Goal: Task Accomplishment & Management: Use online tool/utility

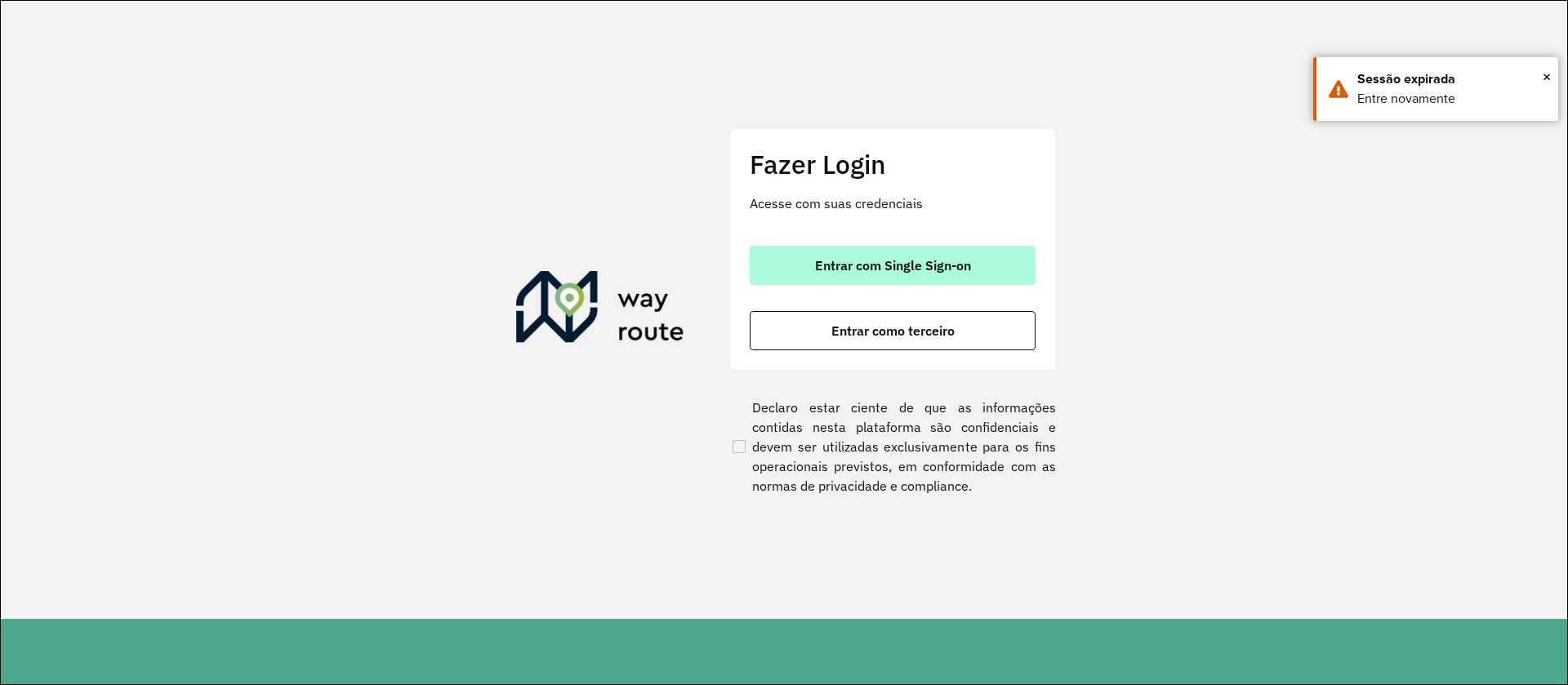
click at [884, 259] on span "Entrar com Single Sign-on" at bounding box center [893, 266] width 156 height 13
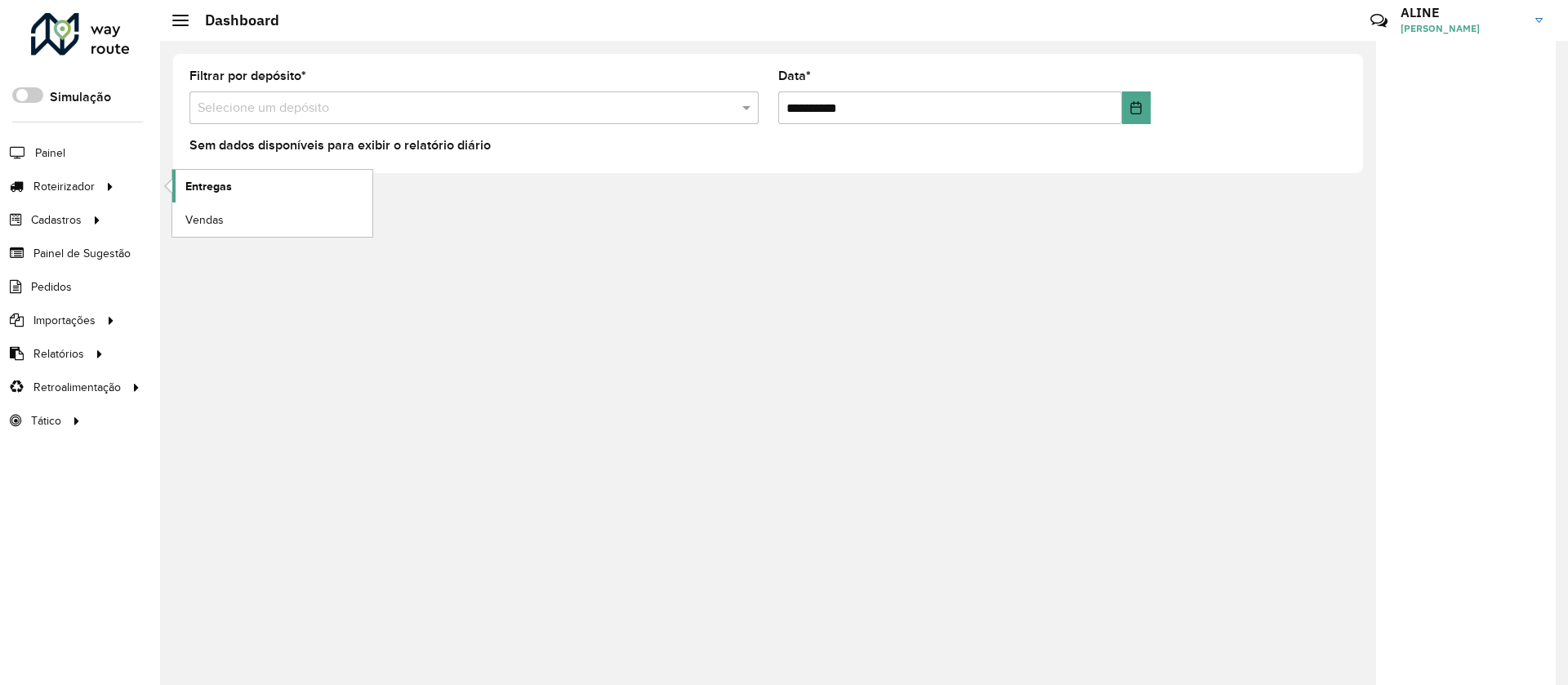
click at [203, 182] on span "Entregas" at bounding box center [208, 187] width 46 height 17
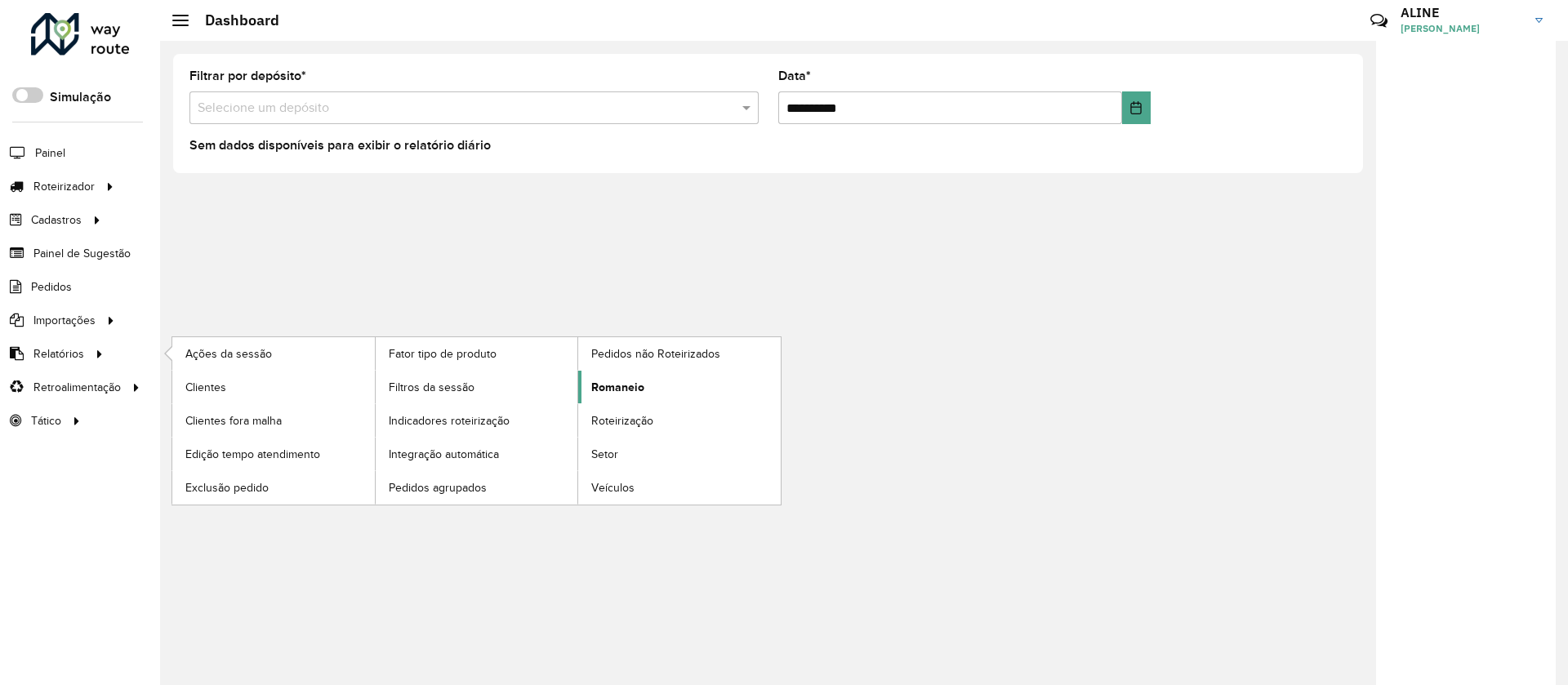
click at [632, 387] on span "Romaneio" at bounding box center [617, 387] width 53 height 17
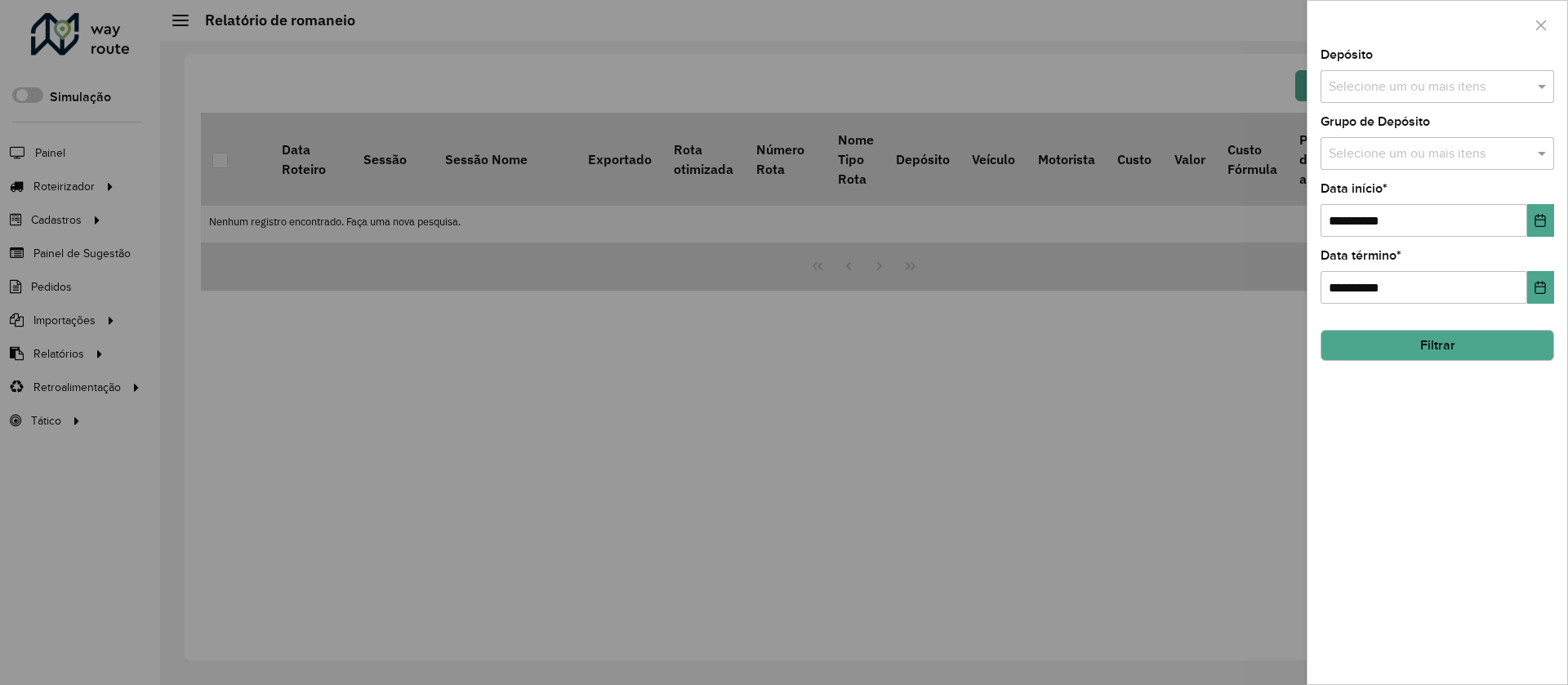
click at [1412, 85] on input "text" at bounding box center [1429, 87] width 209 height 19
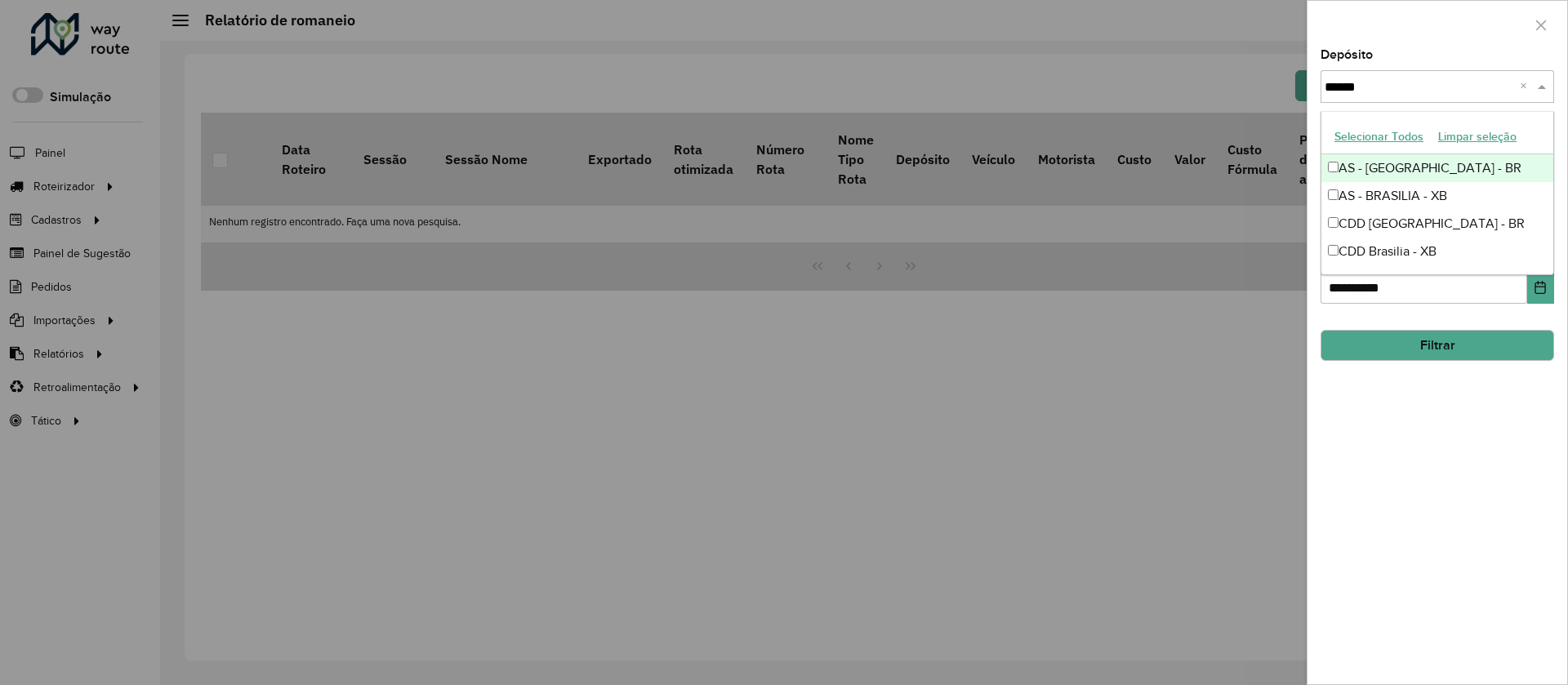
type input "*******"
click at [1409, 221] on div "CDD Brasilia - BR" at bounding box center [1438, 223] width 232 height 28
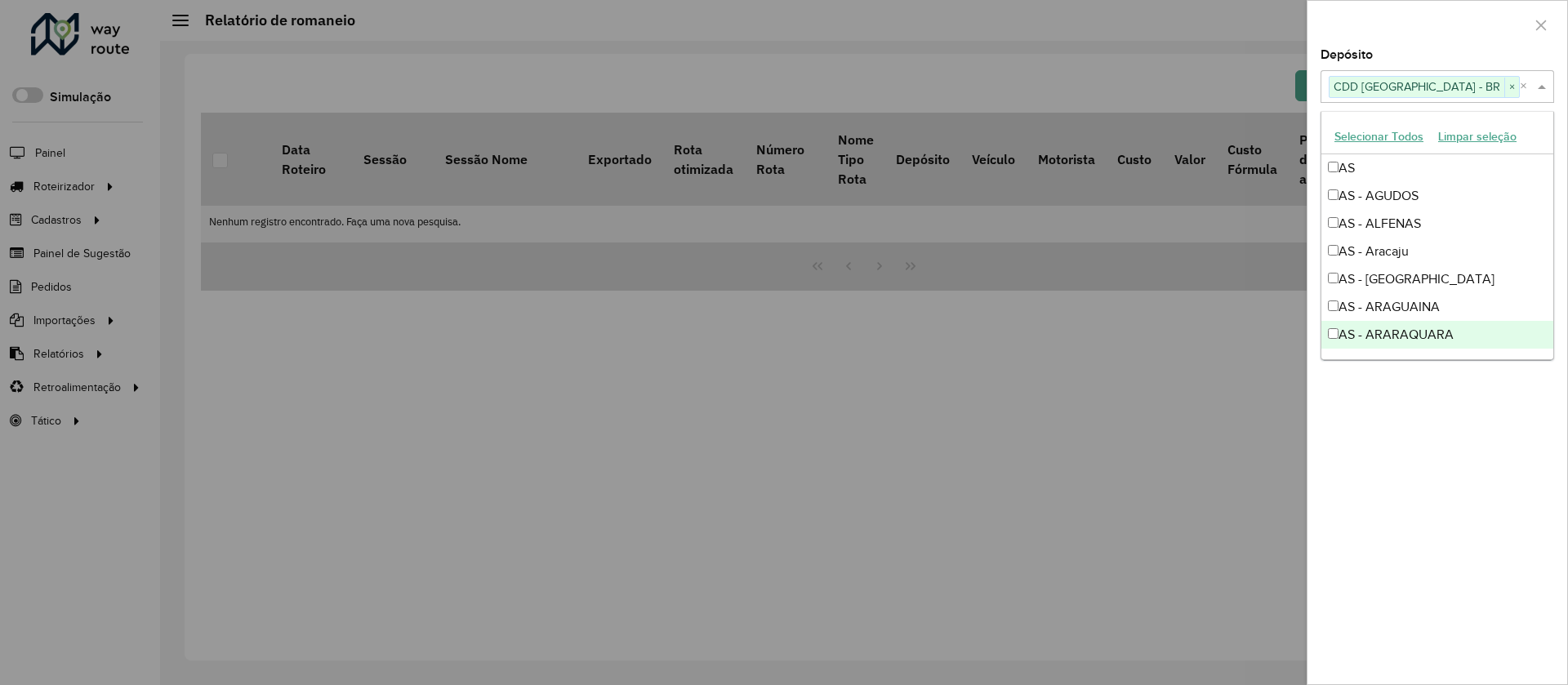
click at [1454, 434] on div "**********" at bounding box center [1437, 366] width 260 height 635
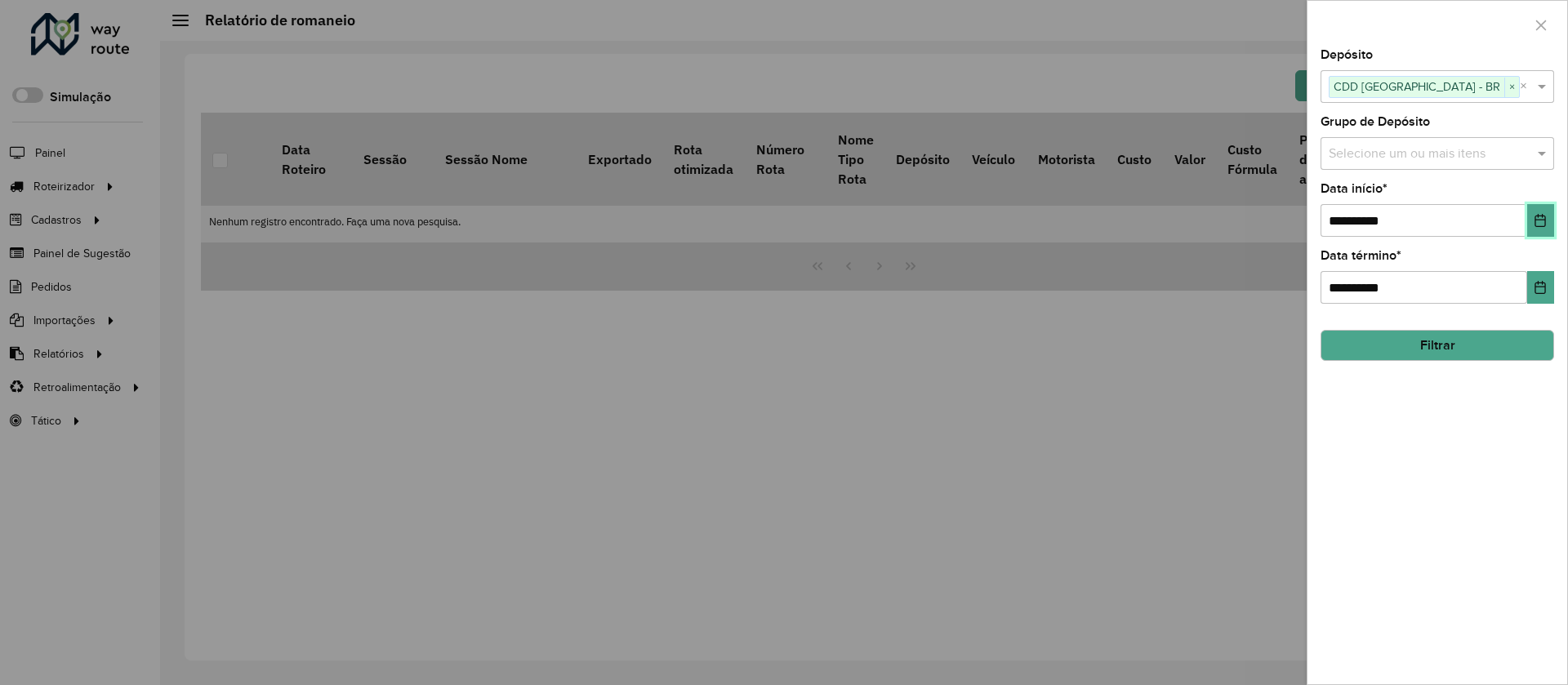
click at [1537, 208] on button "Choose Date" at bounding box center [1540, 220] width 27 height 33
click at [1243, 56] on div at bounding box center [784, 342] width 1568 height 685
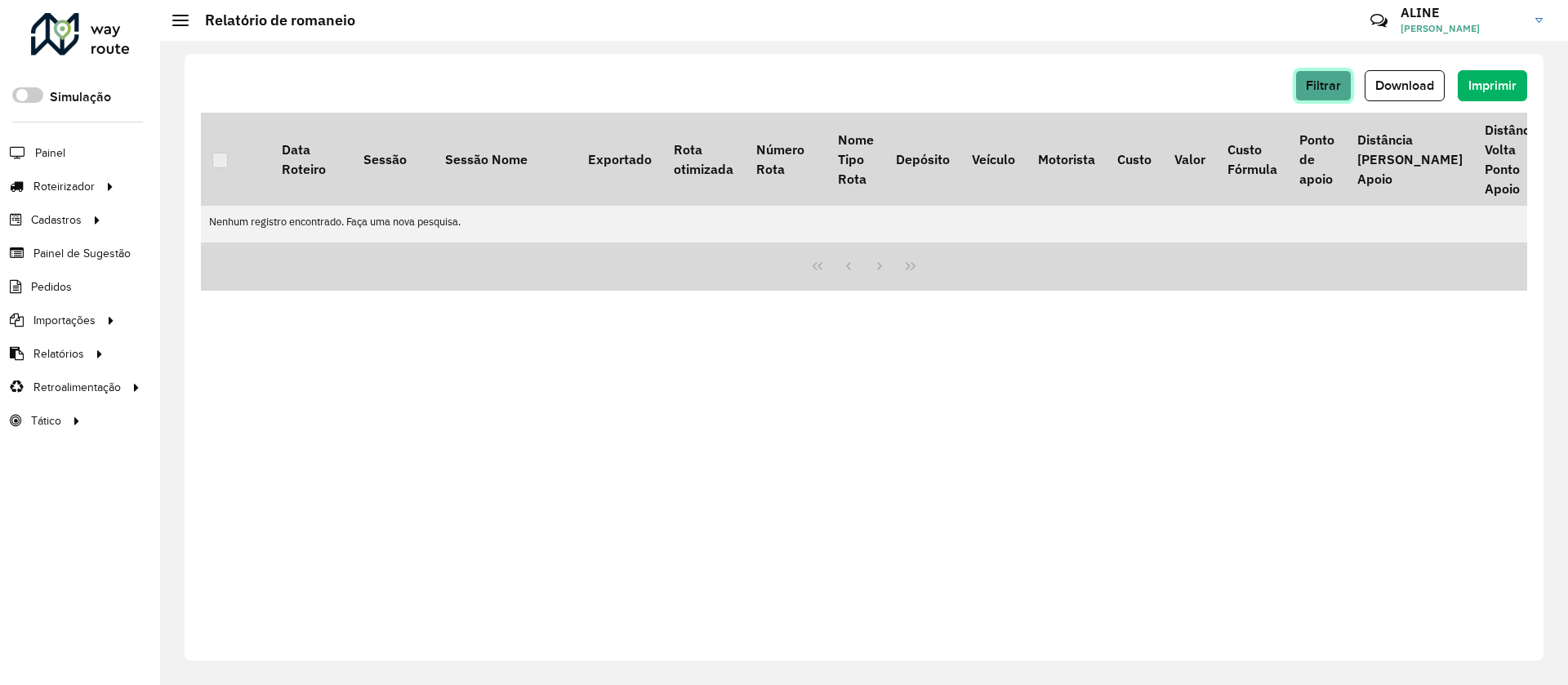
click at [1332, 82] on span "Filtrar" at bounding box center [1323, 85] width 35 height 14
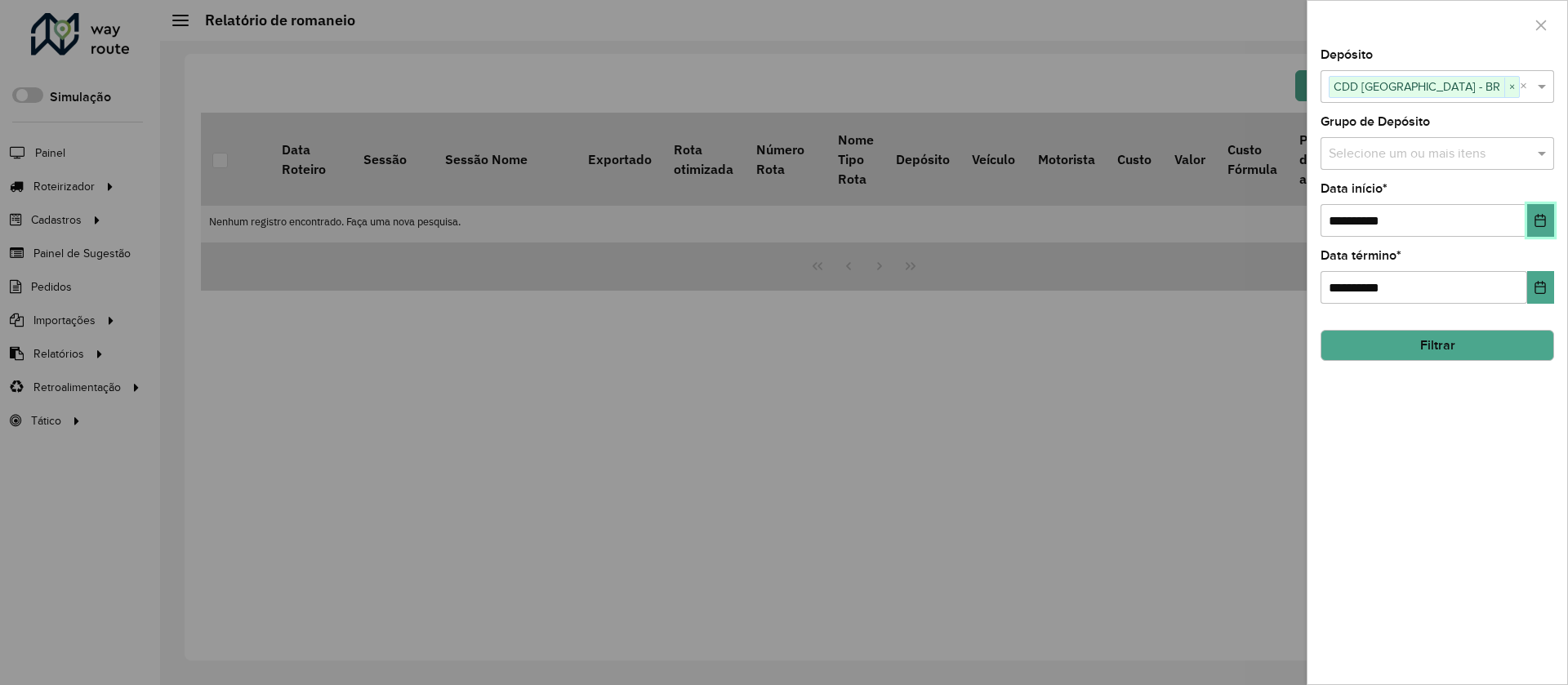
click at [1540, 220] on icon "Choose Date" at bounding box center [1540, 220] width 11 height 13
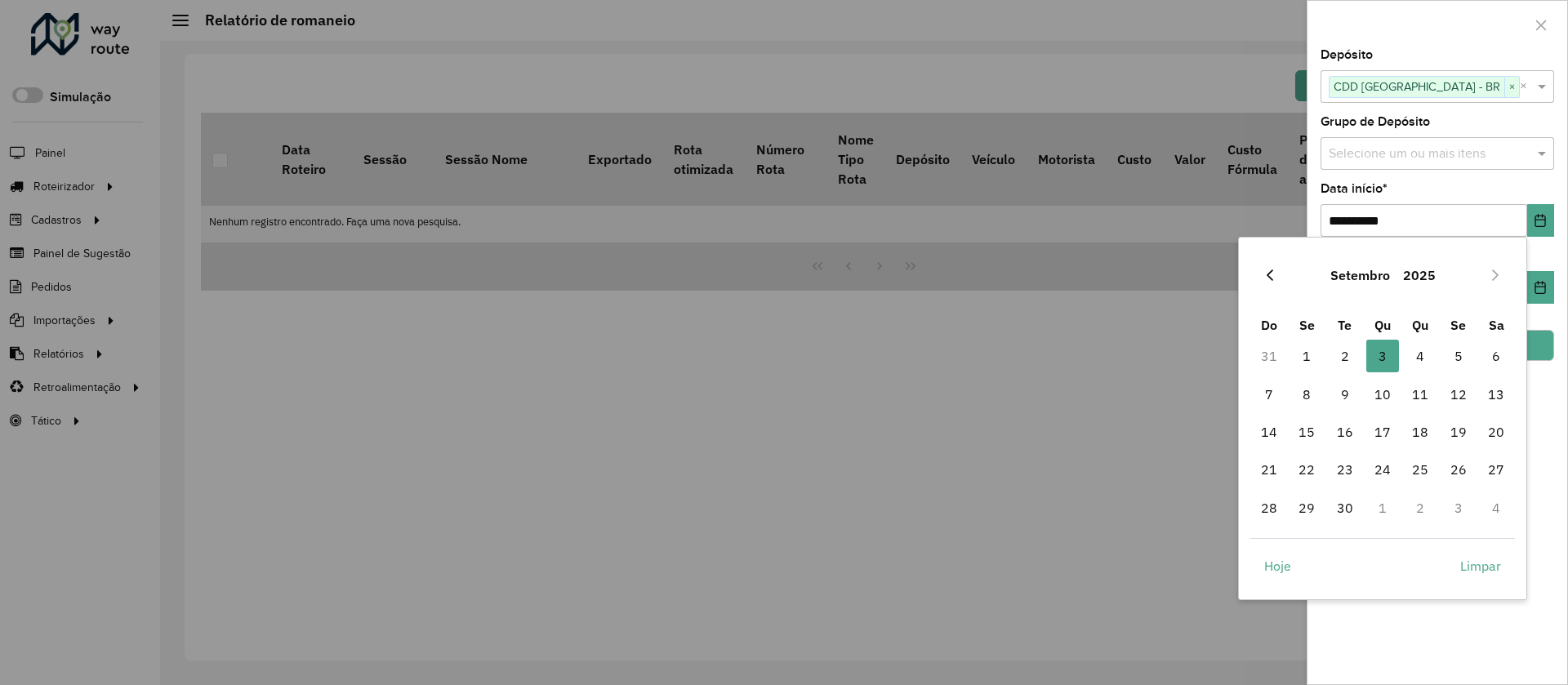
click at [1264, 276] on icon "Previous Month" at bounding box center [1270, 275] width 13 height 13
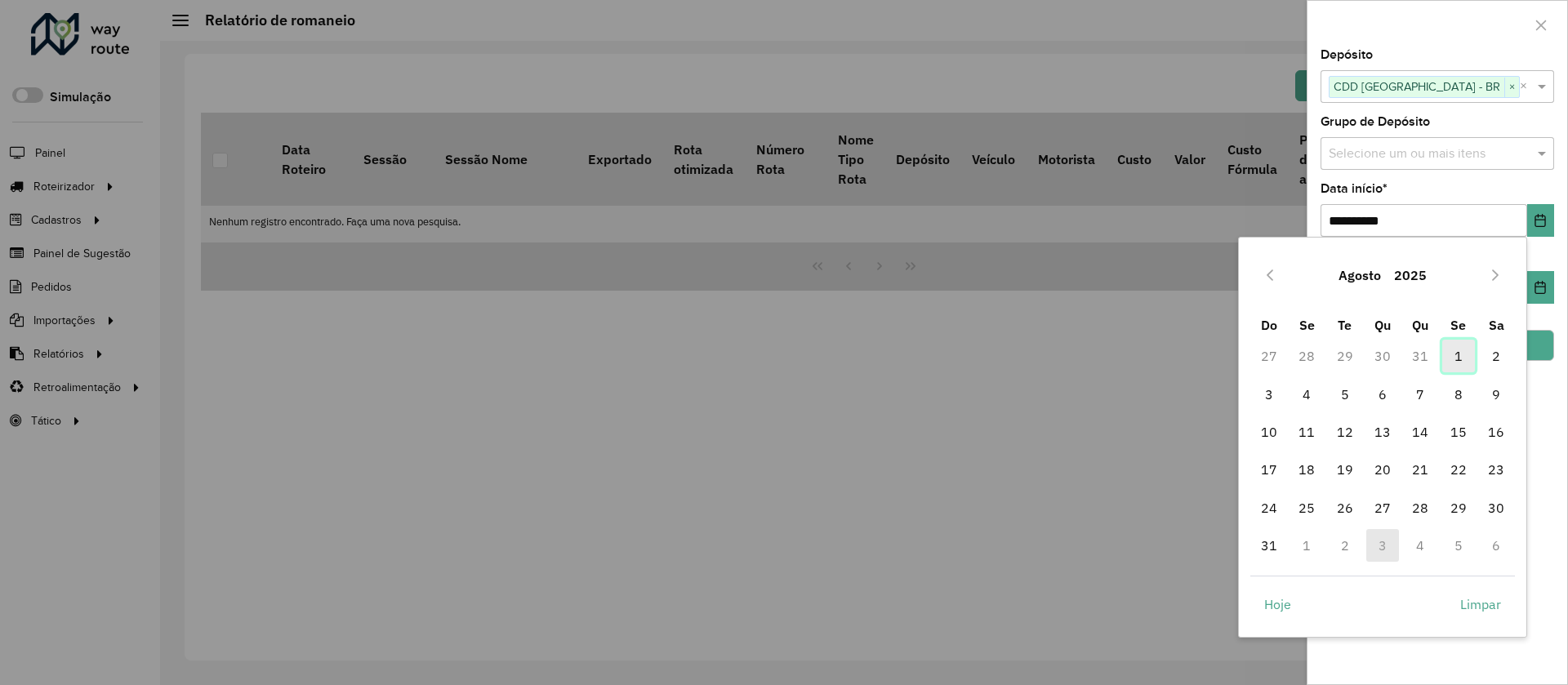
click at [1455, 357] on span "1" at bounding box center [1458, 356] width 33 height 33
type input "**********"
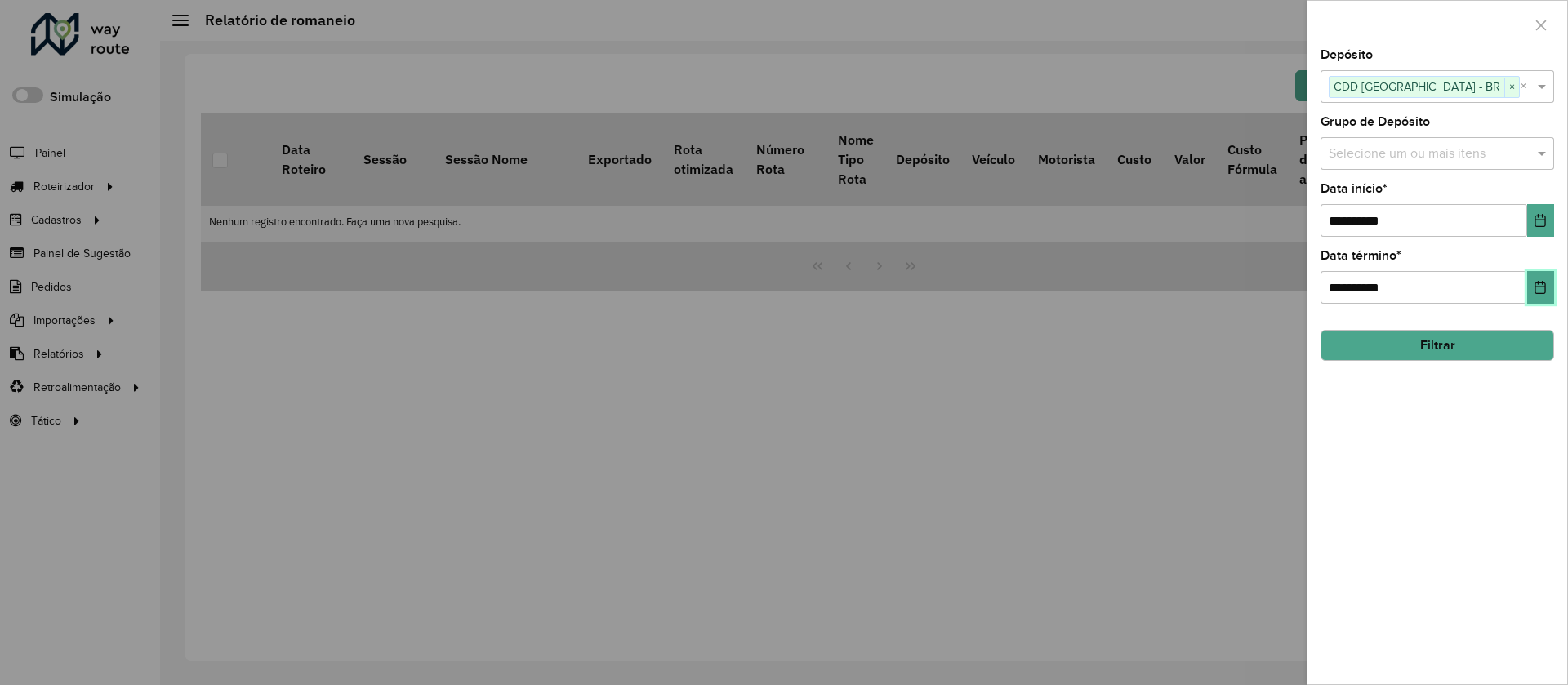
click at [1539, 279] on button "Choose Date" at bounding box center [1540, 287] width 27 height 33
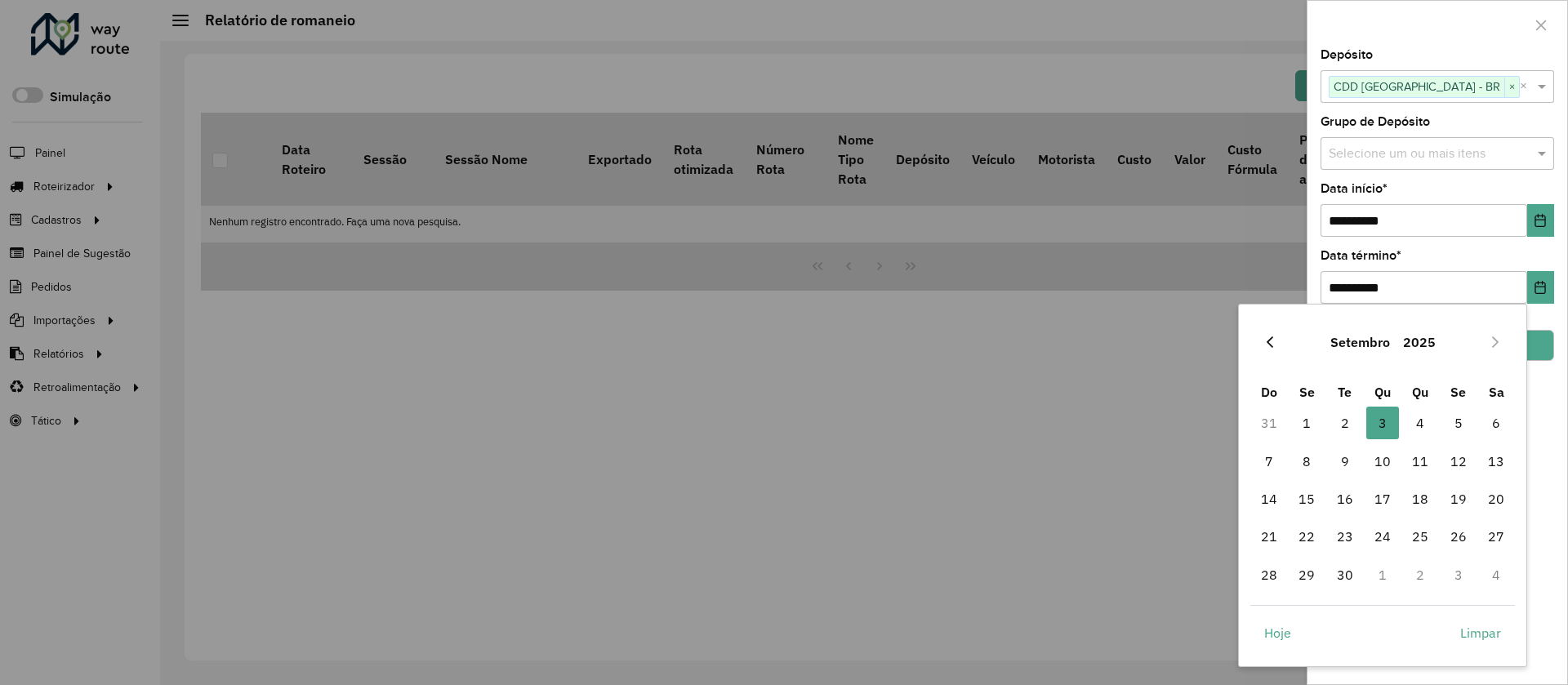
click at [1268, 344] on icon "Previous Month" at bounding box center [1270, 342] width 13 height 13
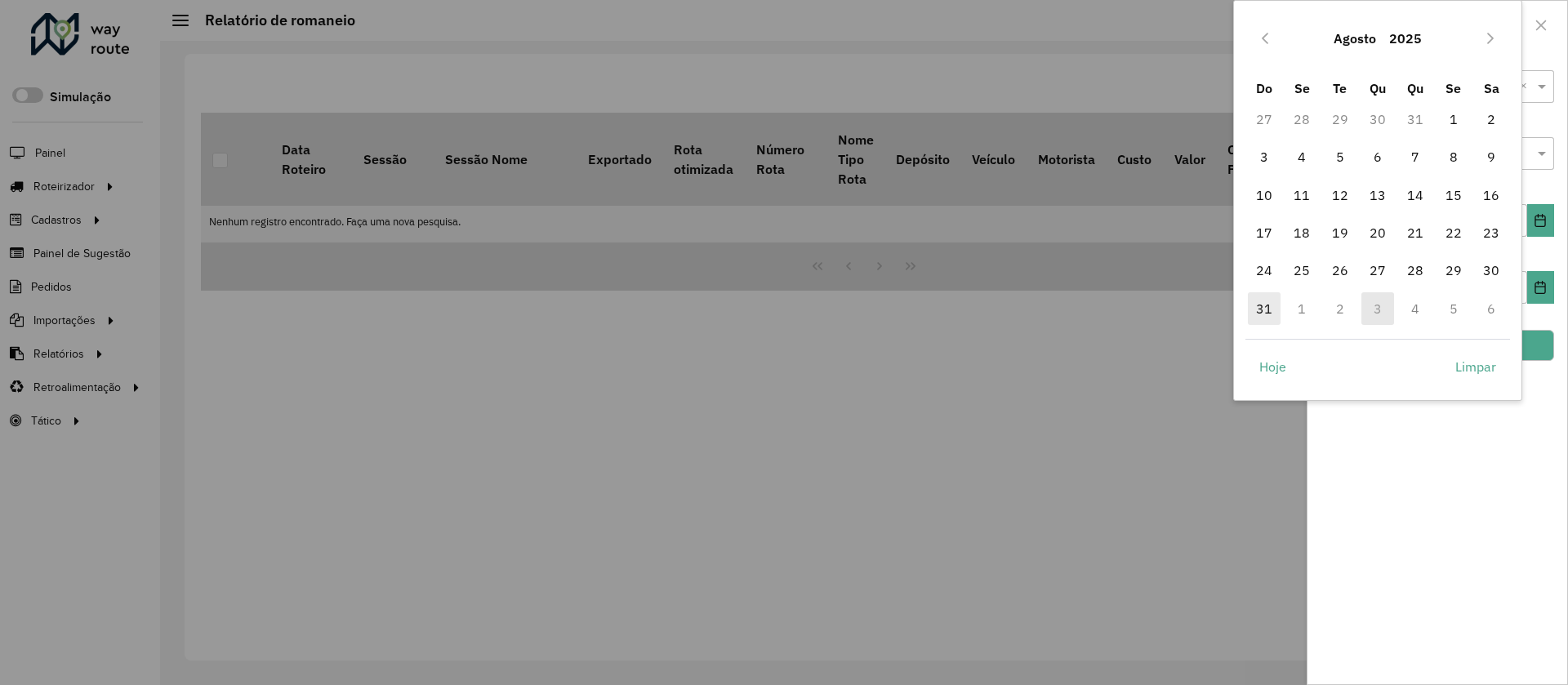
click at [1269, 311] on span "31" at bounding box center [1263, 309] width 33 height 33
type input "**********"
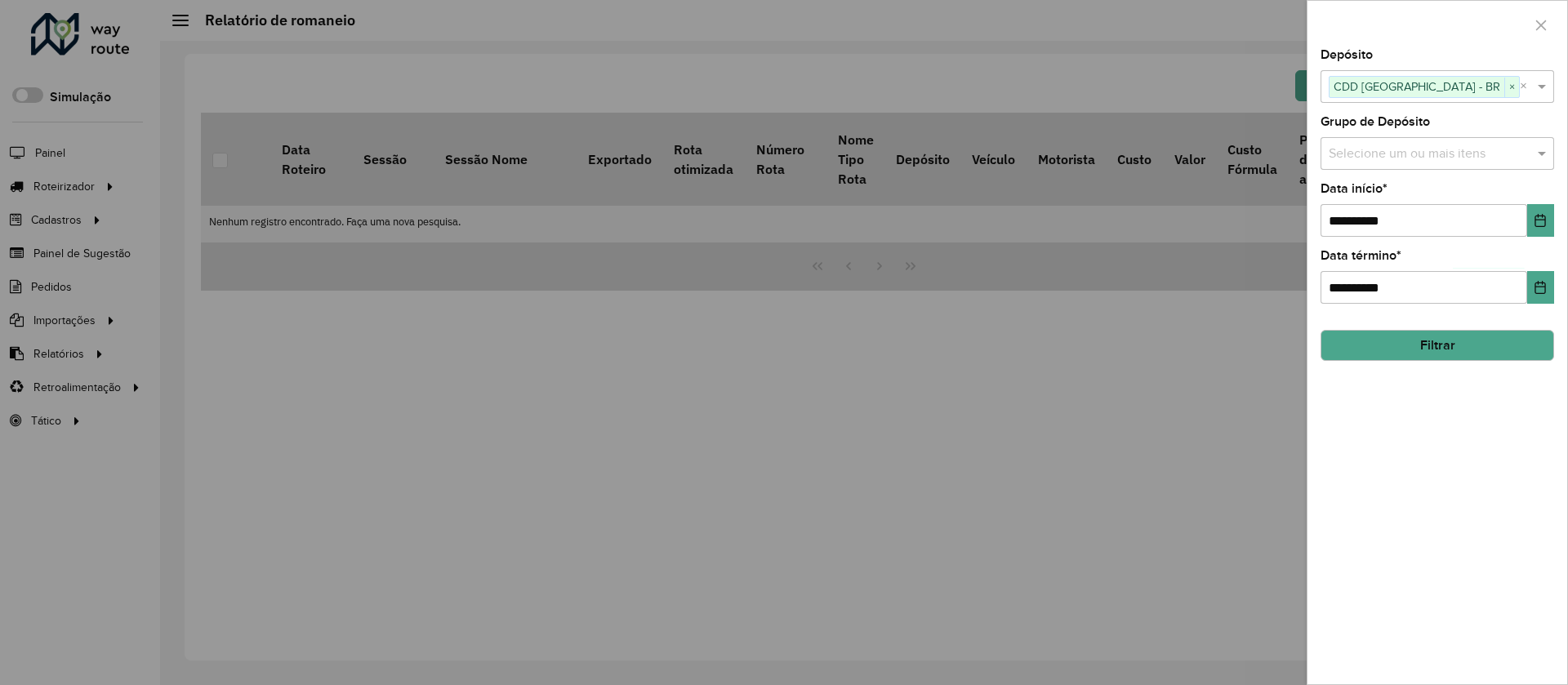
click at [1459, 346] on button "Filtrar" at bounding box center [1438, 345] width 234 height 31
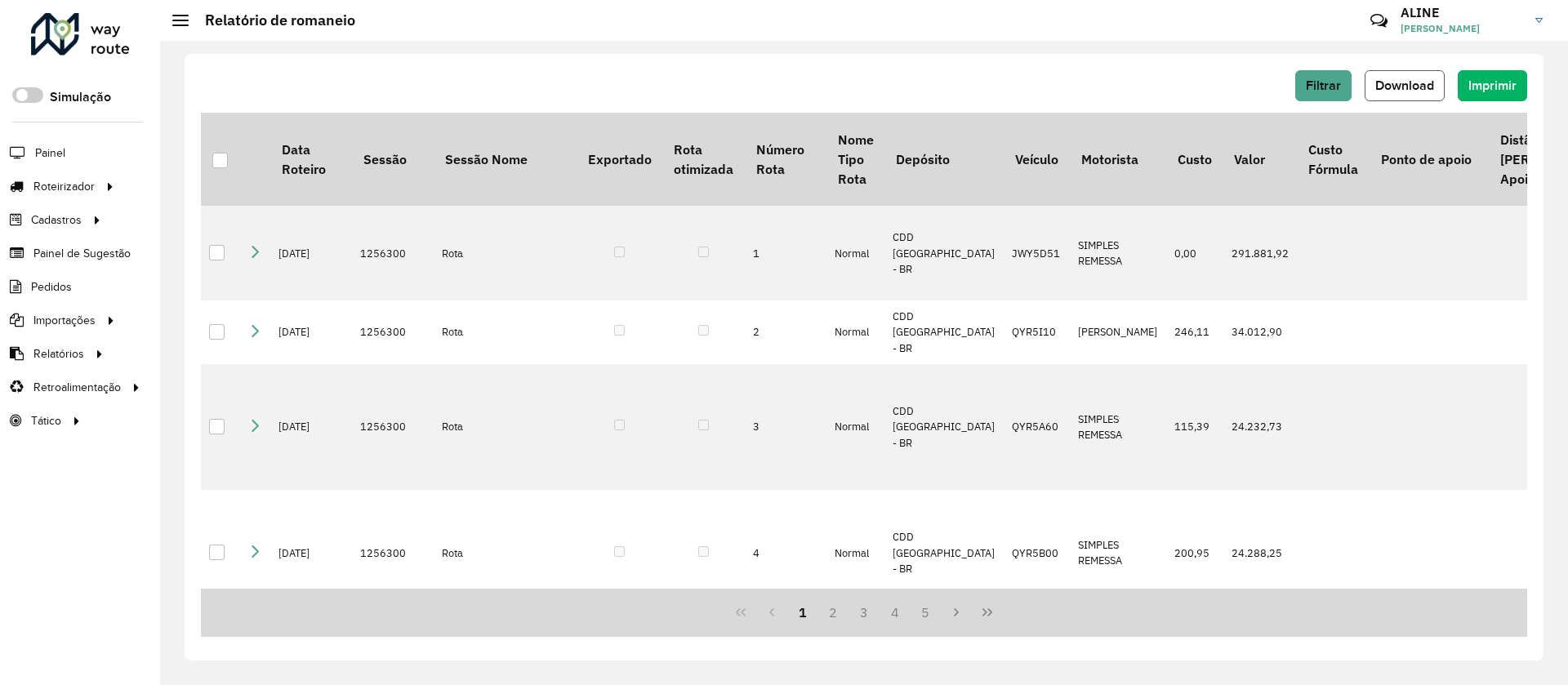
click at [1411, 80] on span "Download" at bounding box center [1405, 85] width 59 height 14
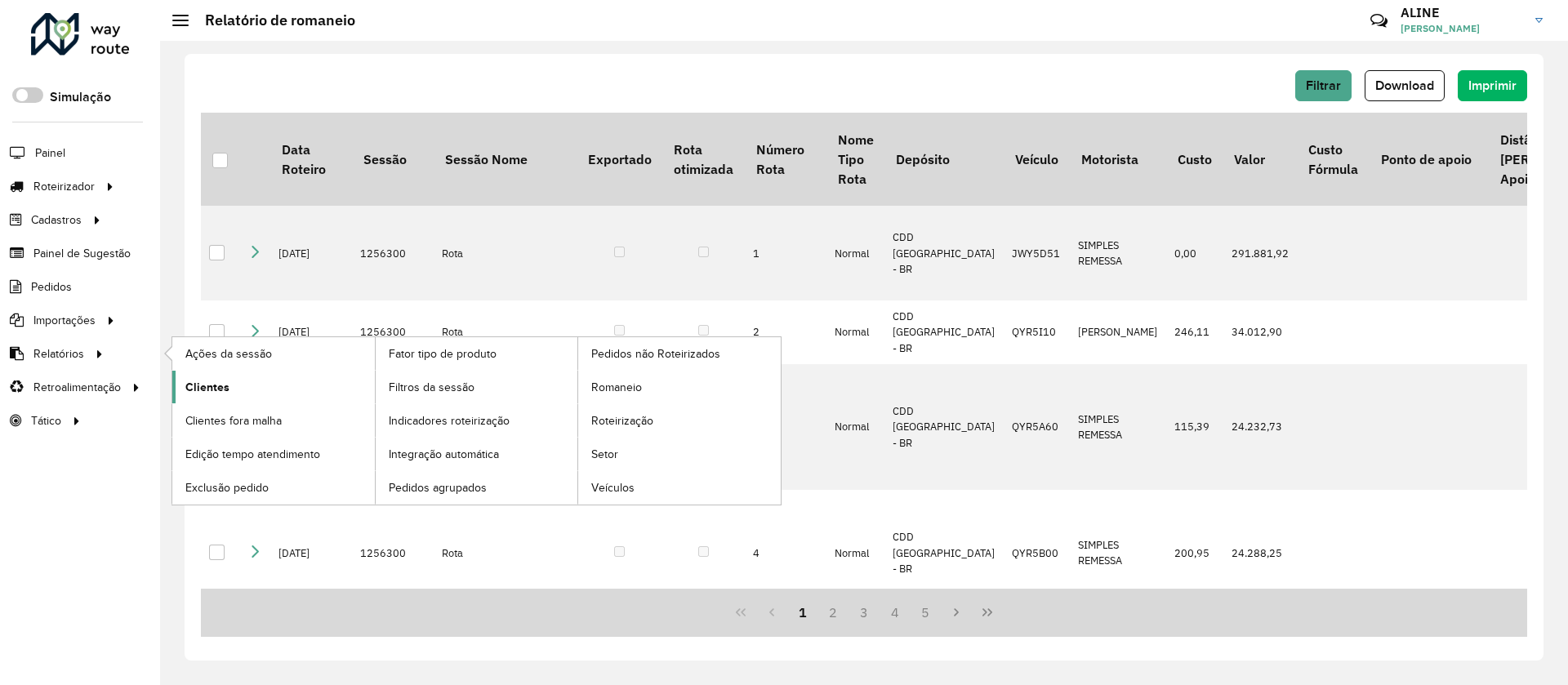
click at [217, 386] on span "Clientes" at bounding box center [207, 387] width 44 height 17
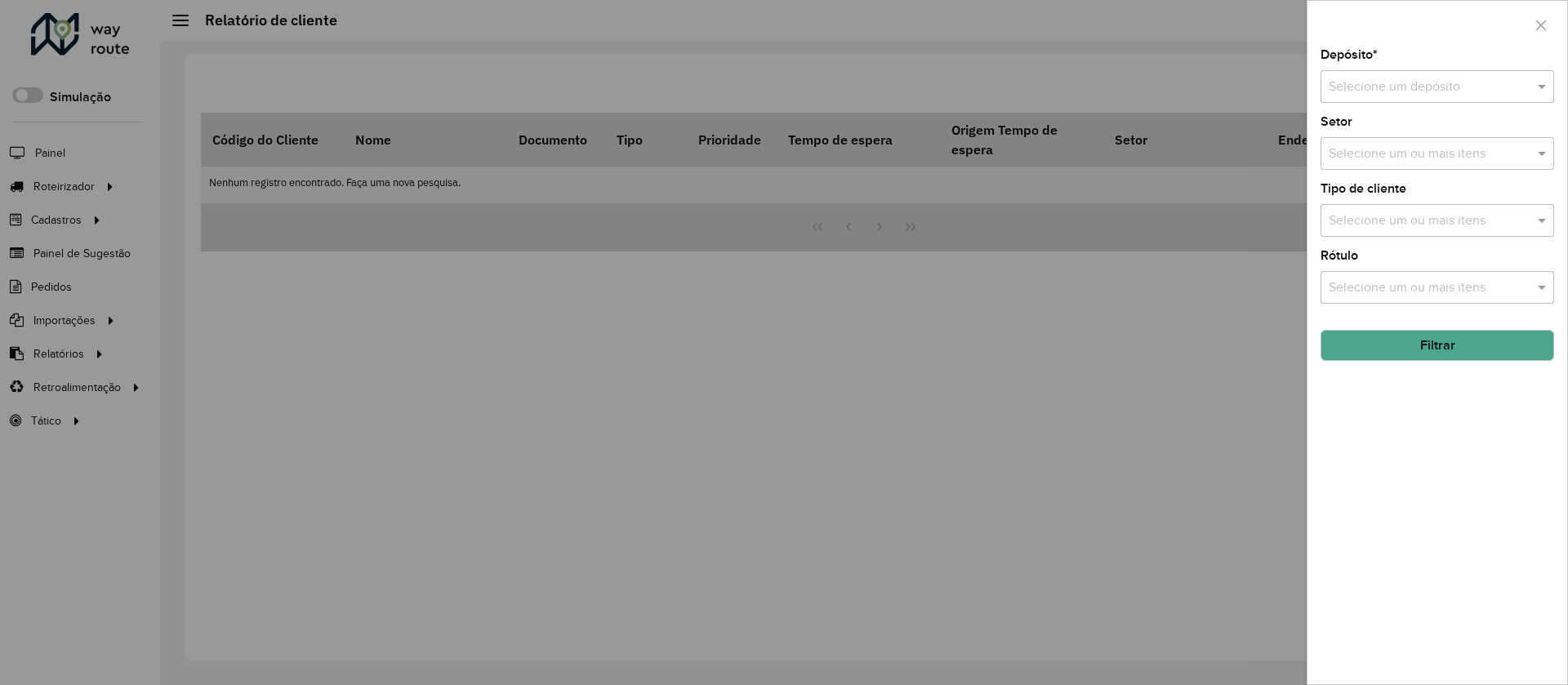
click at [1425, 77] on input "text" at bounding box center [1420, 87] width 184 height 19
type input "*****"
click at [1351, 162] on span "CDD Ilheus" at bounding box center [1359, 161] width 65 height 14
click at [1442, 342] on button "Filtrar" at bounding box center [1438, 345] width 234 height 31
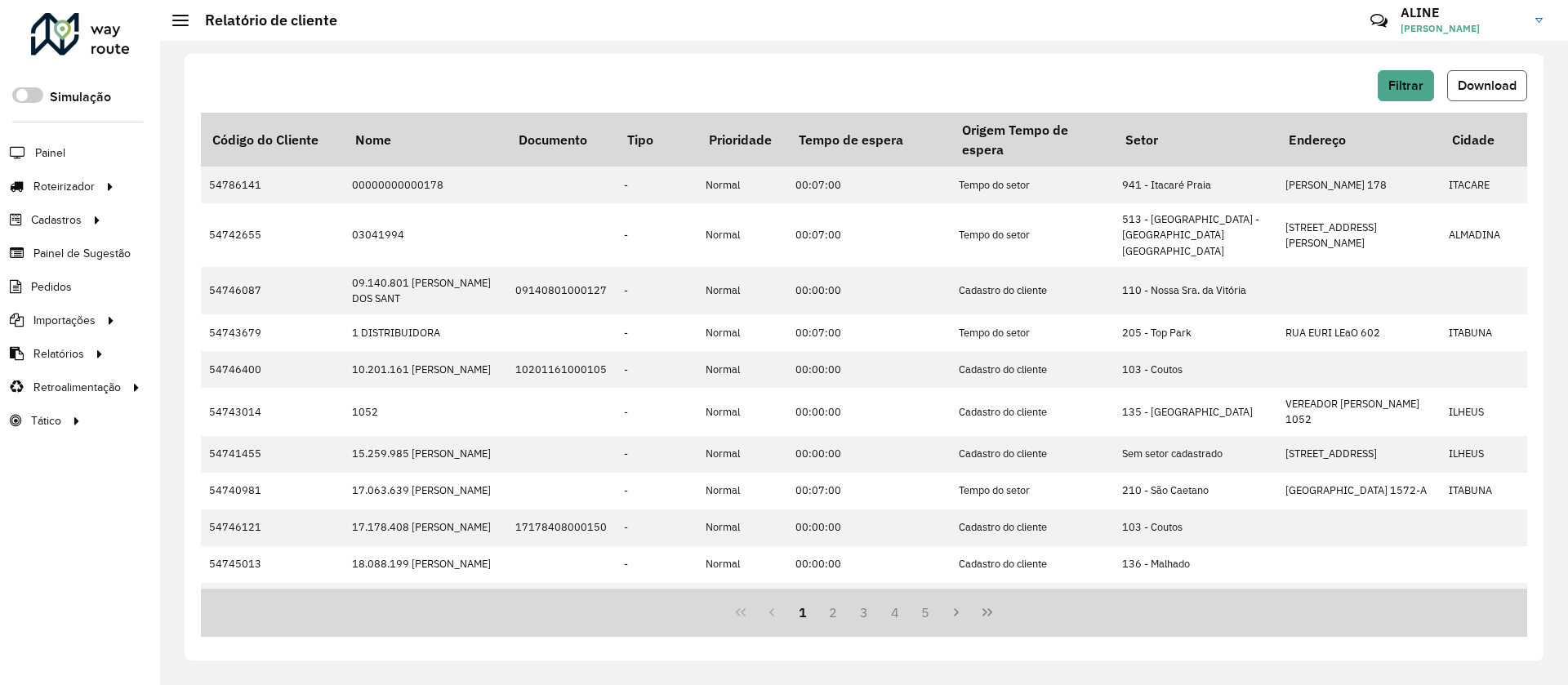
click at [1499, 85] on span "Download" at bounding box center [1487, 85] width 59 height 14
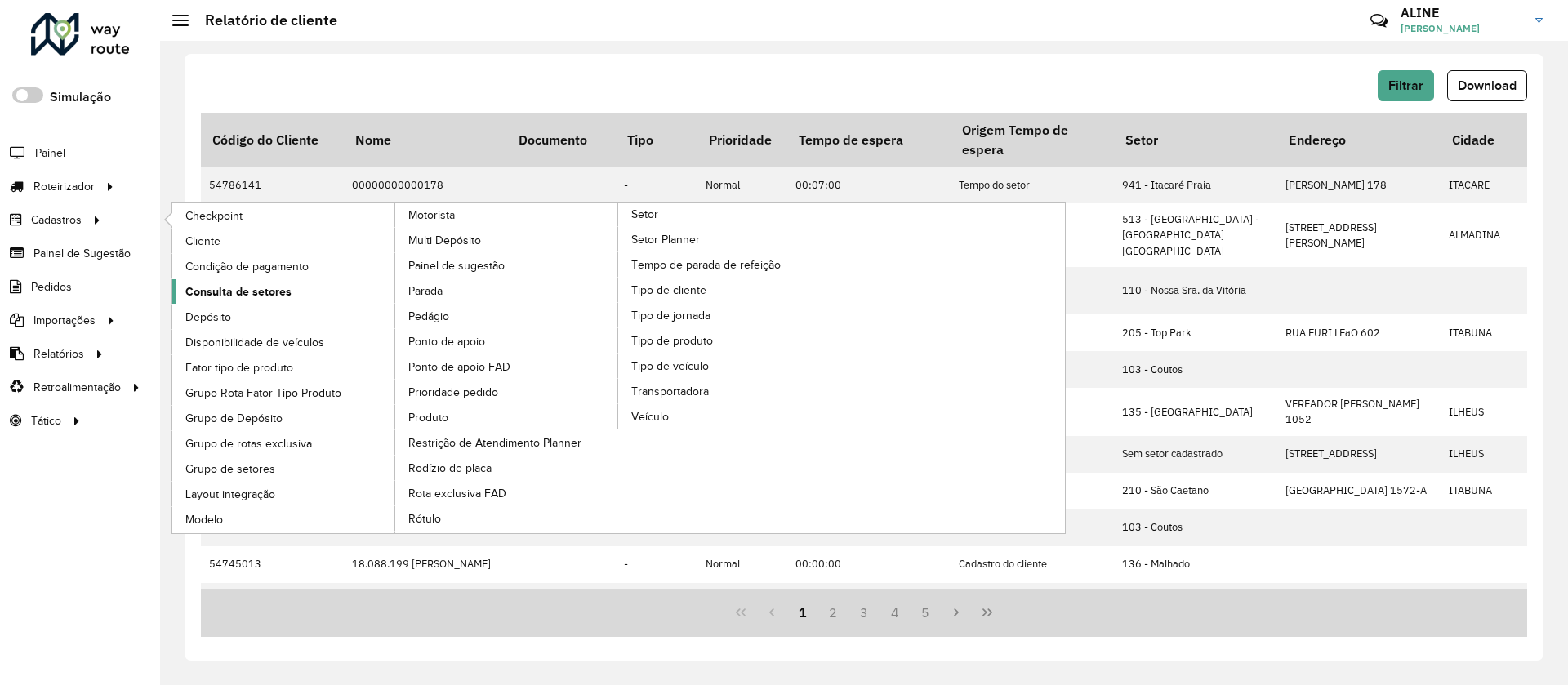
click at [229, 294] on span "Consulta de setores" at bounding box center [238, 292] width 106 height 17
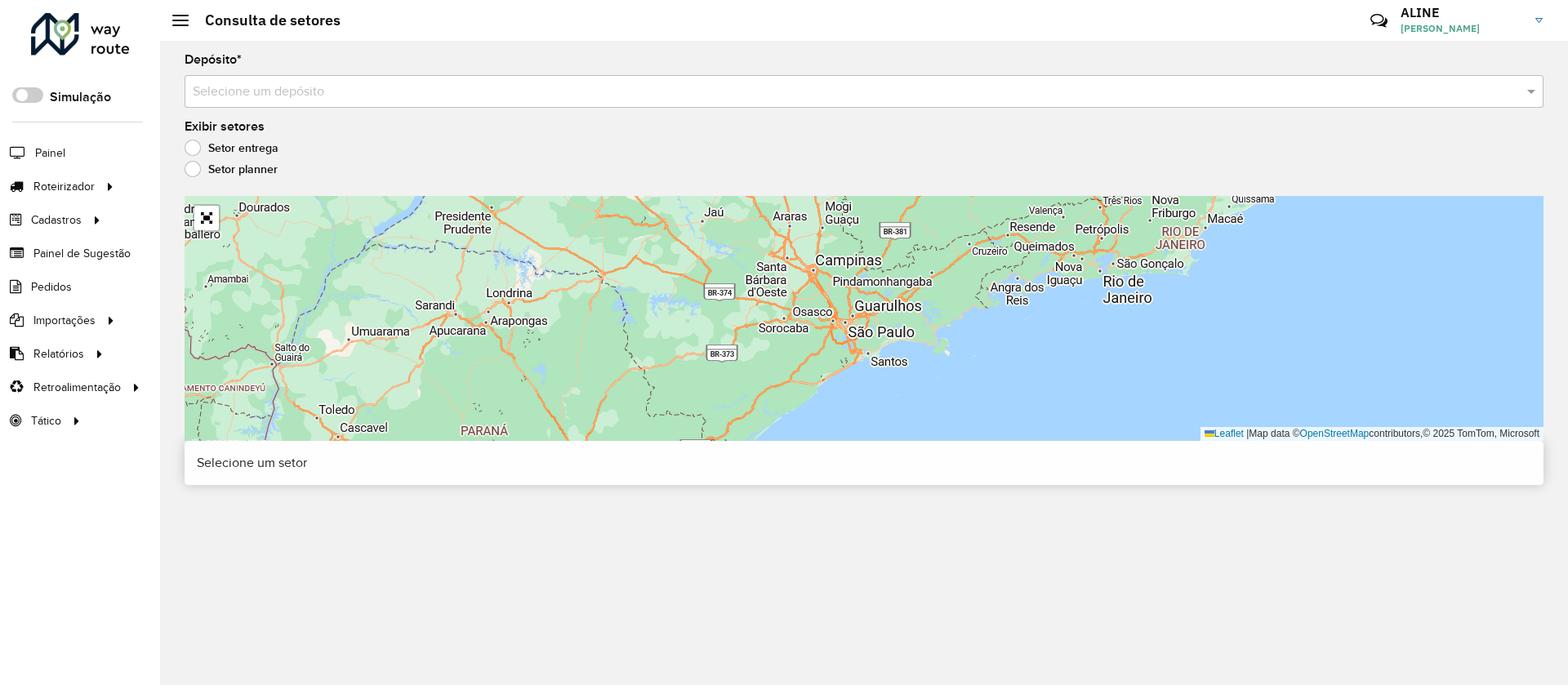
click at [497, 82] on input "text" at bounding box center [847, 92] width 1310 height 19
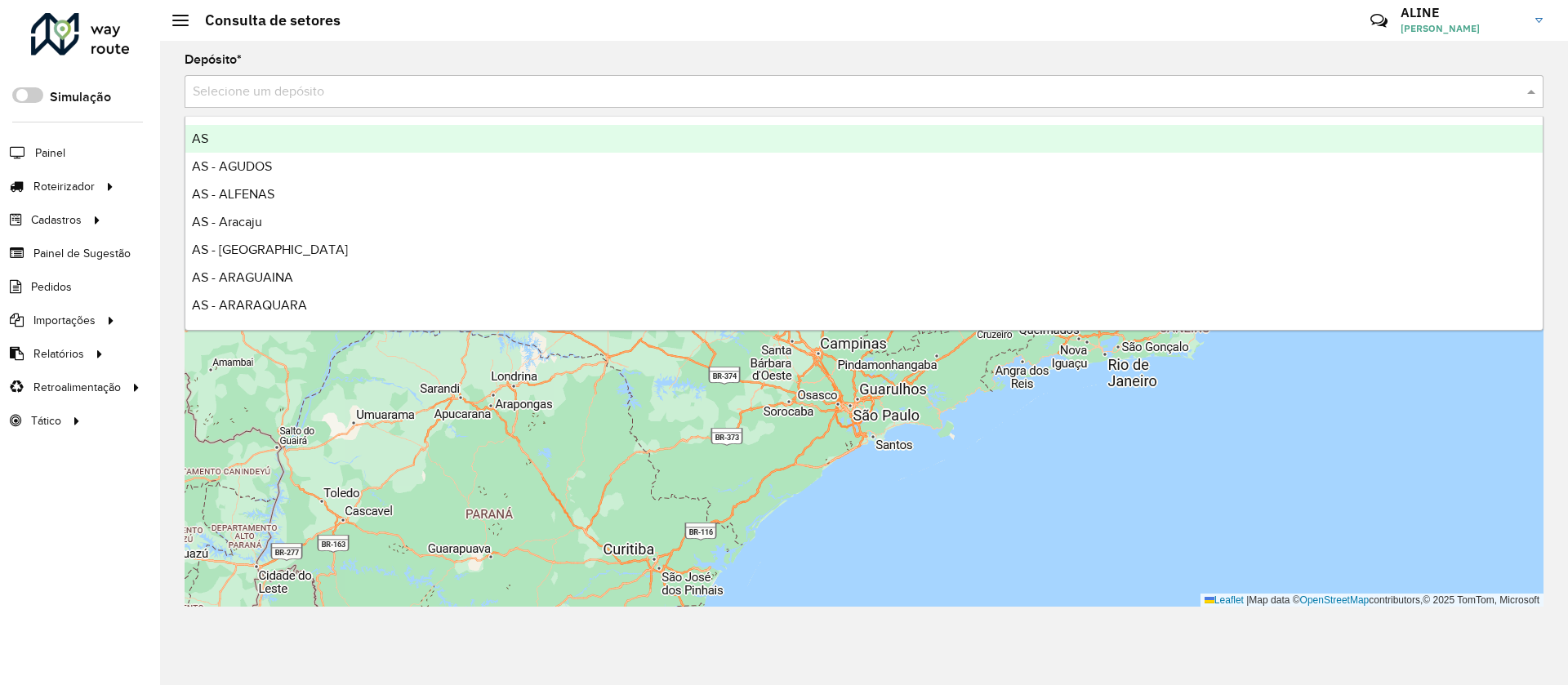
type input "*"
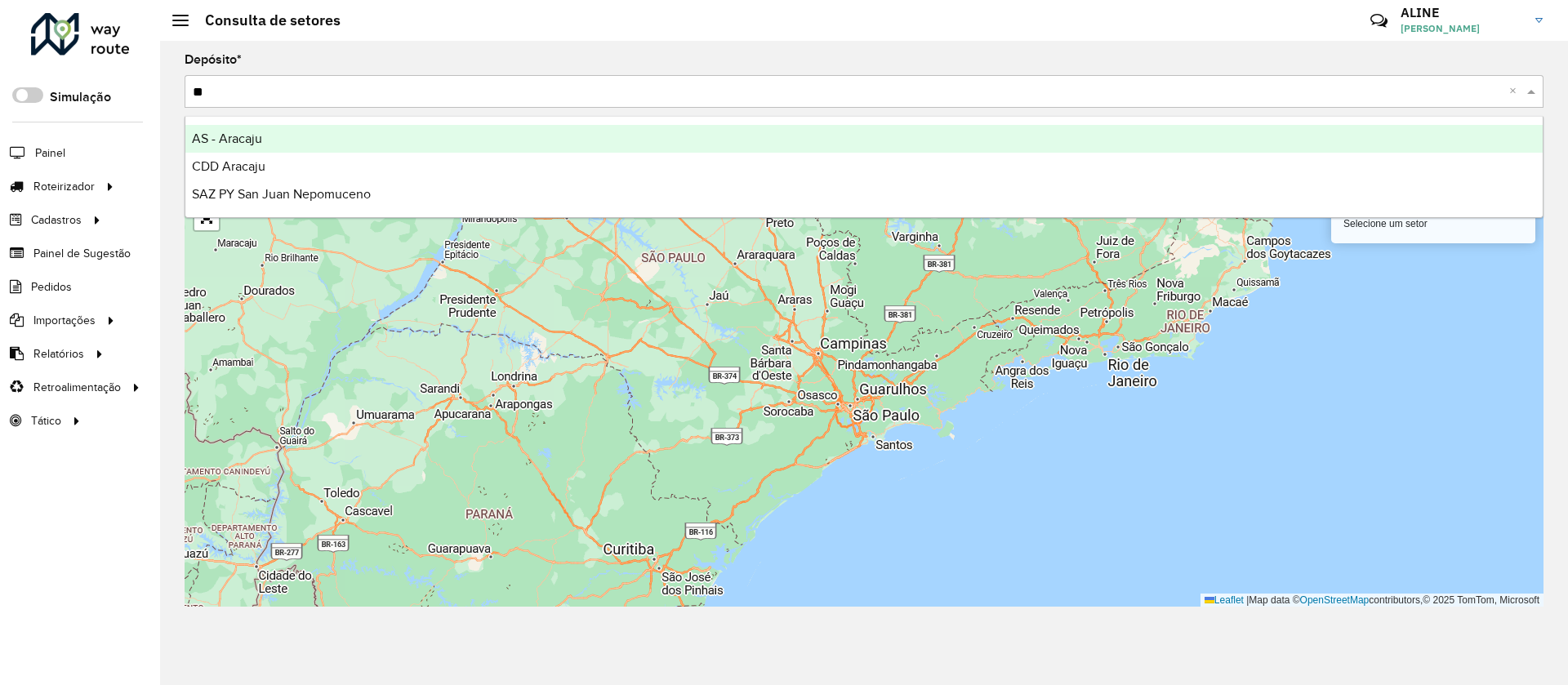
type input "*"
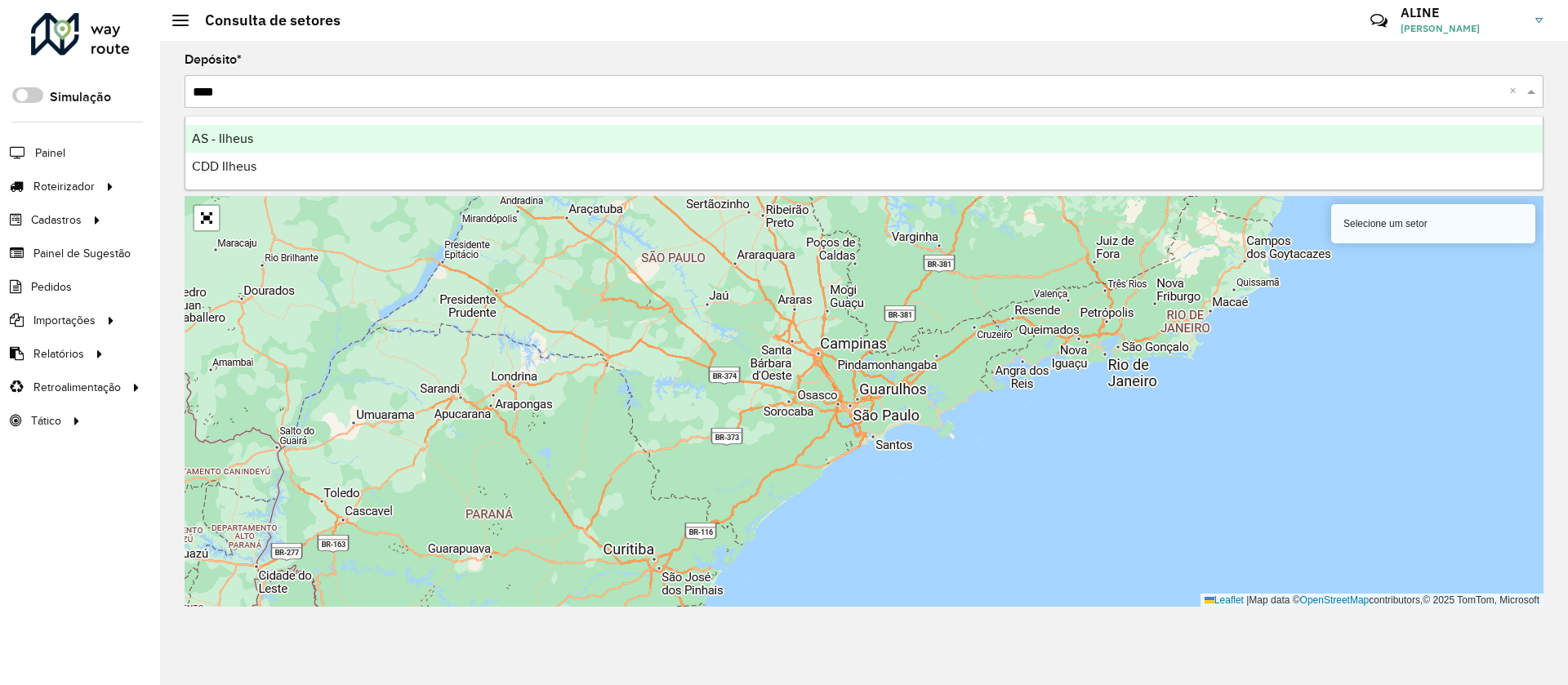
type input "*****"
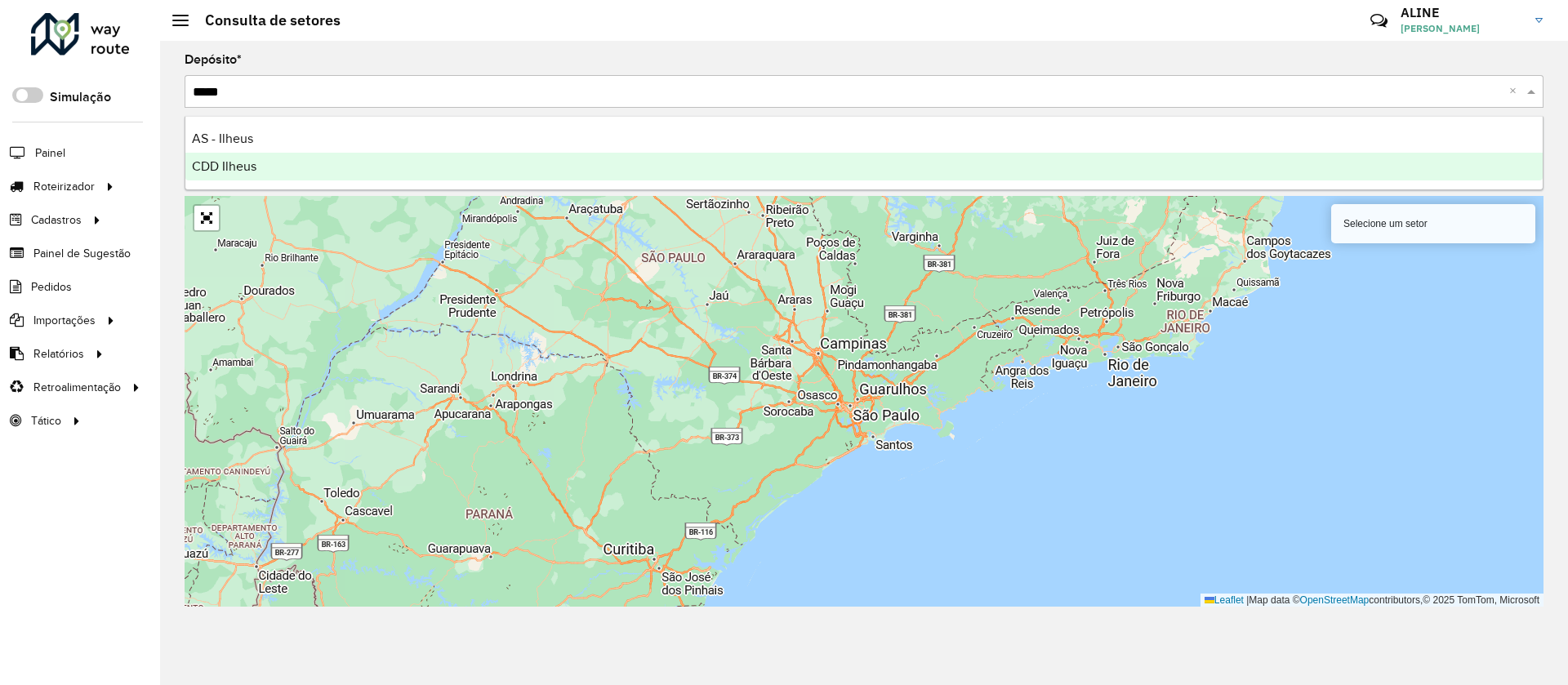
click at [209, 164] on span "CDD Ilheus" at bounding box center [224, 166] width 65 height 14
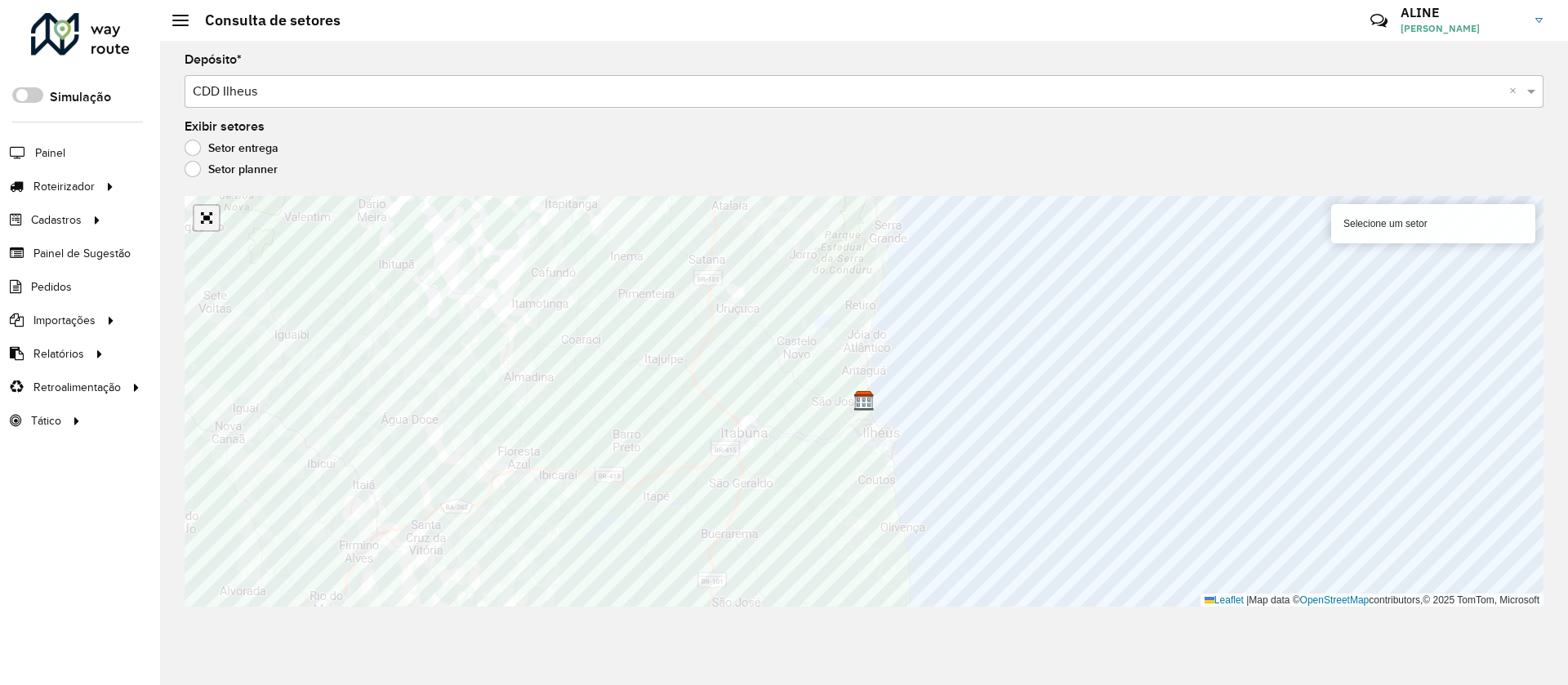
click at [204, 215] on link "Abrir mapa em tela cheia" at bounding box center [206, 218] width 24 height 24
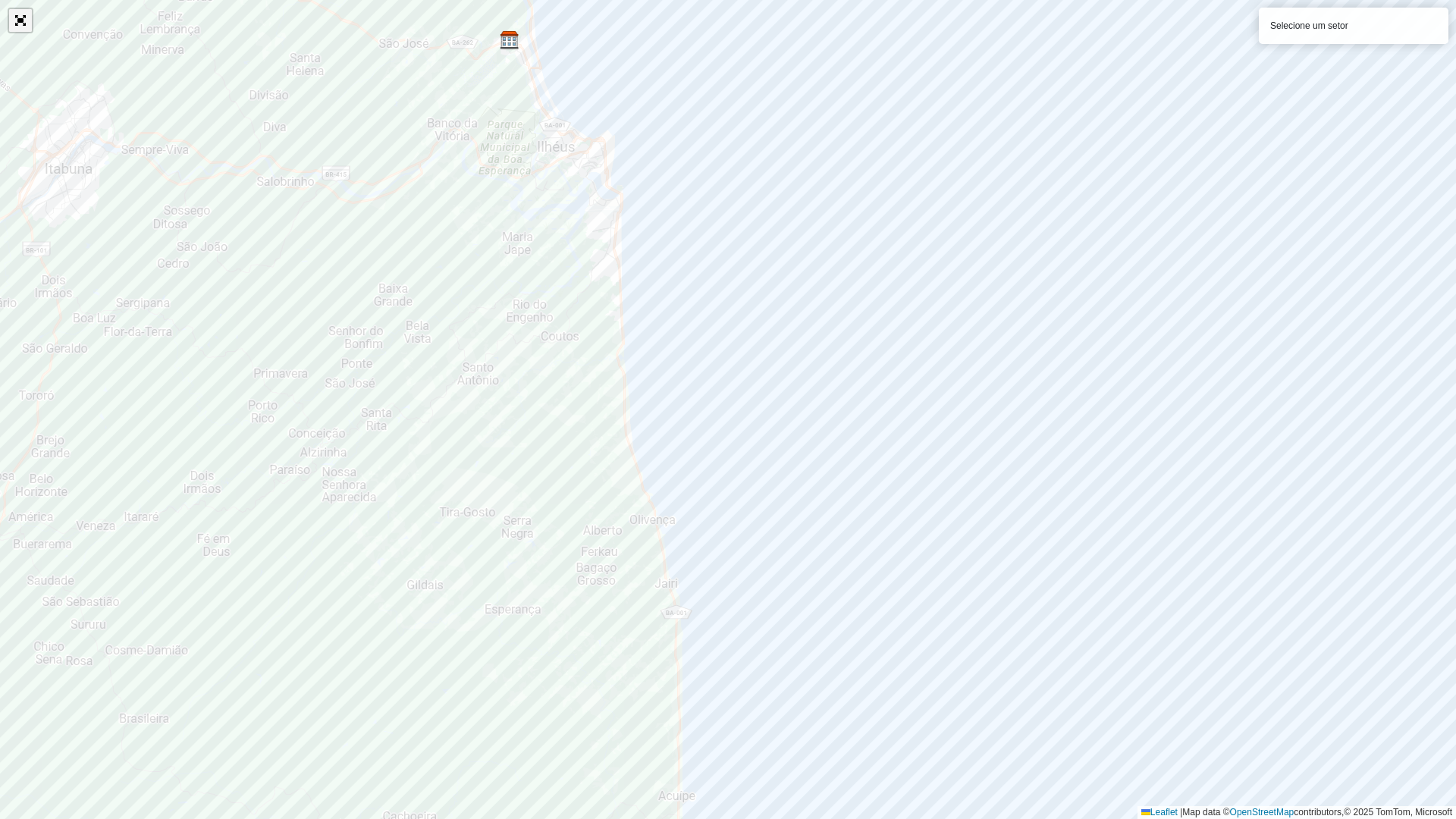
click at [21, 20] on link "Abrir mapa em tela cheia" at bounding box center [20, 20] width 23 height 23
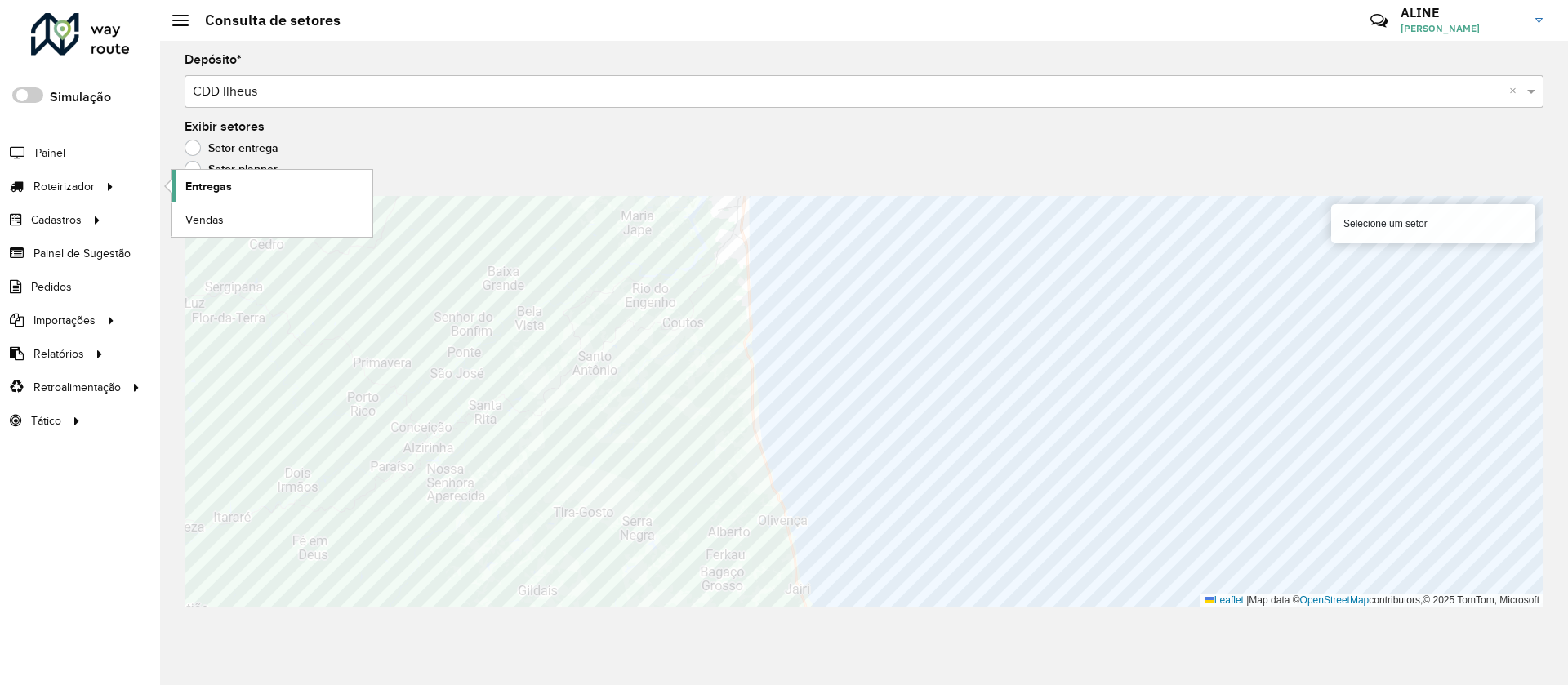
click at [216, 183] on span "Entregas" at bounding box center [208, 187] width 46 height 17
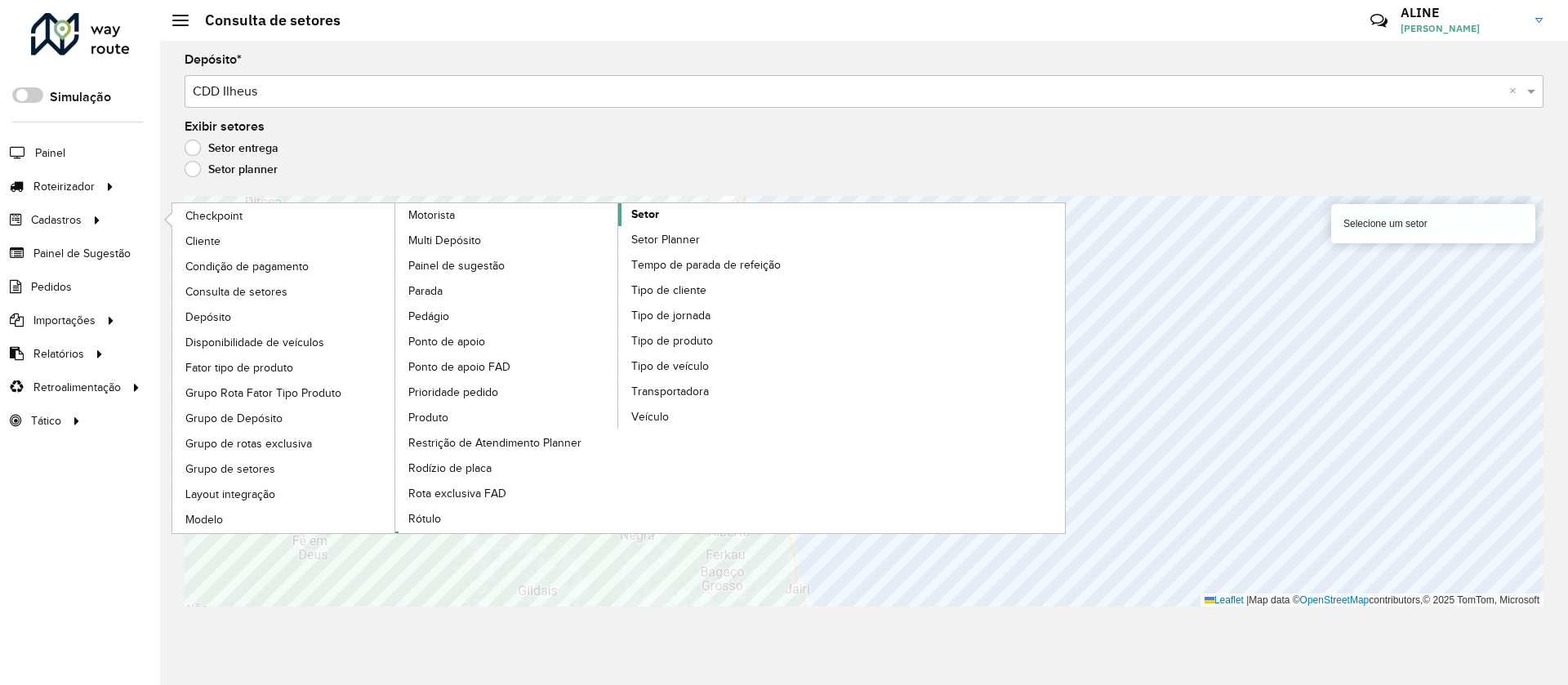
click at [655, 211] on span "Setor" at bounding box center [644, 215] width 28 height 17
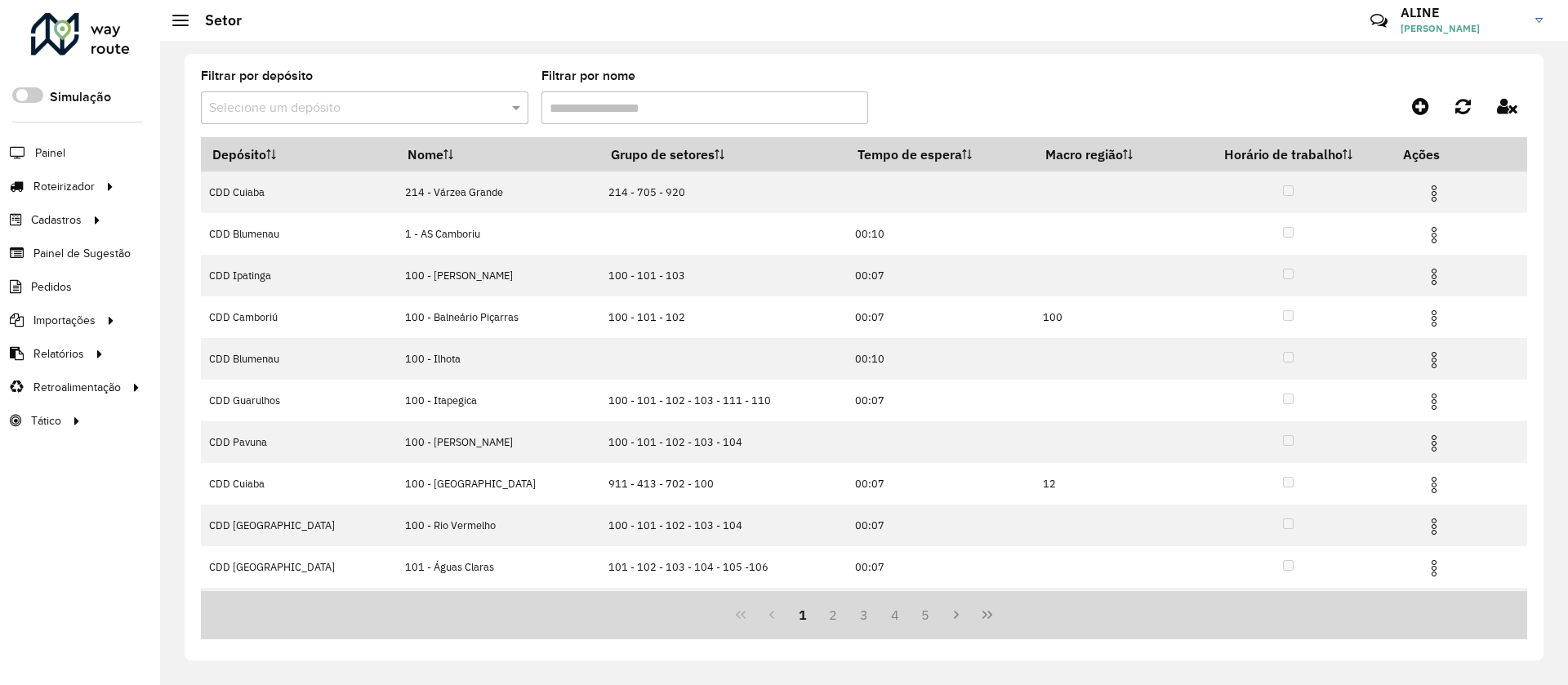
click at [379, 107] on input "text" at bounding box center [348, 108] width 278 height 19
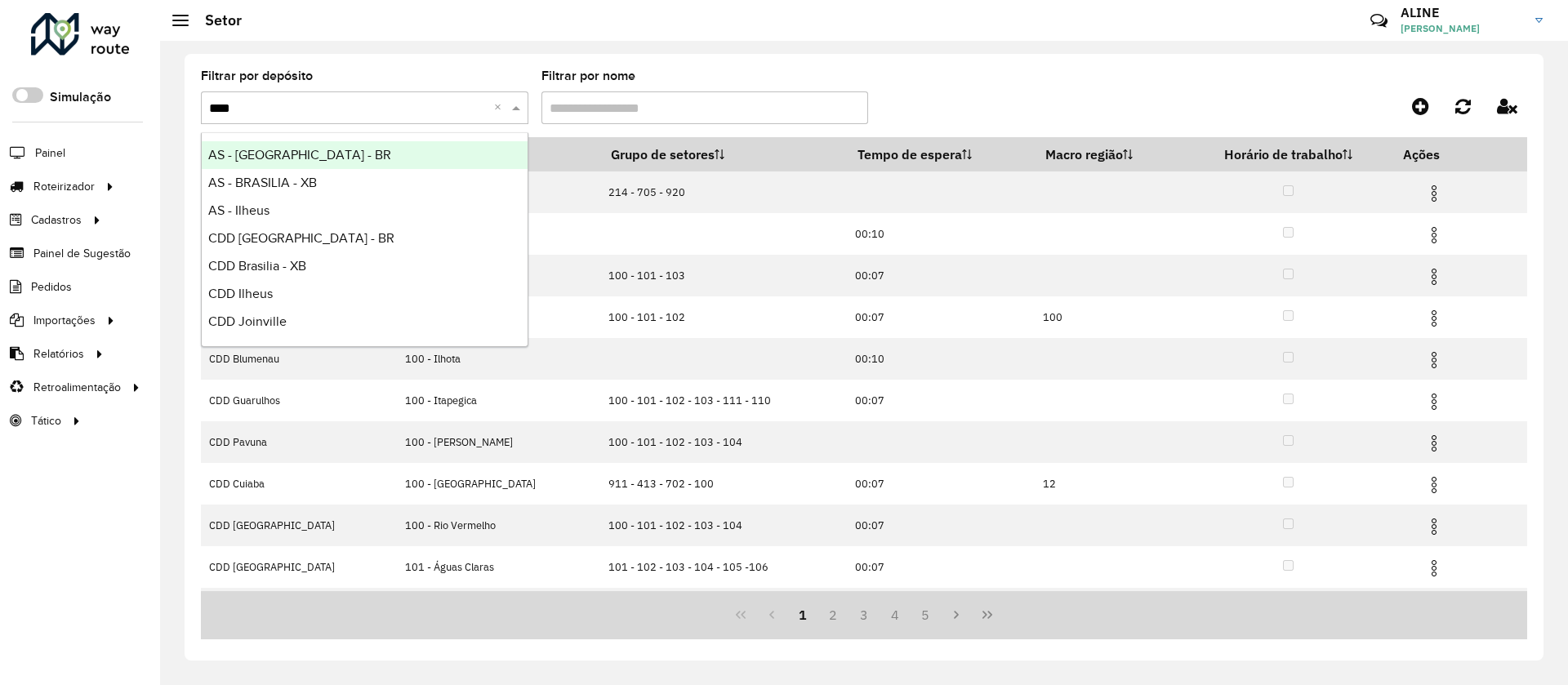
type input "*****"
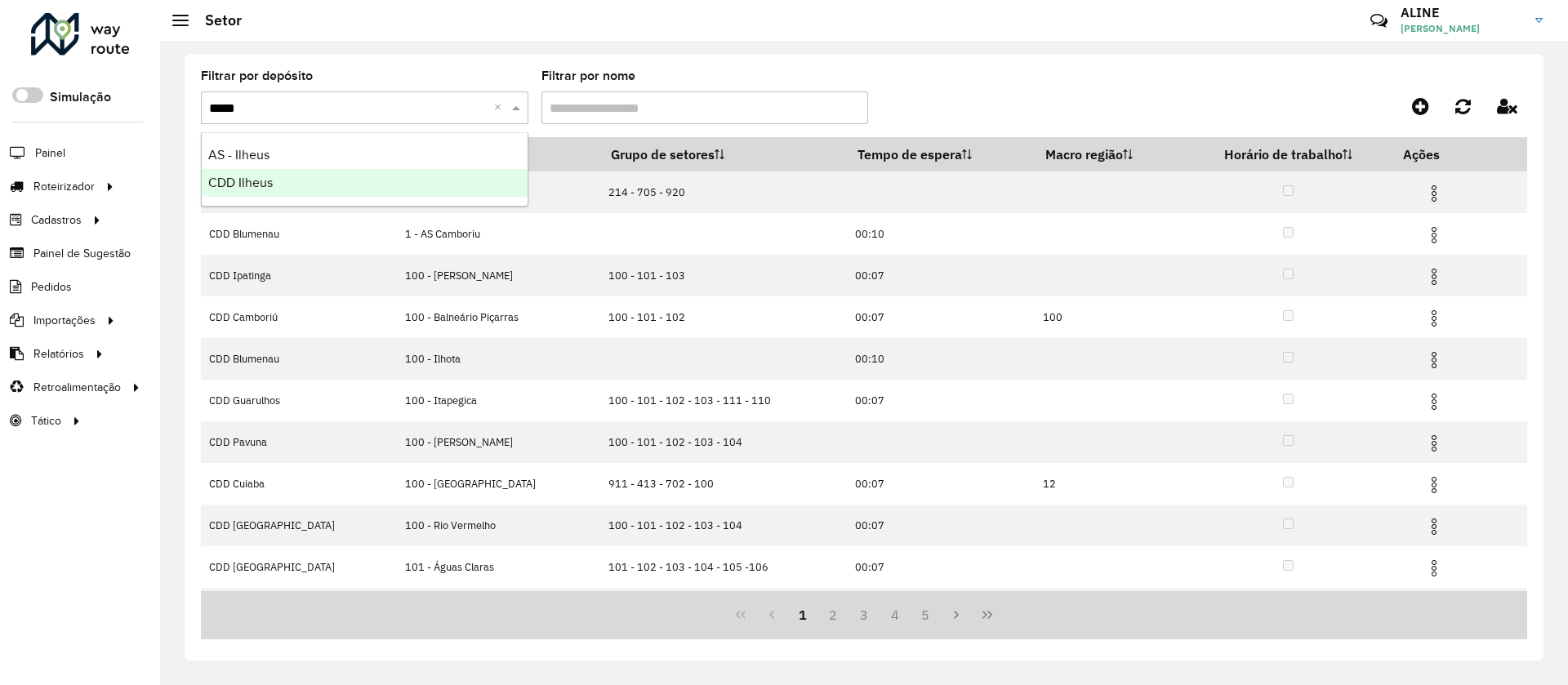
click at [271, 179] on span "CDD Ilheus" at bounding box center [241, 183] width 65 height 14
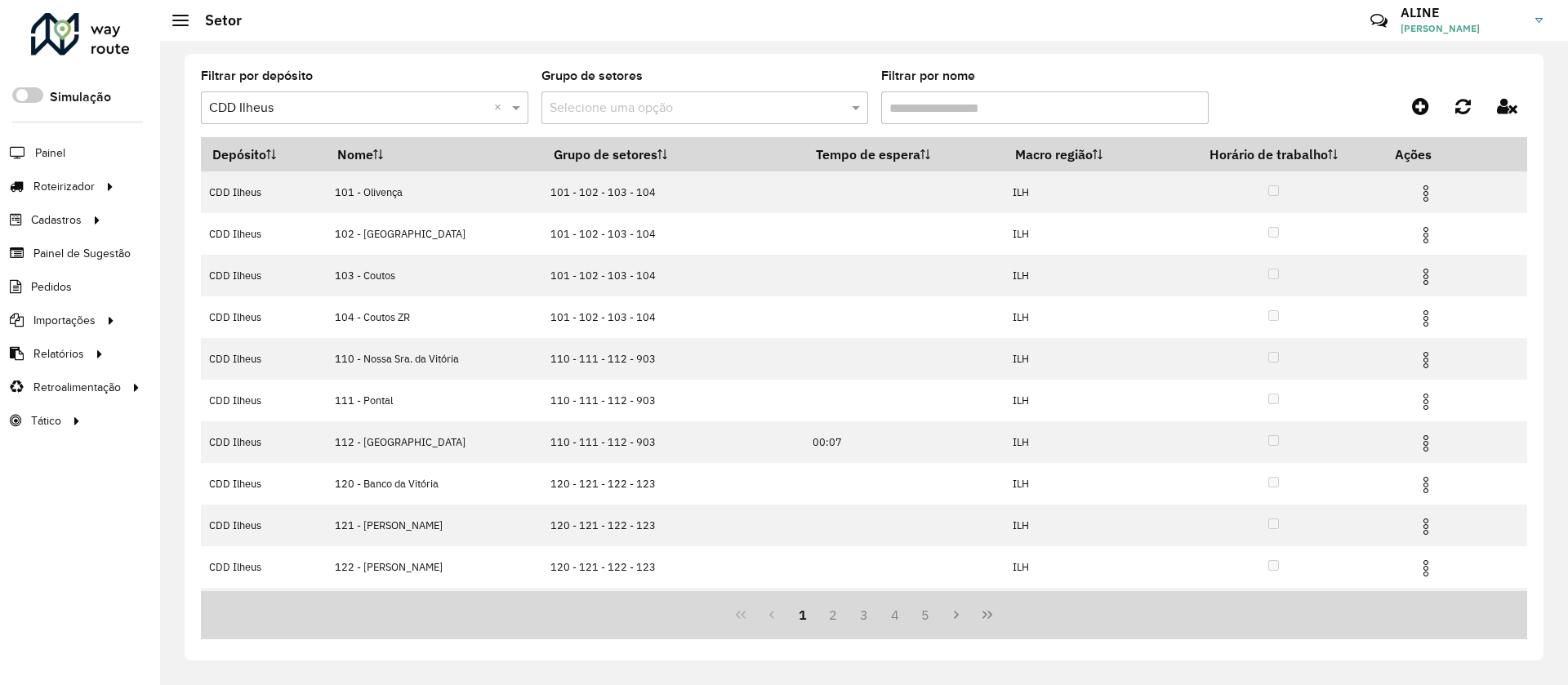
click at [961, 103] on input "Filtrar por nome" at bounding box center [1044, 108] width 327 height 33
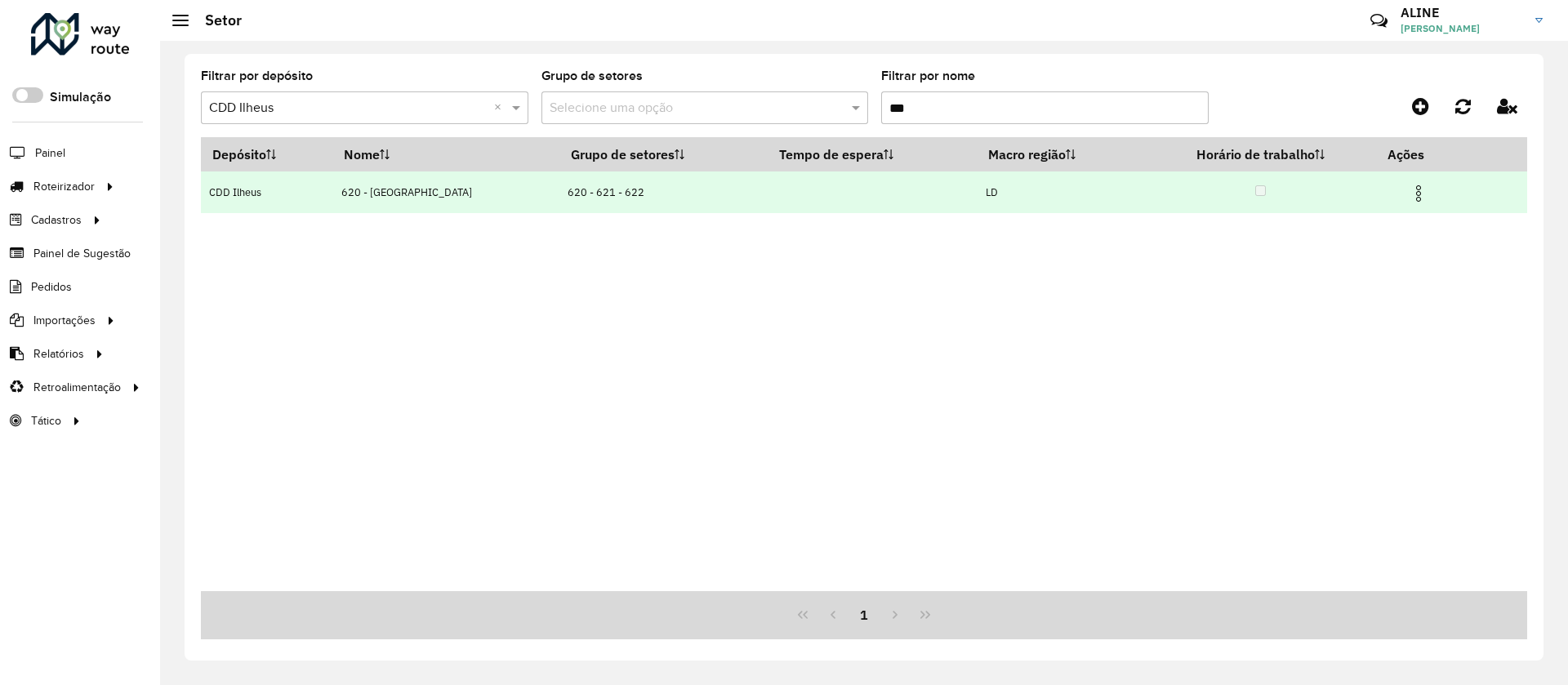
type input "***"
click at [1409, 184] on img at bounding box center [1418, 193] width 19 height 19
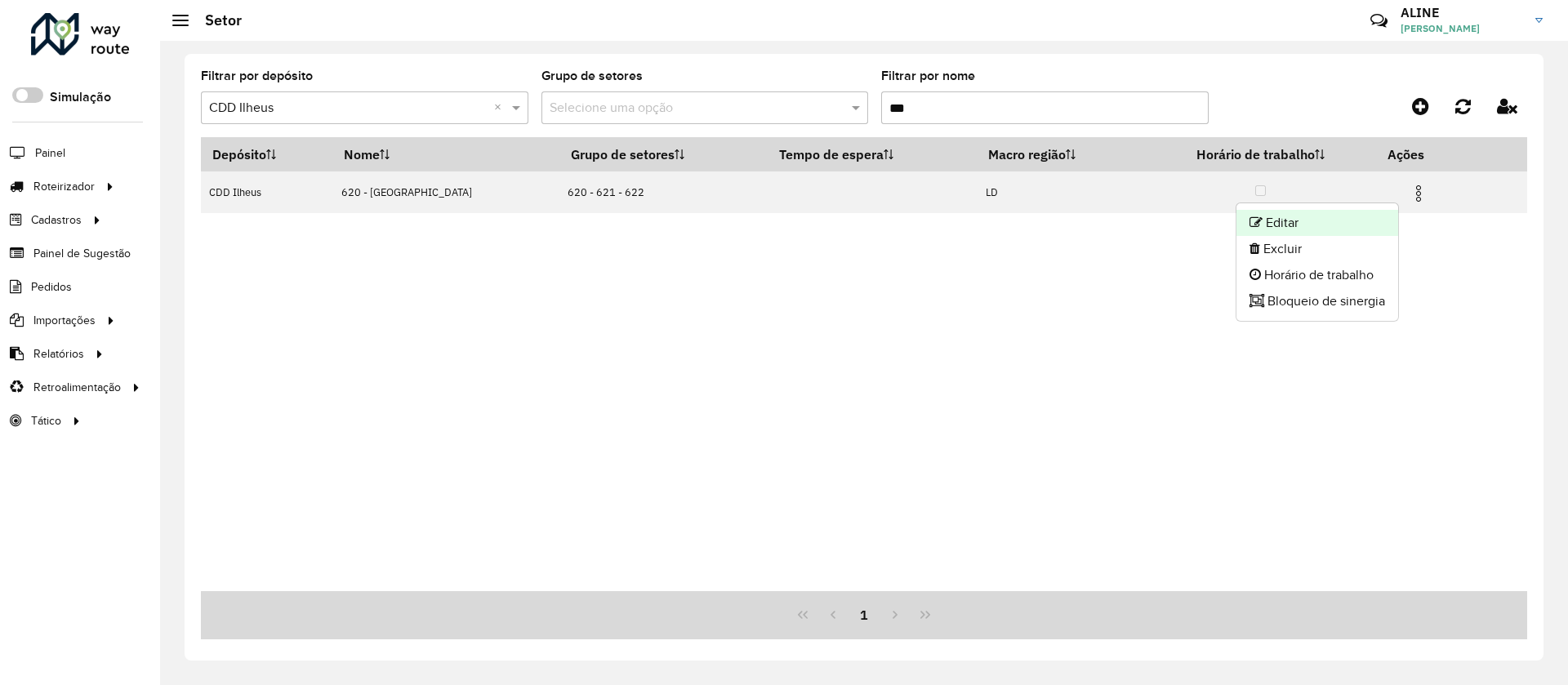
click at [1327, 224] on li "Editar" at bounding box center [1317, 222] width 162 height 26
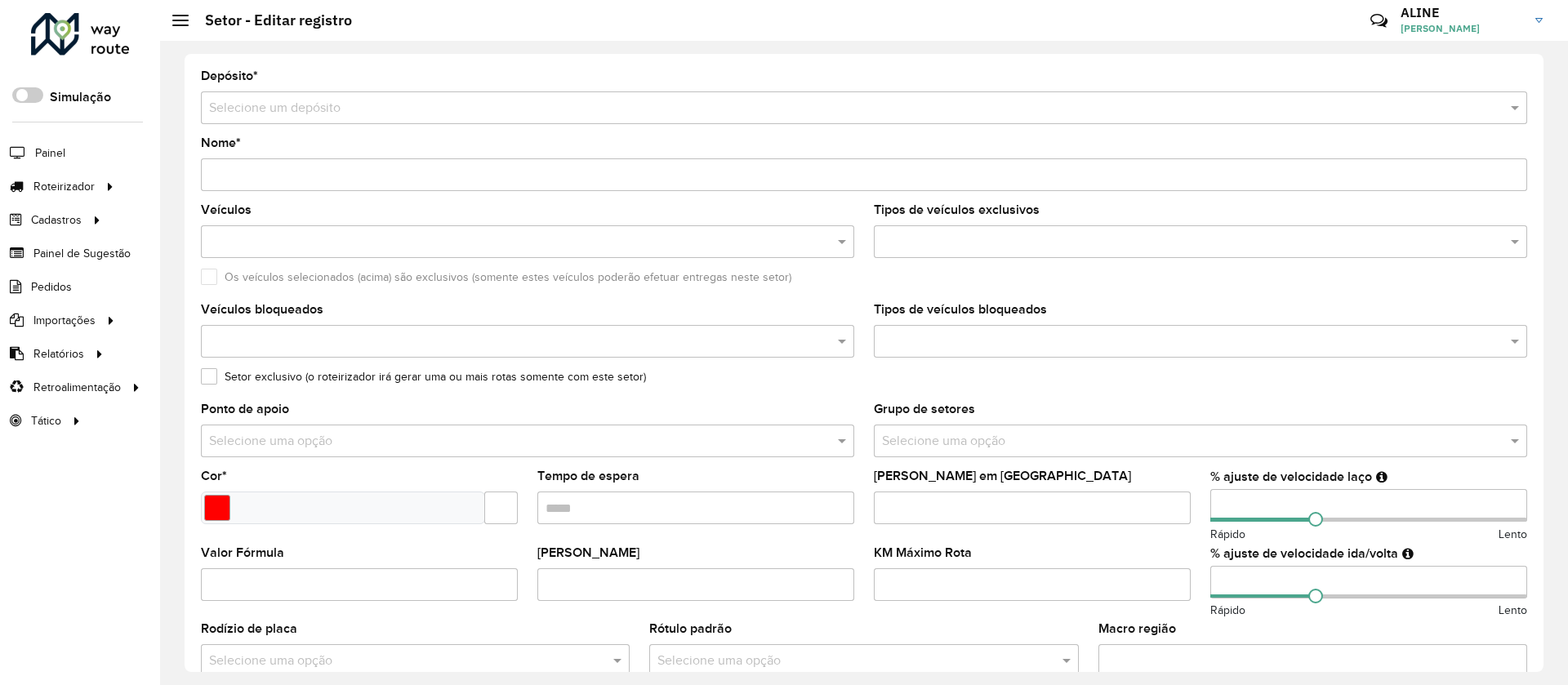
type input "**********"
type input "*******"
type input "*"
type input "**"
type input "***"
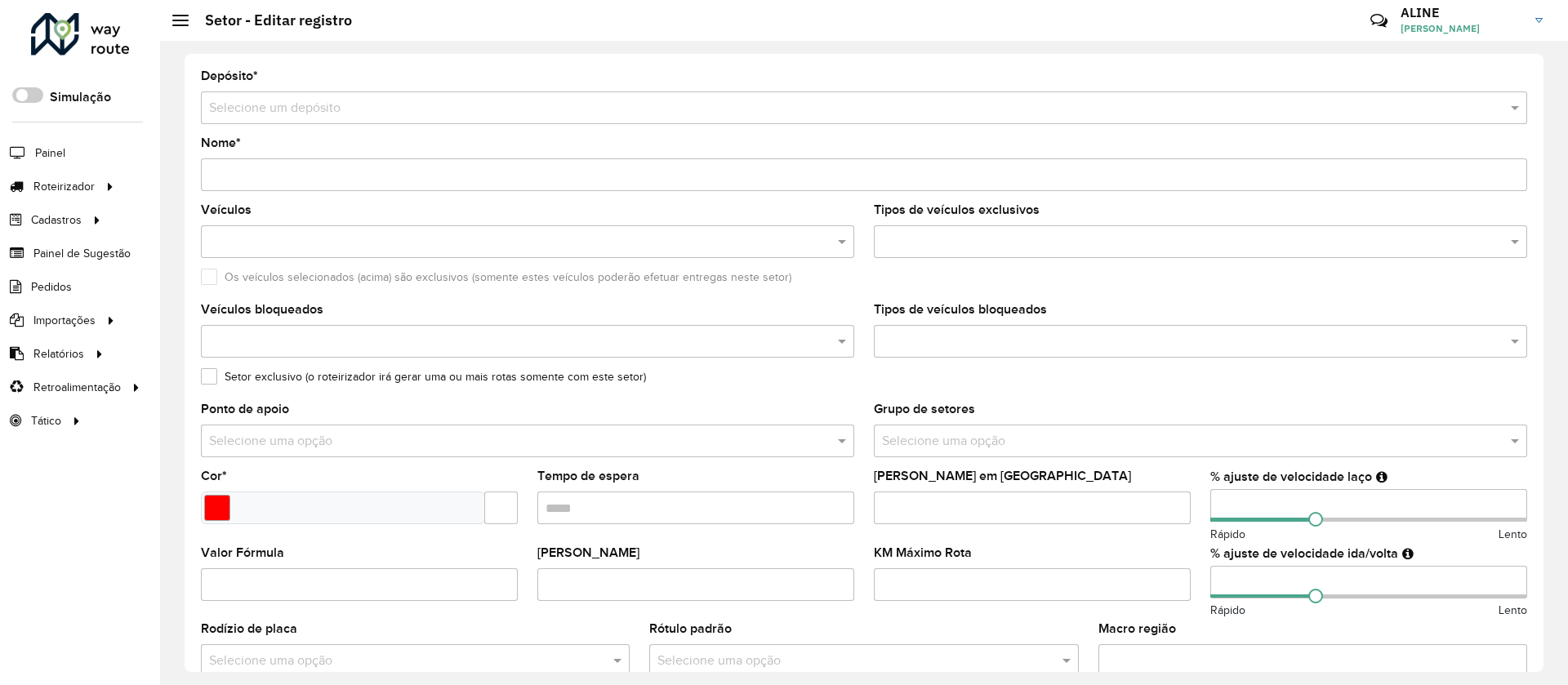
type input "**"
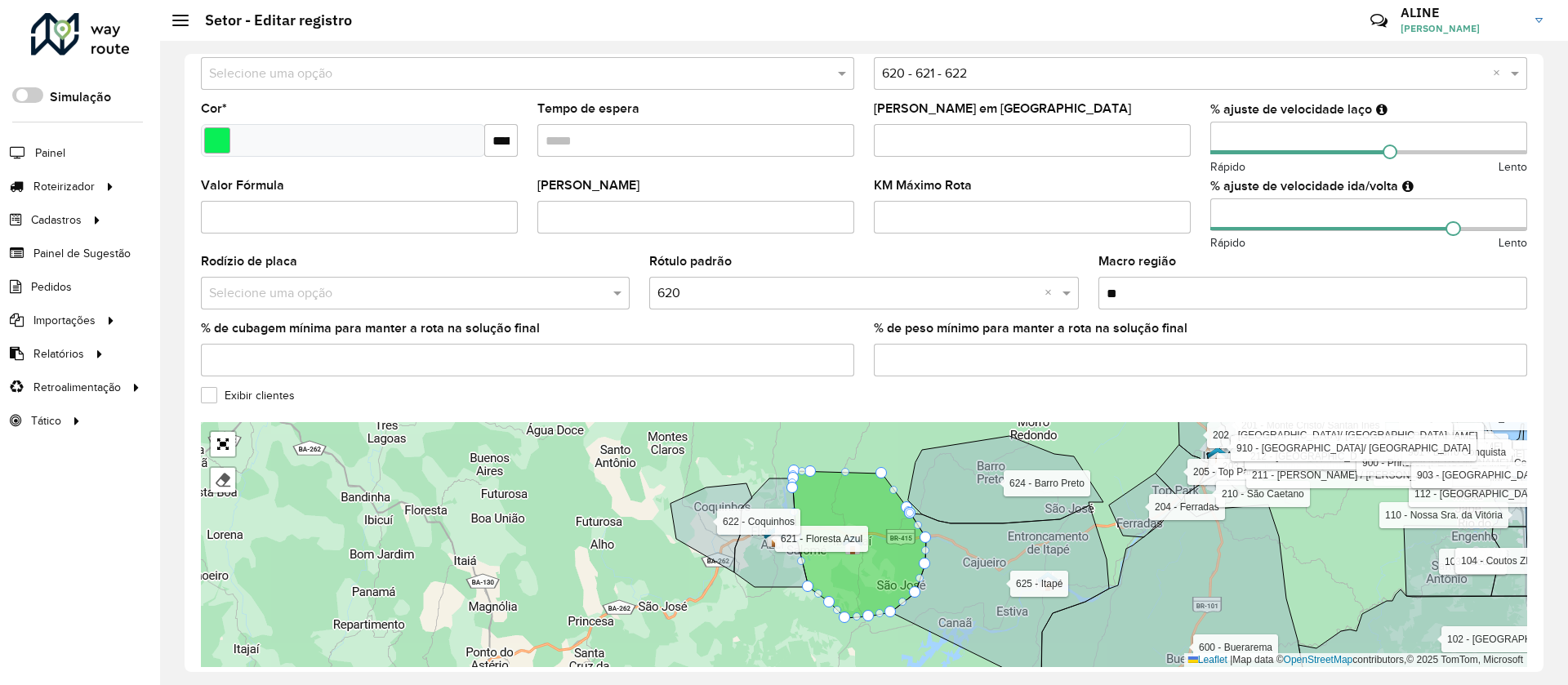
scroll to position [436, 0]
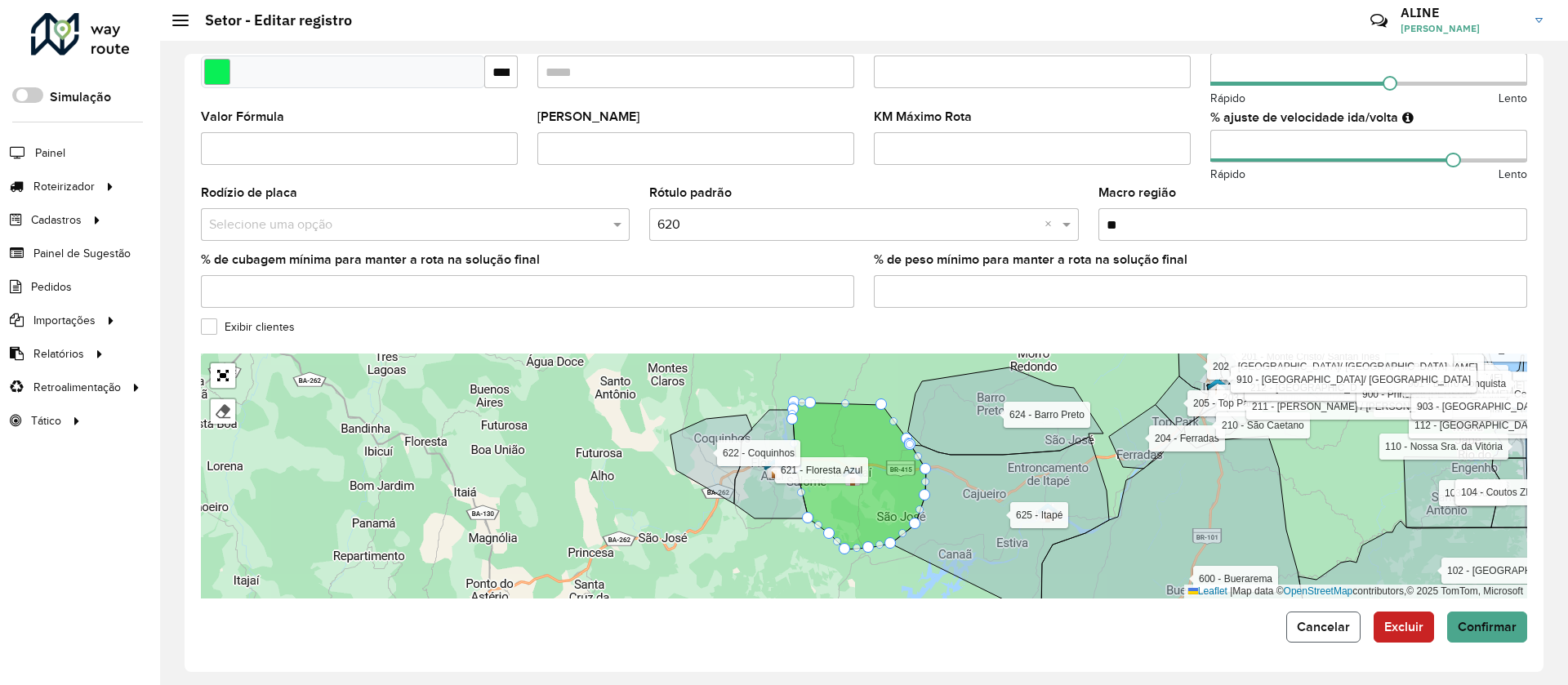
click at [1325, 628] on span "Cancelar" at bounding box center [1323, 627] width 53 height 14
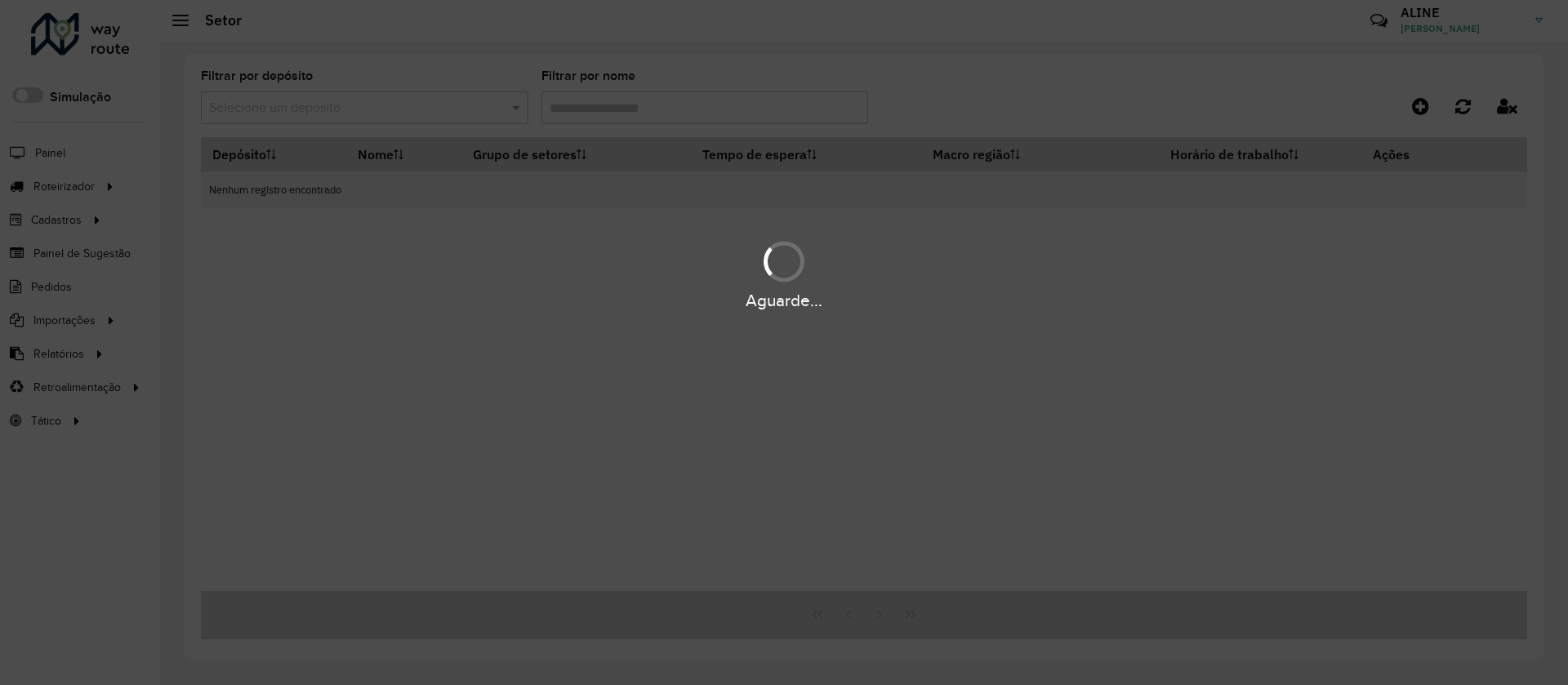
type input "***"
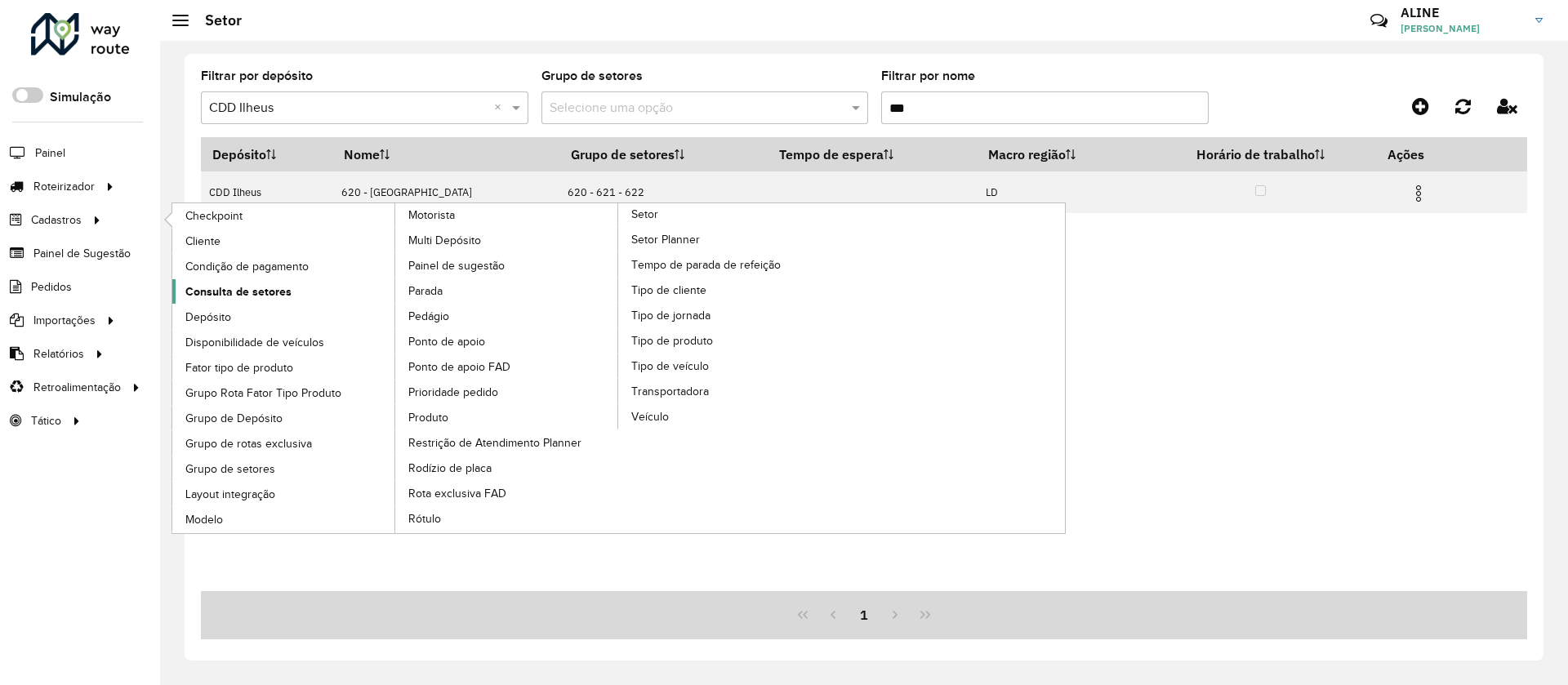
click at [220, 292] on span "Consulta de setores" at bounding box center [238, 292] width 106 height 17
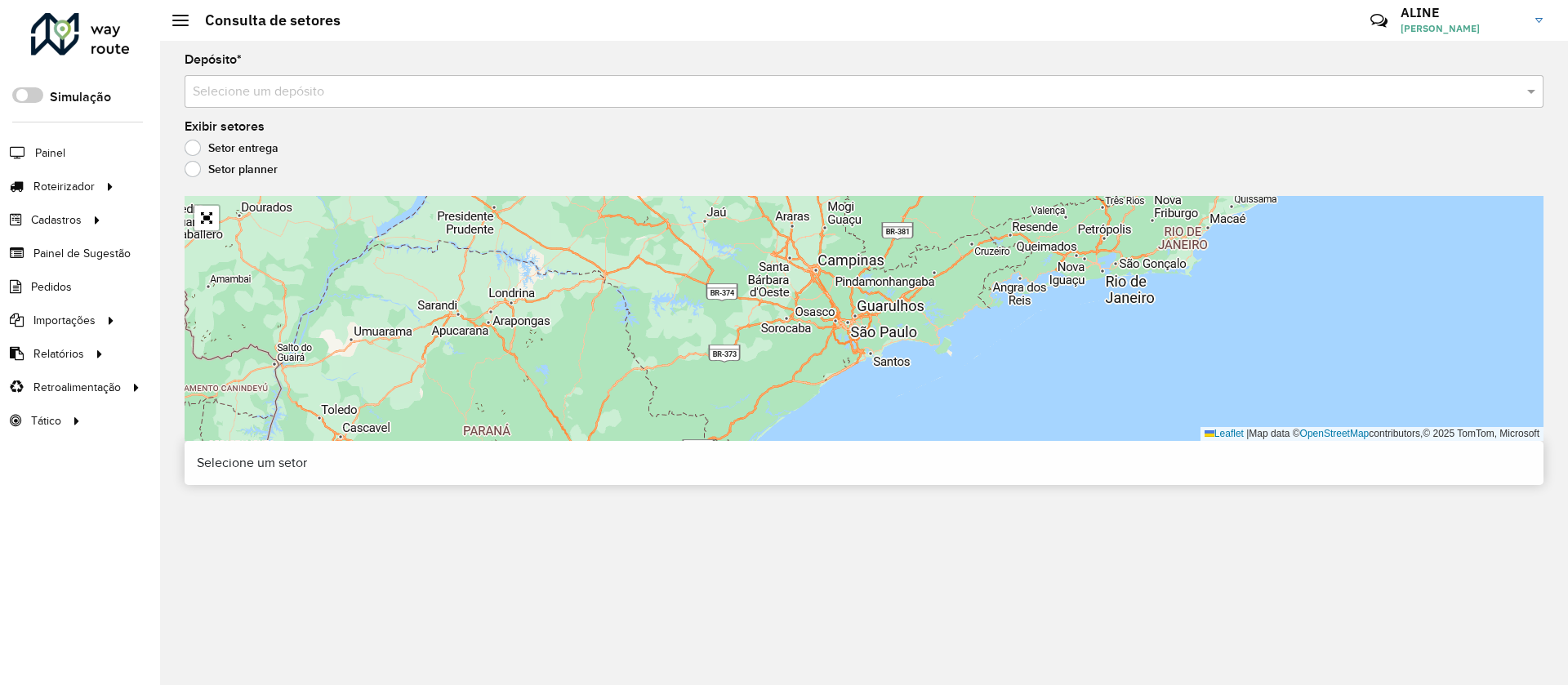
click at [315, 91] on input "text" at bounding box center [847, 92] width 1310 height 19
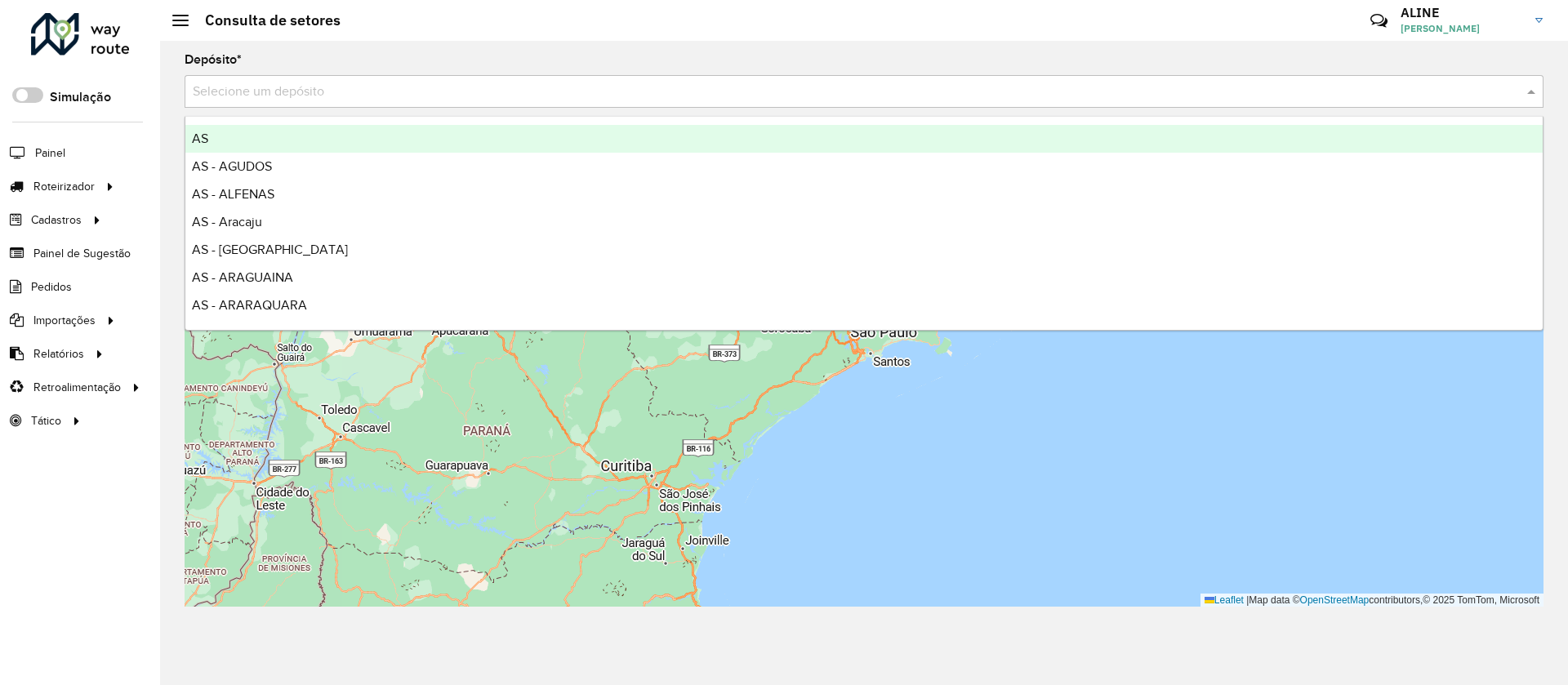
type input "*"
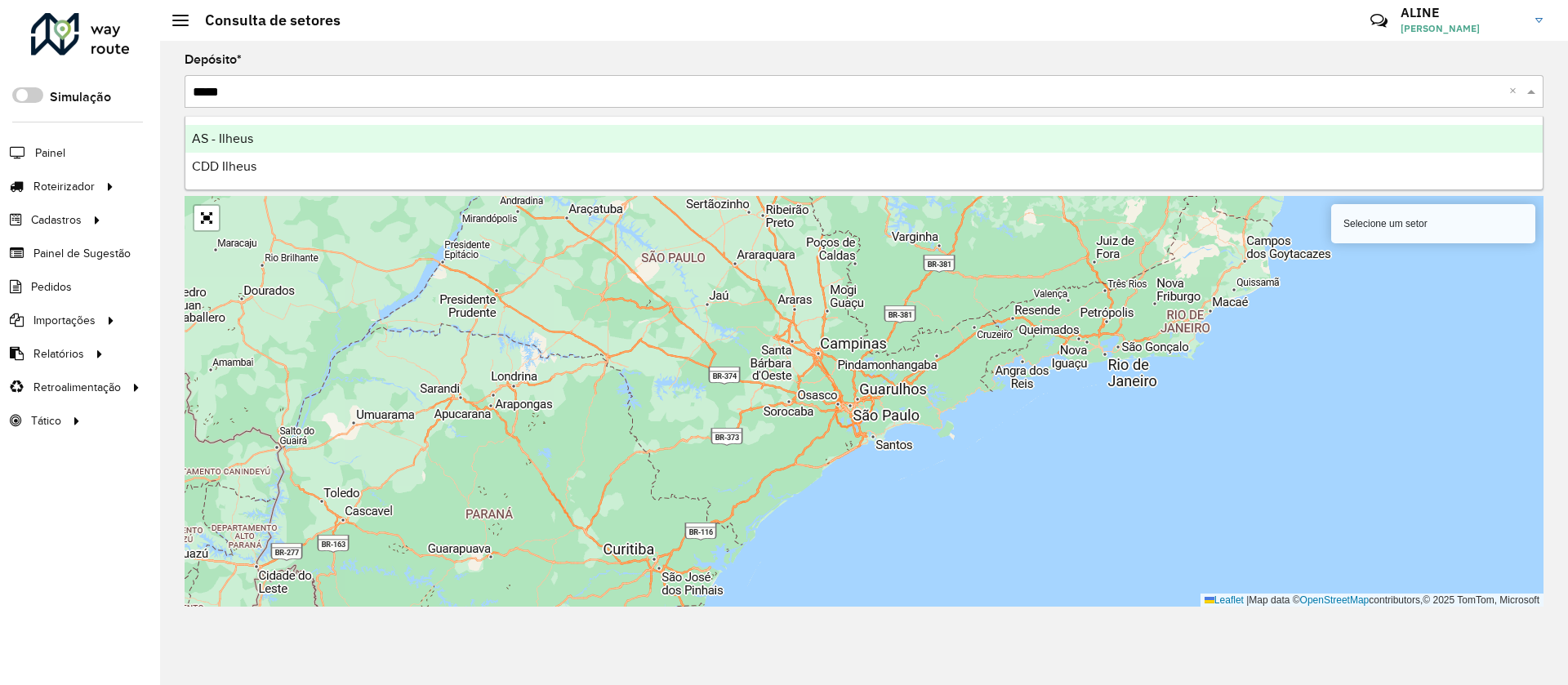
type input "******"
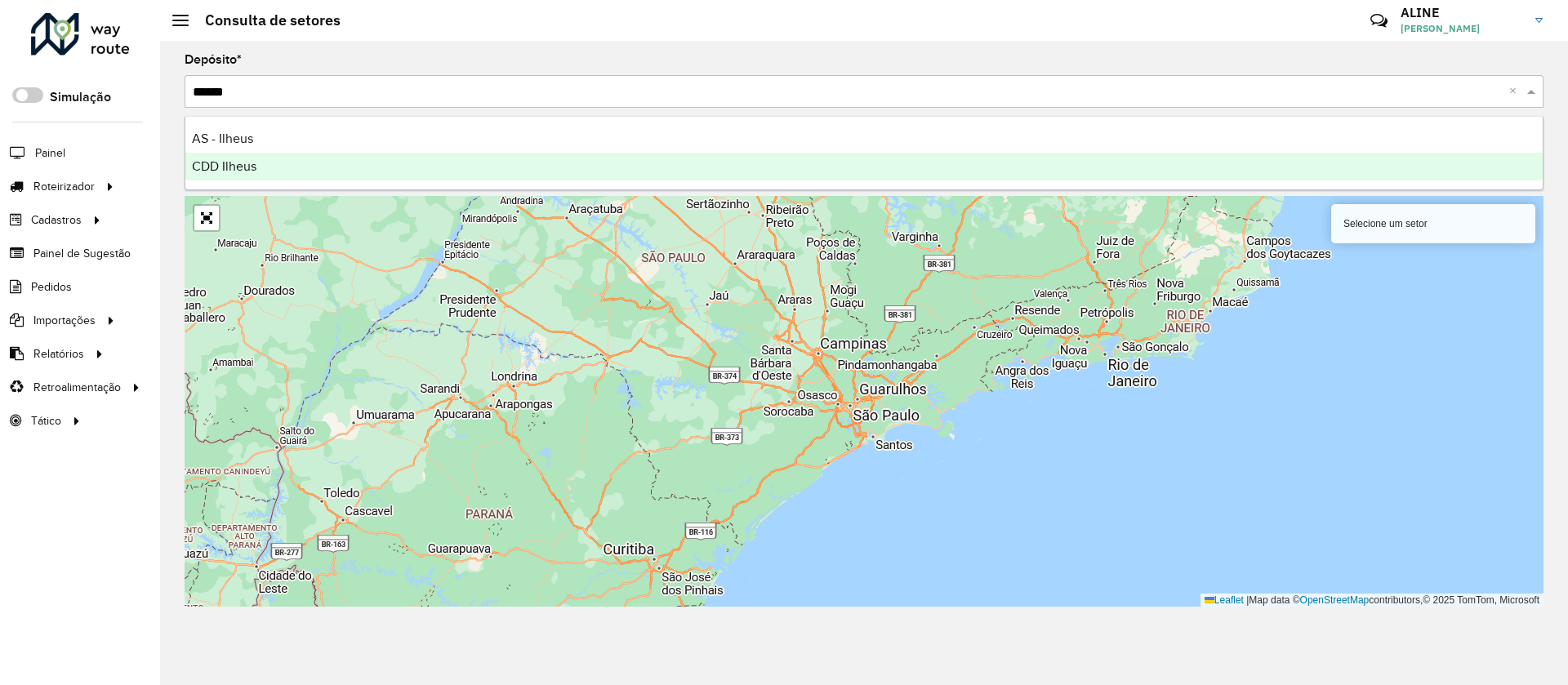
click at [223, 164] on span "CDD Ilheus" at bounding box center [224, 166] width 65 height 14
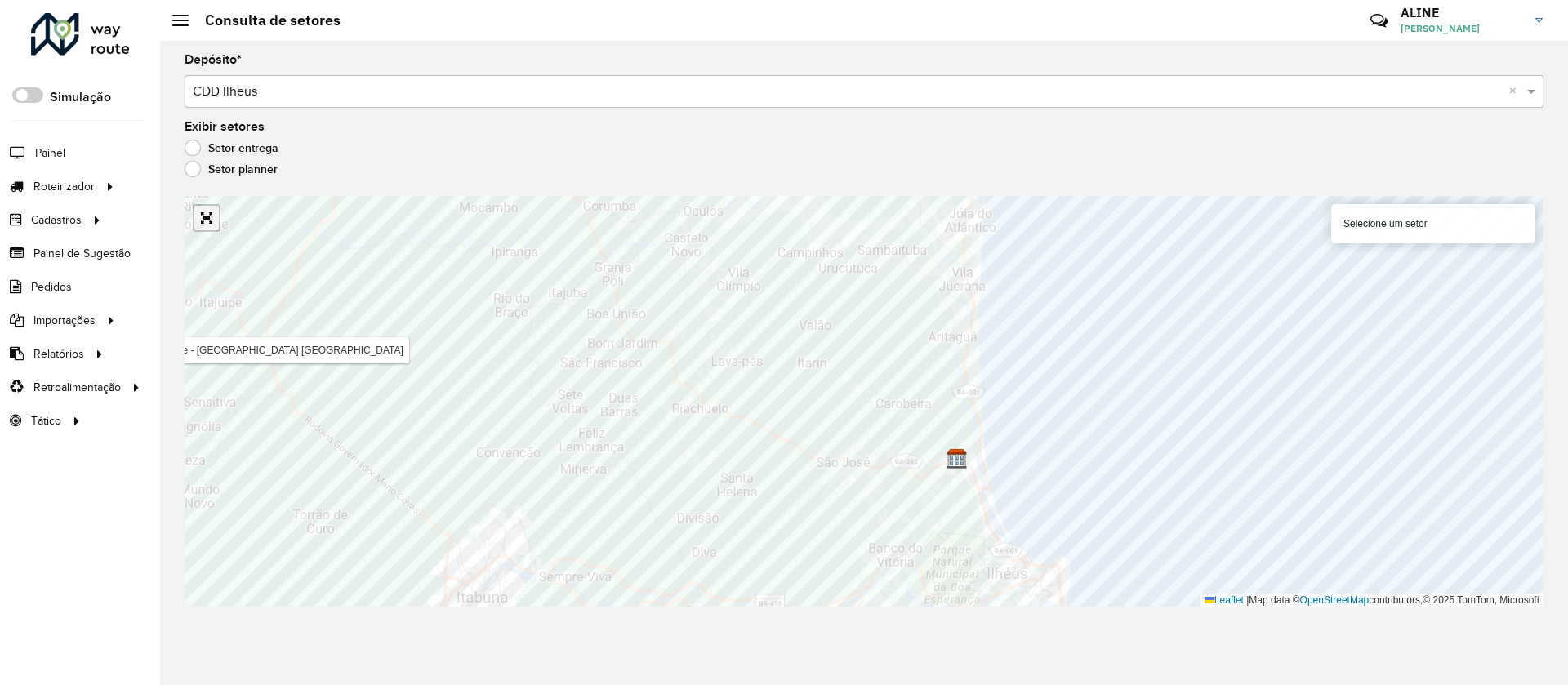
click at [215, 215] on link "Abrir mapa em tela cheia" at bounding box center [206, 218] width 24 height 24
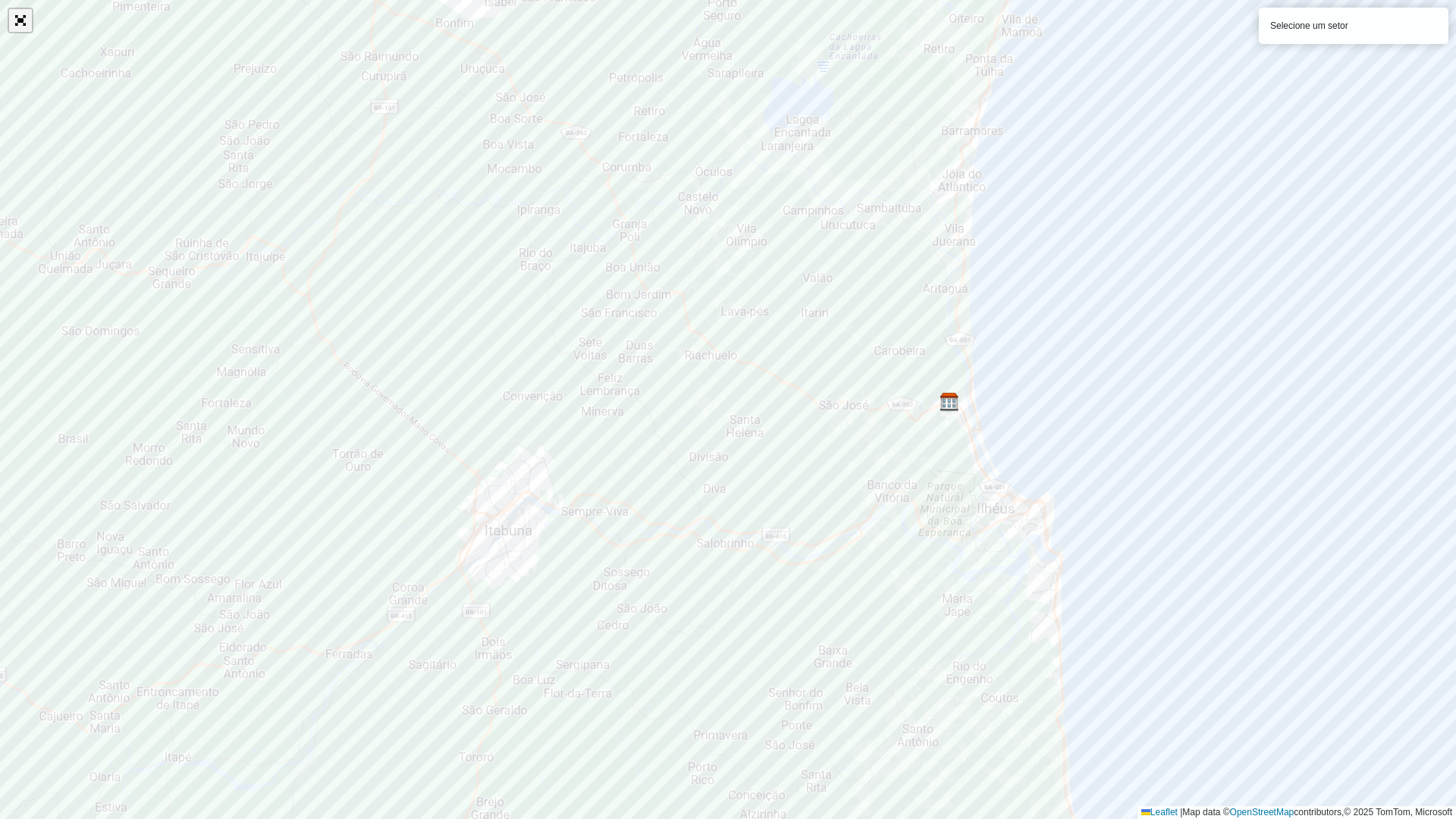
click at [20, 18] on link "Abrir mapa em tela cheia" at bounding box center [20, 20] width 23 height 23
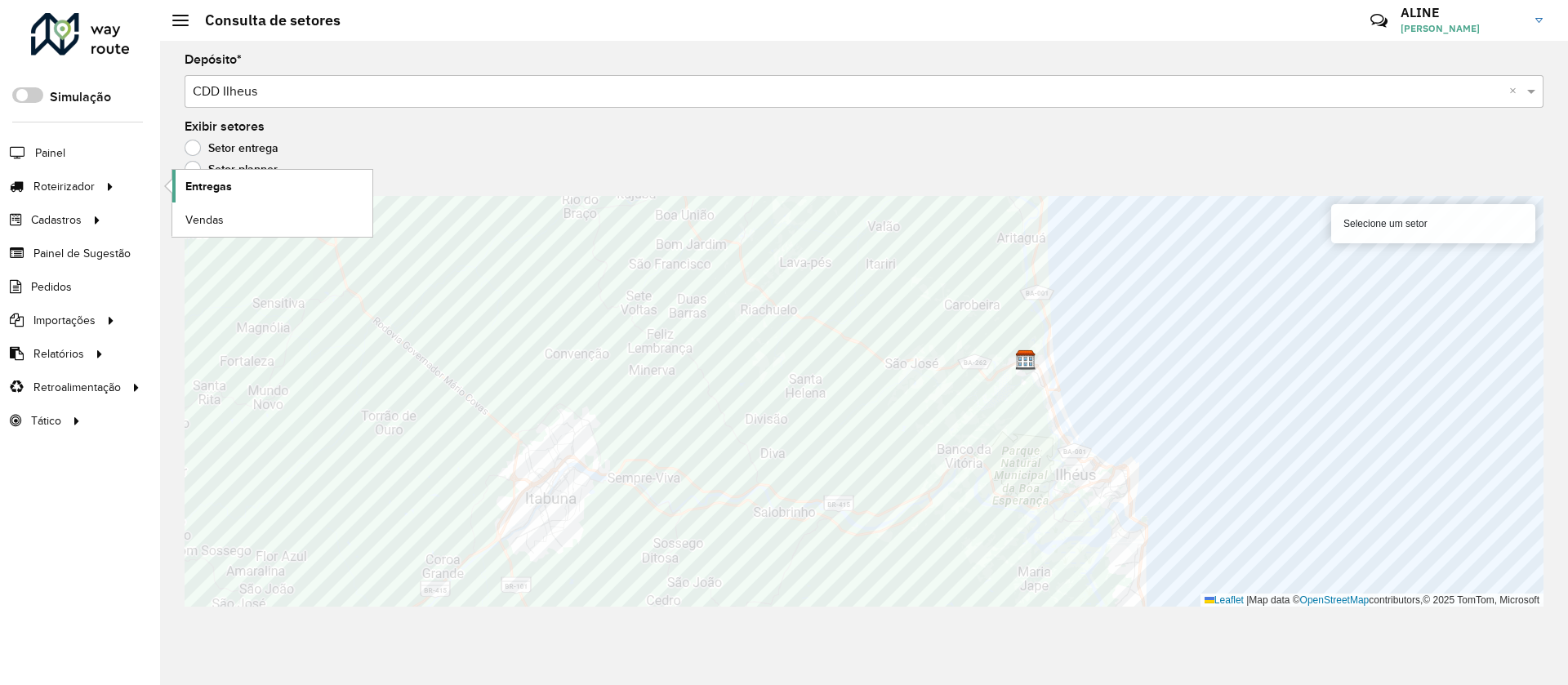
click at [207, 182] on span "Entregas" at bounding box center [208, 187] width 46 height 17
click at [214, 173] on link "Entregas" at bounding box center [273, 186] width 200 height 33
click at [205, 216] on link "Abrir mapa em tela cheia" at bounding box center [206, 218] width 24 height 24
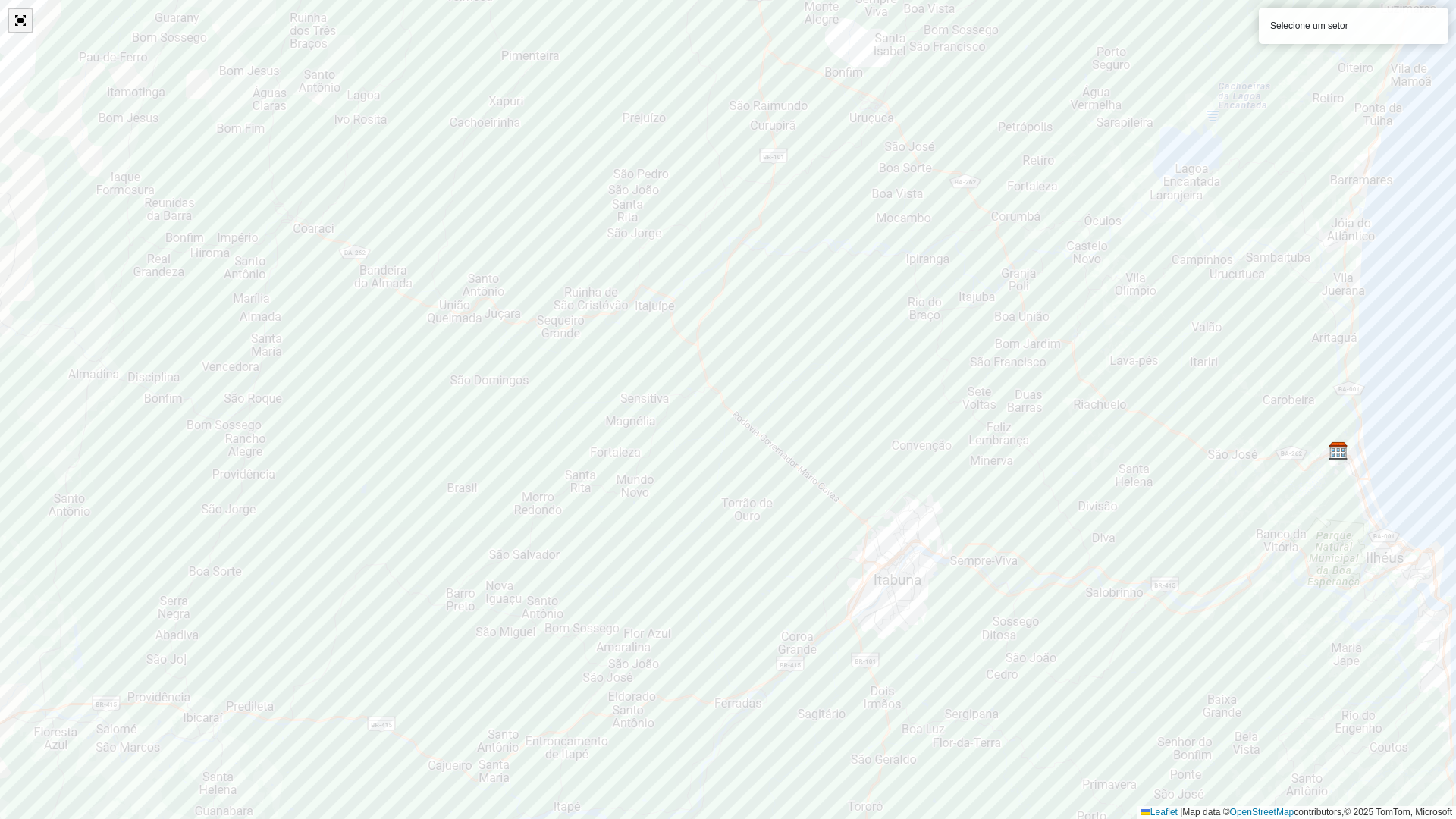
click at [23, 16] on link "Abrir mapa em tela cheia" at bounding box center [20, 20] width 23 height 23
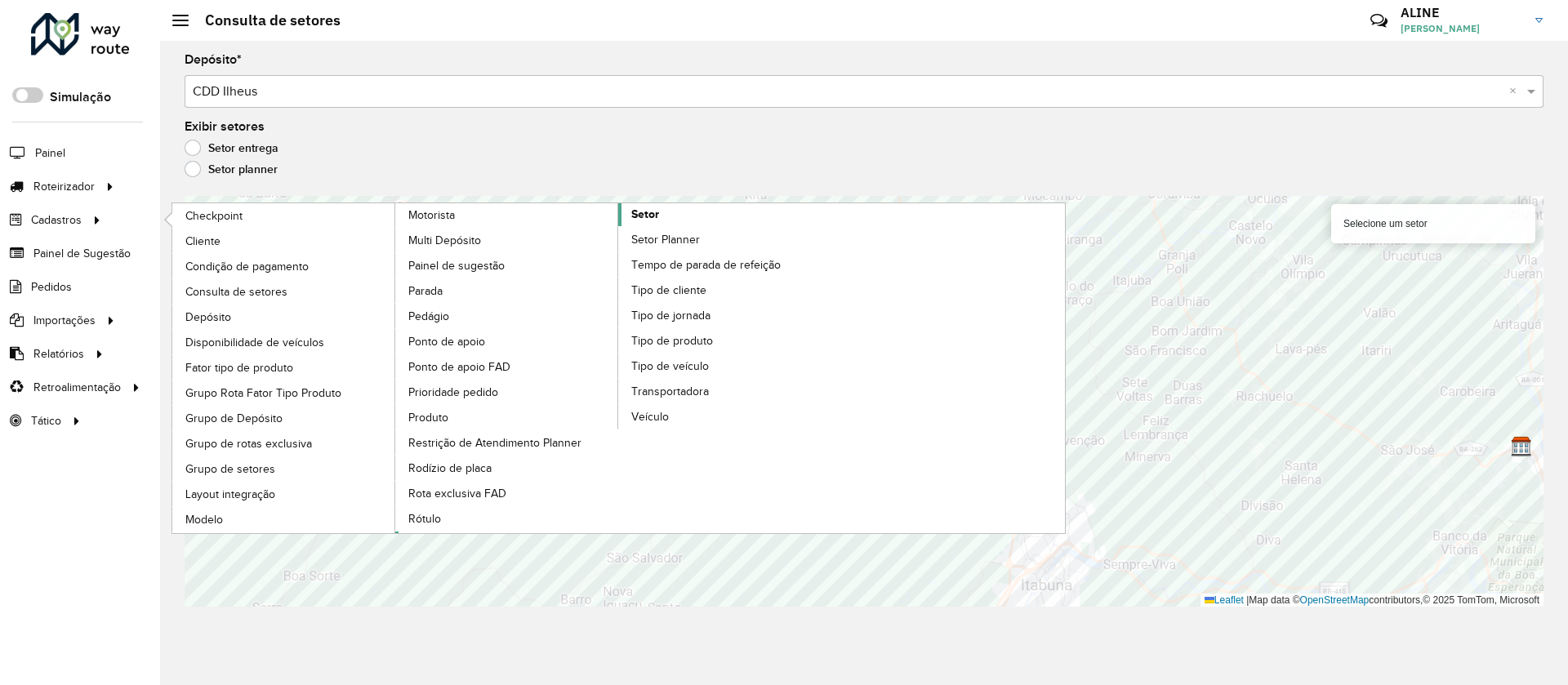
click at [640, 215] on span "Setor" at bounding box center [644, 215] width 28 height 17
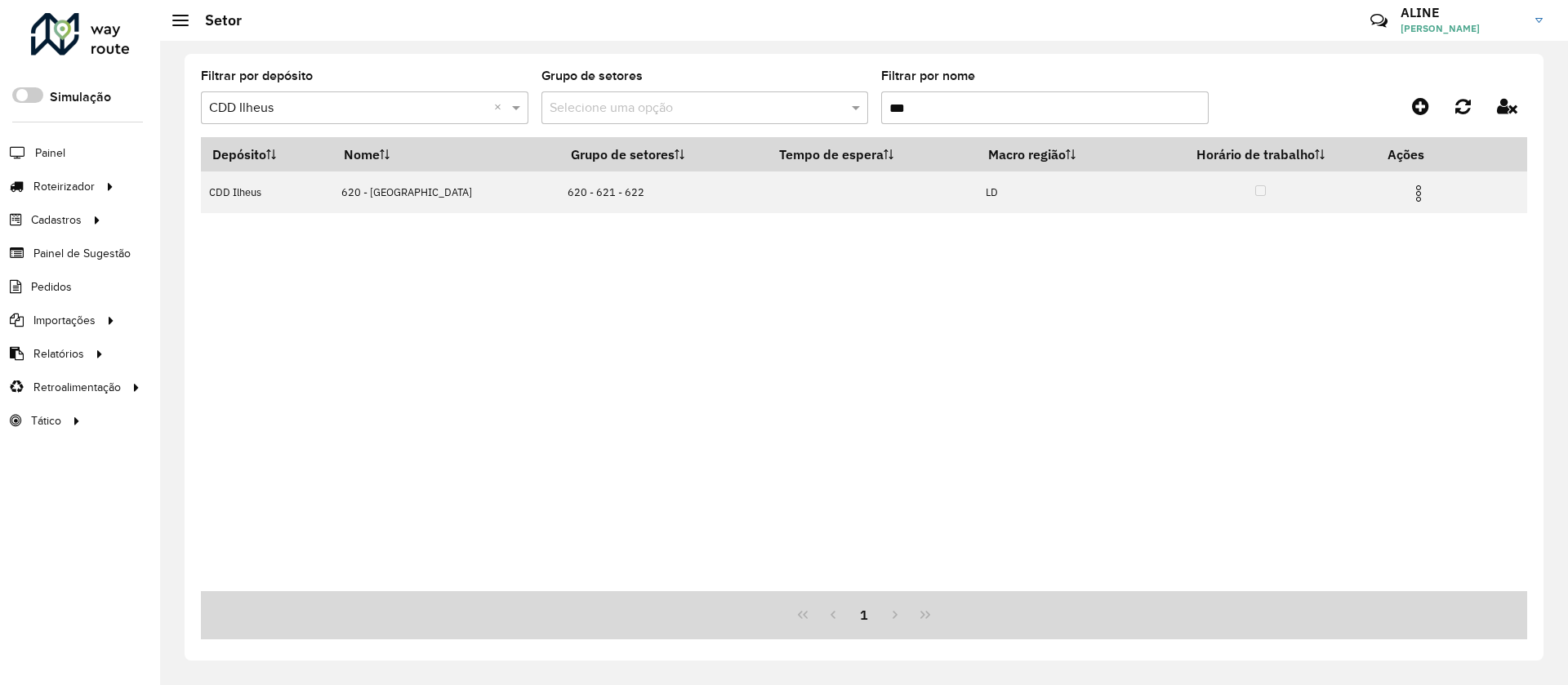
drag, startPoint x: 926, startPoint y: 105, endPoint x: 818, endPoint y: 105, distance: 108.0
click at [818, 105] on formly-group "Filtrar por depósito Selecione um depósito × CDD Ilheus × Grupo de setores Sele…" at bounding box center [691, 104] width 982 height 67
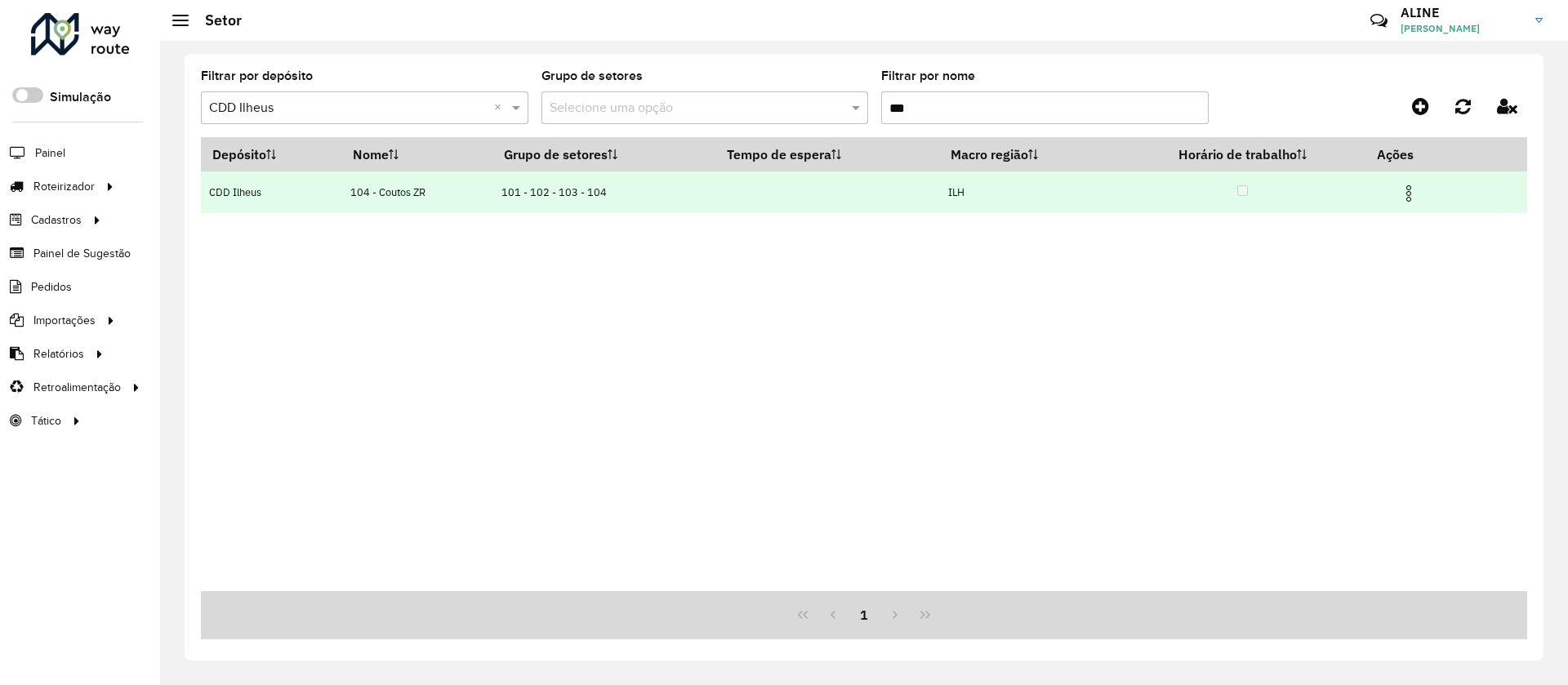
type input "***"
click at [1410, 188] on img at bounding box center [1408, 193] width 19 height 19
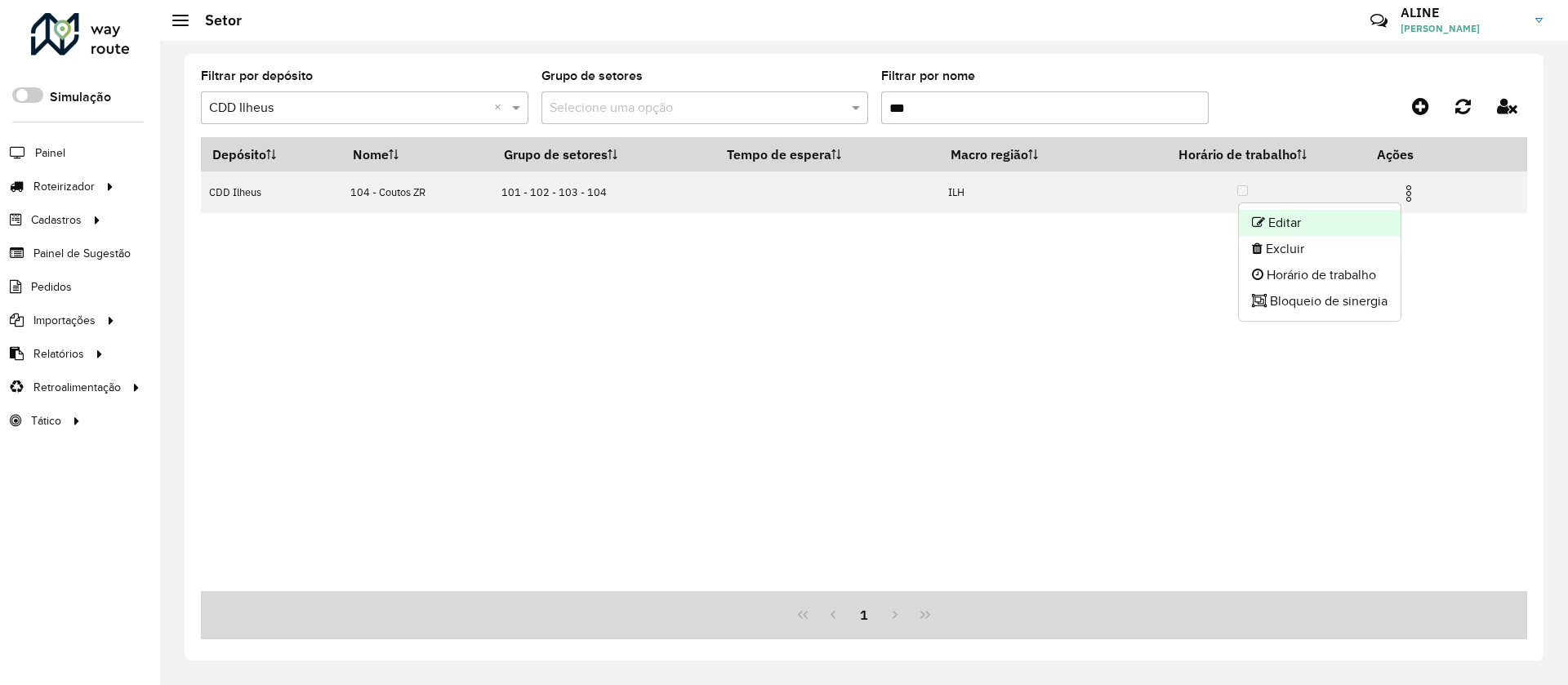
click at [1296, 212] on li "Editar" at bounding box center [1320, 222] width 162 height 26
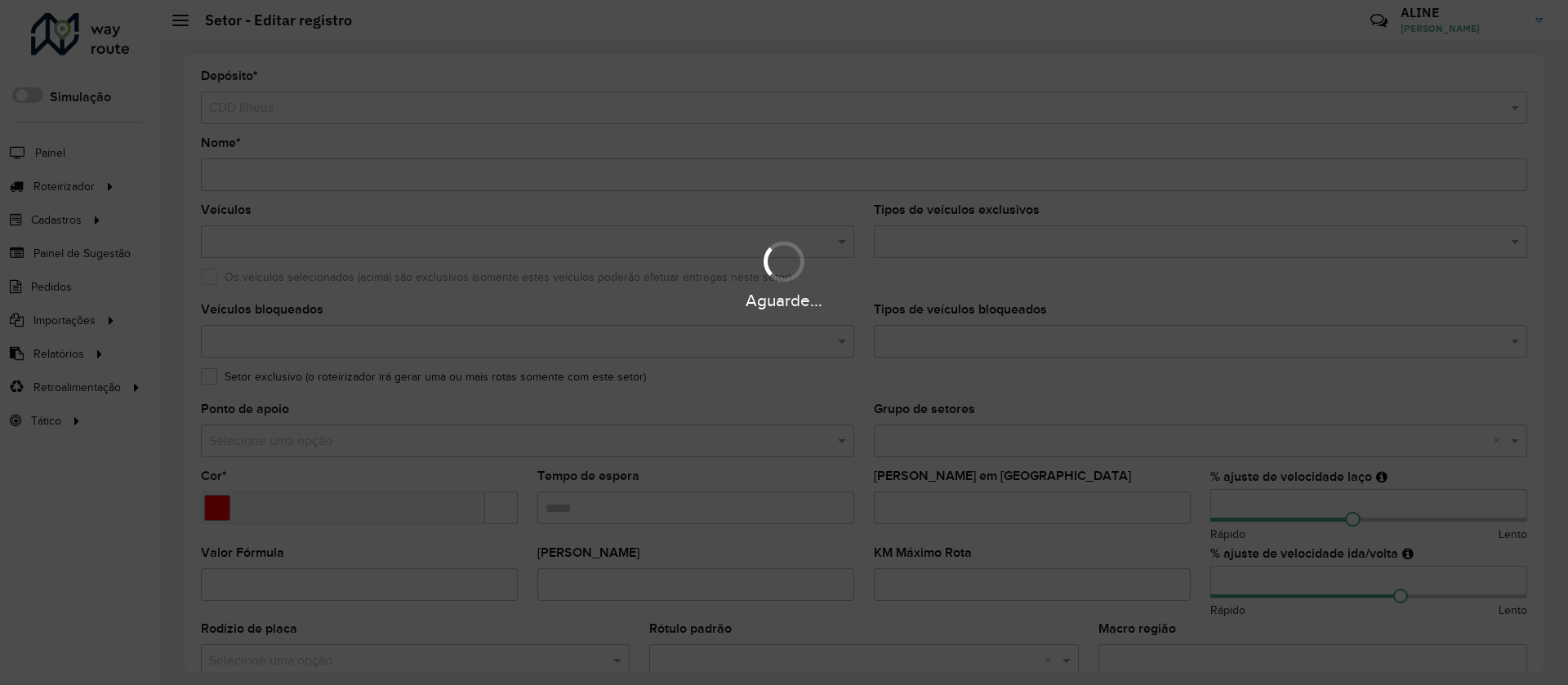
type input "**********"
type input "*******"
type input "**"
type input "***"
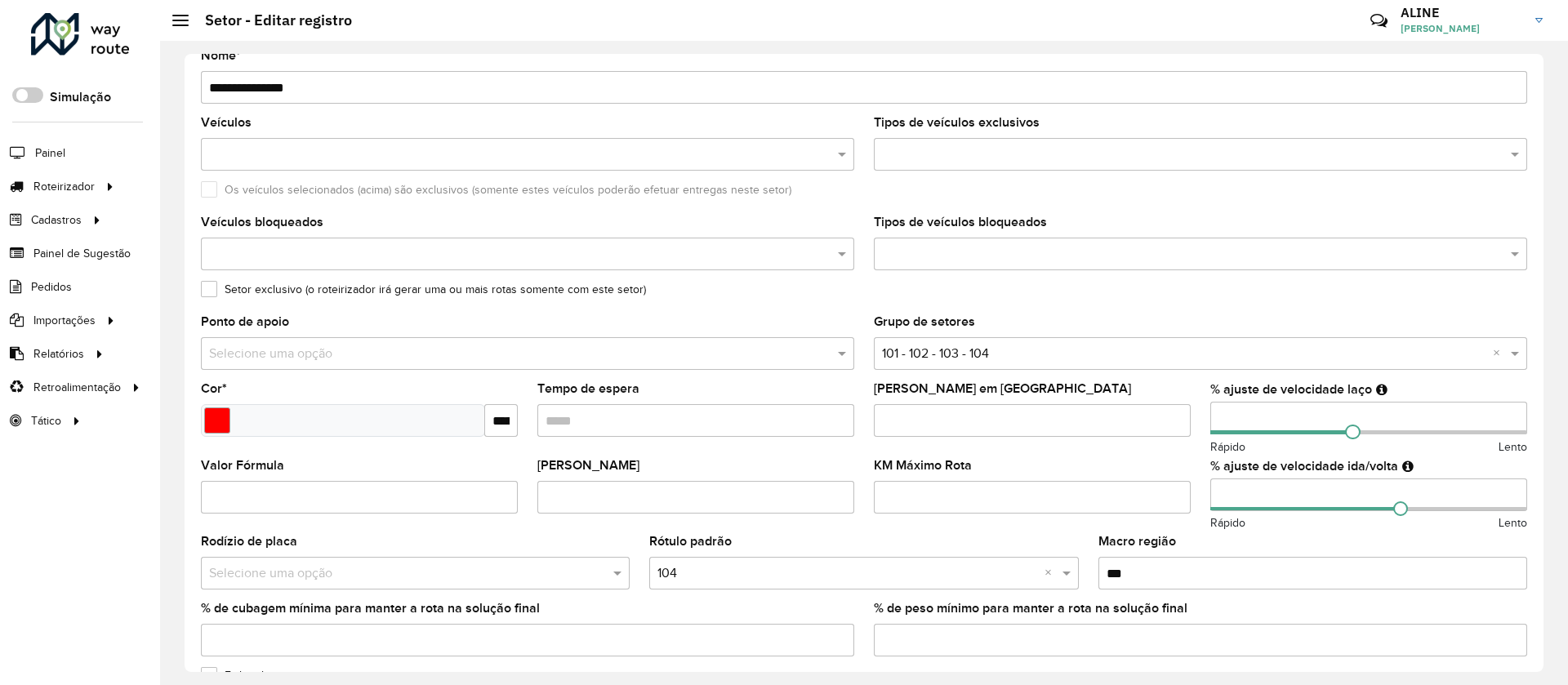
scroll to position [245, 0]
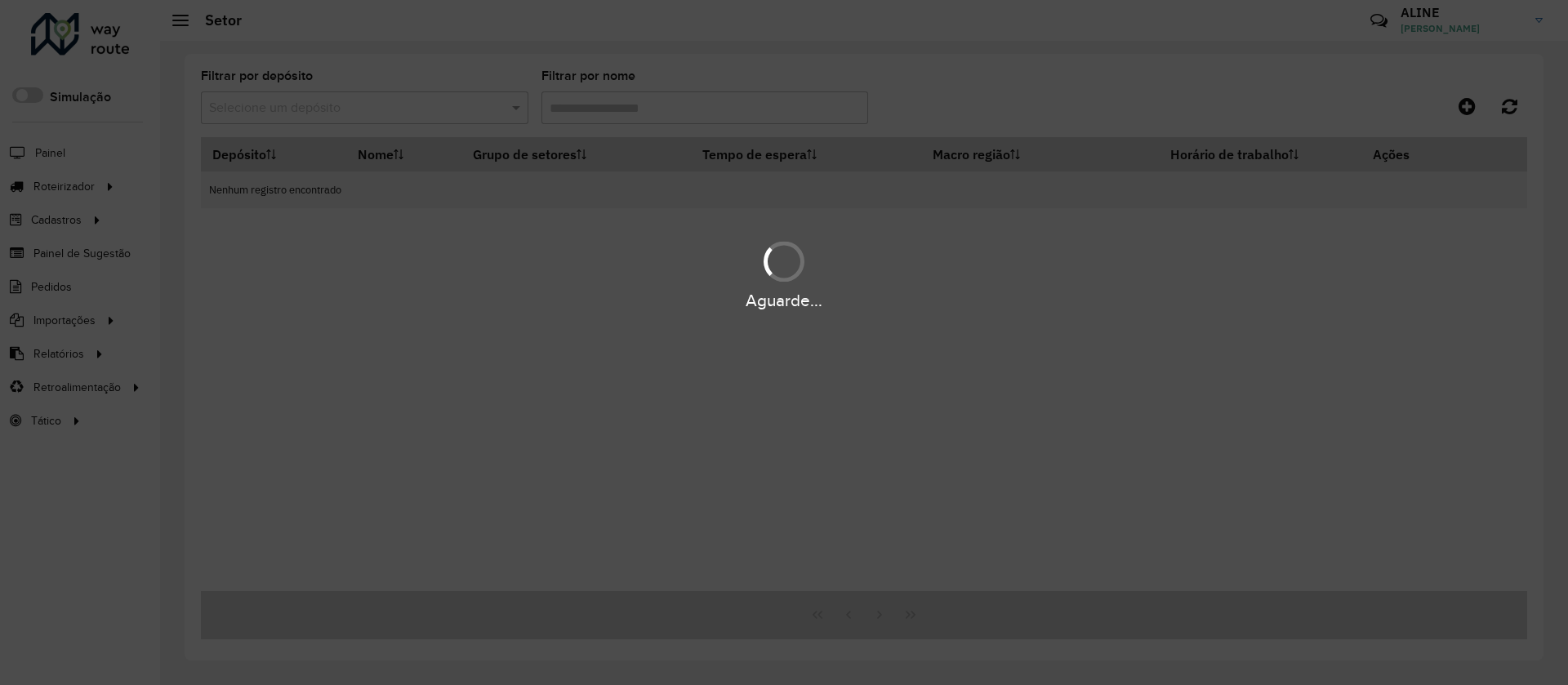
type input "***"
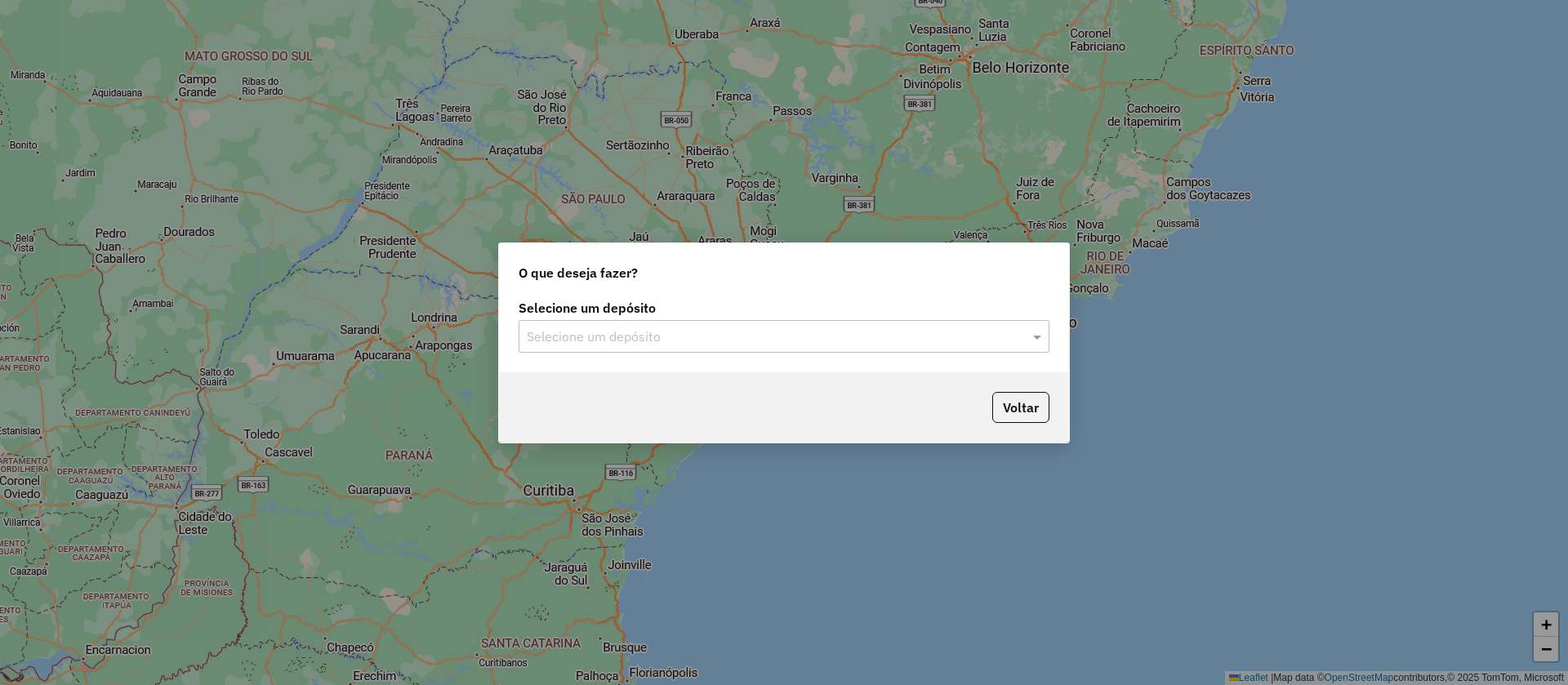
click at [680, 337] on input "text" at bounding box center [767, 337] width 482 height 19
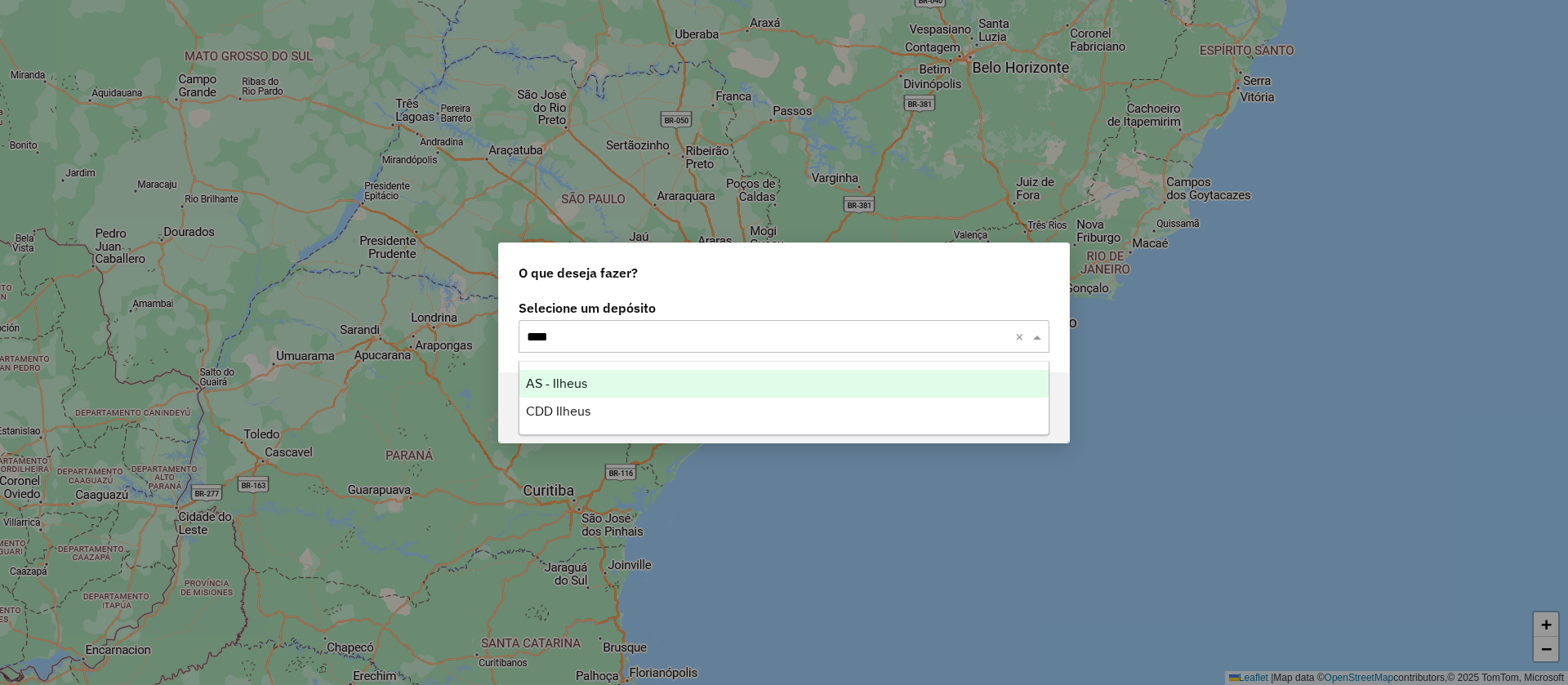
type input "*****"
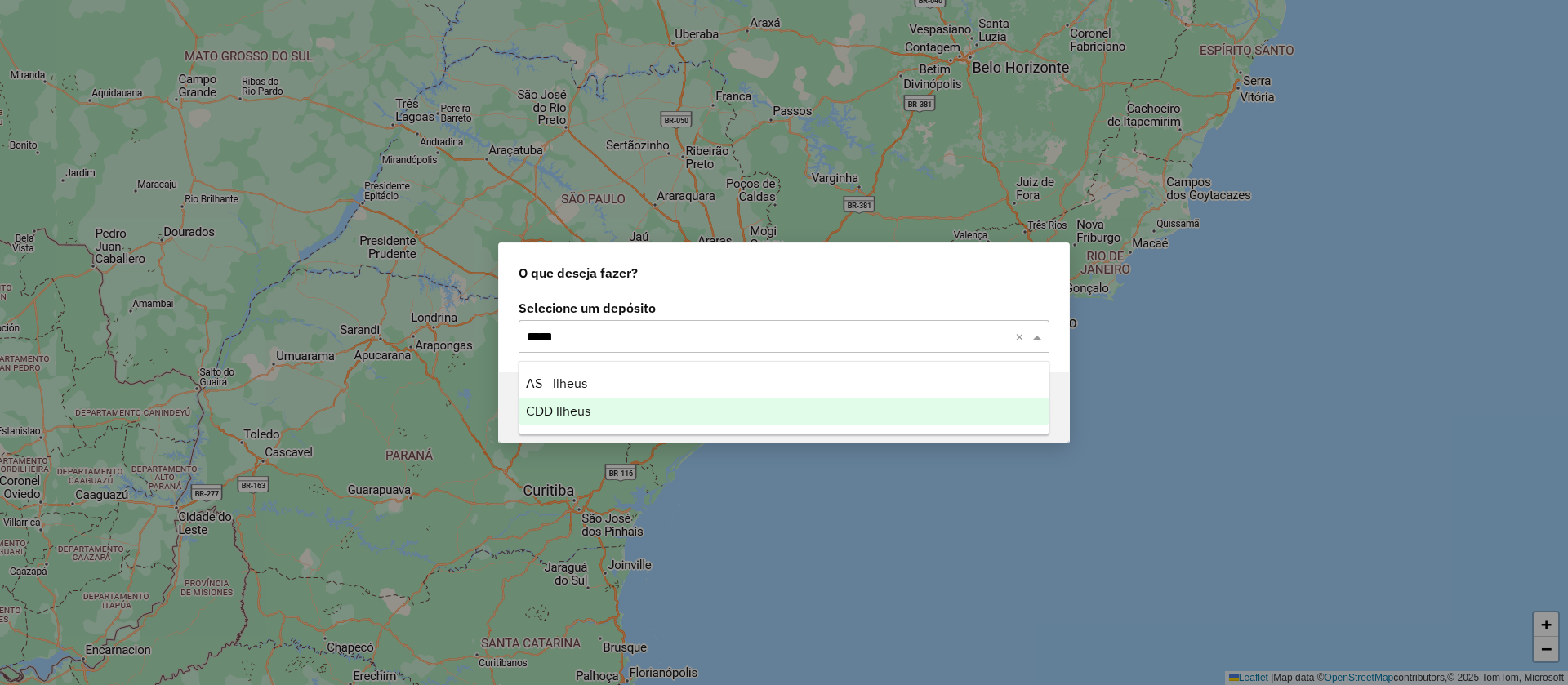
click at [570, 411] on span "CDD Ilheus" at bounding box center [558, 412] width 65 height 14
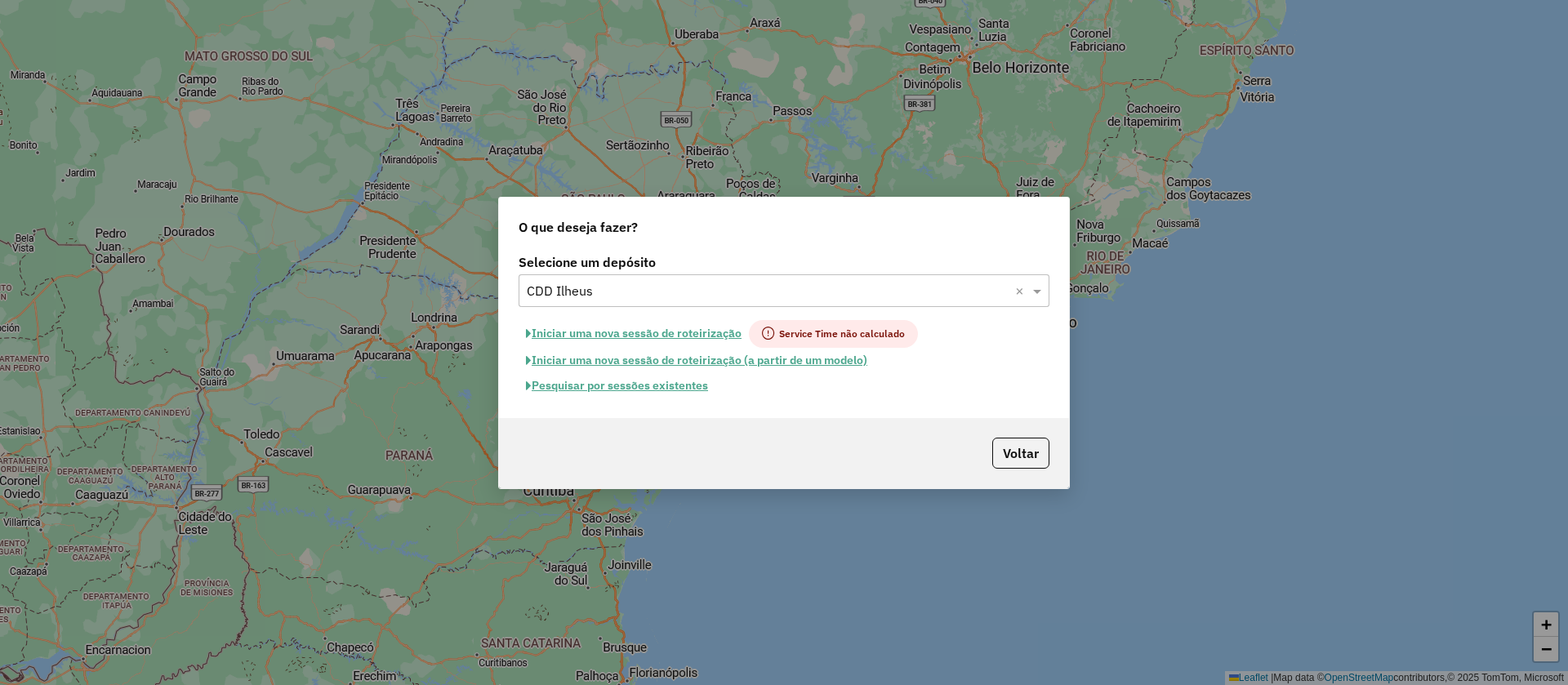
click at [668, 385] on button "Pesquisar por sessões existentes" at bounding box center [617, 386] width 197 height 25
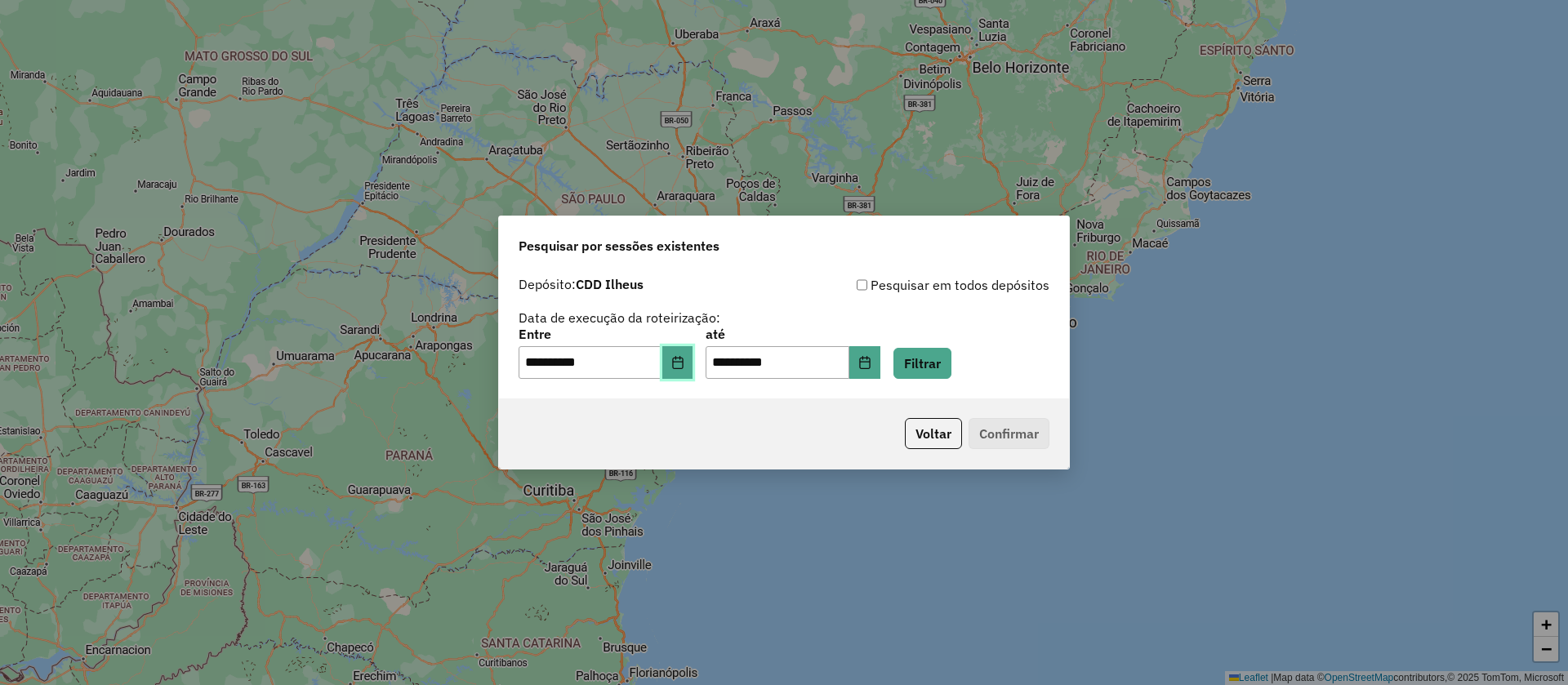
click at [683, 358] on icon "Choose Date" at bounding box center [677, 363] width 11 height 13
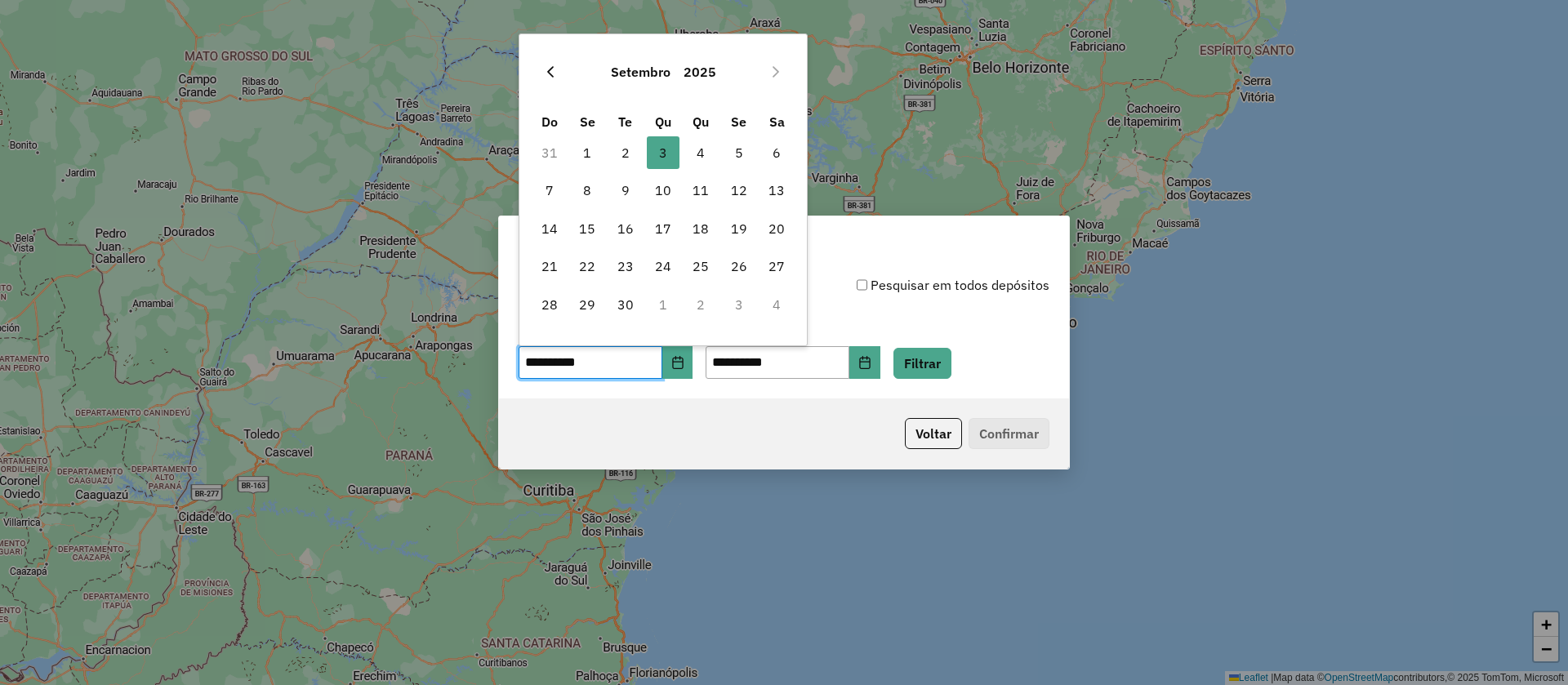
click at [549, 66] on icon "Previous Month" at bounding box center [551, 72] width 13 height 13
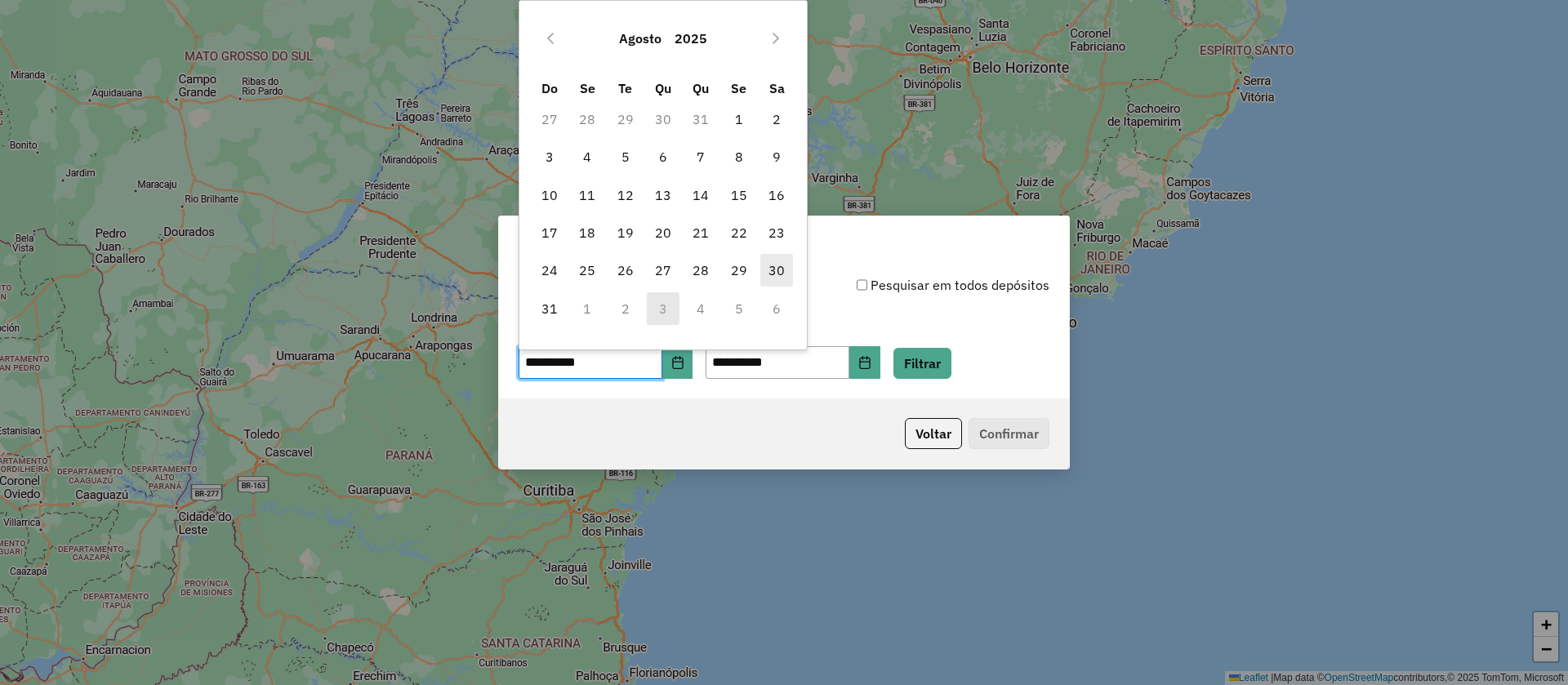
click at [773, 265] on span "30" at bounding box center [776, 270] width 33 height 33
type input "**********"
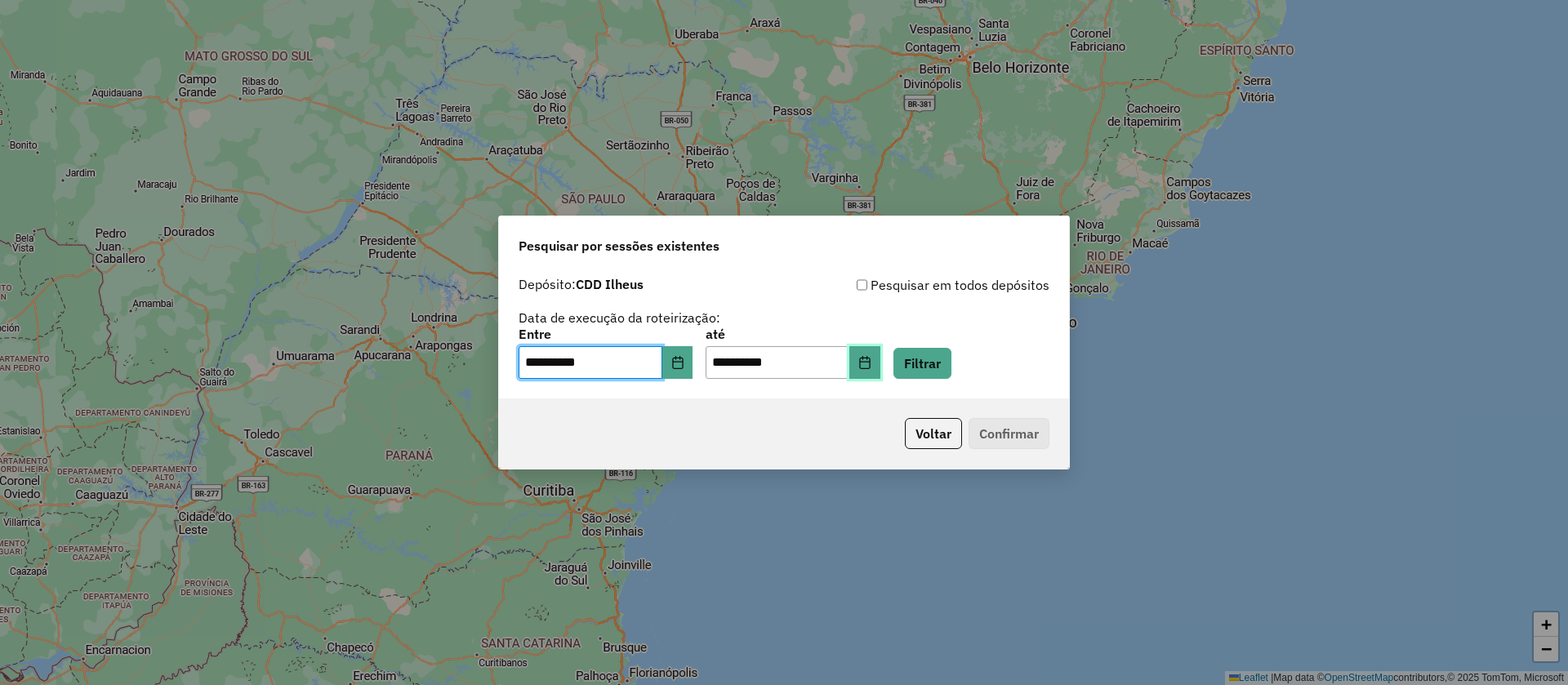
click at [871, 363] on icon "Choose Date" at bounding box center [865, 363] width 13 height 13
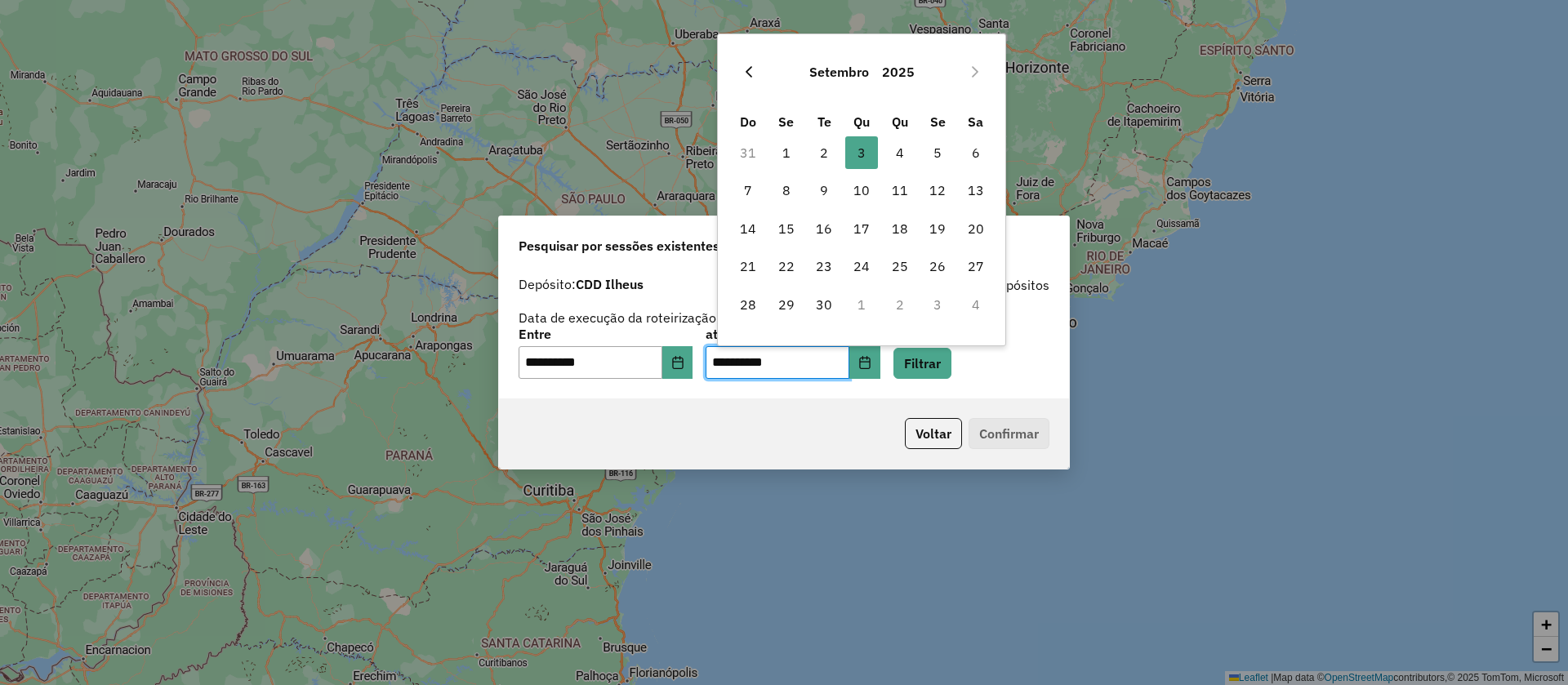
click at [749, 74] on icon "Previous Month" at bounding box center [749, 72] width 7 height 12
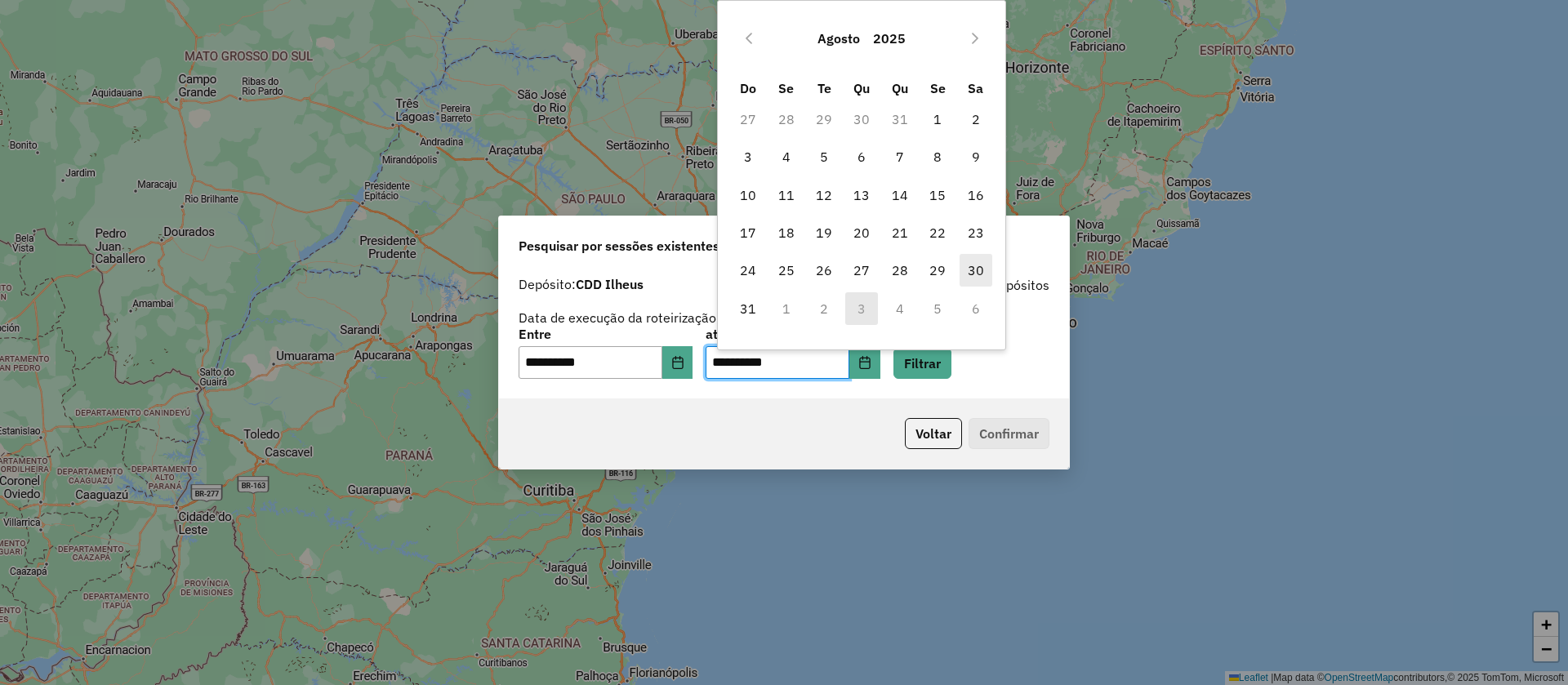
click at [973, 270] on span "30" at bounding box center [976, 270] width 33 height 33
type input "**********"
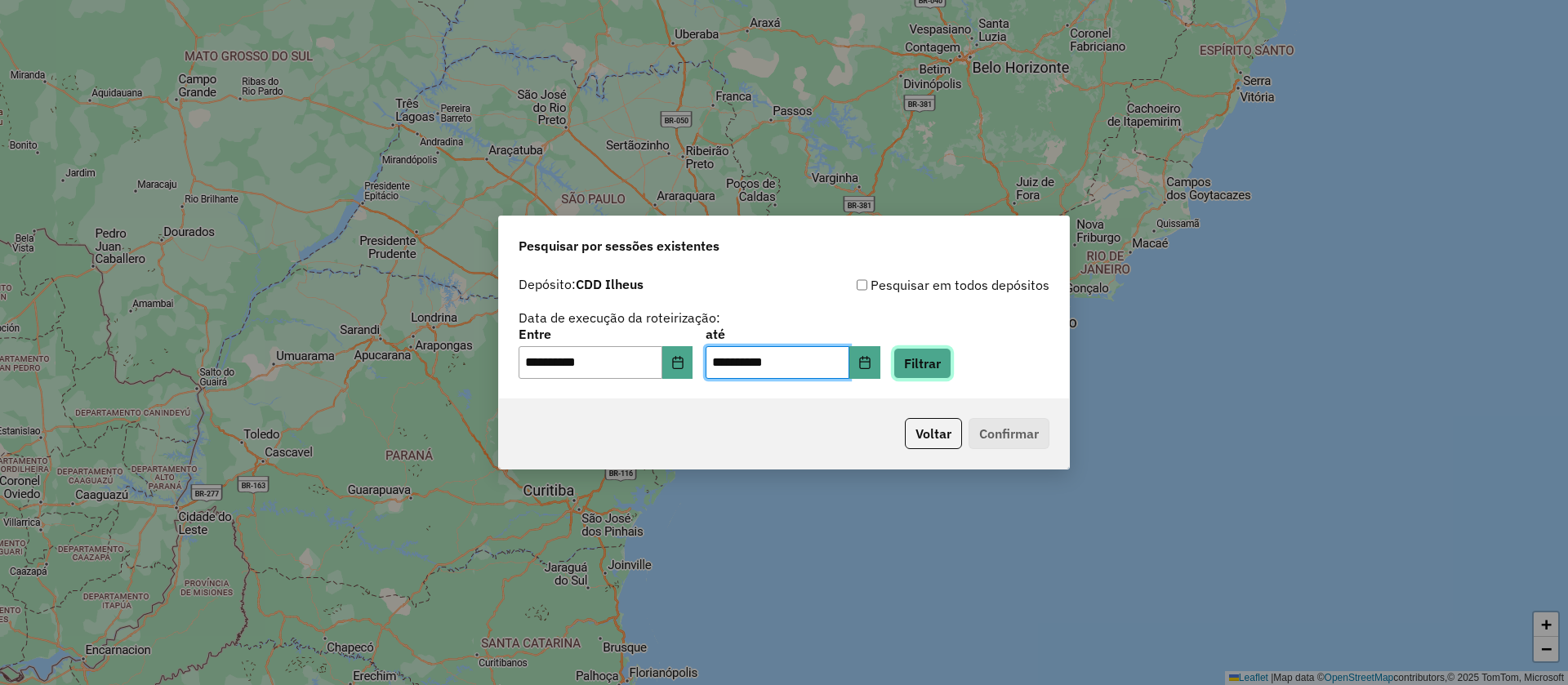
click at [951, 351] on button "Filtrar" at bounding box center [922, 364] width 58 height 31
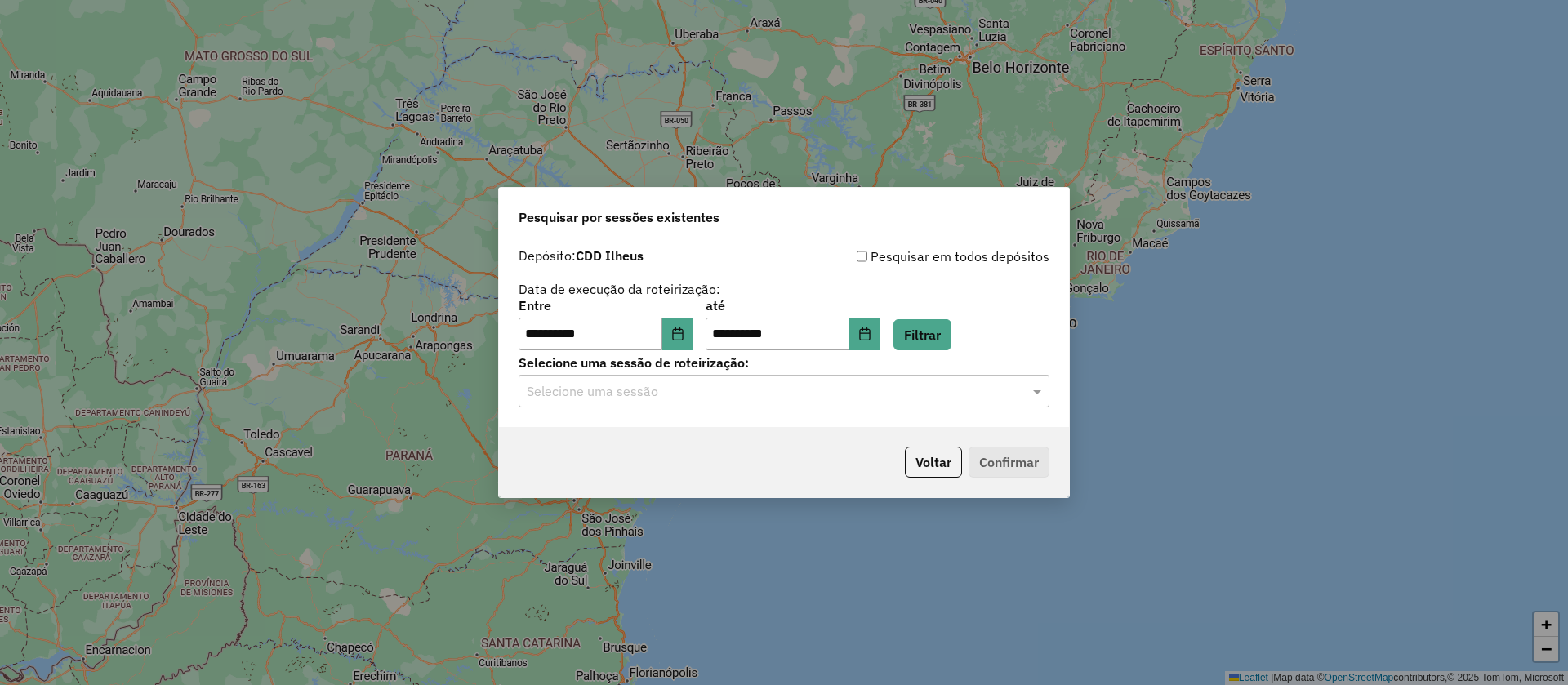
click at [662, 387] on input "text" at bounding box center [767, 391] width 482 height 19
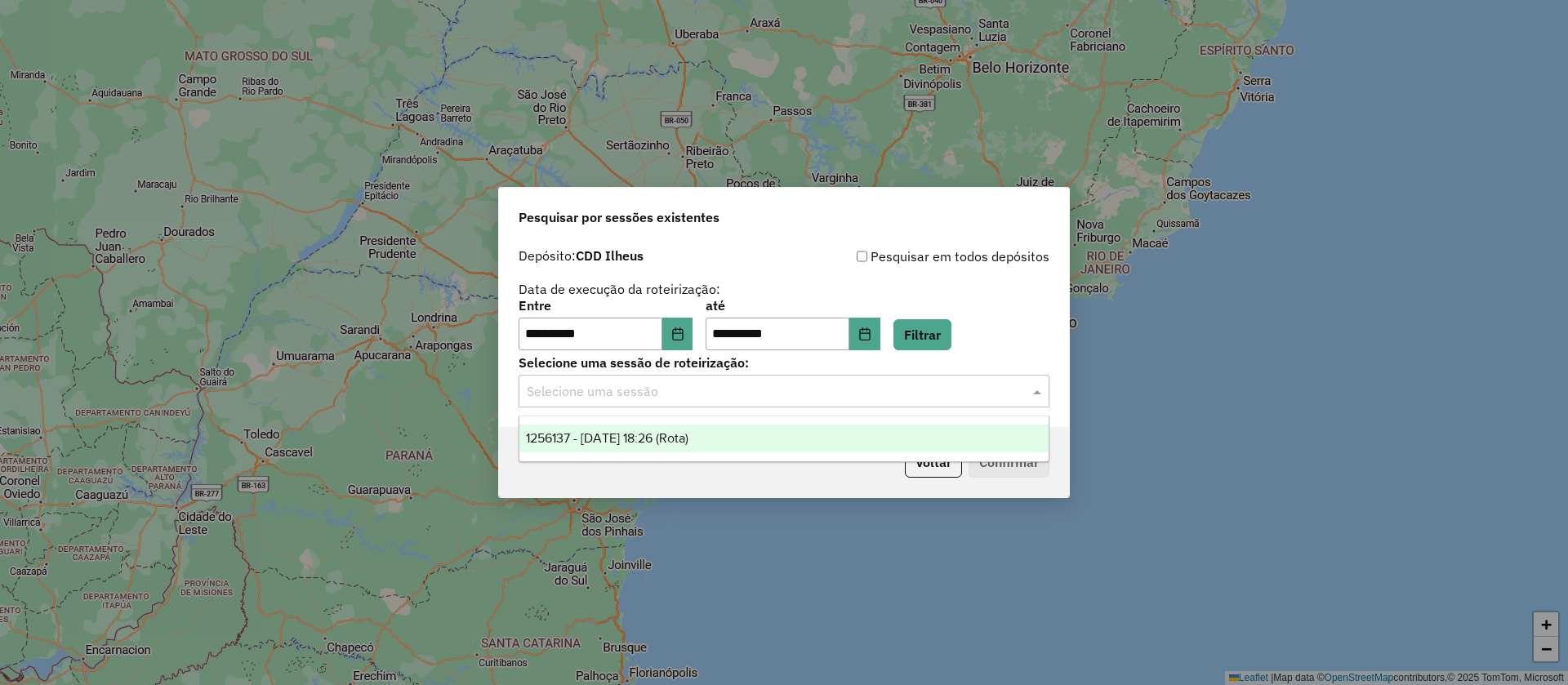
click at [684, 440] on span "1256137 - [DATE] 18:26 (Rota)" at bounding box center [607, 438] width 162 height 14
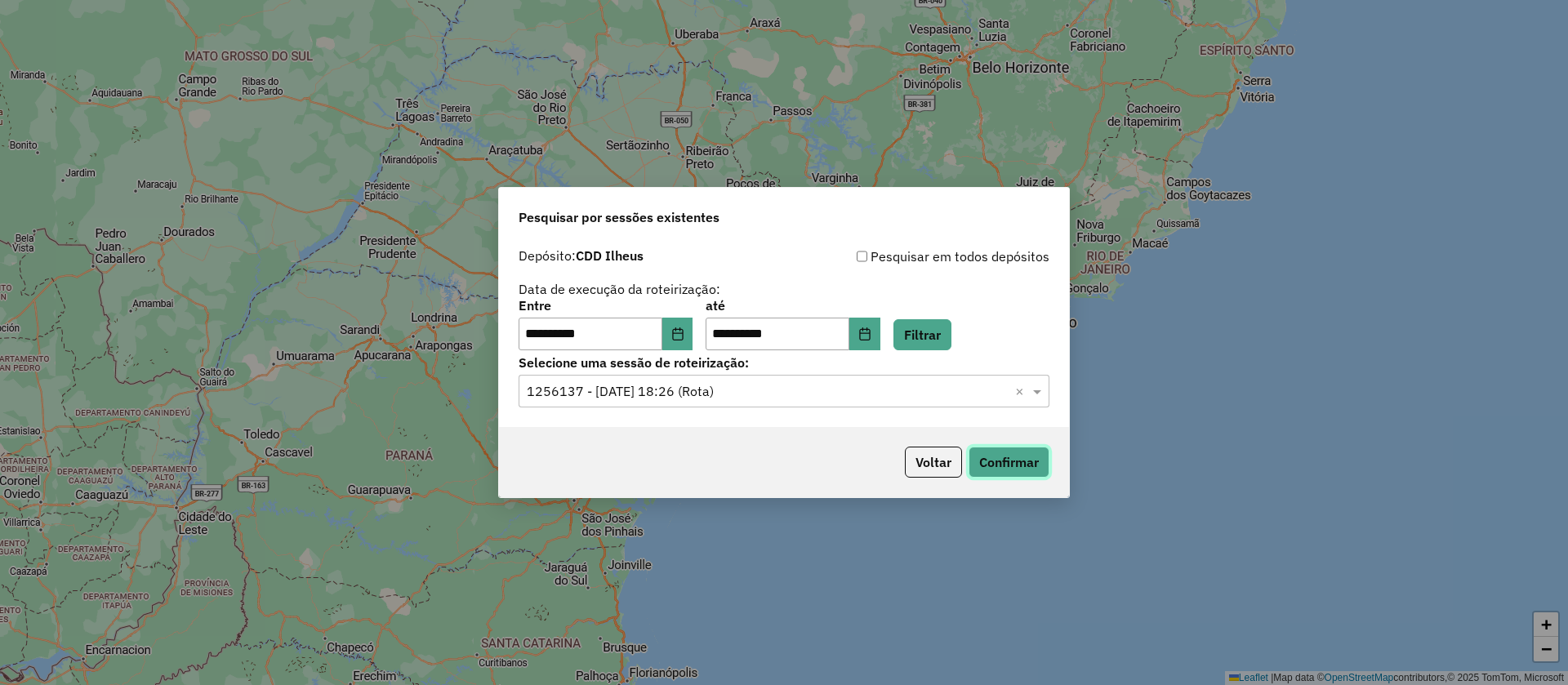
click at [1023, 461] on button "Confirmar" at bounding box center [1009, 462] width 81 height 31
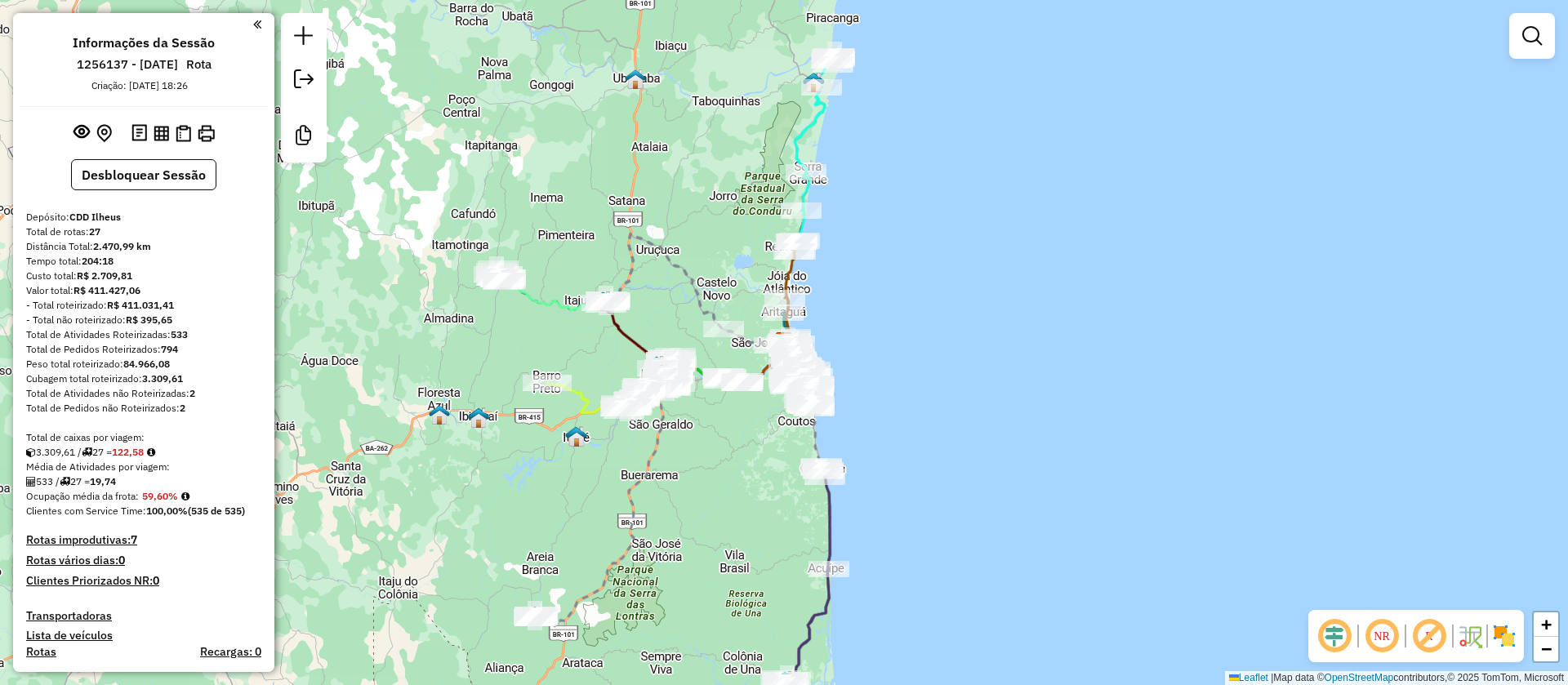
click at [1431, 632] on em at bounding box center [1429, 636] width 40 height 40
click at [1333, 630] on em at bounding box center [1334, 636] width 40 height 40
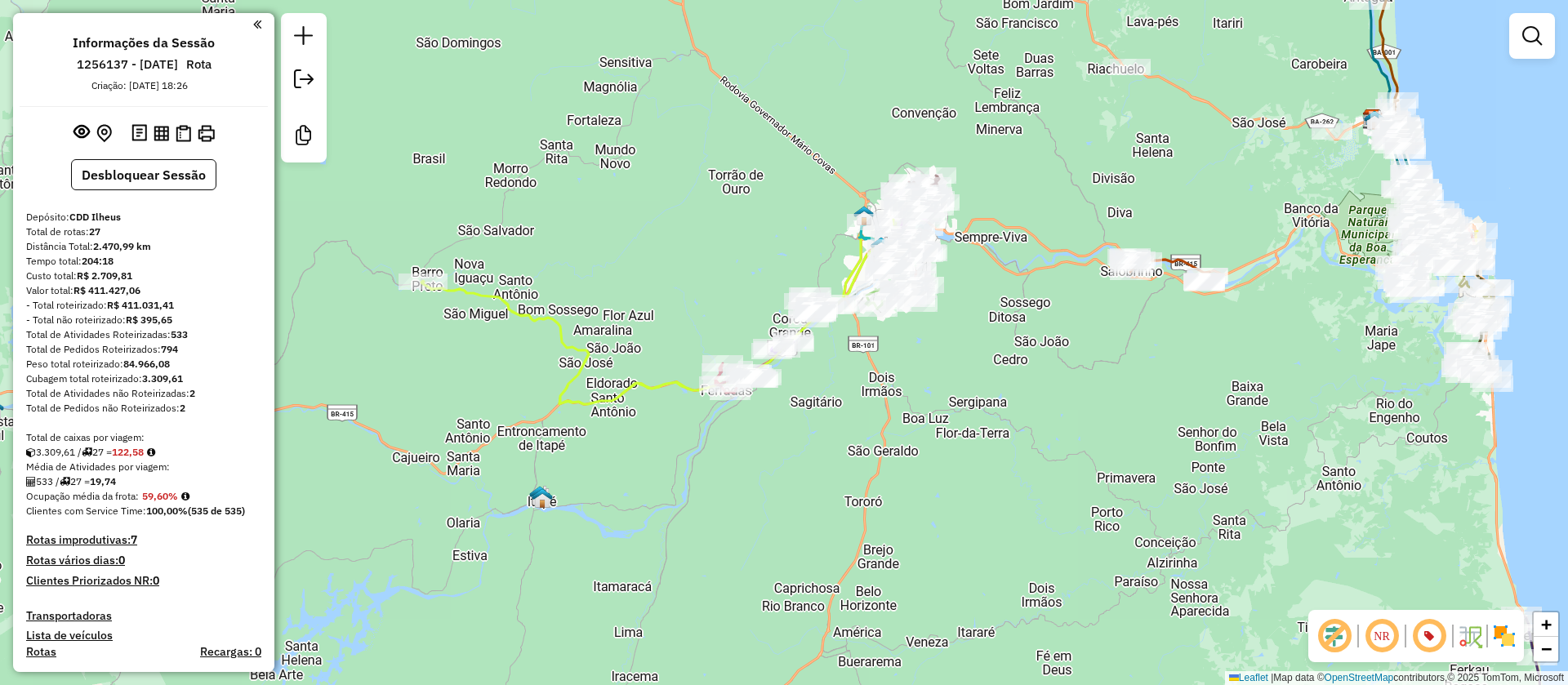
click at [561, 334] on icon at bounding box center [664, 311] width 485 height 184
select select "**********"
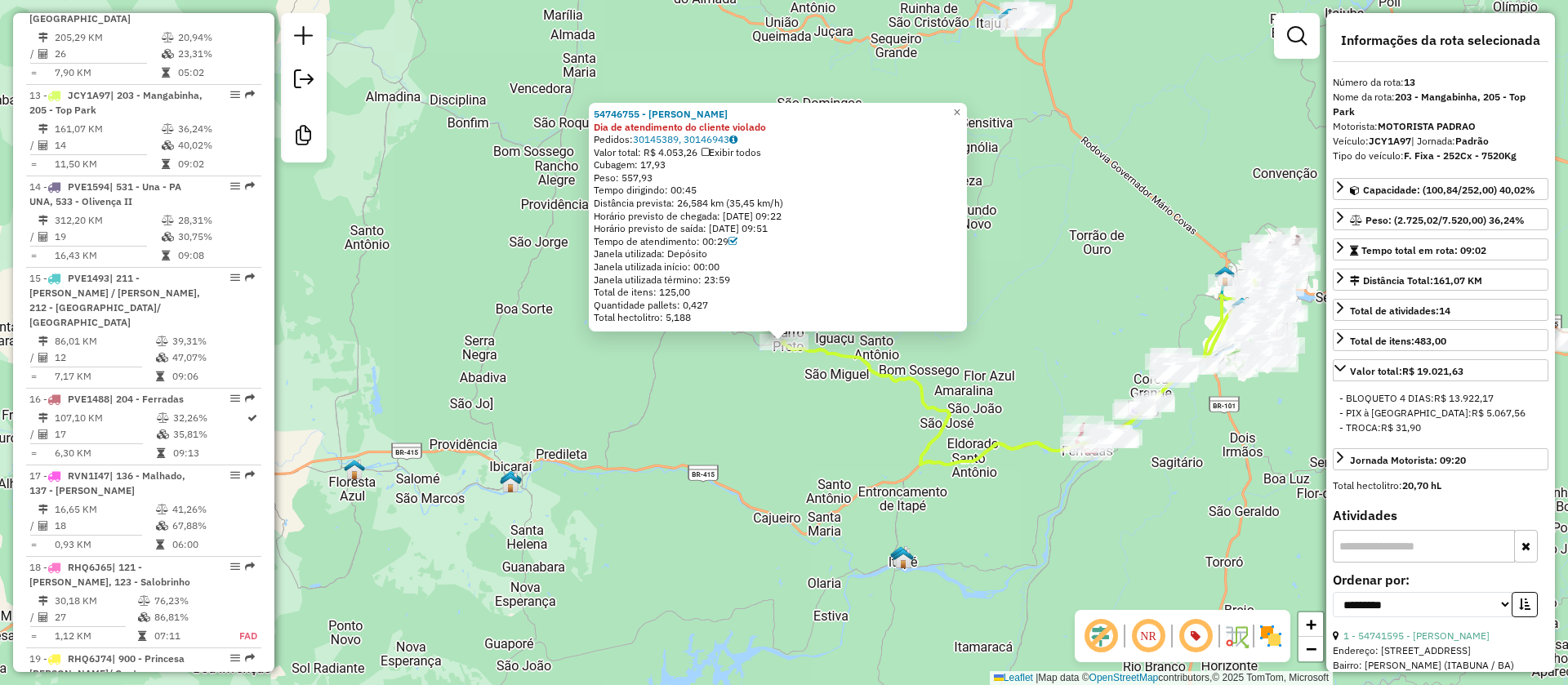
scroll to position [1797, 0]
click at [818, 347] on div "54746755 - BEATRIZ FARIAS SANTOS Dia de atendimento do cliente violado Pedidos:…" at bounding box center [784, 342] width 1568 height 685
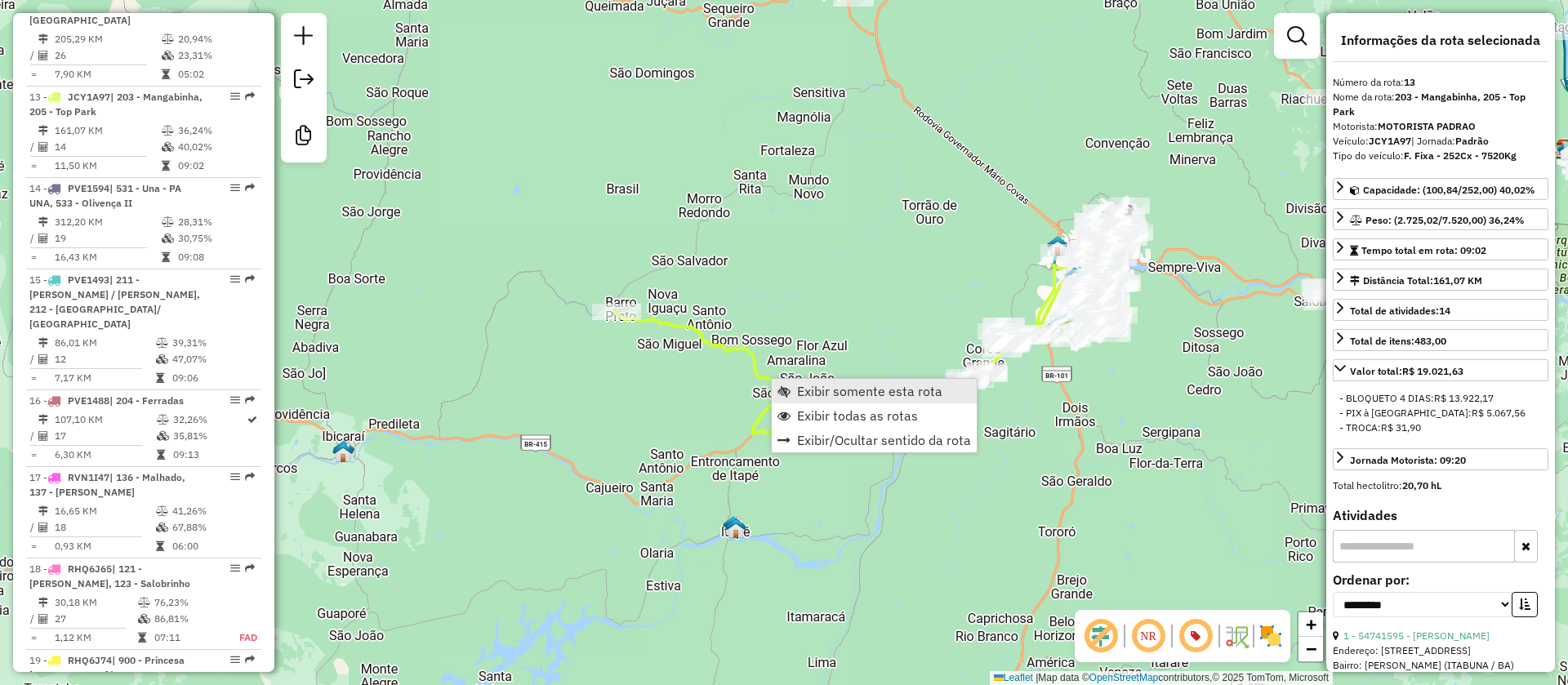
click at [908, 390] on span "Exibir somente esta rota" at bounding box center [869, 391] width 146 height 13
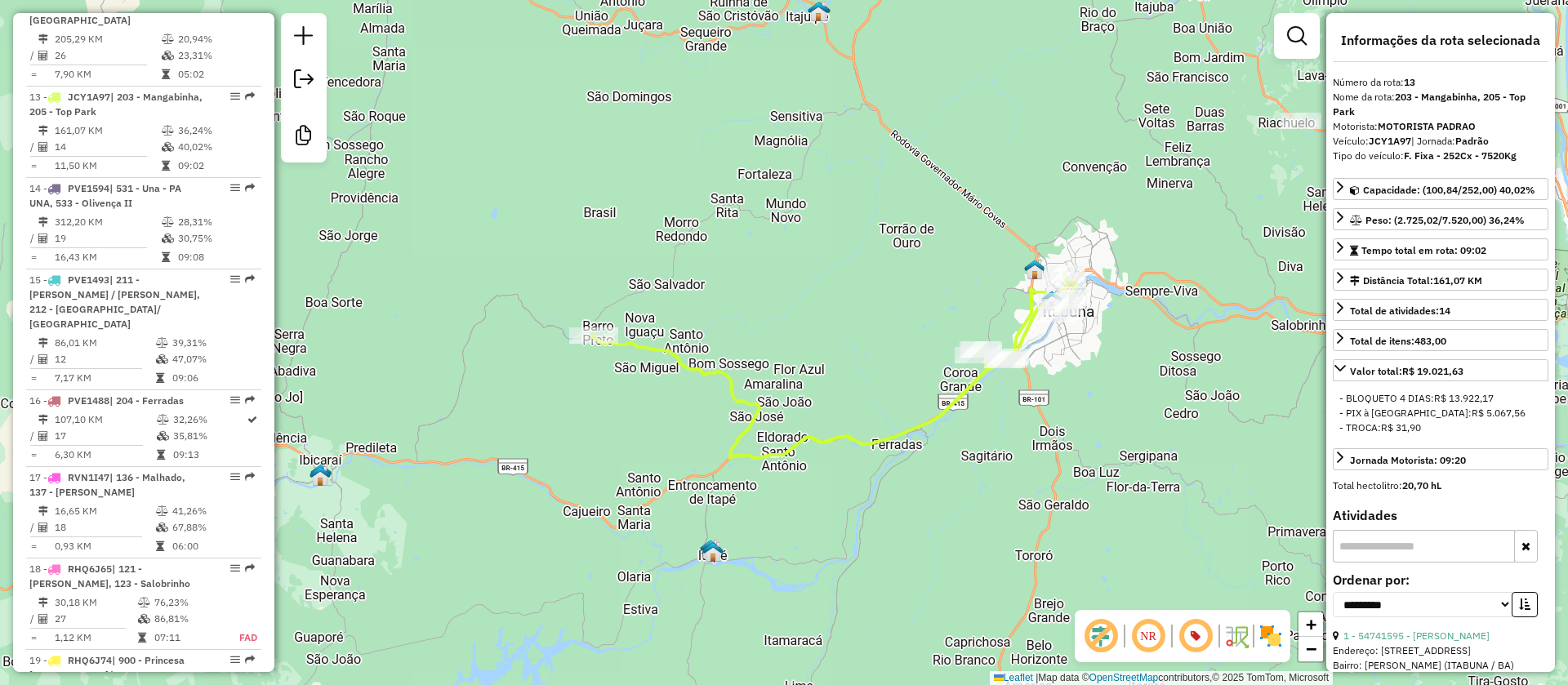
click at [873, 440] on icon at bounding box center [834, 365] width 485 height 184
click at [726, 376] on icon at bounding box center [834, 365] width 485 height 184
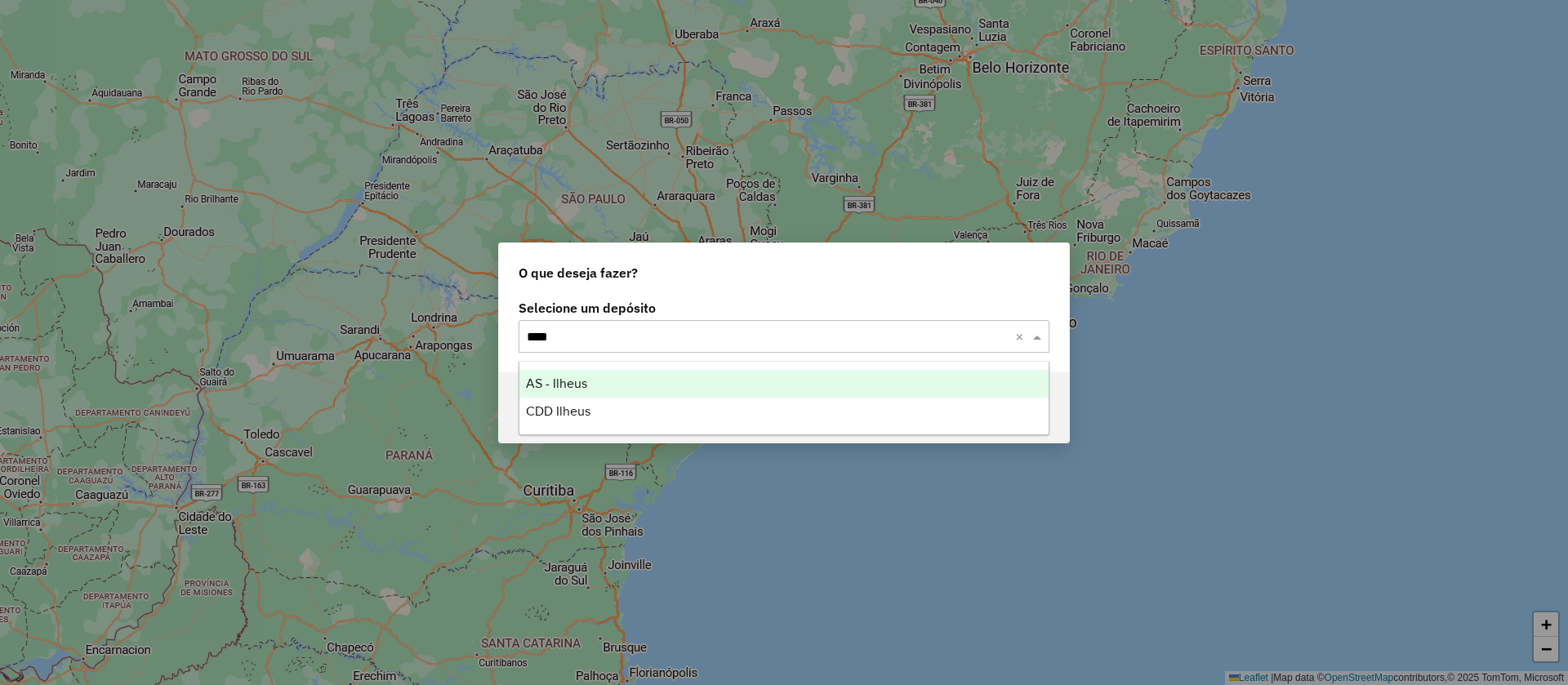
type input "*****"
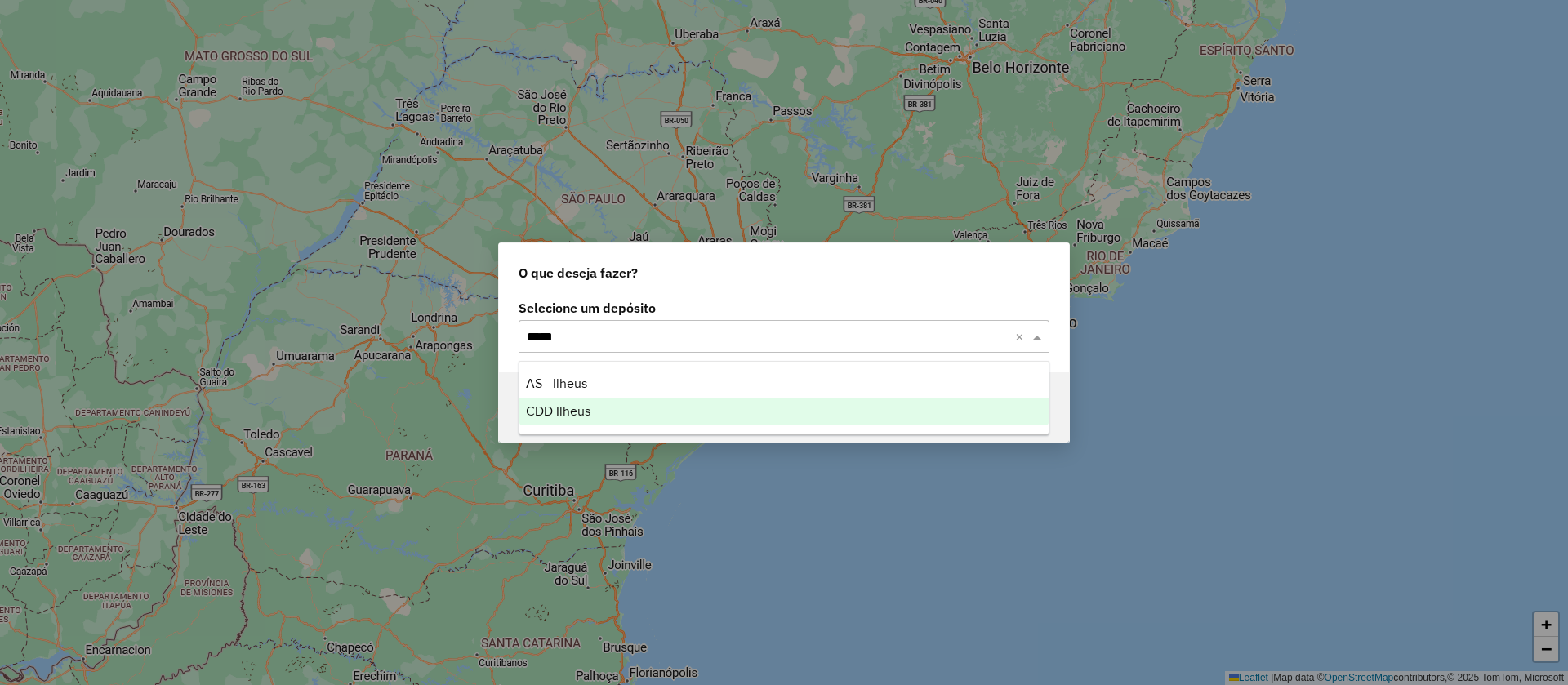
click at [579, 411] on span "CDD Ilheus" at bounding box center [558, 412] width 65 height 14
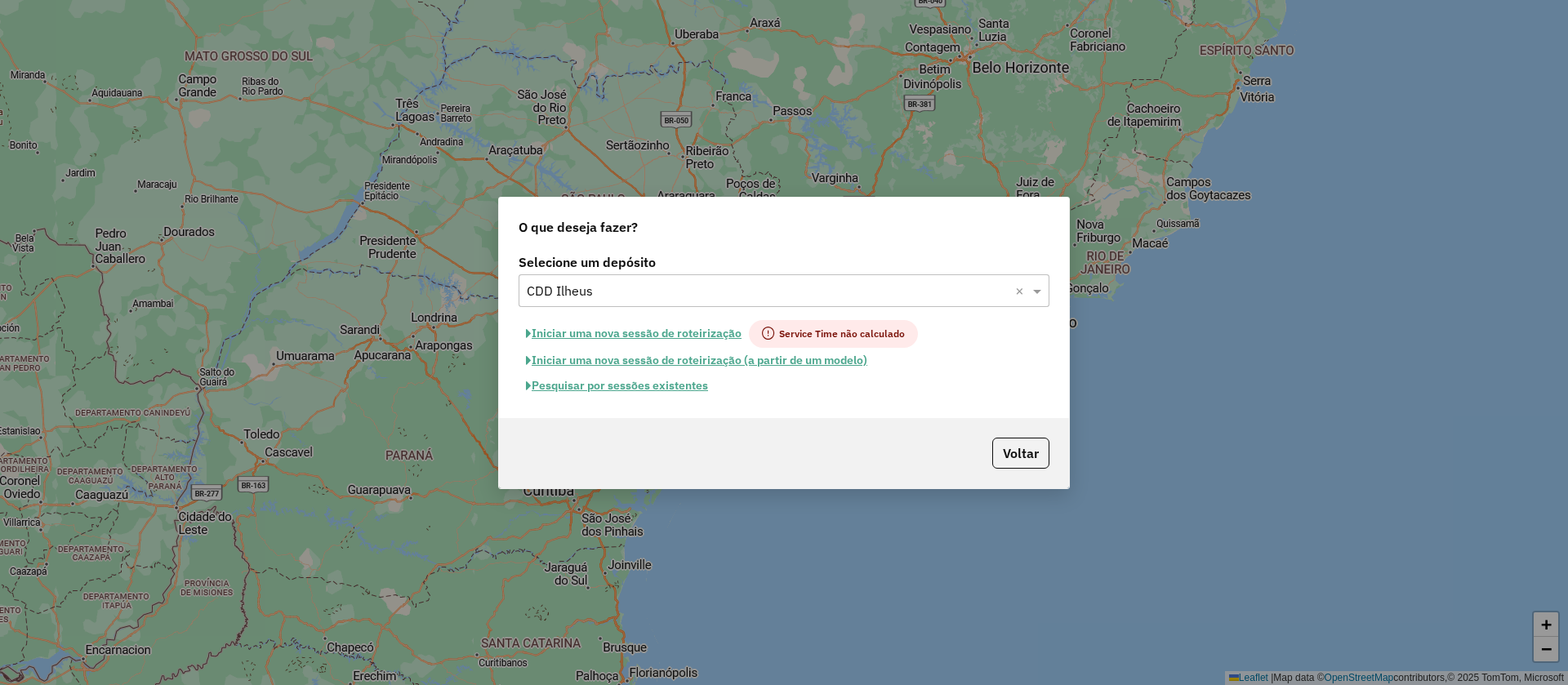
click at [652, 383] on button "Pesquisar por sessões existentes" at bounding box center [617, 386] width 197 height 25
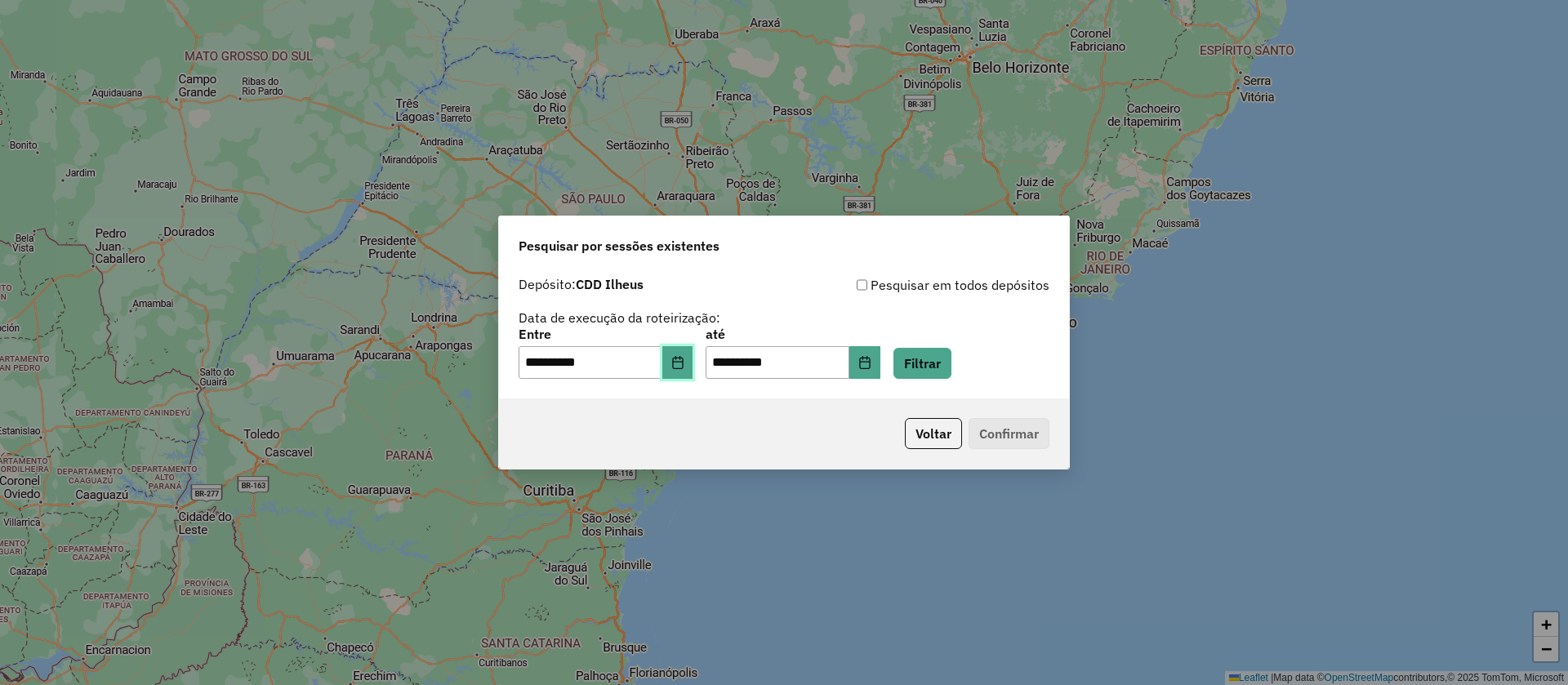
click at [684, 360] on icon "Choose Date" at bounding box center [678, 363] width 13 height 13
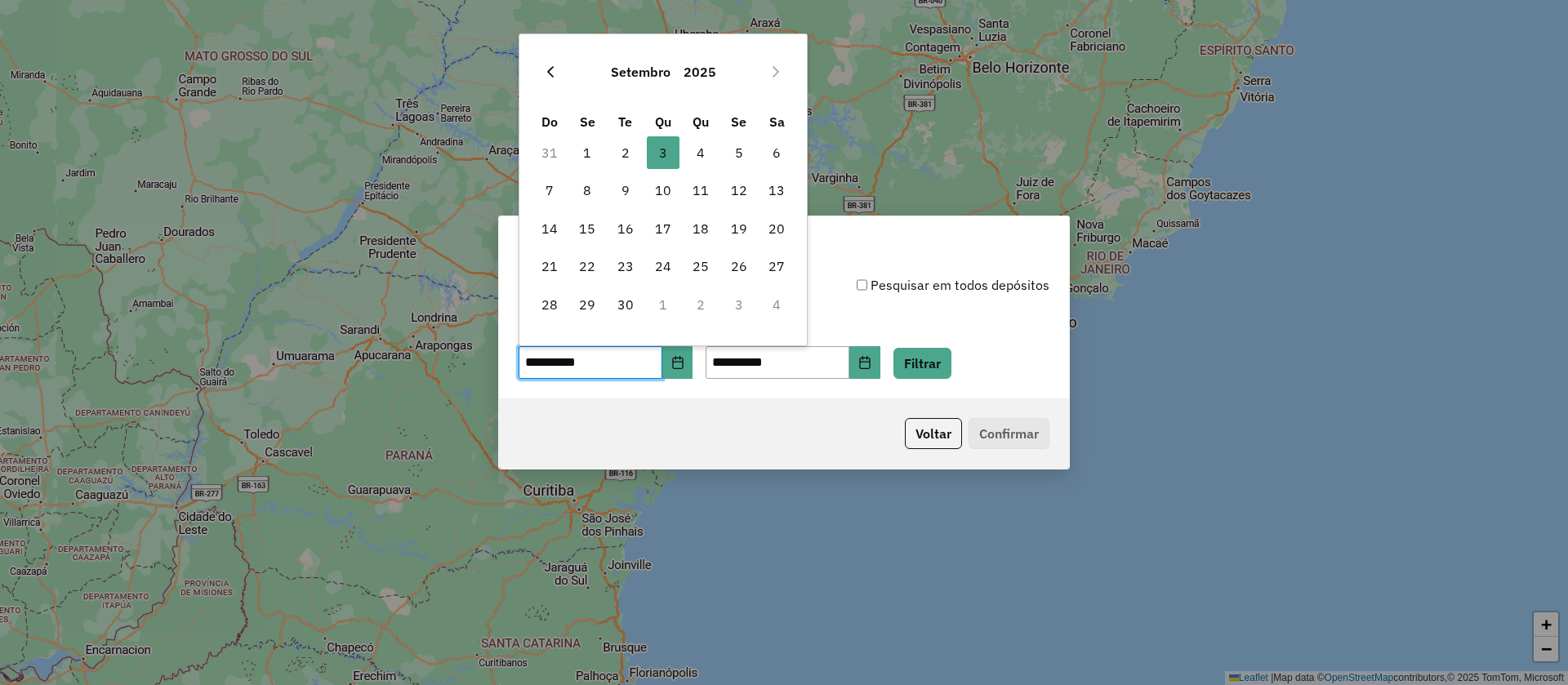
click at [549, 73] on icon "Previous Month" at bounding box center [550, 72] width 7 height 12
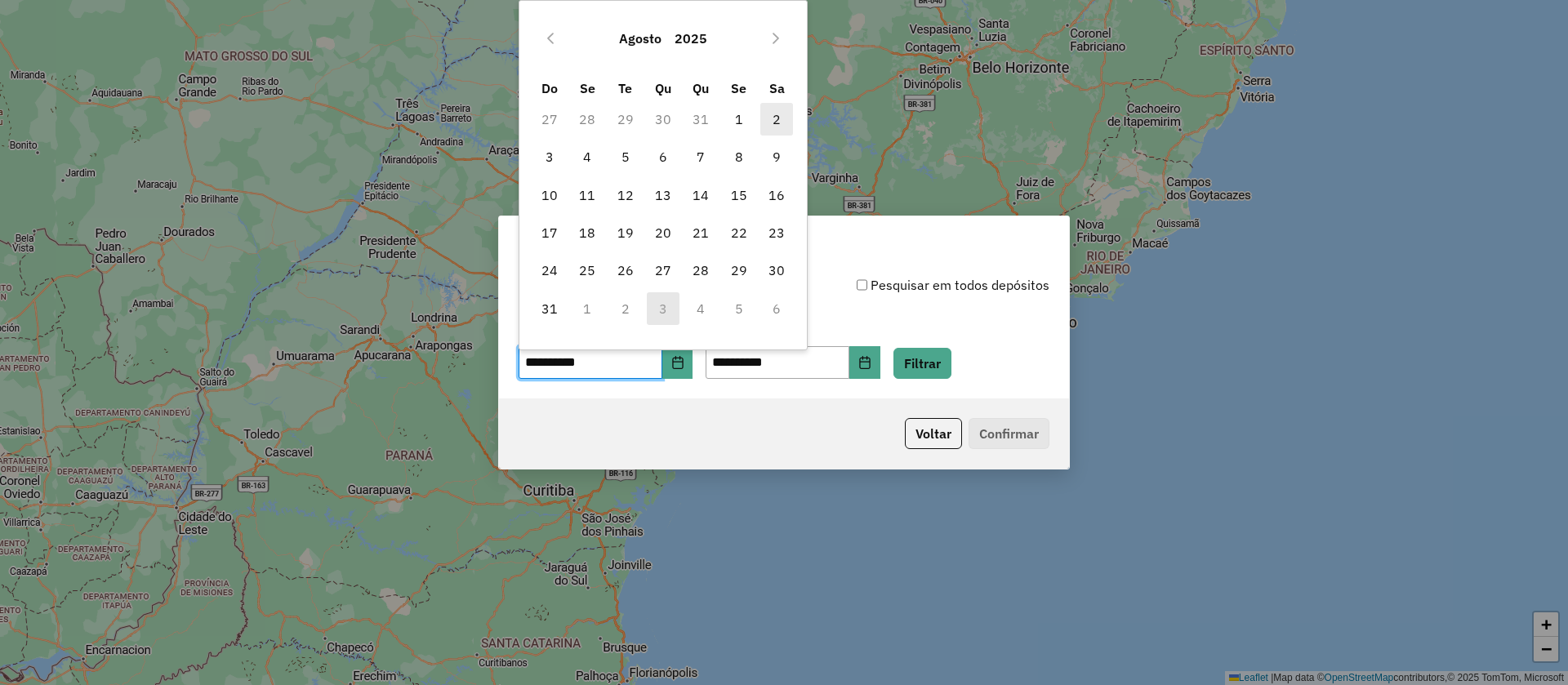
click at [771, 114] on span "2" at bounding box center [776, 119] width 33 height 33
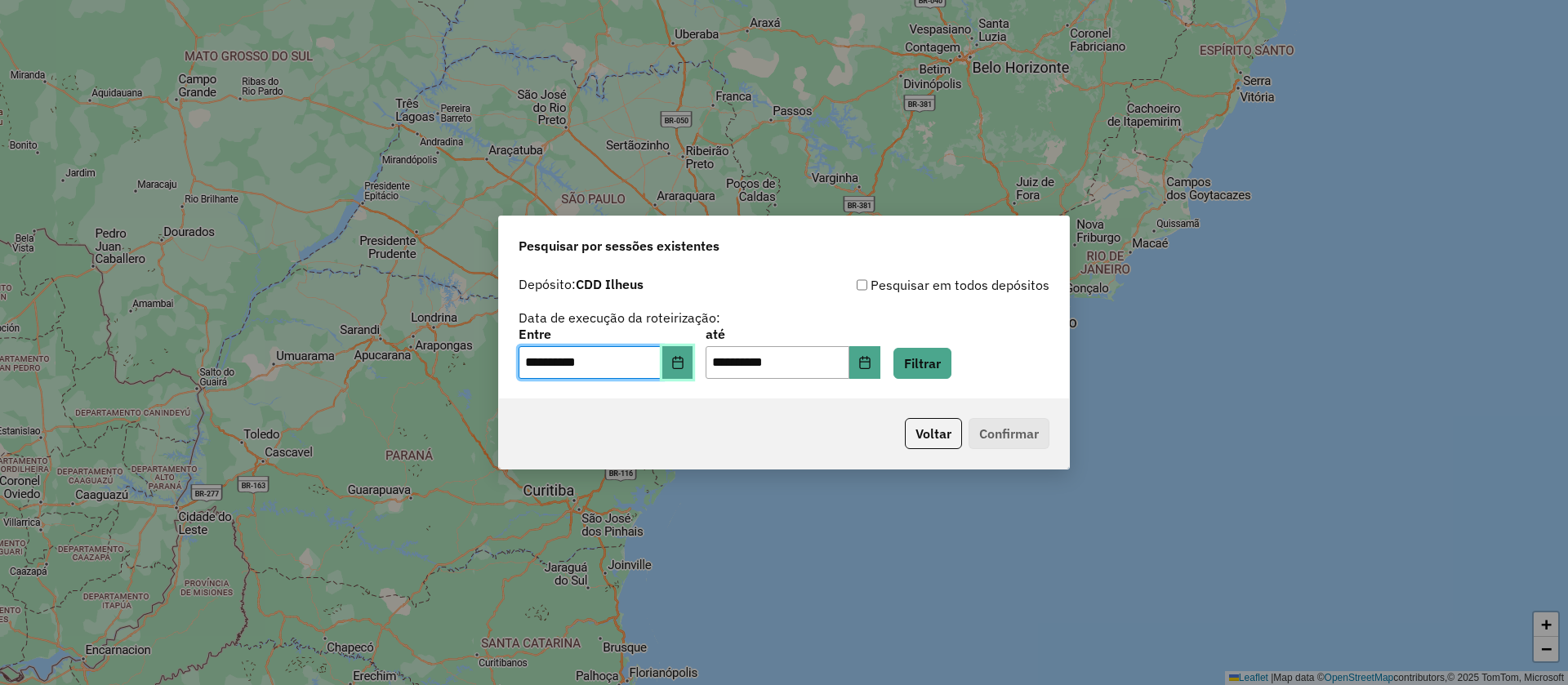
click at [684, 368] on icon "Choose Date" at bounding box center [678, 363] width 13 height 13
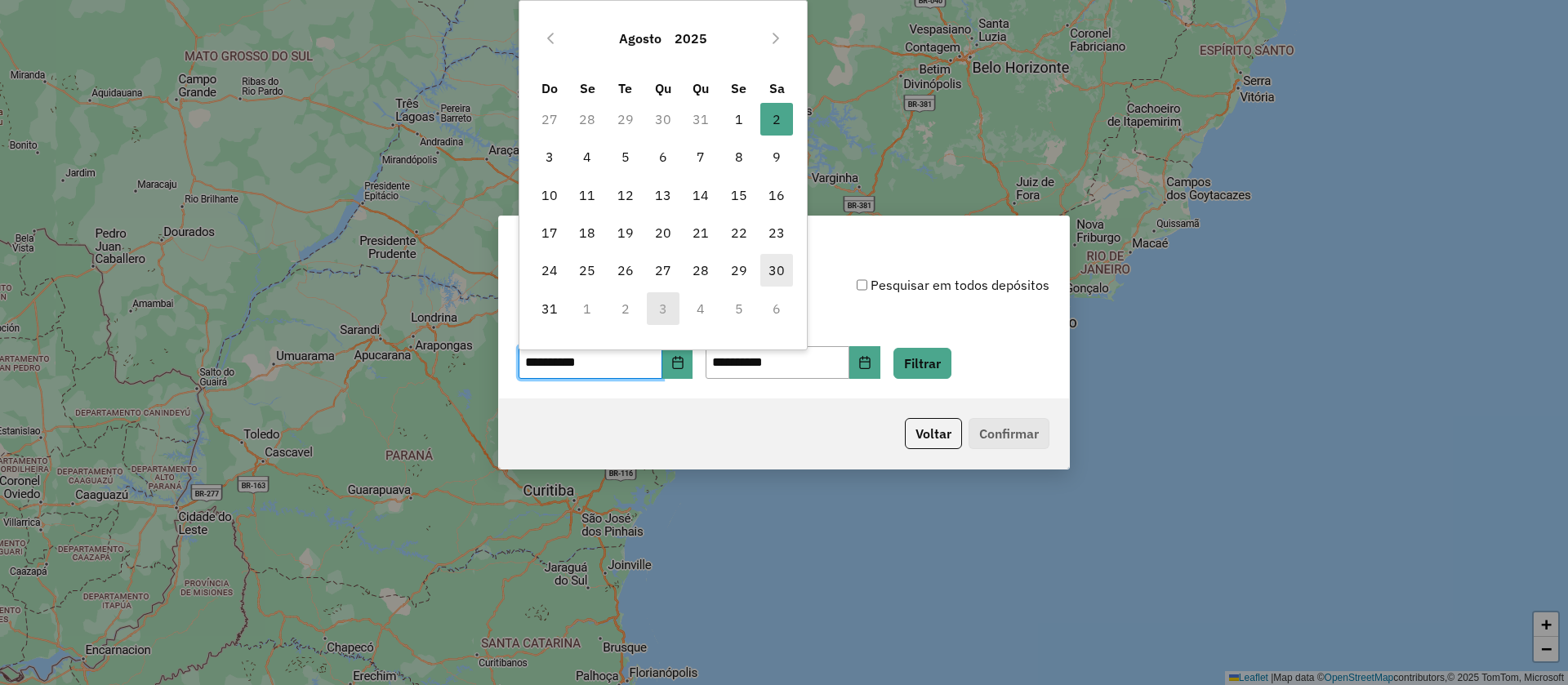
click at [775, 269] on span "30" at bounding box center [776, 270] width 33 height 33
type input "**********"
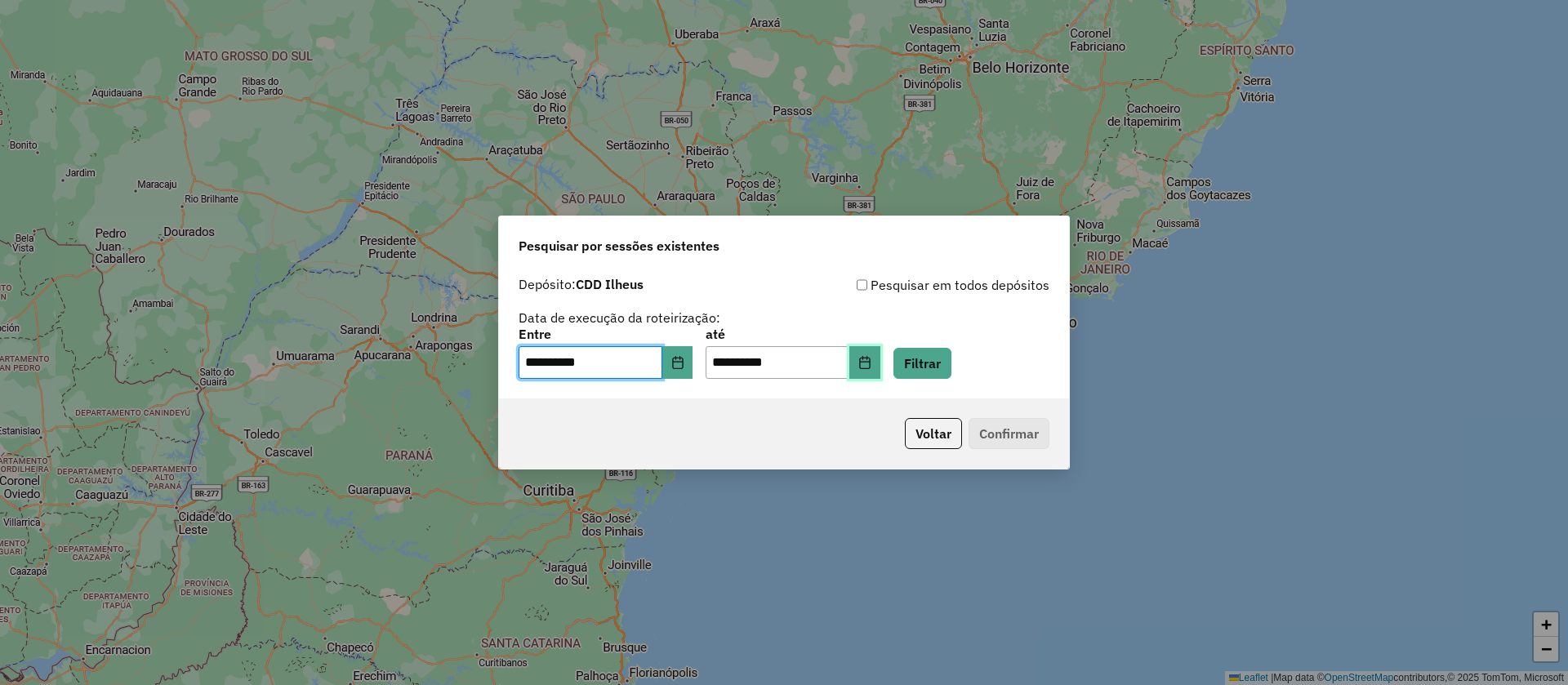
click at [871, 368] on icon "Choose Date" at bounding box center [865, 363] width 13 height 13
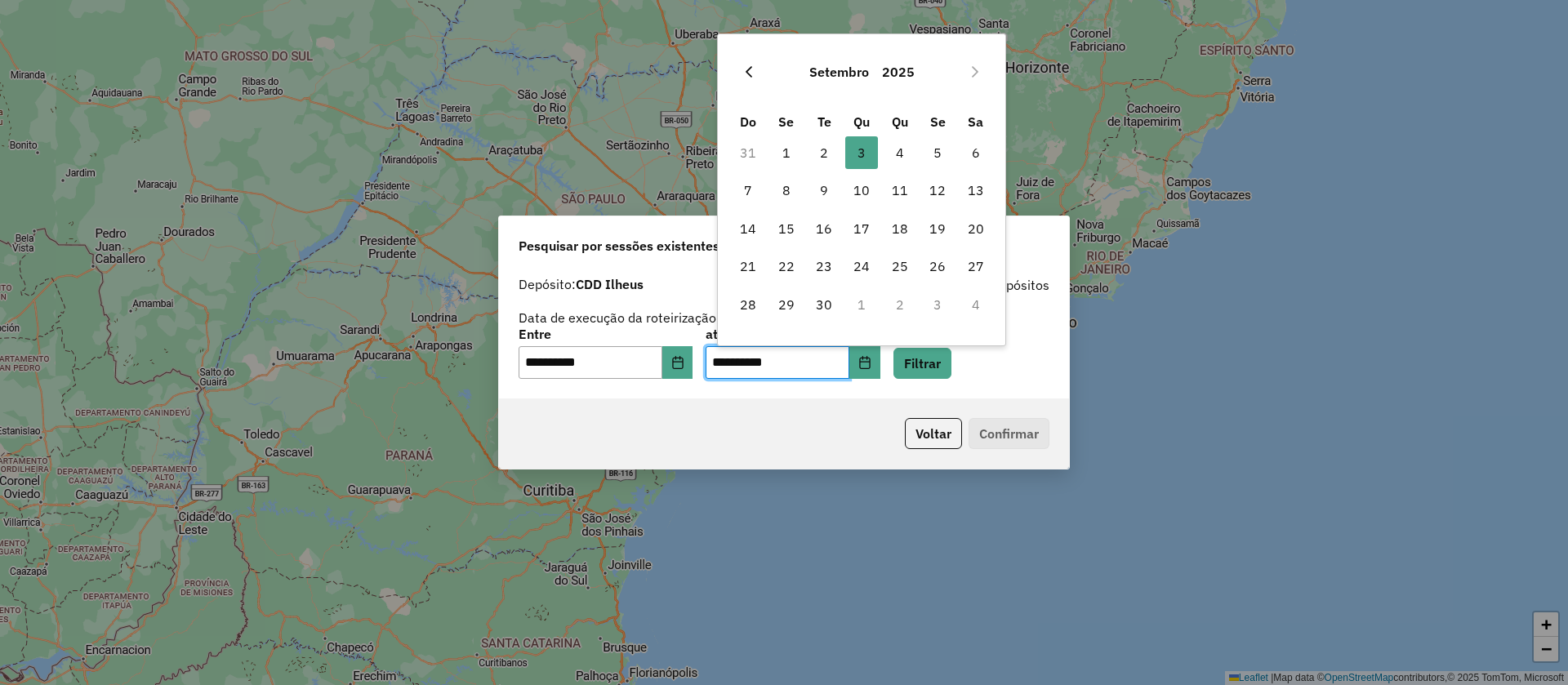
click at [751, 73] on icon "Previous Month" at bounding box center [749, 72] width 13 height 13
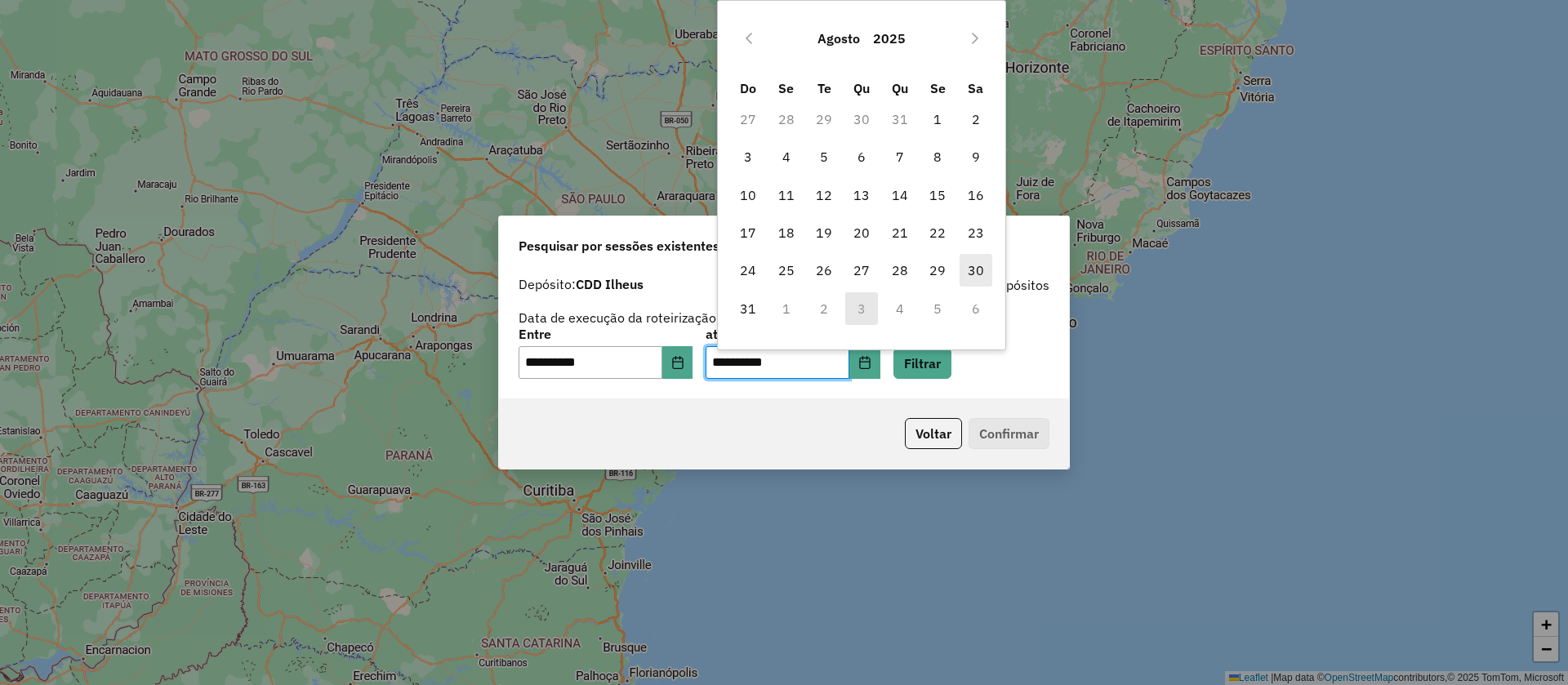
click at [970, 263] on span "30" at bounding box center [976, 270] width 33 height 33
type input "**********"
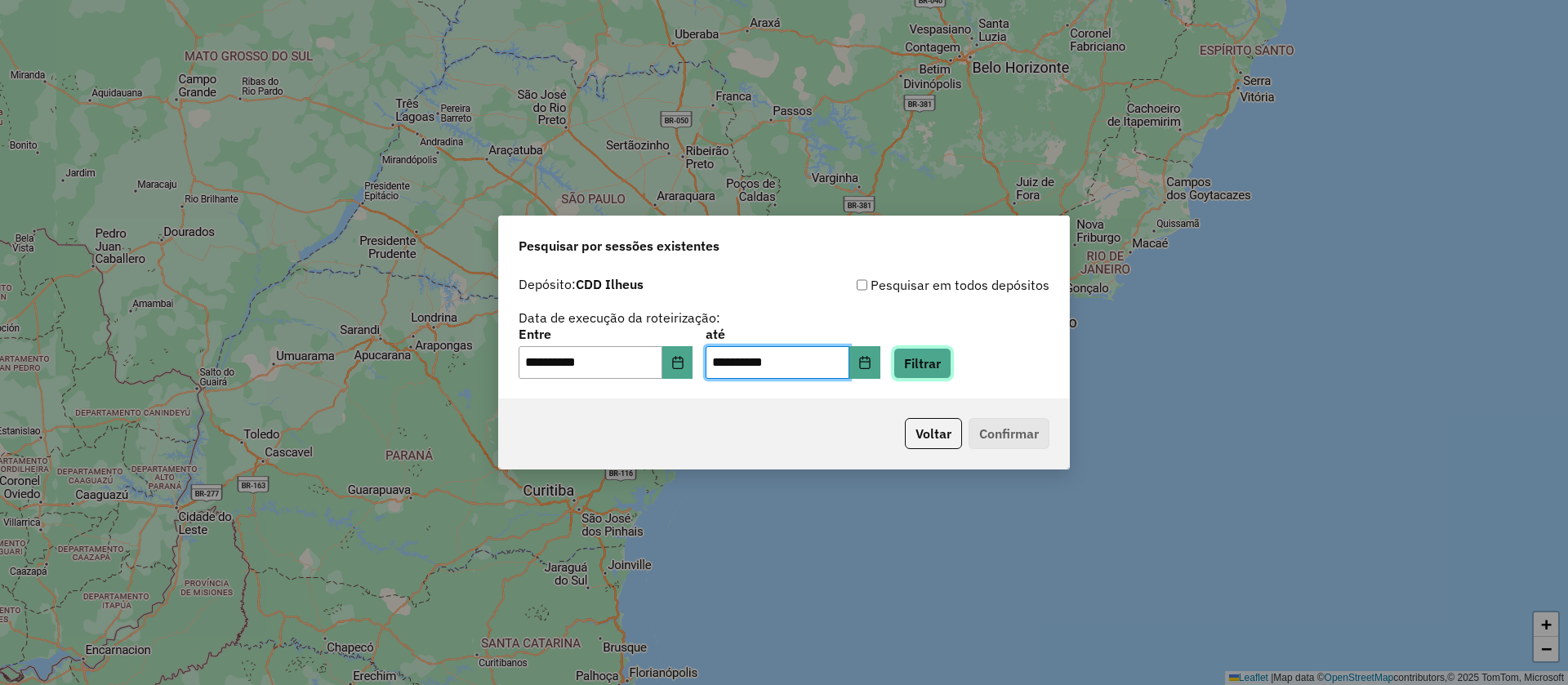
click at [947, 354] on button "Filtrar" at bounding box center [922, 364] width 58 height 31
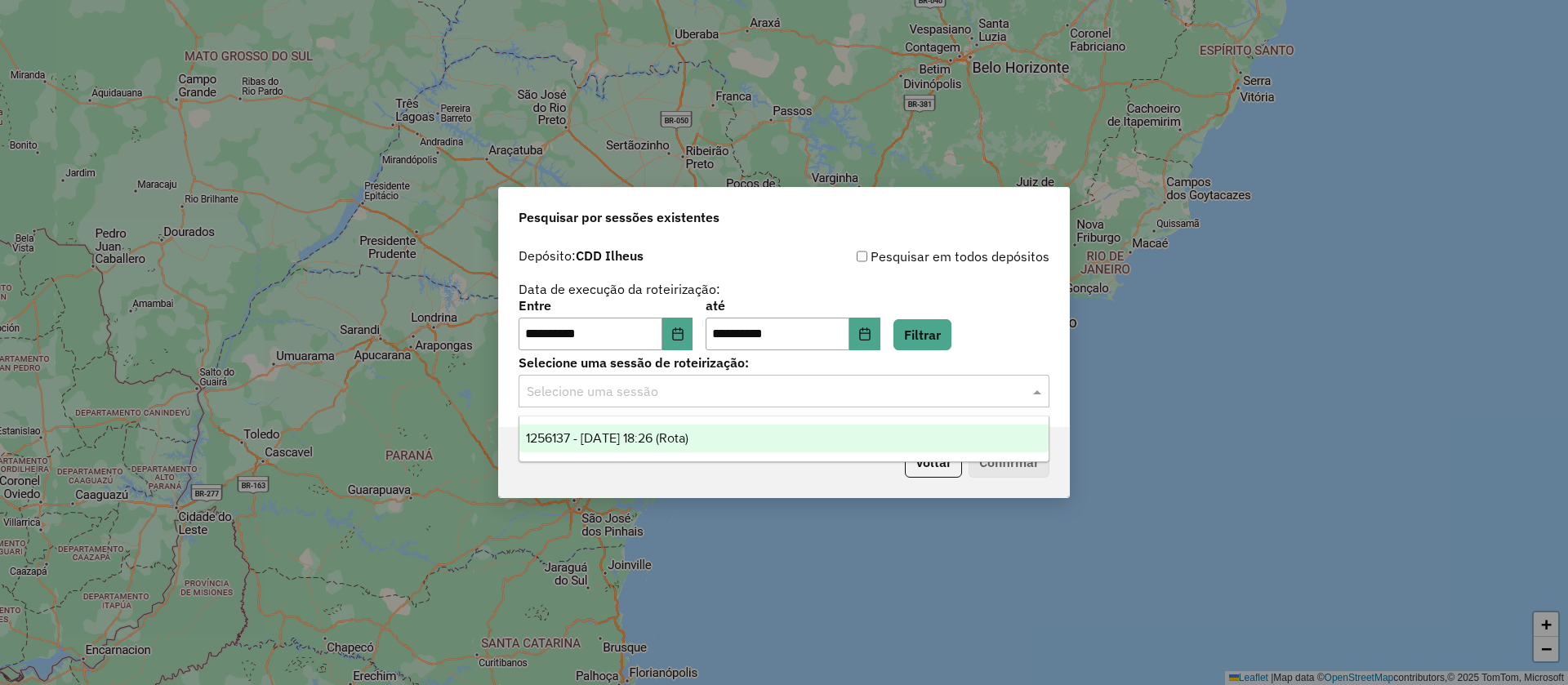
click at [646, 388] on input "text" at bounding box center [767, 391] width 482 height 19
click at [654, 432] on span "1256137 - 30/08/2025 18:26 (Rota)" at bounding box center [607, 438] width 162 height 14
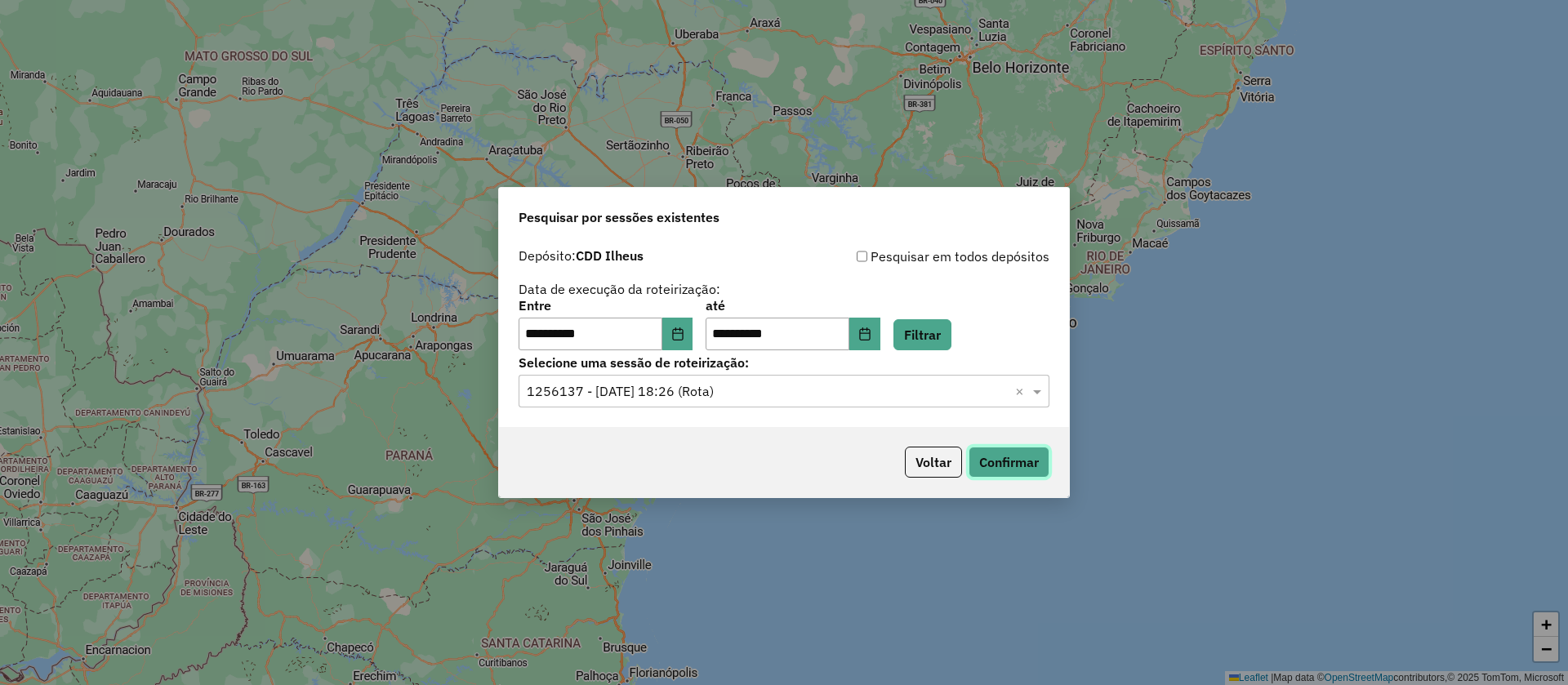
click at [1016, 456] on button "Confirmar" at bounding box center [1009, 462] width 81 height 31
click at [683, 331] on icon "Choose Date" at bounding box center [677, 334] width 11 height 13
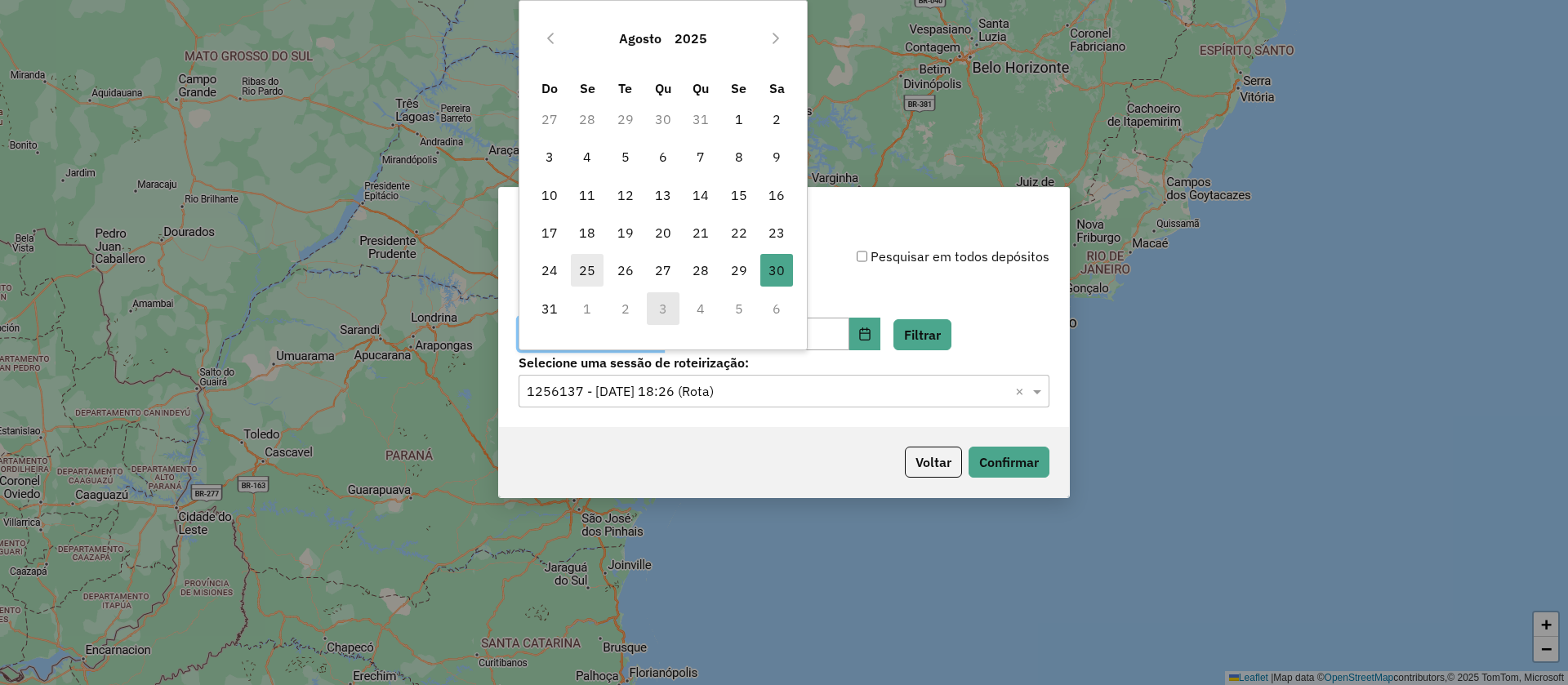
click at [589, 267] on span "25" at bounding box center [587, 270] width 33 height 33
type input "**********"
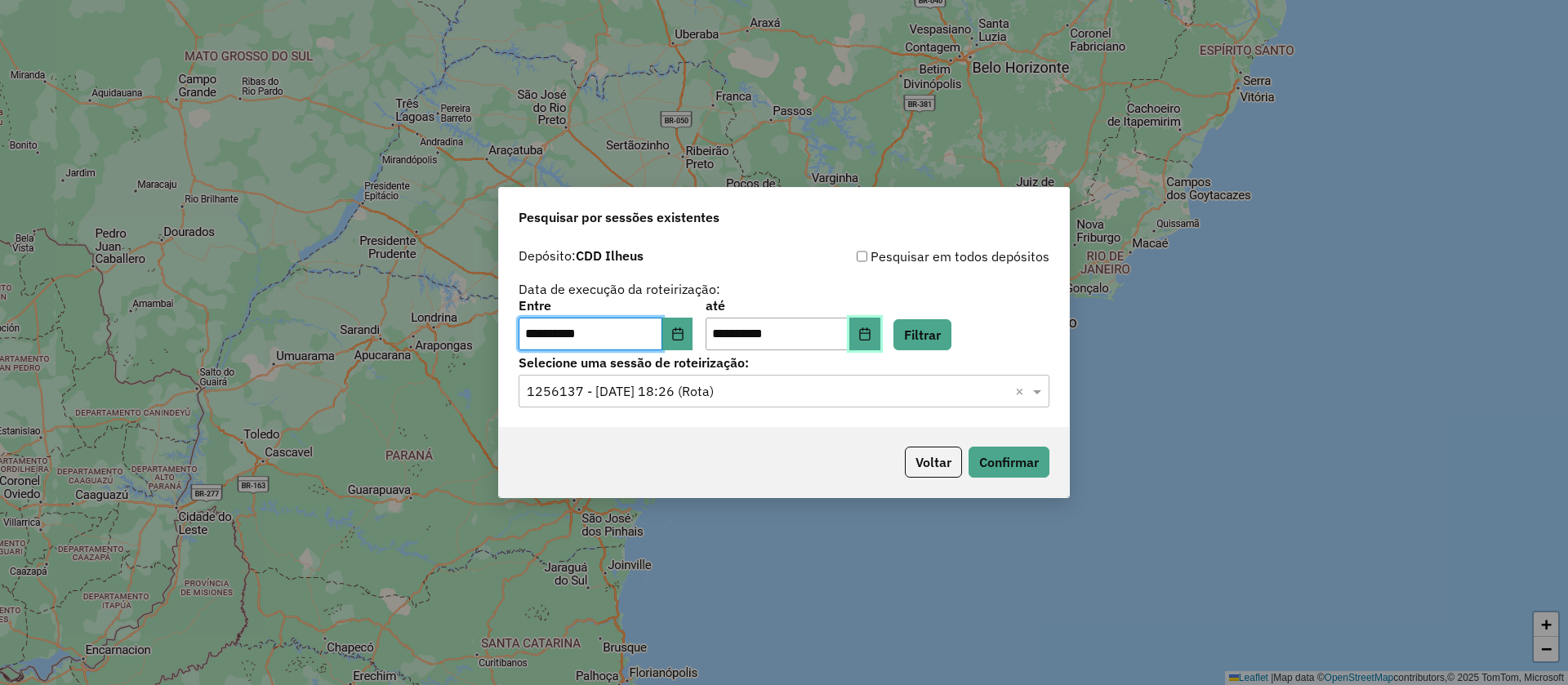
click at [871, 328] on icon "Choose Date" at bounding box center [865, 334] width 13 height 13
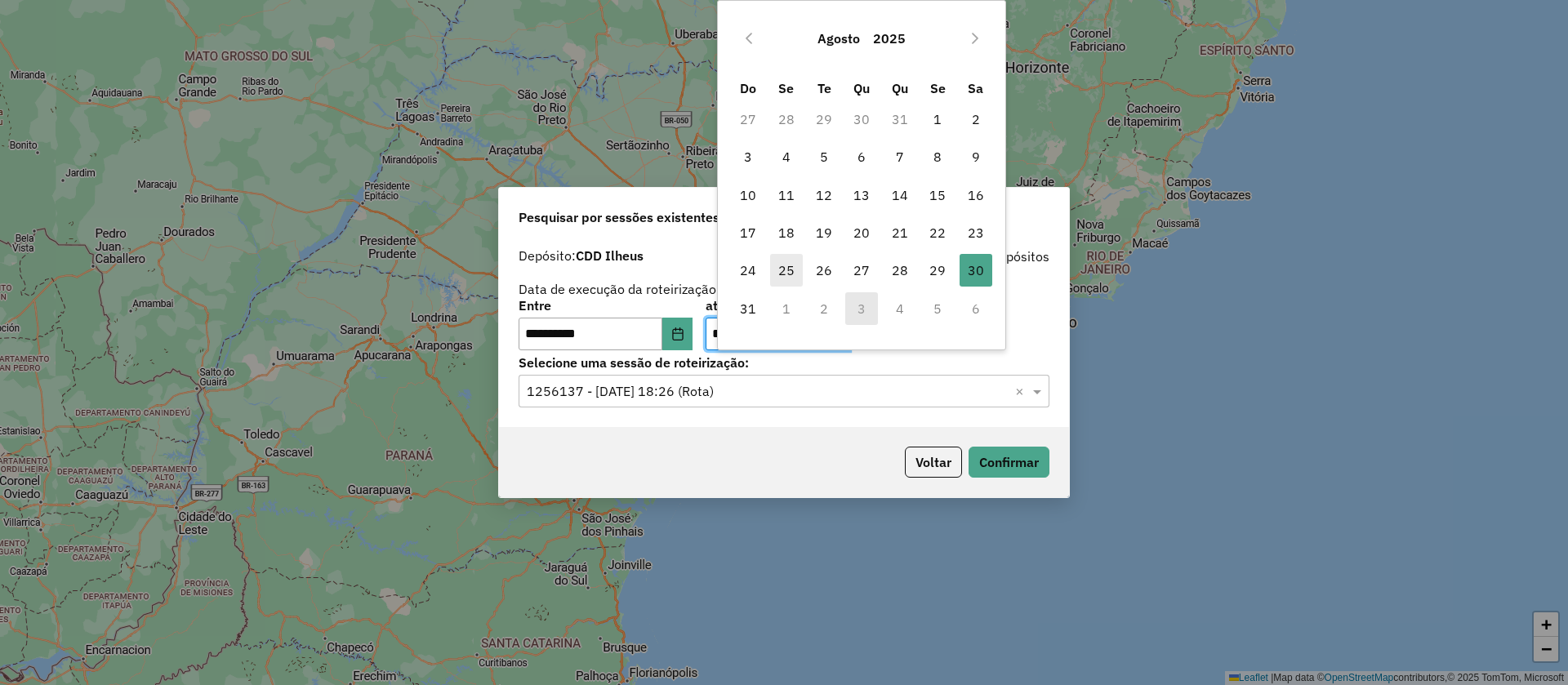
click at [781, 265] on span "25" at bounding box center [786, 270] width 33 height 33
type input "**********"
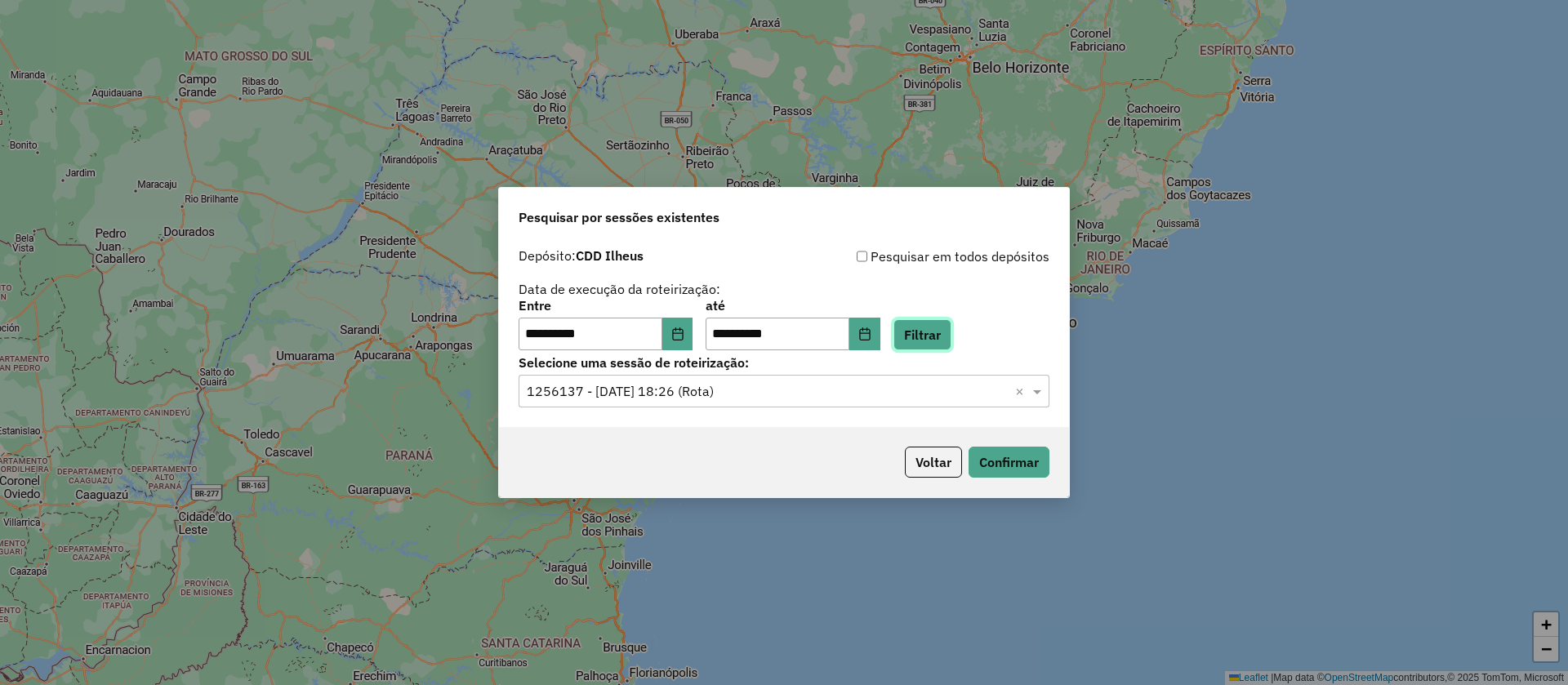
click at [940, 331] on button "Filtrar" at bounding box center [922, 335] width 58 height 31
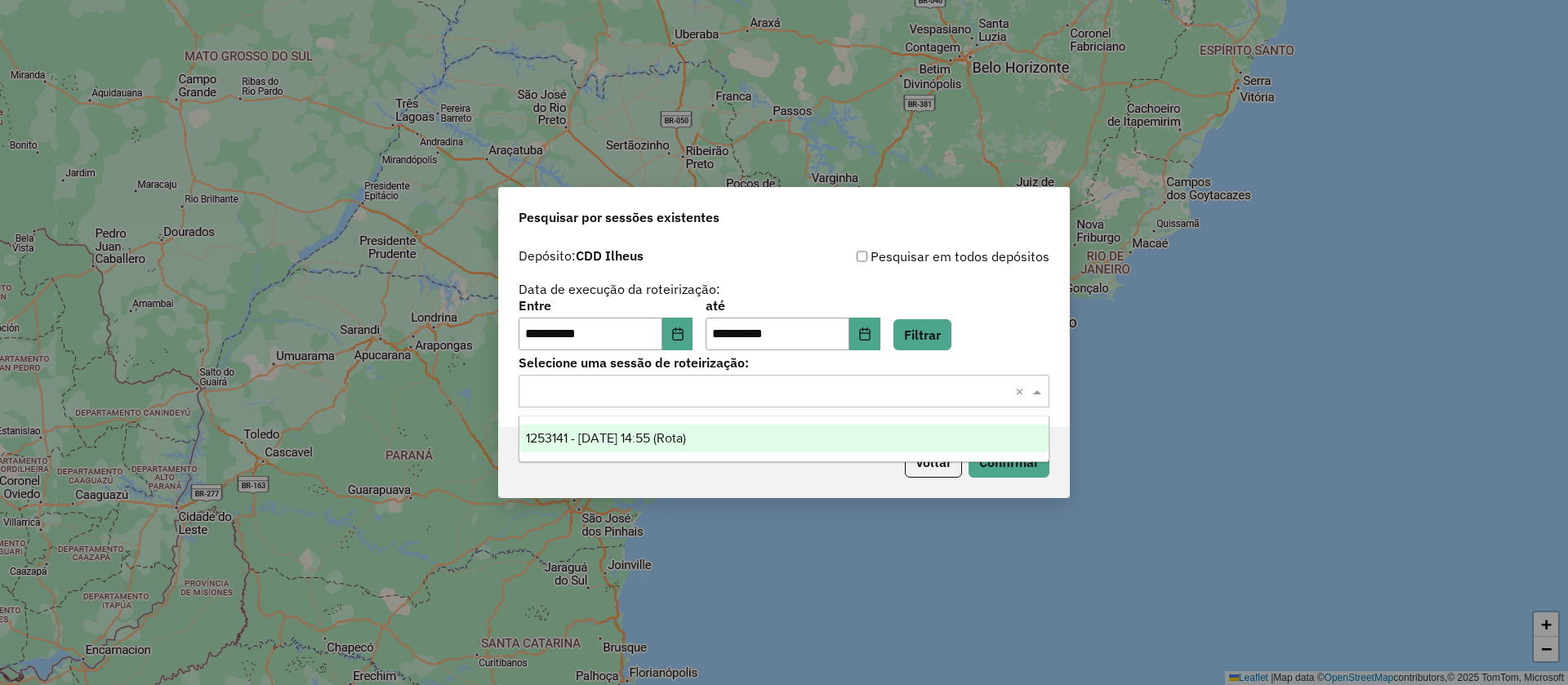
click at [739, 397] on input "text" at bounding box center [767, 391] width 482 height 19
click at [660, 439] on span "1253141 - 25/08/2025 14:55 (Rota)" at bounding box center [606, 438] width 160 height 14
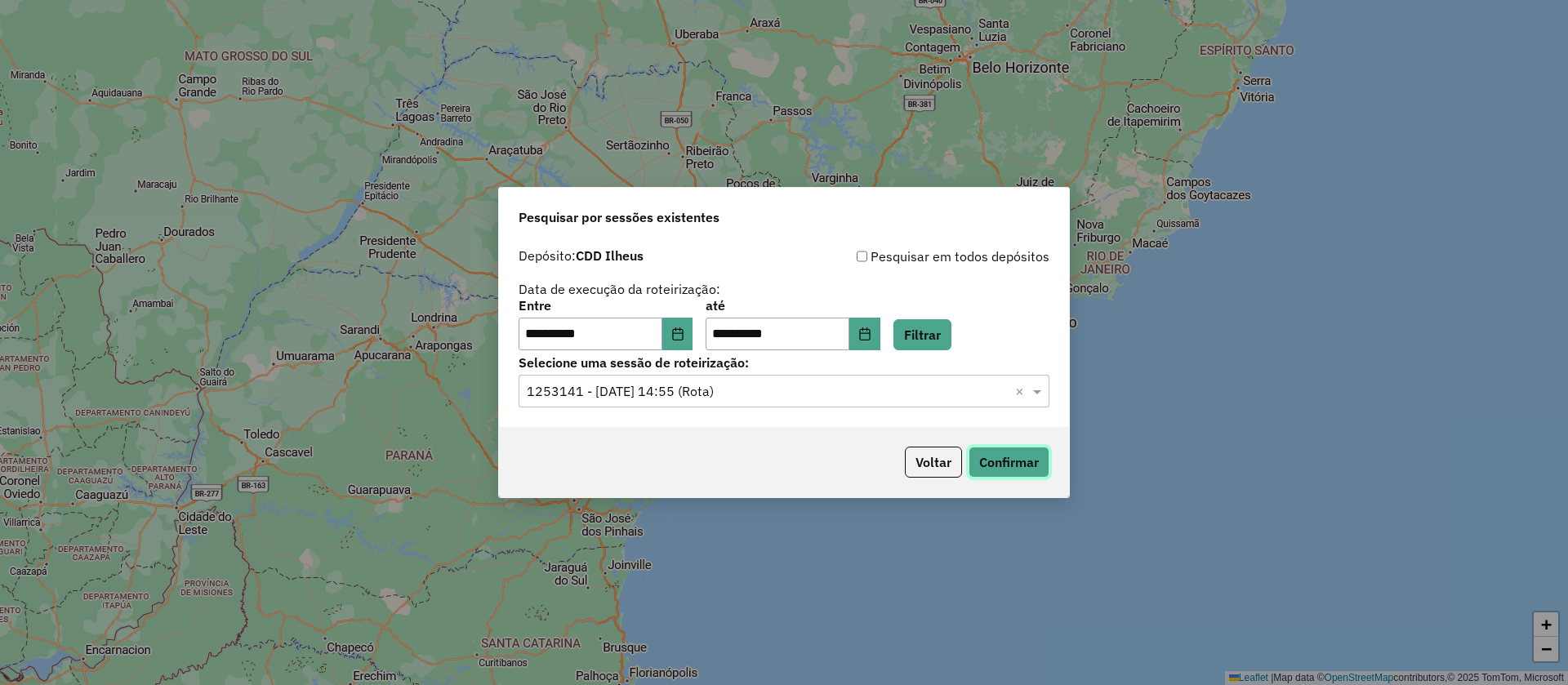
click at [1015, 455] on button "Confirmar" at bounding box center [1009, 462] width 81 height 31
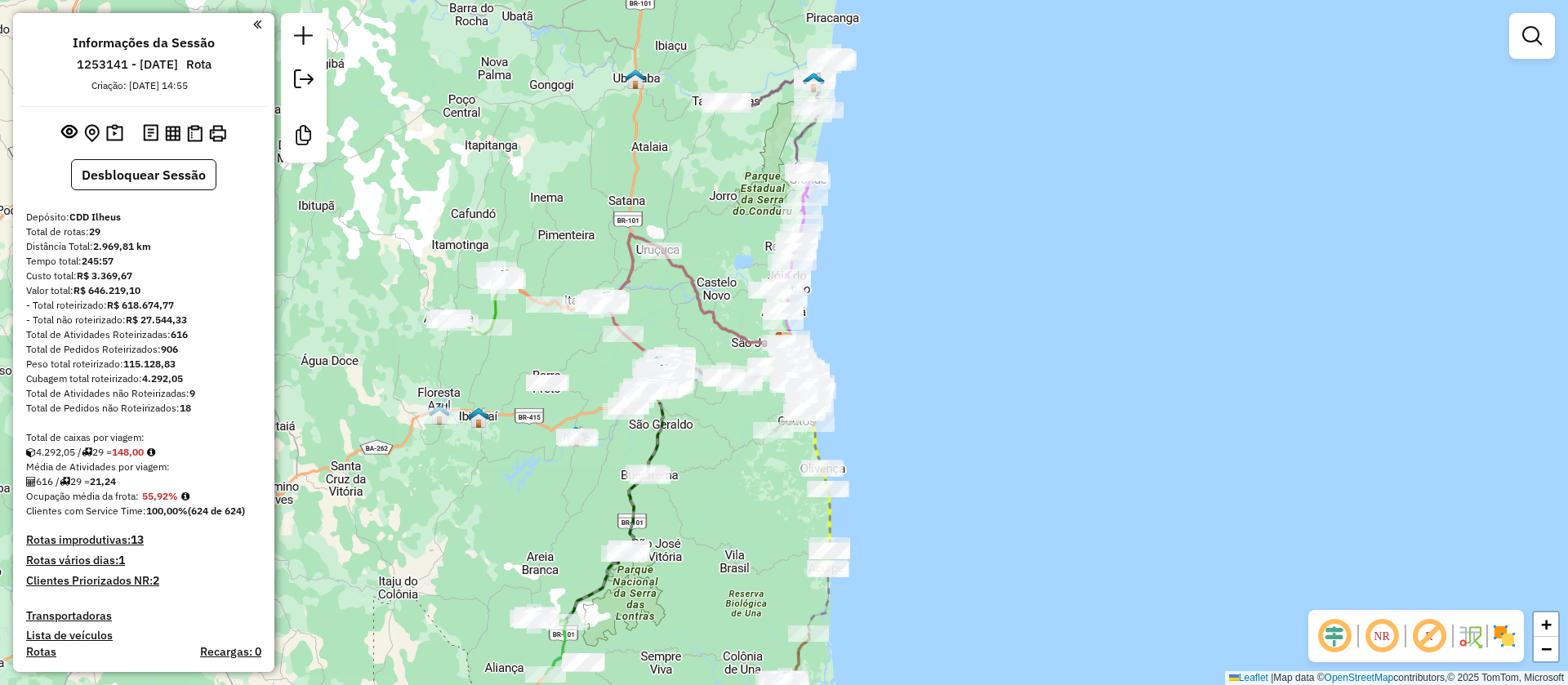
click at [1430, 627] on em at bounding box center [1429, 636] width 40 height 40
click at [1332, 634] on em at bounding box center [1334, 636] width 40 height 40
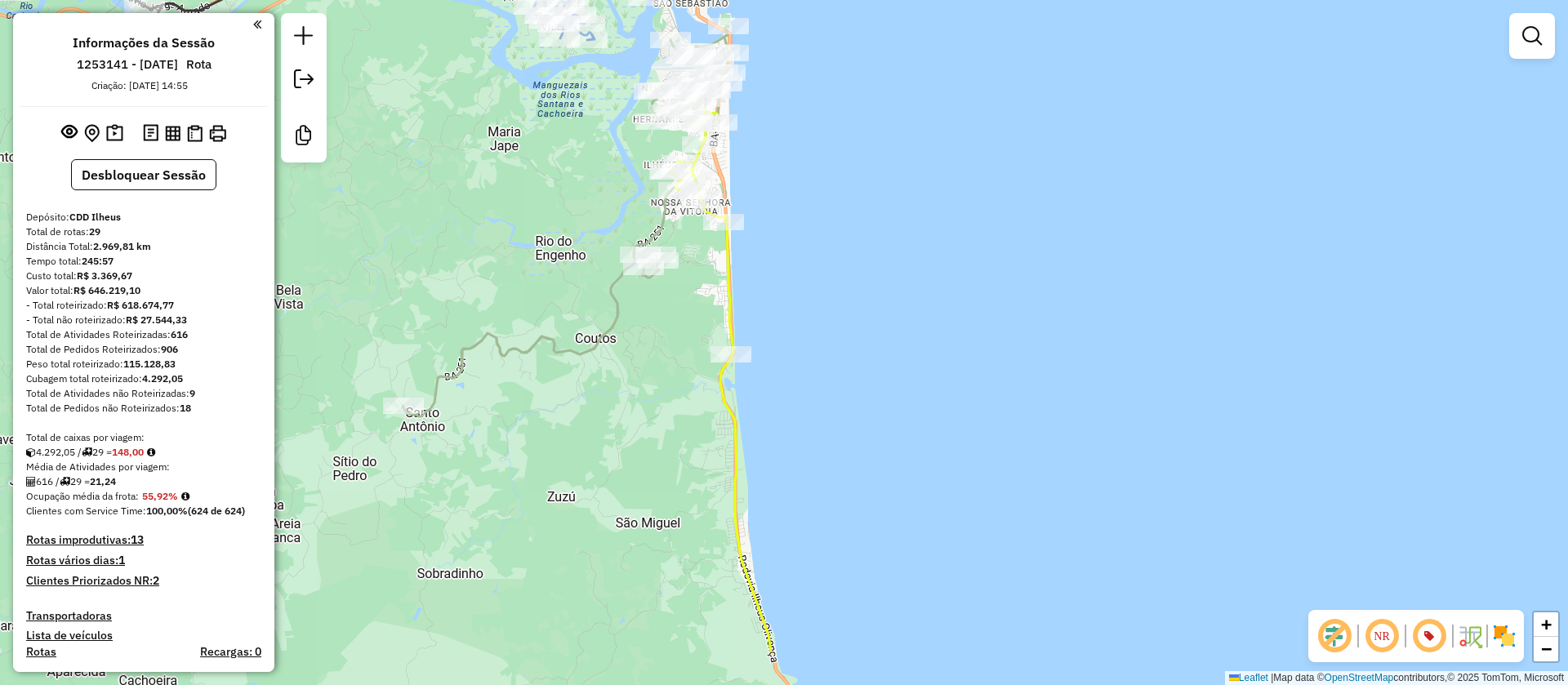
drag, startPoint x: 821, startPoint y: 364, endPoint x: 812, endPoint y: 227, distance: 137.3
click at [811, 229] on div "Janela de atendimento Grade de atendimento Capacidade Transportadoras Veículos …" at bounding box center [784, 342] width 1568 height 685
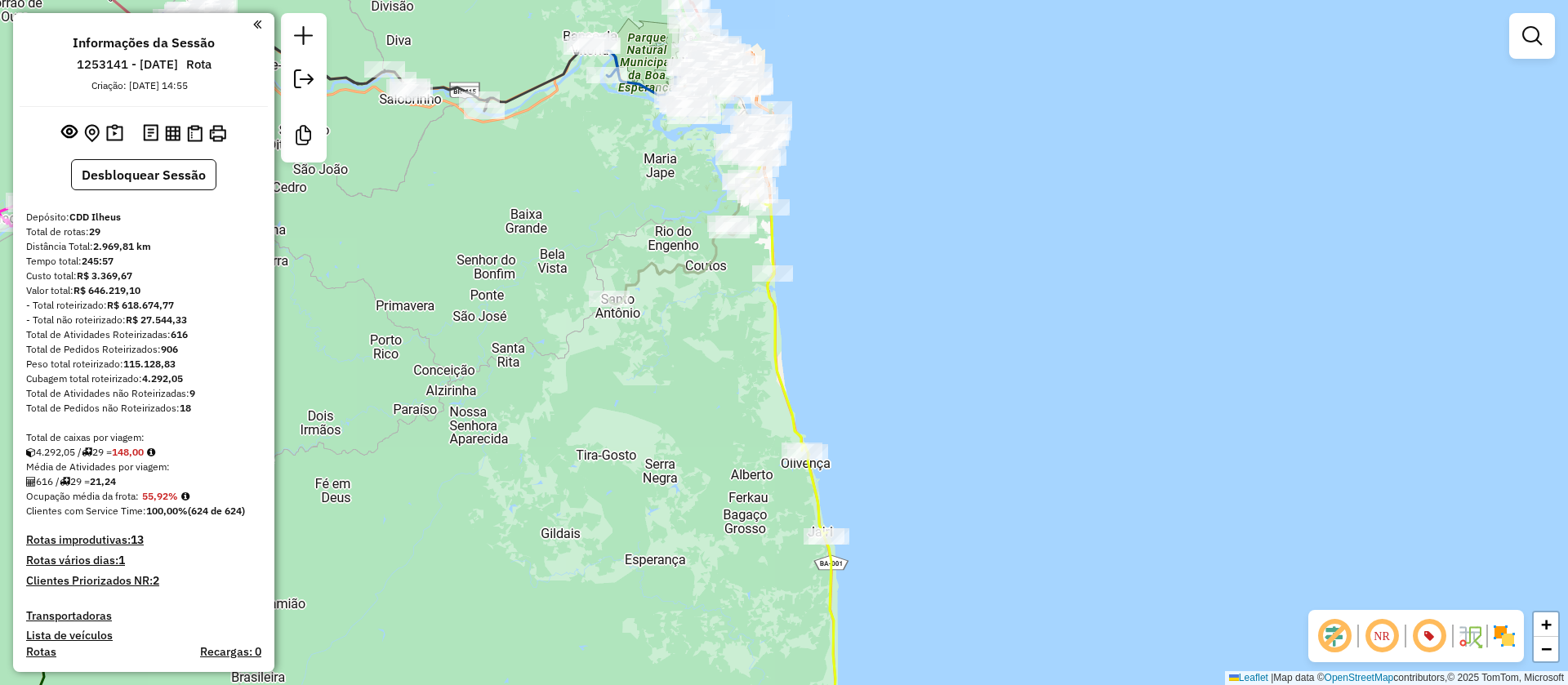
click at [777, 323] on icon at bounding box center [788, 450] width 93 height 608
select select "**********"
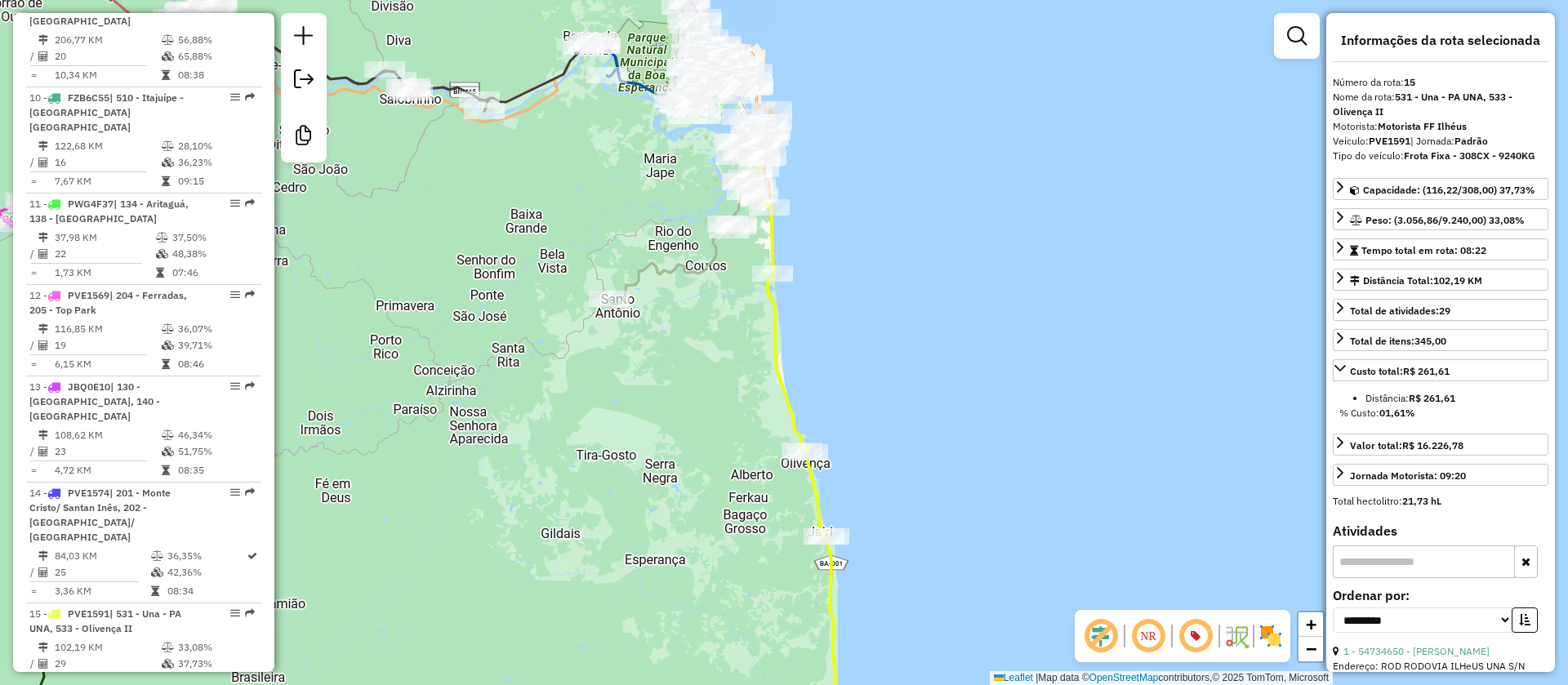
scroll to position [2010, 0]
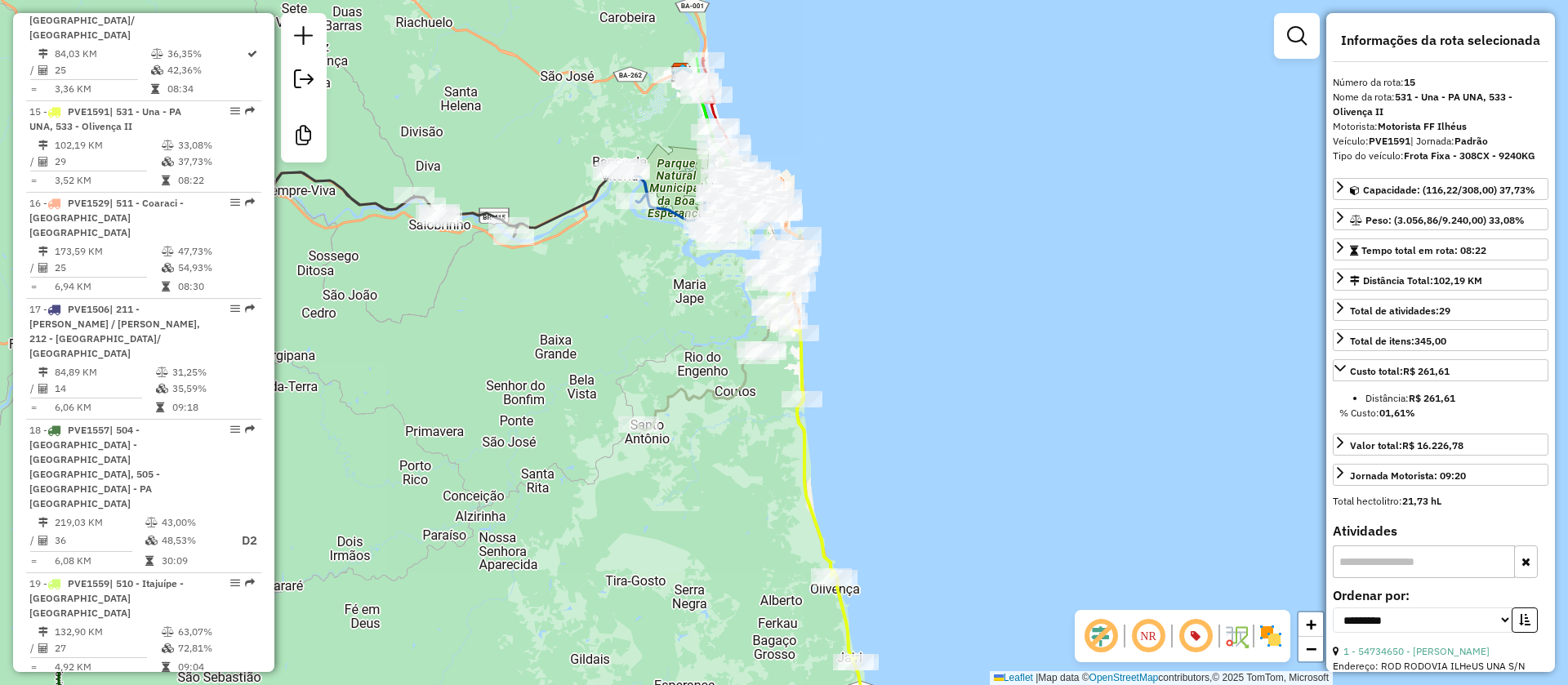
drag, startPoint x: 826, startPoint y: 212, endPoint x: 854, endPoint y: 345, distance: 135.9
click at [856, 343] on div "Janela de atendimento Grade de atendimento Capacidade Transportadoras Veículos …" at bounding box center [784, 342] width 1568 height 685
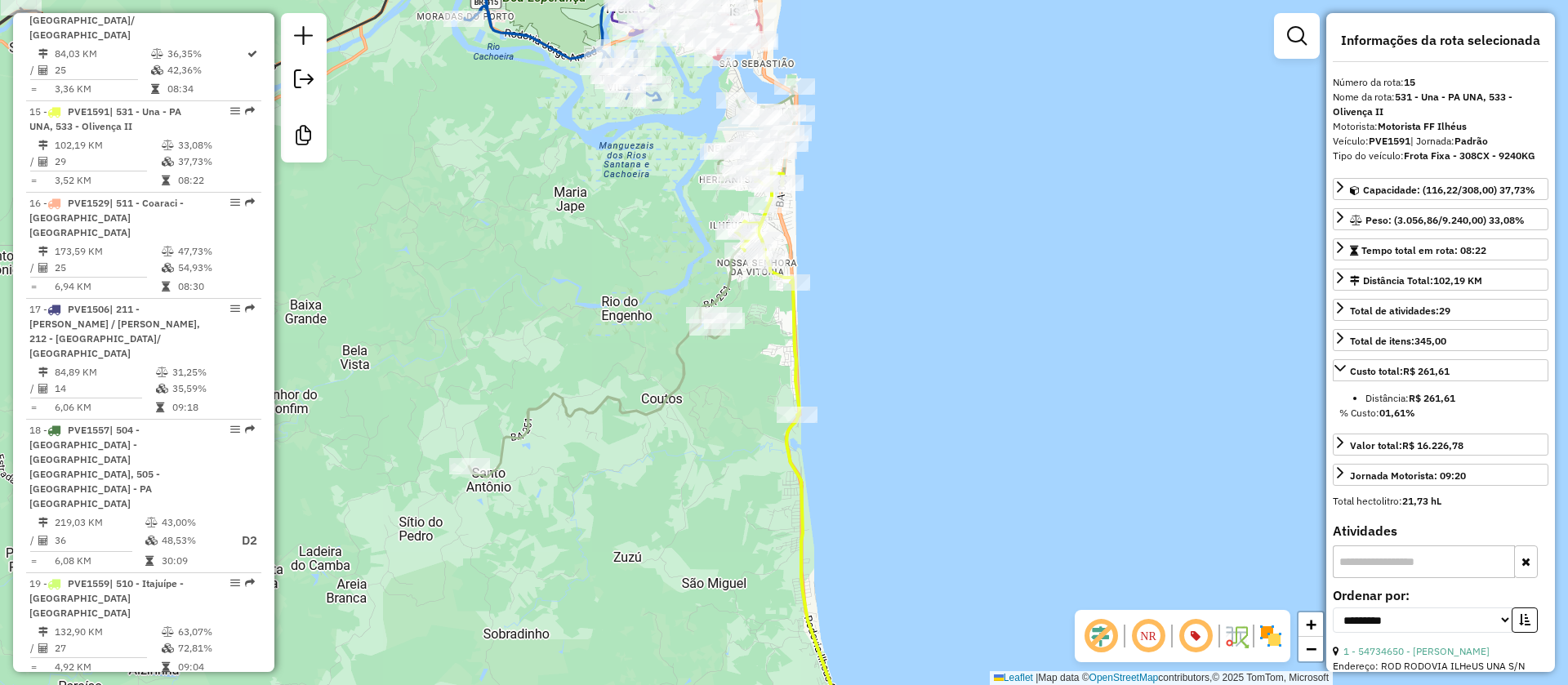
drag, startPoint x: 866, startPoint y: 383, endPoint x: 776, endPoint y: 114, distance: 283.7
click at [774, 0] on html "Aguarde... Pop-up bloqueado! Seu navegador bloqueou automáticamente a abertura …" at bounding box center [784, 342] width 1568 height 685
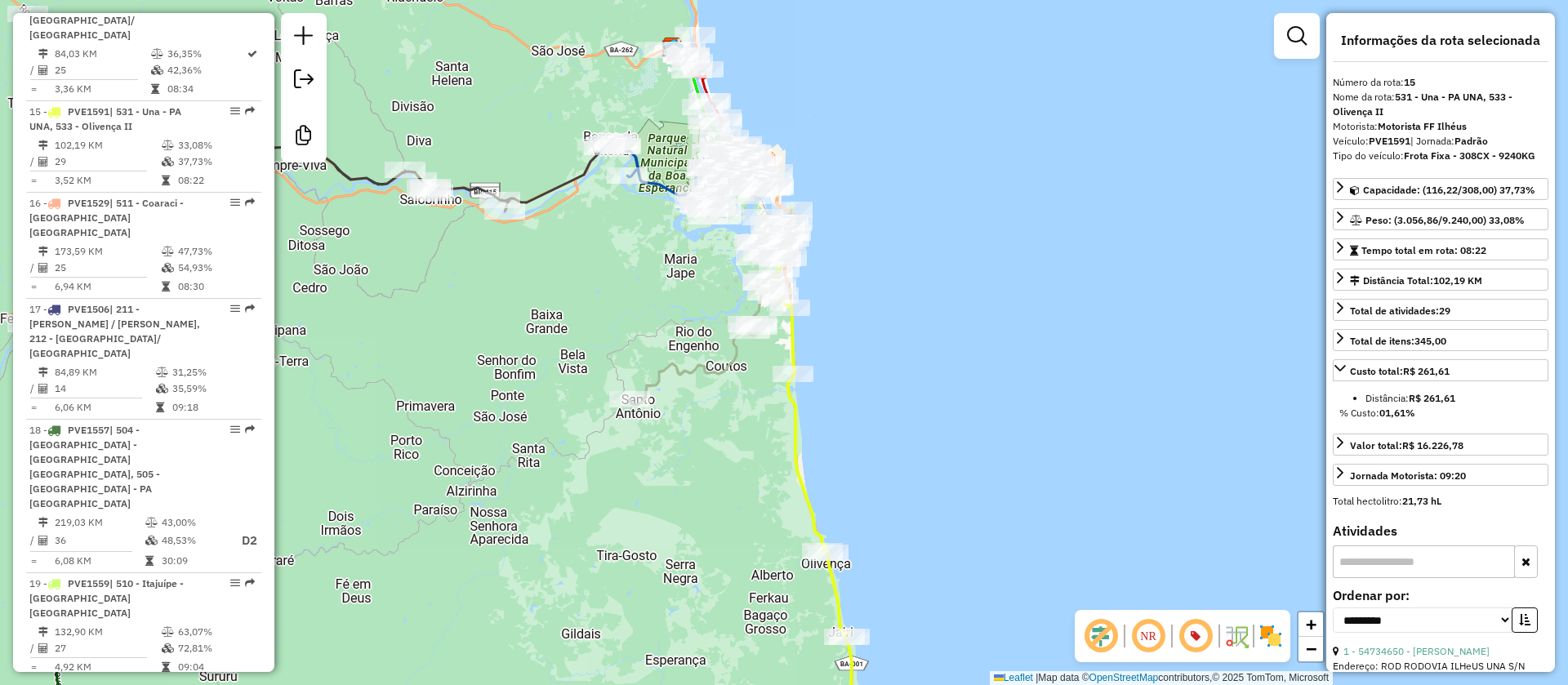
drag, startPoint x: 824, startPoint y: 308, endPoint x: 867, endPoint y: 455, distance: 153.2
click at [867, 455] on div "Janela de atendimento Grade de atendimento Capacidade Transportadoras Veículos …" at bounding box center [784, 342] width 1568 height 685
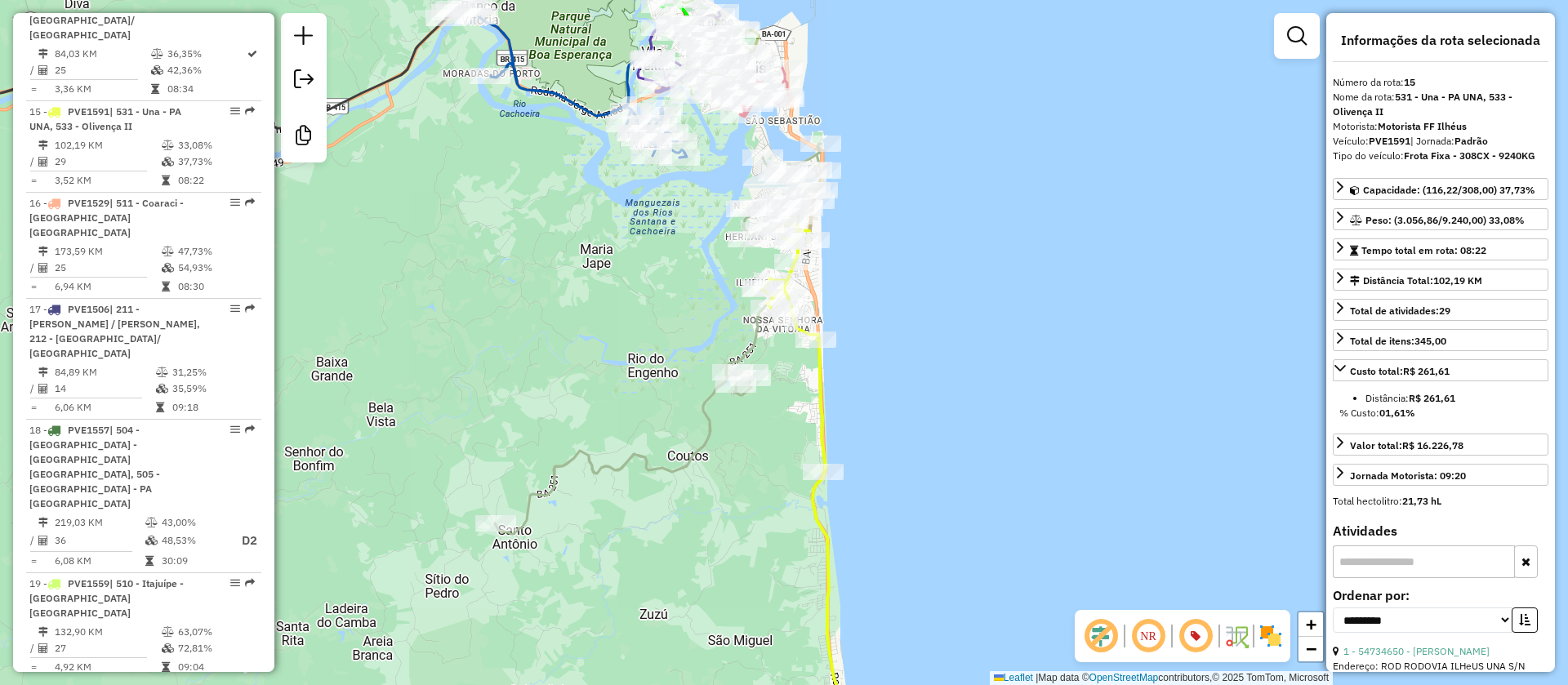
click at [749, 346] on icon at bounding box center [657, 339] width 326 height 390
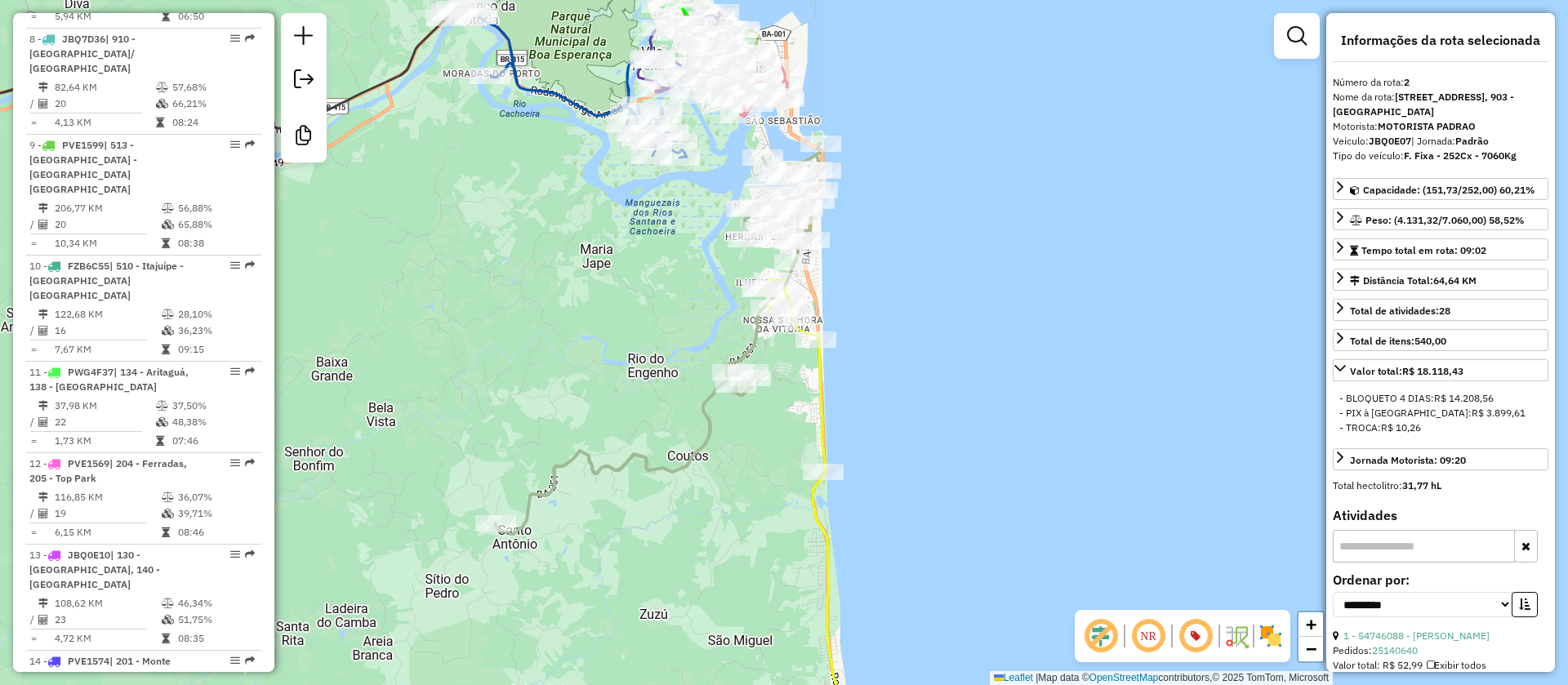
scroll to position [791, 0]
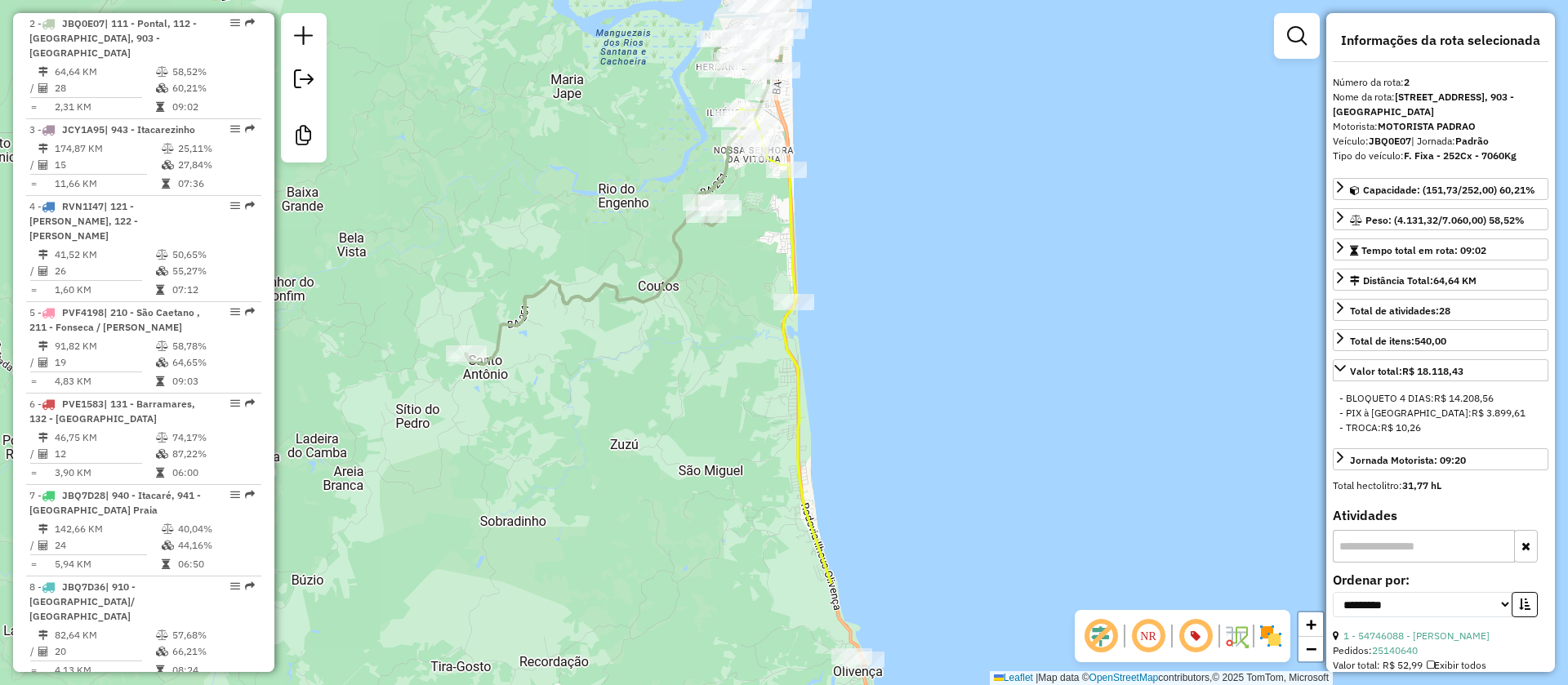
drag, startPoint x: 884, startPoint y: 367, endPoint x: 855, endPoint y: 197, distance: 172.5
click at [855, 197] on div "Janela de atendimento Grade de atendimento Capacidade Transportadoras Veículos …" at bounding box center [784, 342] width 1568 height 685
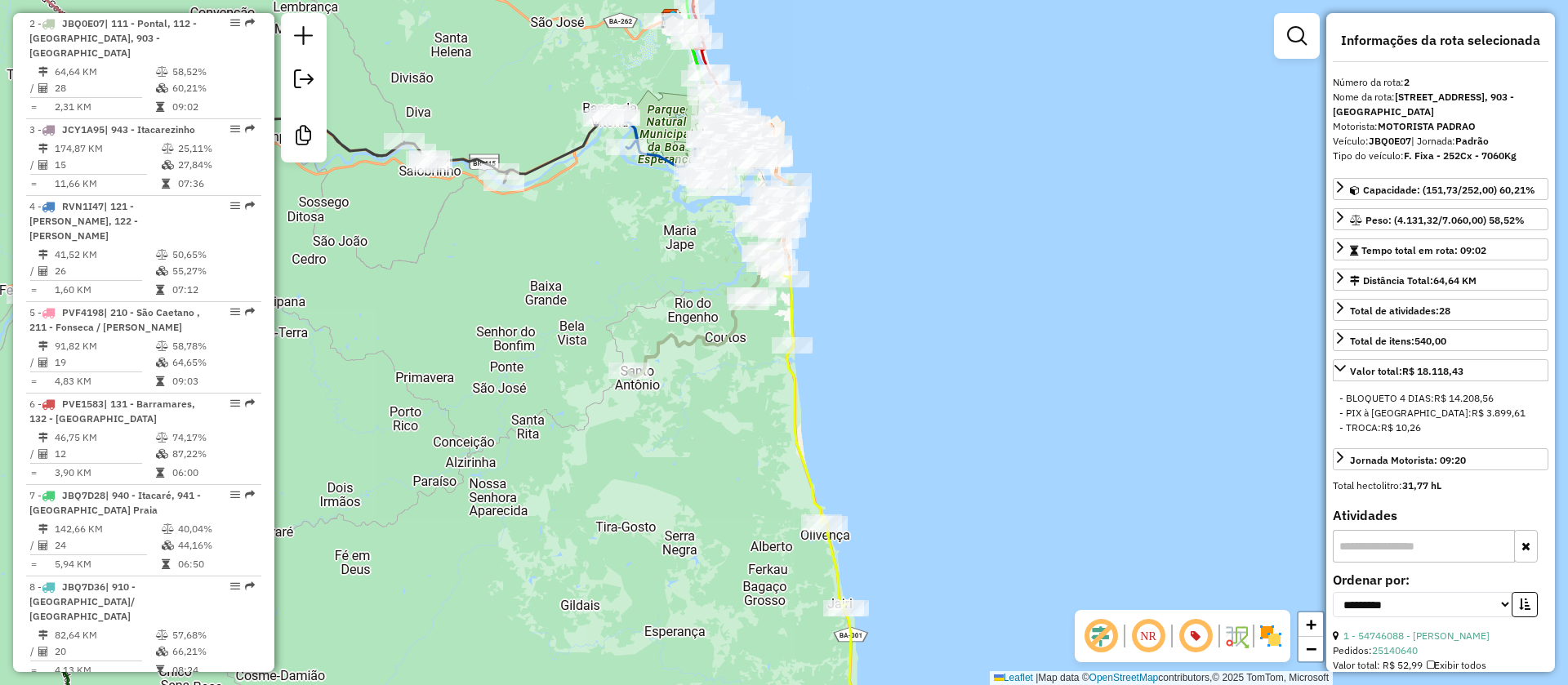
click at [786, 319] on icon at bounding box center [808, 486] width 93 height 536
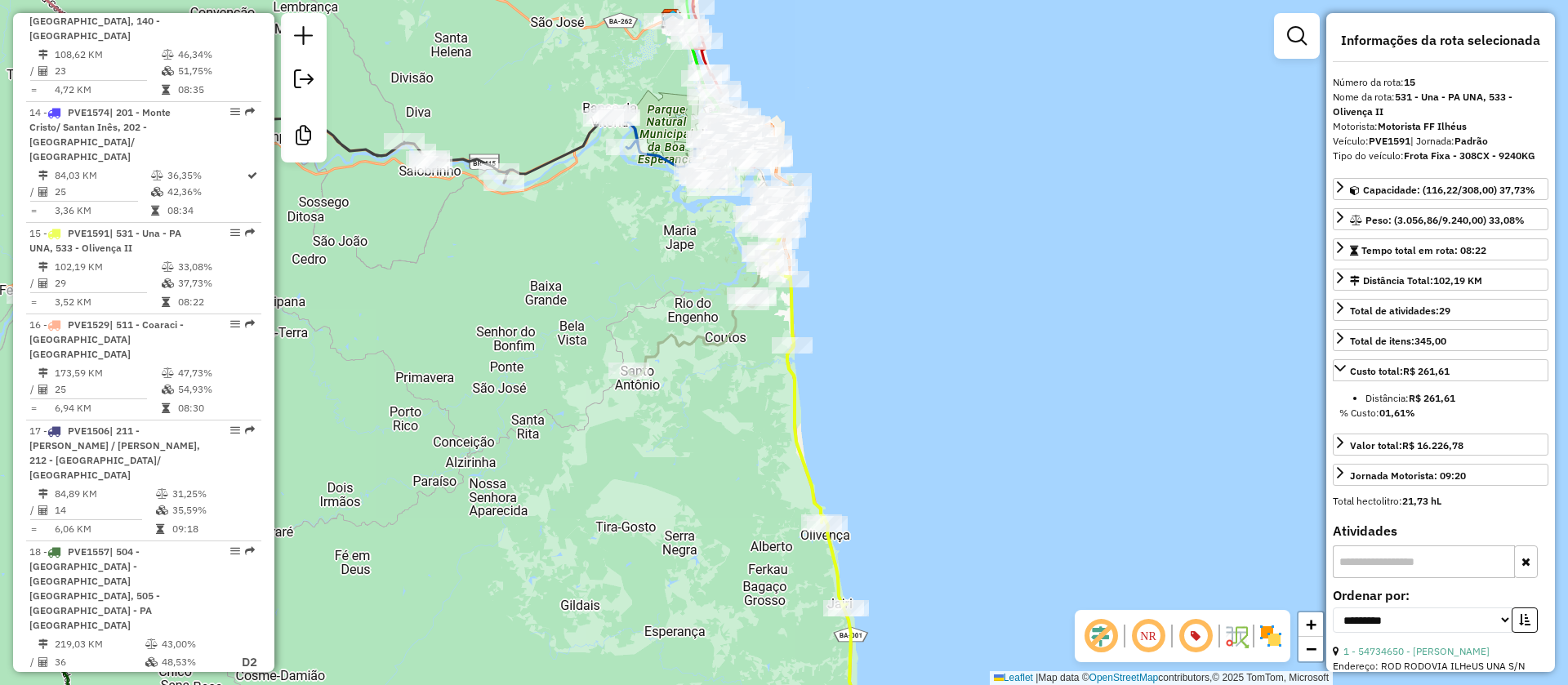
scroll to position [2010, 0]
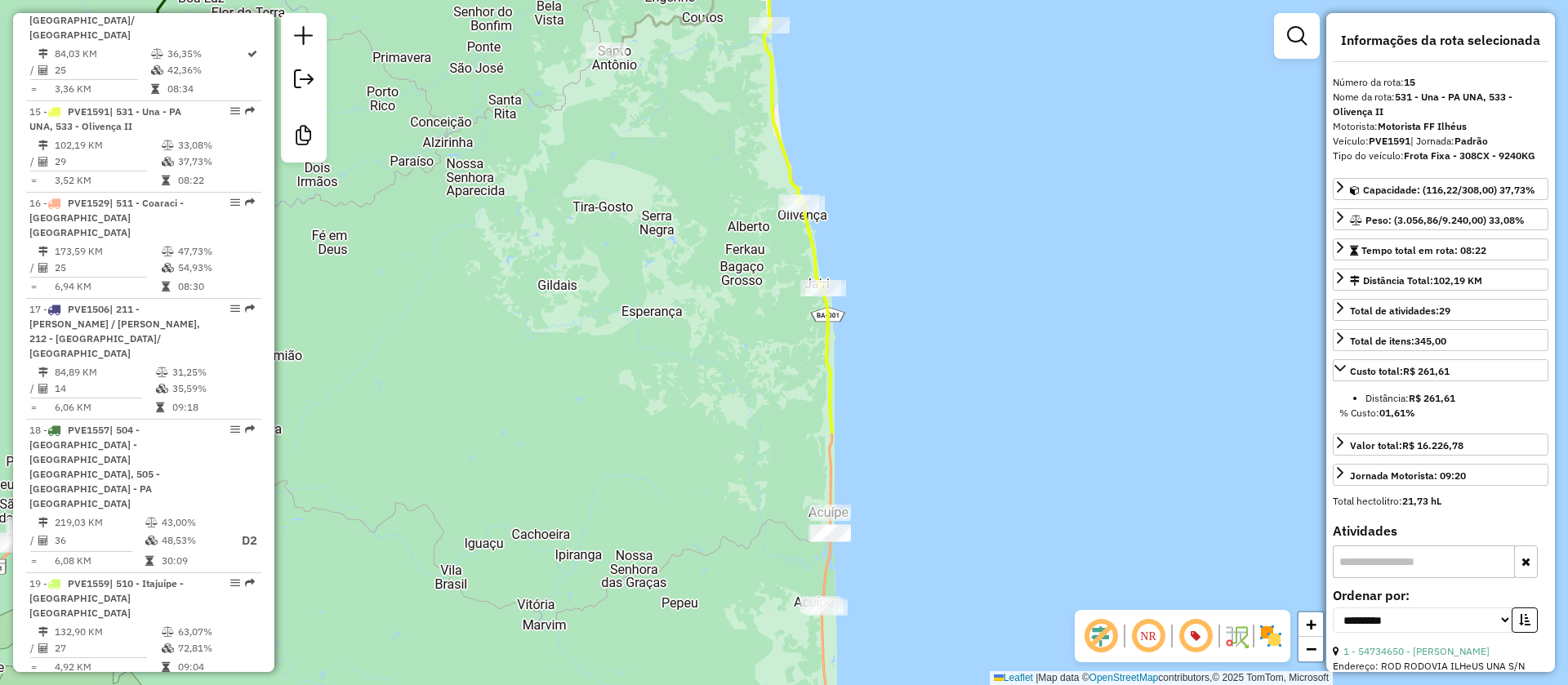
drag, startPoint x: 919, startPoint y: 387, endPoint x: 896, endPoint y: 67, distance: 320.8
click at [896, 67] on div "Janela de atendimento Grade de atendimento Capacidade Transportadoras Veículos …" at bounding box center [784, 342] width 1568 height 685
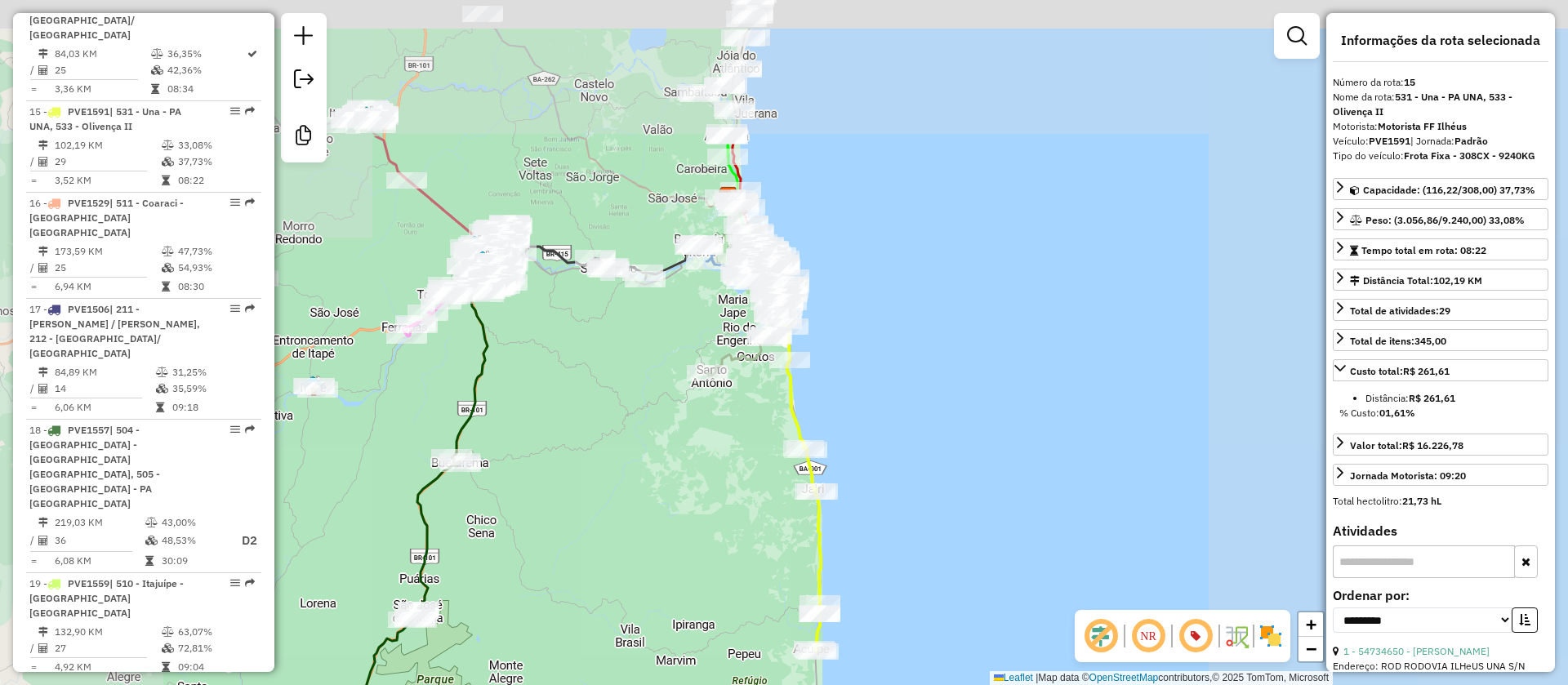
drag, startPoint x: 870, startPoint y: 268, endPoint x: 845, endPoint y: 392, distance: 126.5
click at [845, 392] on div "Janela de atendimento Grade de atendimento Capacidade Transportadoras Veículos …" at bounding box center [784, 342] width 1568 height 685
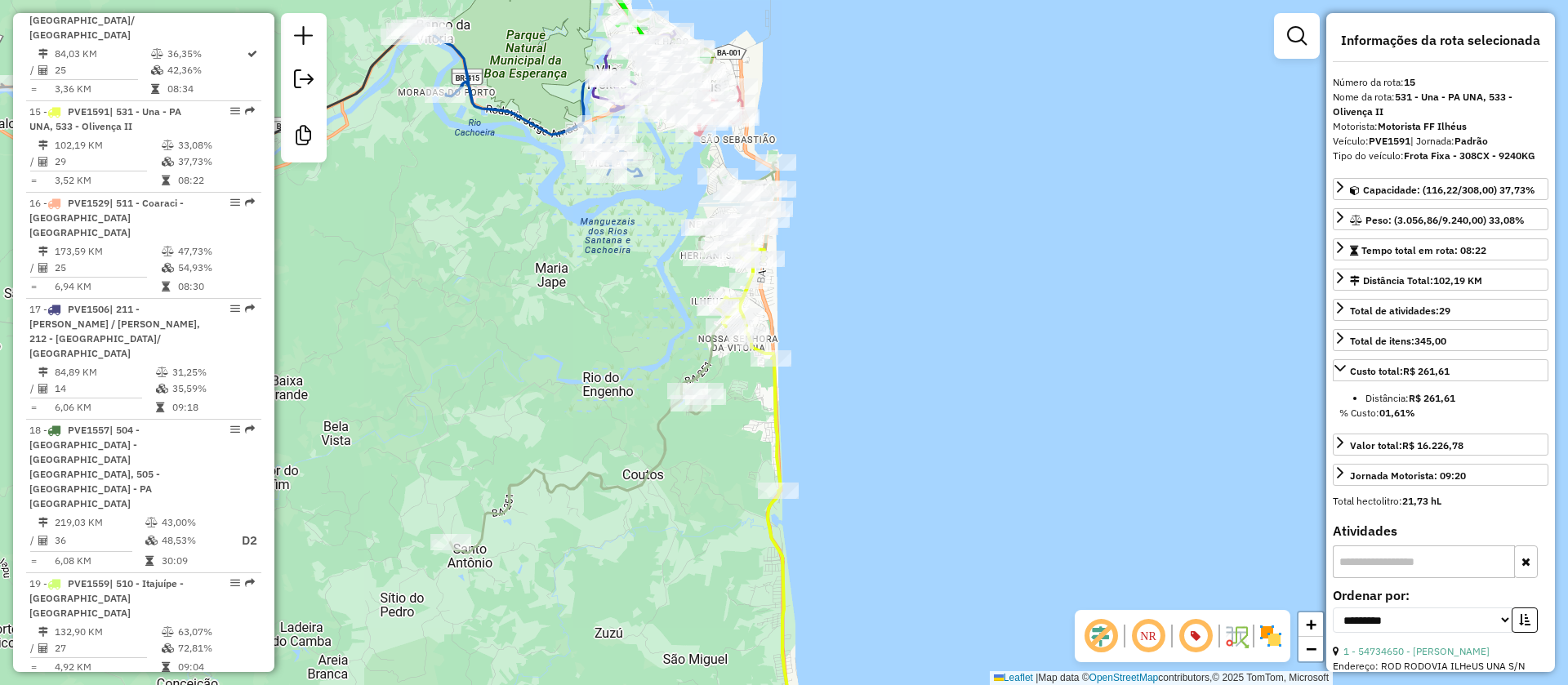
click at [707, 367] on icon at bounding box center [612, 358] width 326 height 390
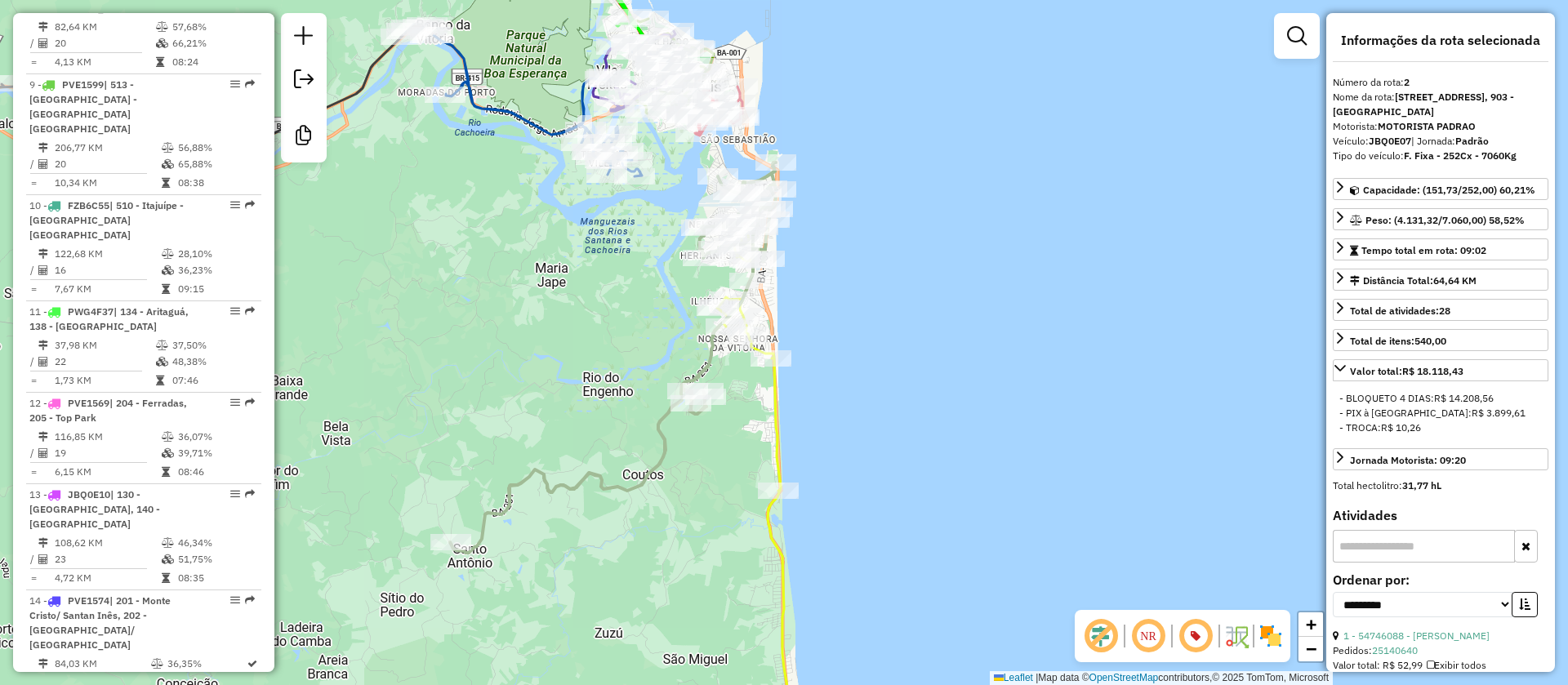
scroll to position [791, 0]
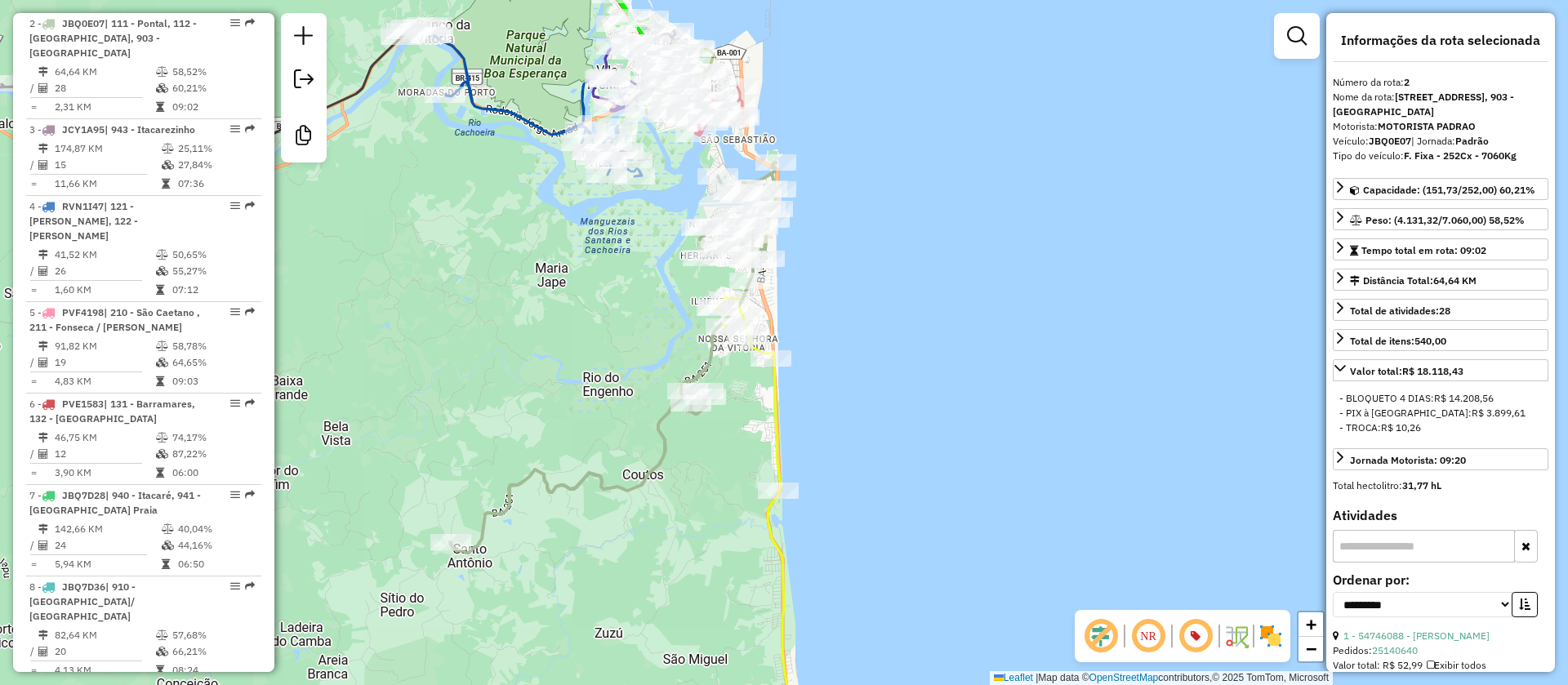
click at [707, 365] on icon at bounding box center [612, 358] width 326 height 390
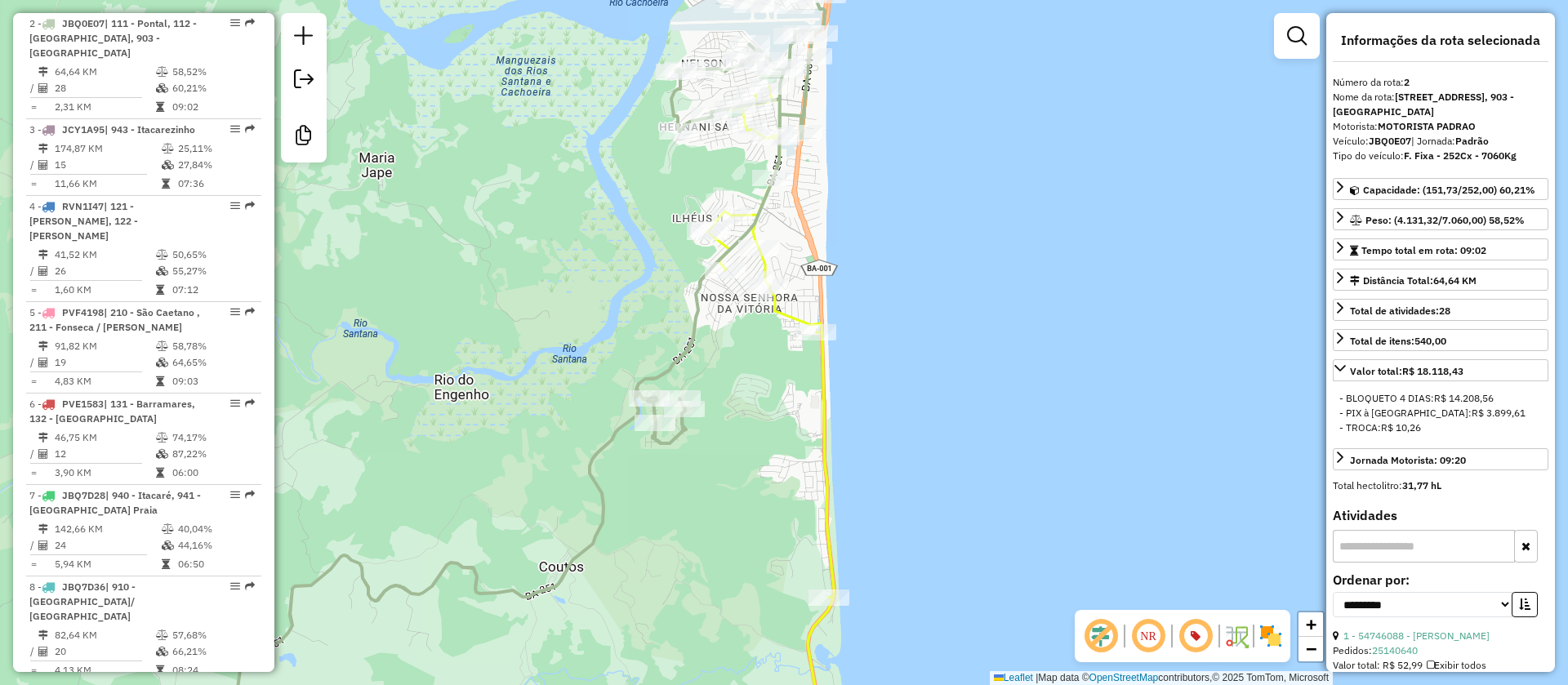
click at [787, 312] on icon at bounding box center [773, 420] width 131 height 667
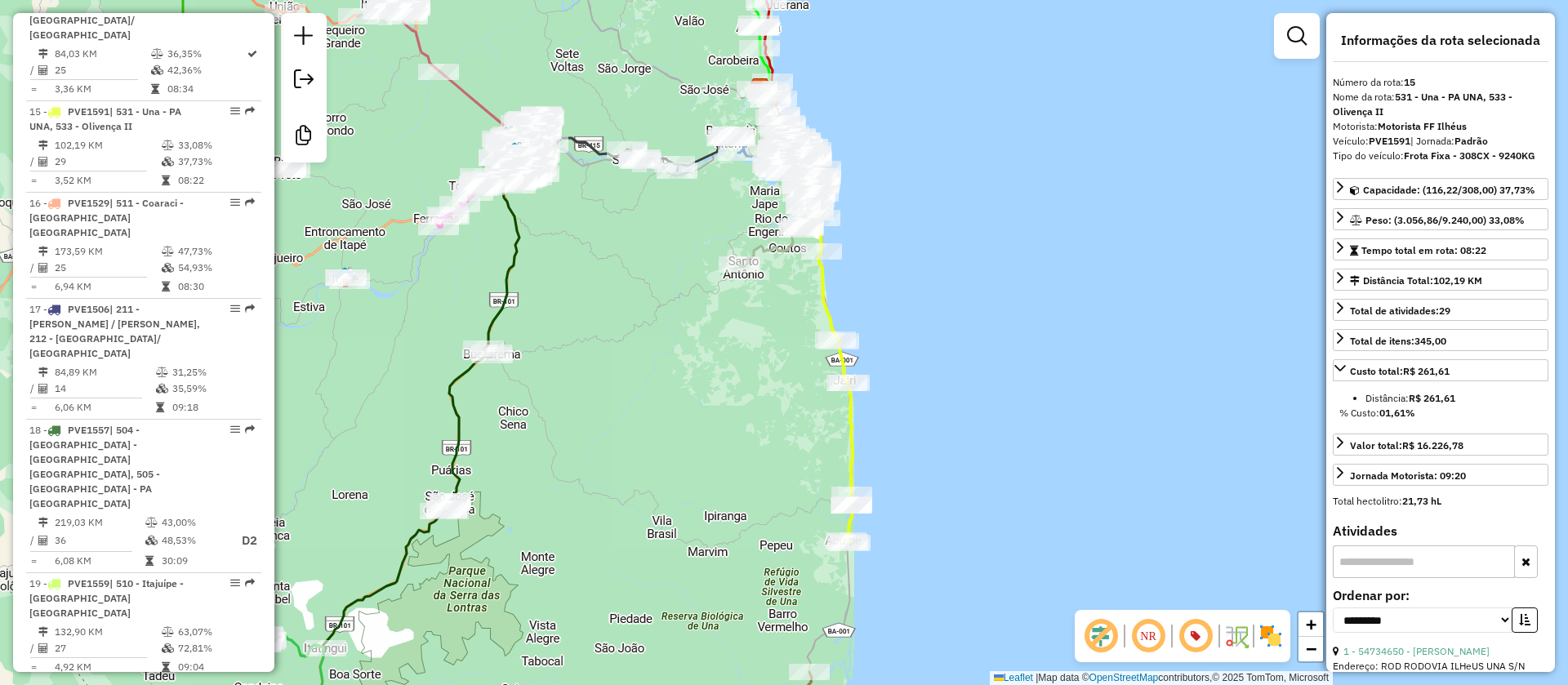
scroll to position [2010, 0]
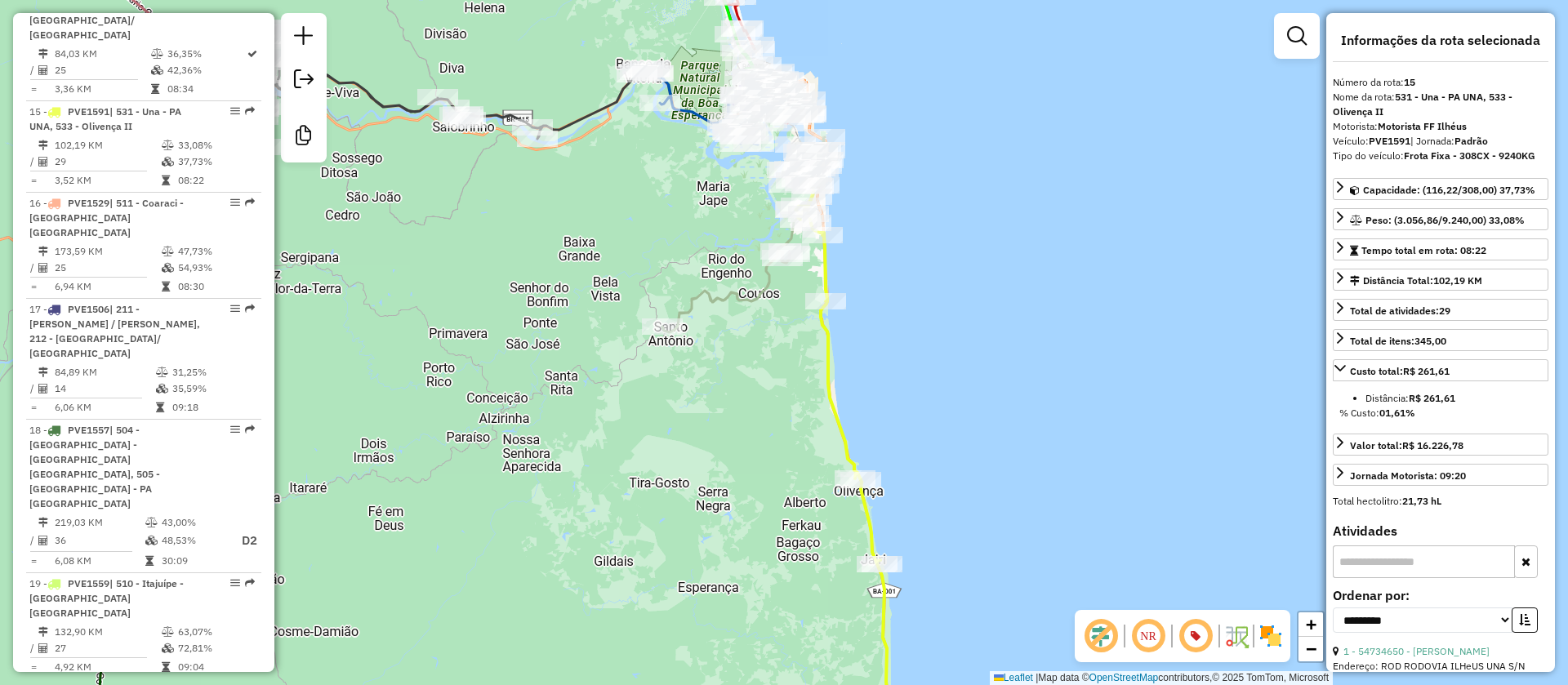
click at [819, 269] on icon at bounding box center [842, 464] width 93 height 580
click at [765, 286] on icon at bounding box center [743, 235] width 162 height 195
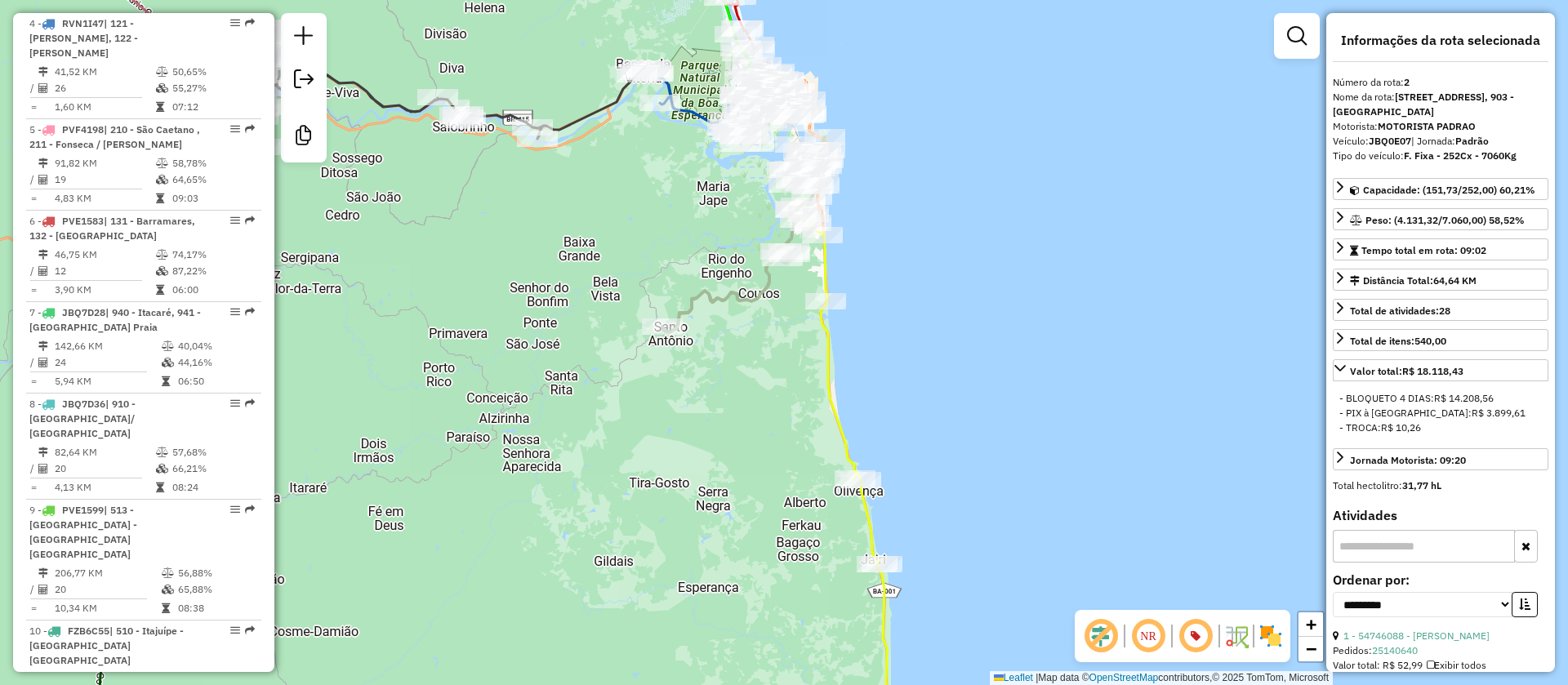
scroll to position [791, 0]
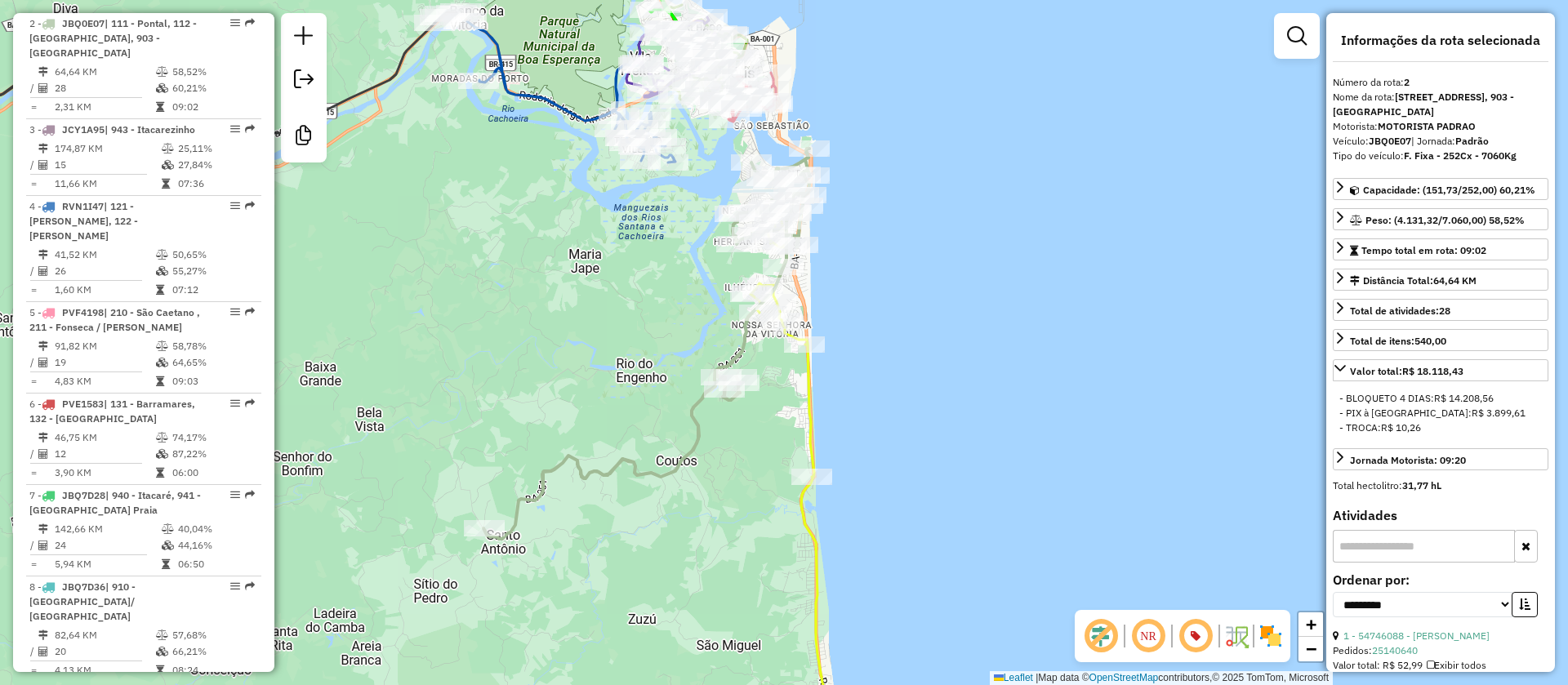
drag, startPoint x: 845, startPoint y: 154, endPoint x: 847, endPoint y: 190, distance: 36.1
click at [847, 190] on div "Janela de atendimento Grade de atendimento Capacidade Transportadoras Veículos …" at bounding box center [784, 342] width 1568 height 685
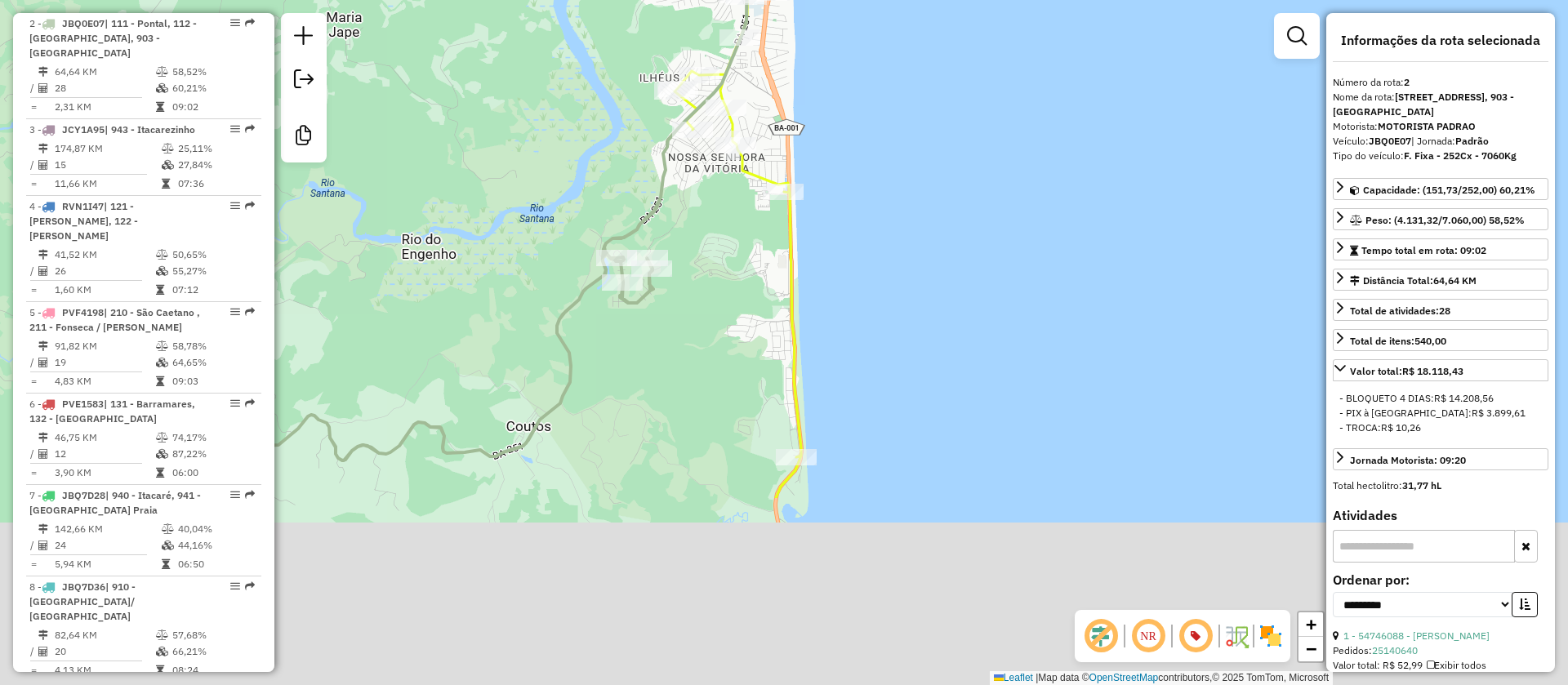
drag, startPoint x: 996, startPoint y: 276, endPoint x: 984, endPoint y: 5, distance: 271.3
click at [984, 5] on div "Janela de atendimento Grade de atendimento Capacidade Transportadoras Veículos …" at bounding box center [784, 342] width 1568 height 685
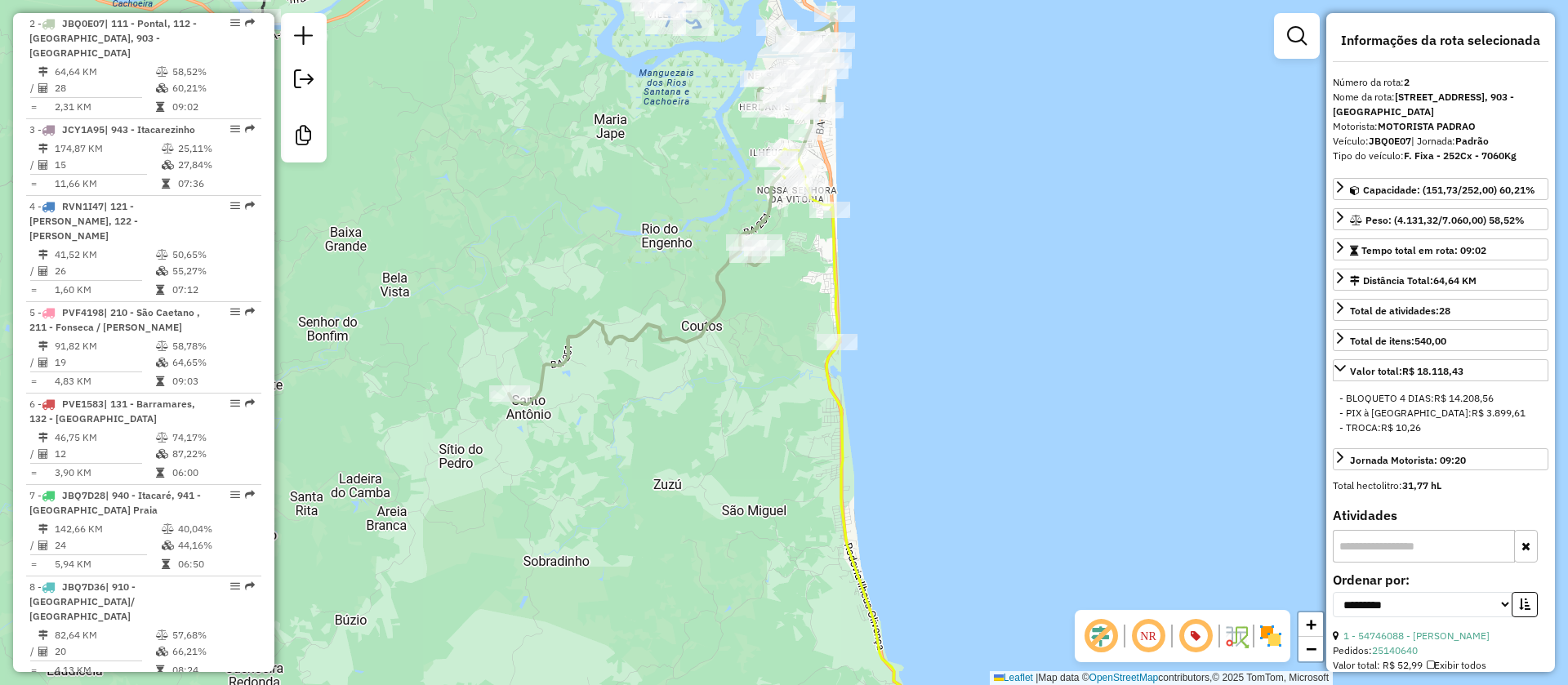
click at [569, 98] on div "Janela de atendimento Grade de atendimento Capacidade Transportadoras Veículos …" at bounding box center [784, 342] width 1568 height 685
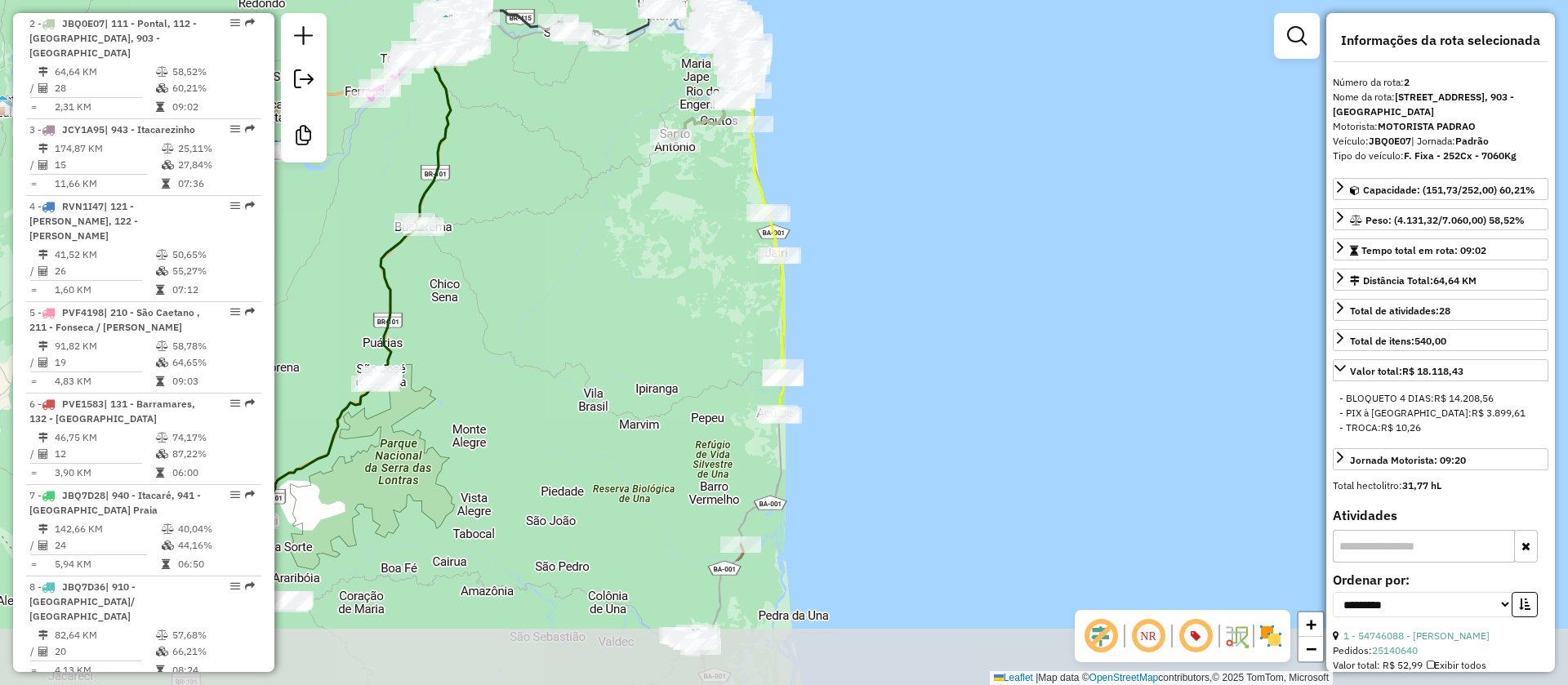
drag, startPoint x: 871, startPoint y: 446, endPoint x: 841, endPoint y: 326, distance: 123.7
click at [841, 326] on div "Janela de atendimento Grade de atendimento Capacidade Transportadoras Veículos …" at bounding box center [784, 342] width 1568 height 685
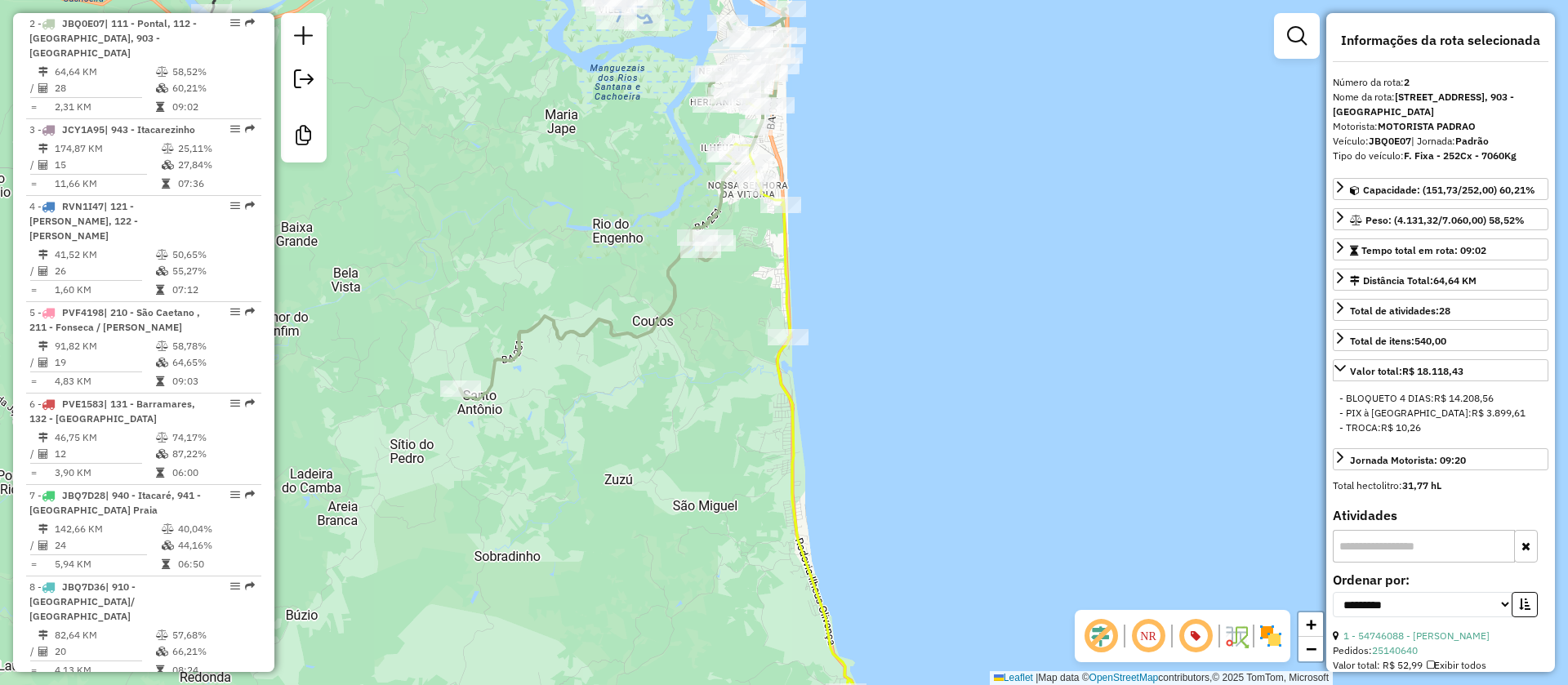
drag, startPoint x: 808, startPoint y: 125, endPoint x: 809, endPoint y: 177, distance: 52.0
click at [809, 177] on div "Janela de atendimento Grade de atendimento Capacidade Transportadoras Veículos …" at bounding box center [784, 342] width 1568 height 685
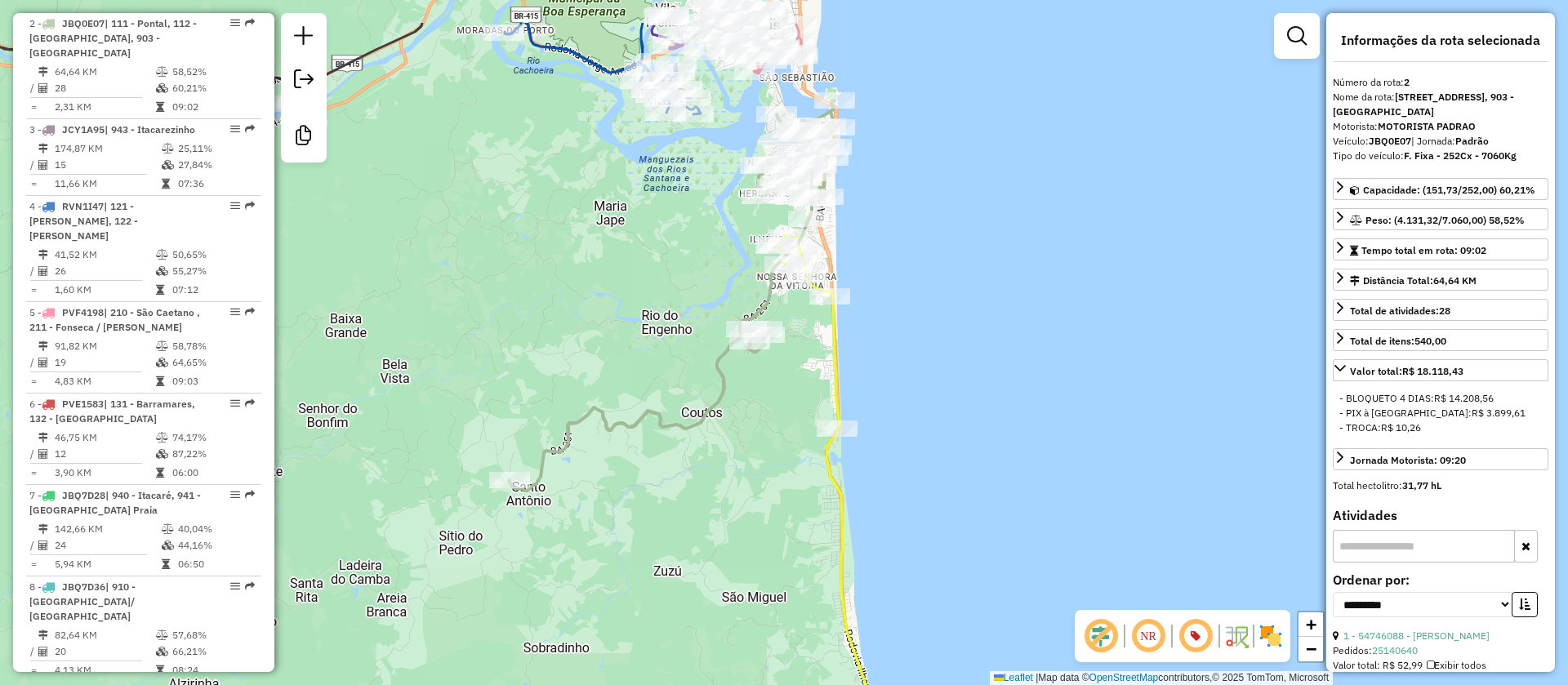
drag, startPoint x: 872, startPoint y: 229, endPoint x: 920, endPoint y: 327, distance: 109.1
click at [922, 329] on div "Janela de atendimento Grade de atendimento Capacidade Transportadoras Veículos …" at bounding box center [784, 342] width 1568 height 685
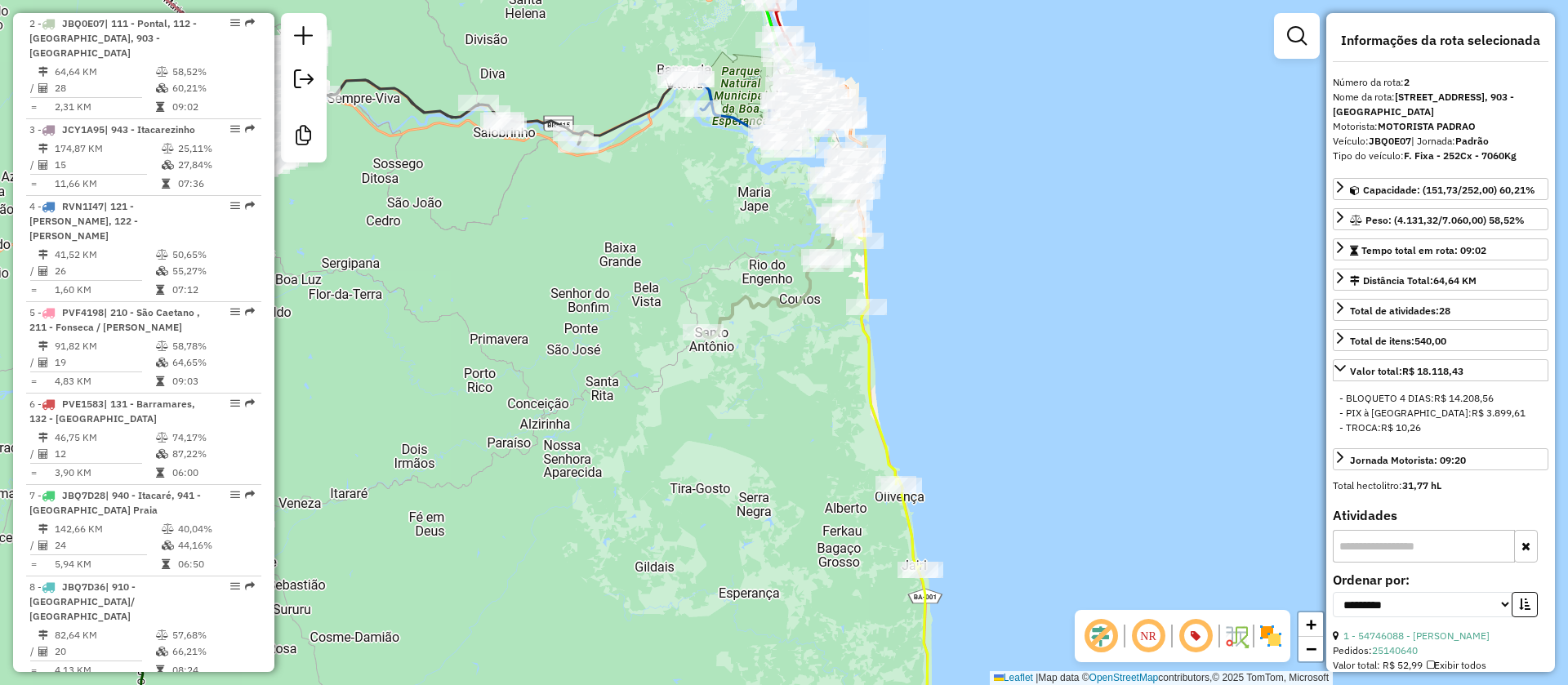
click at [866, 274] on icon at bounding box center [882, 467] width 93 height 574
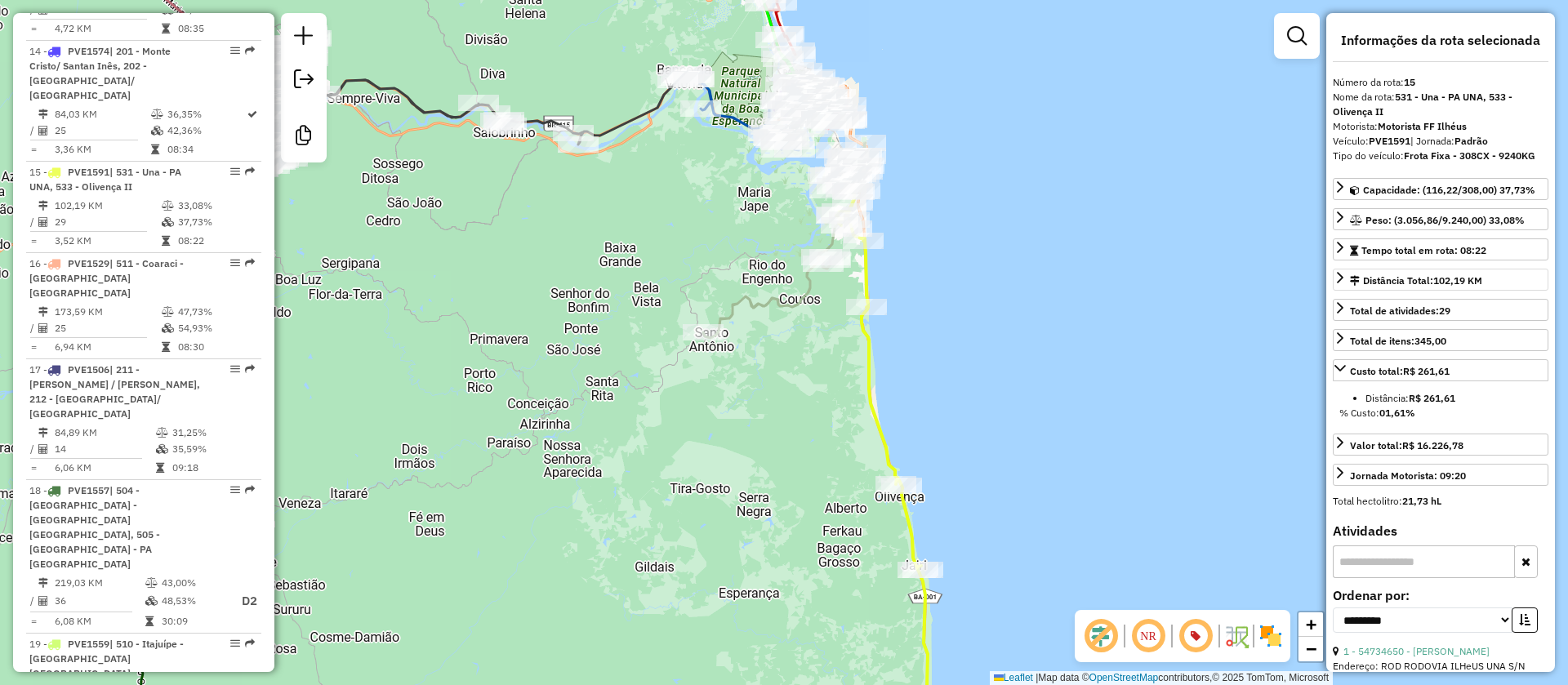
scroll to position [2010, 0]
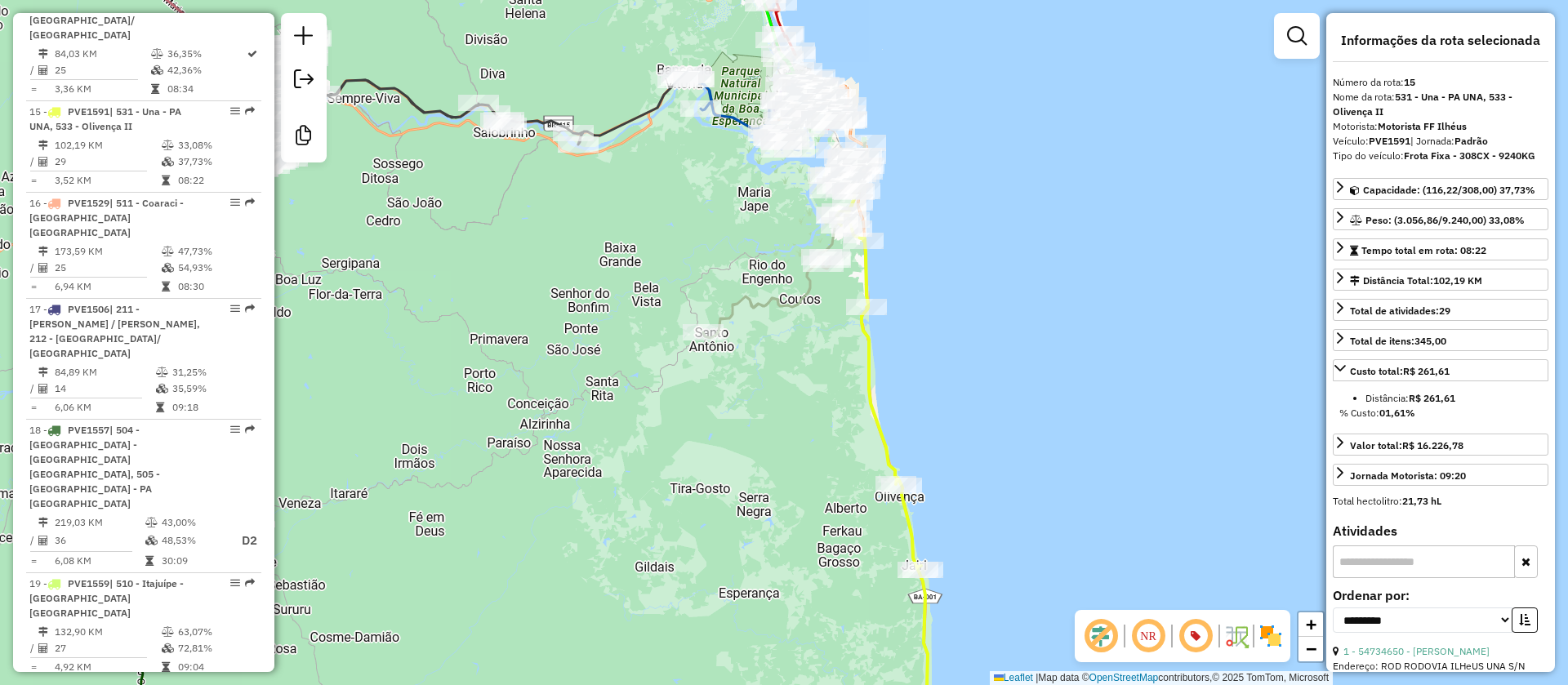
click at [760, 298] on icon at bounding box center [784, 241] width 162 height 195
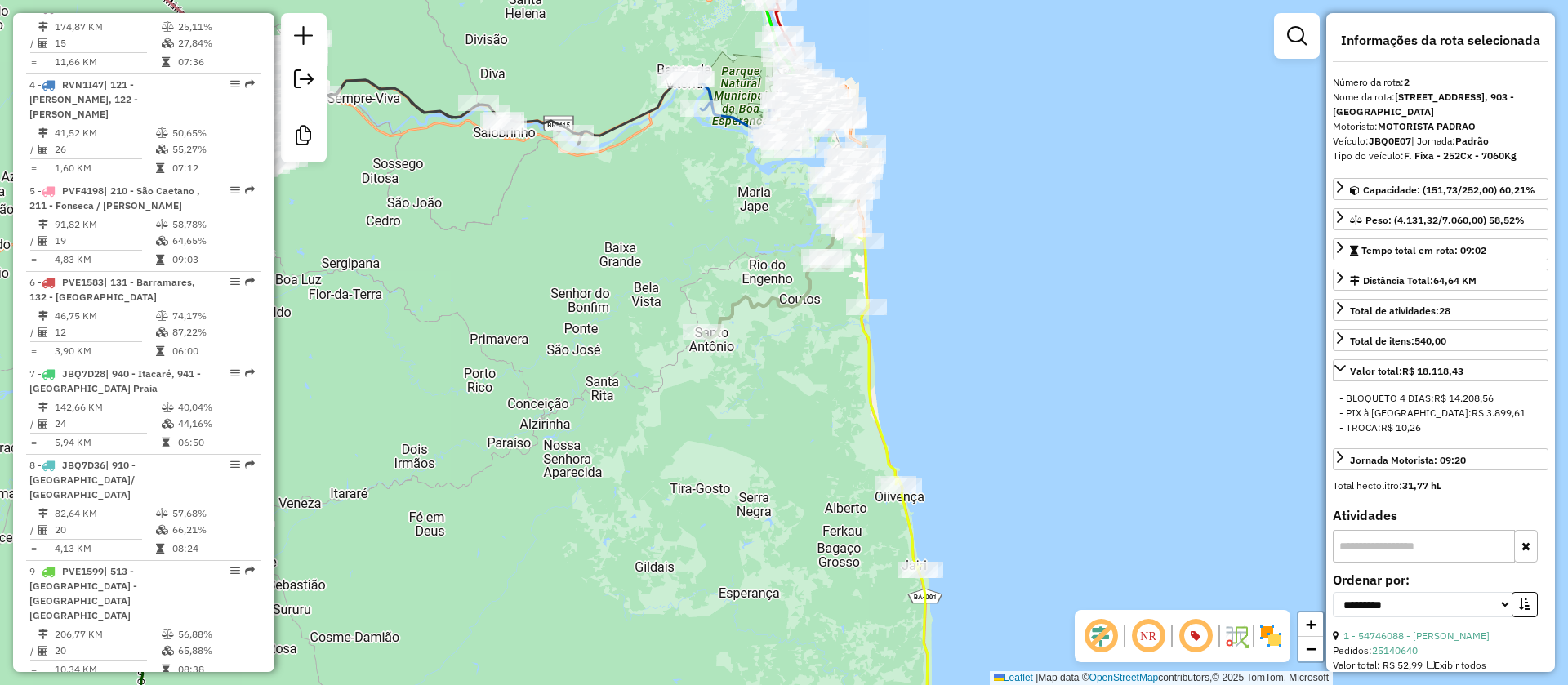
scroll to position [791, 0]
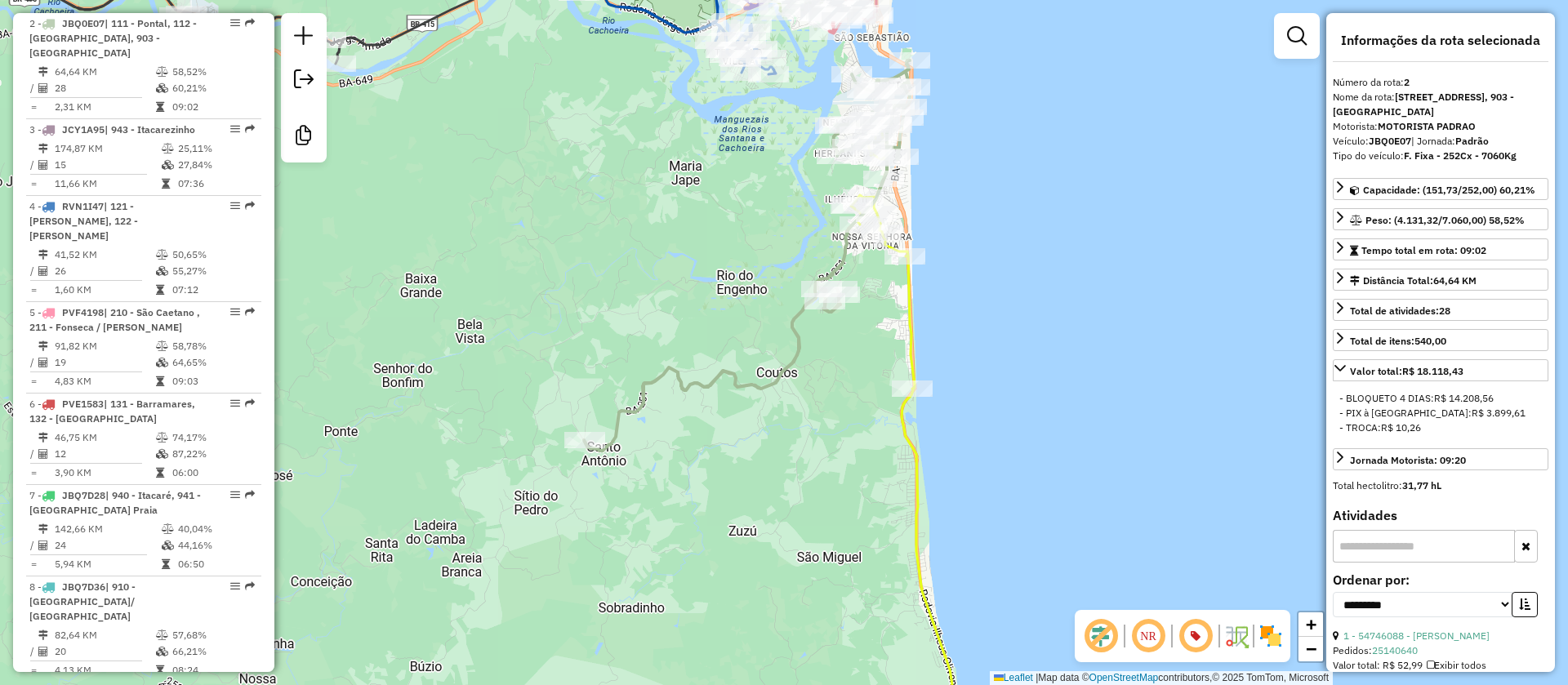
drag, startPoint x: 688, startPoint y: 253, endPoint x: 671, endPoint y: 292, distance: 42.5
click at [671, 292] on div "Janela de atendimento Grade de atendimento Capacidade Transportadoras Veículos …" at bounding box center [784, 342] width 1568 height 685
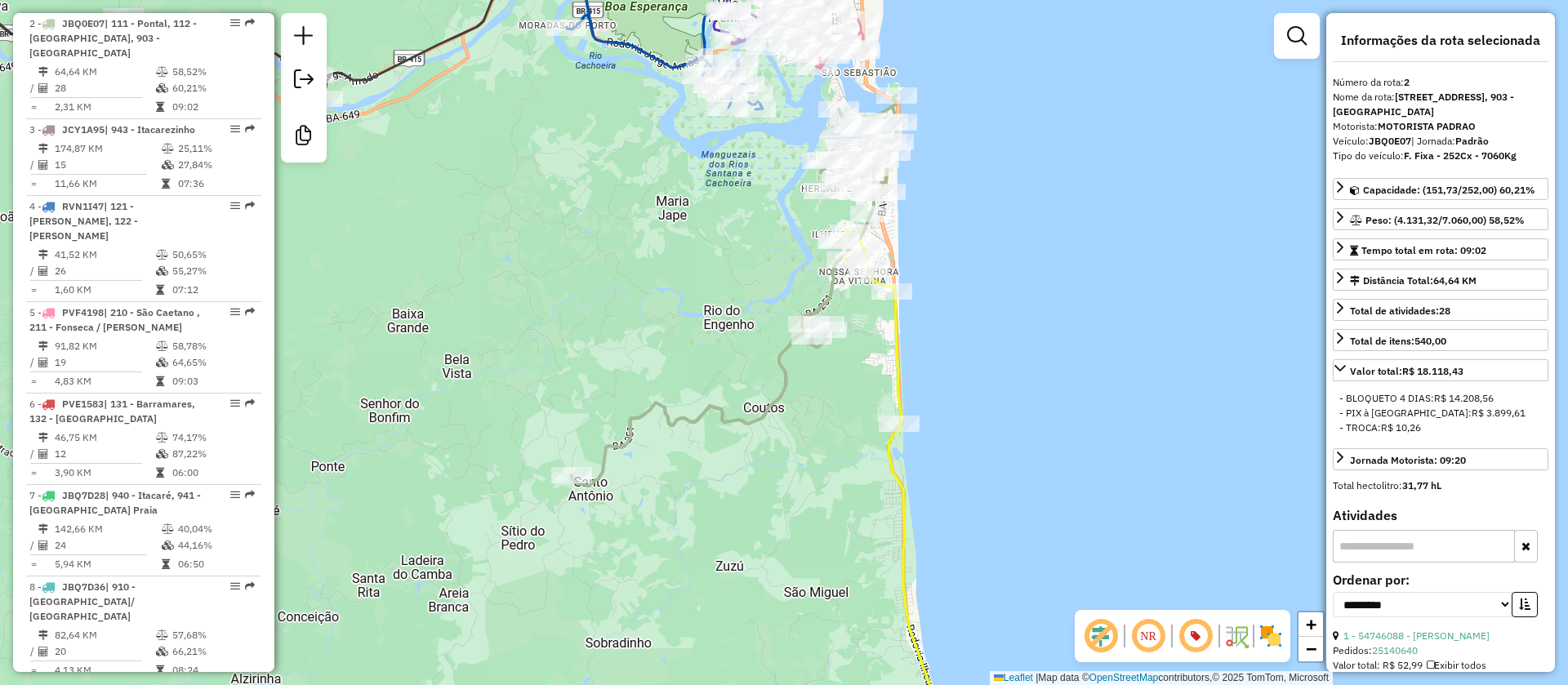
click at [827, 289] on icon at bounding box center [734, 291] width 326 height 390
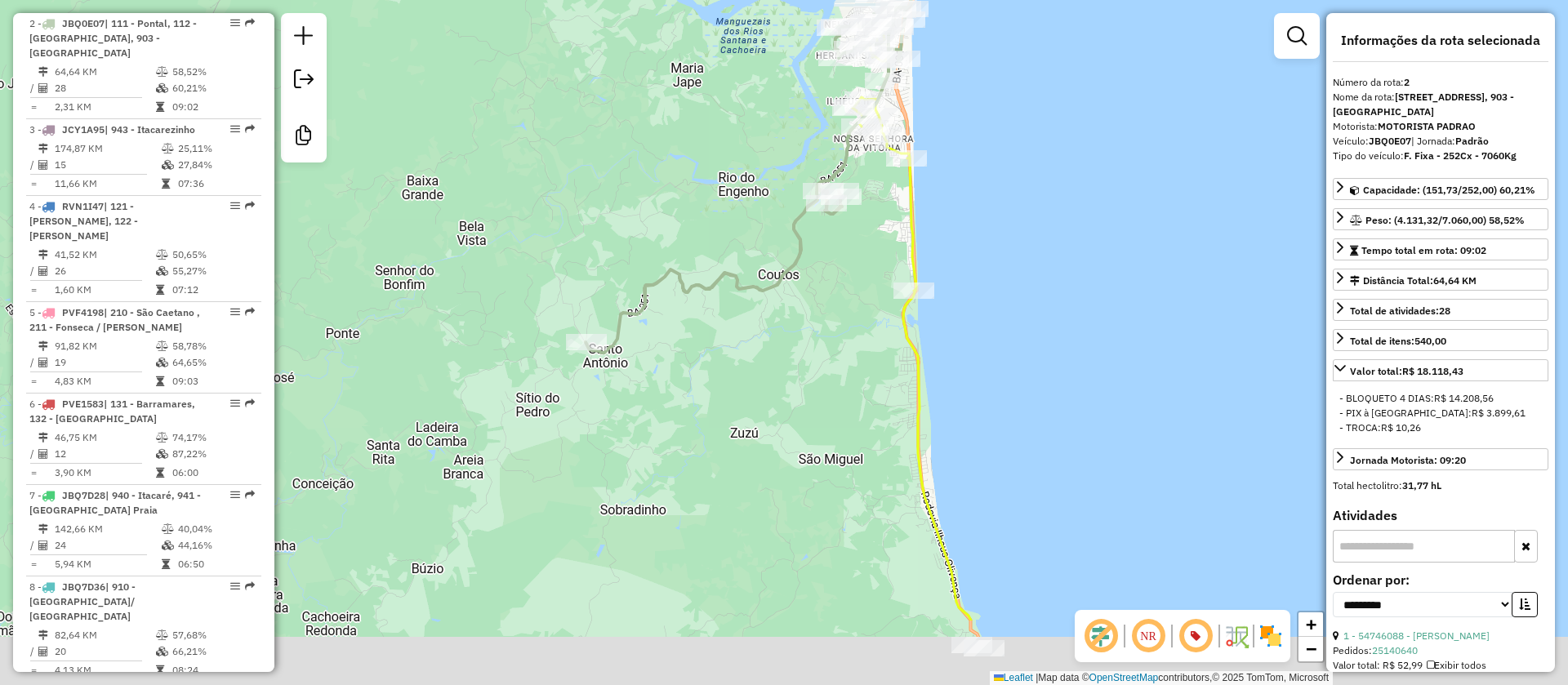
drag, startPoint x: 957, startPoint y: 326, endPoint x: 972, endPoint y: 194, distance: 132.8
click at [972, 194] on div "Janela de atendimento Grade de atendimento Capacidade Transportadoras Veículos …" at bounding box center [784, 342] width 1568 height 685
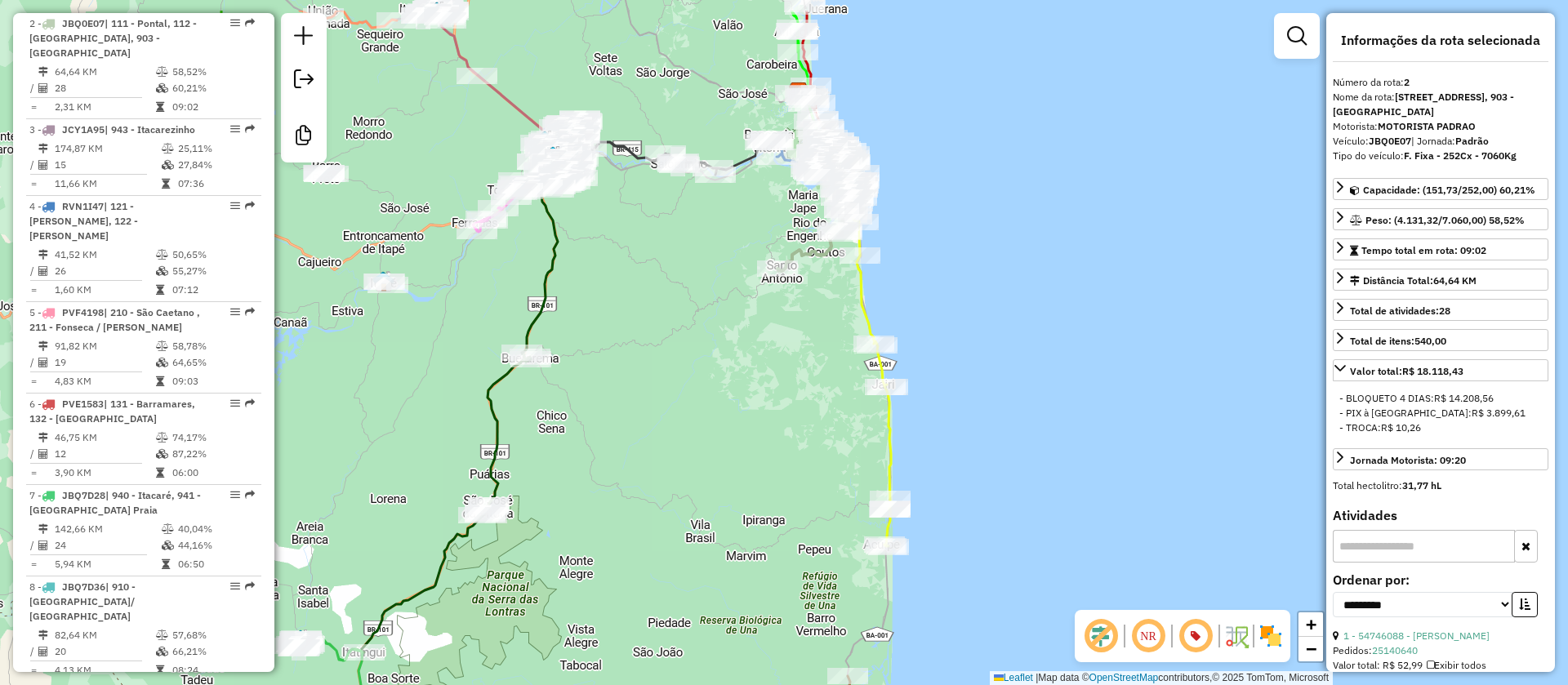
drag, startPoint x: 976, startPoint y: 276, endPoint x: 961, endPoint y: 365, distance: 90.3
click at [962, 365] on div "Janela de atendimento Grade de atendimento Capacidade Transportadoras Veículos …" at bounding box center [784, 342] width 1568 height 685
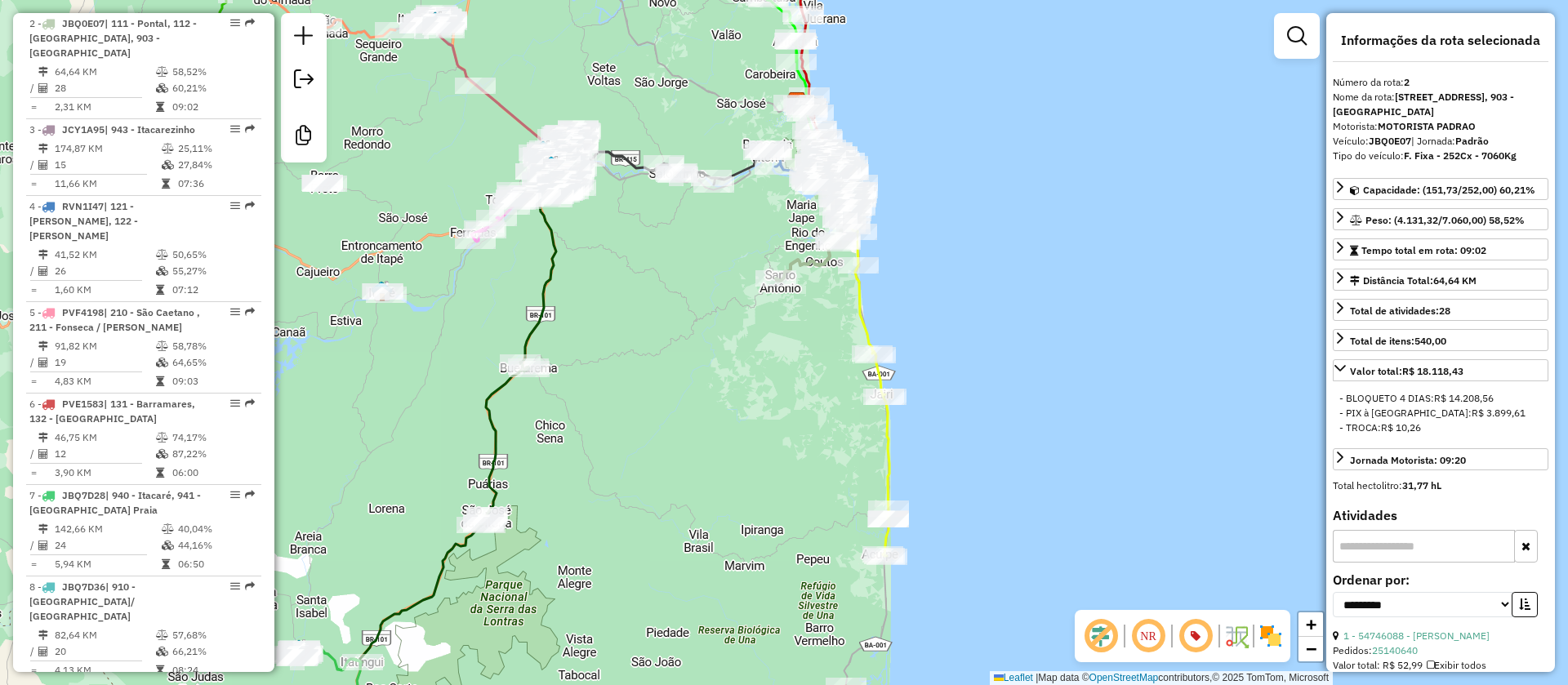
click at [860, 316] on icon at bounding box center [866, 379] width 46 height 354
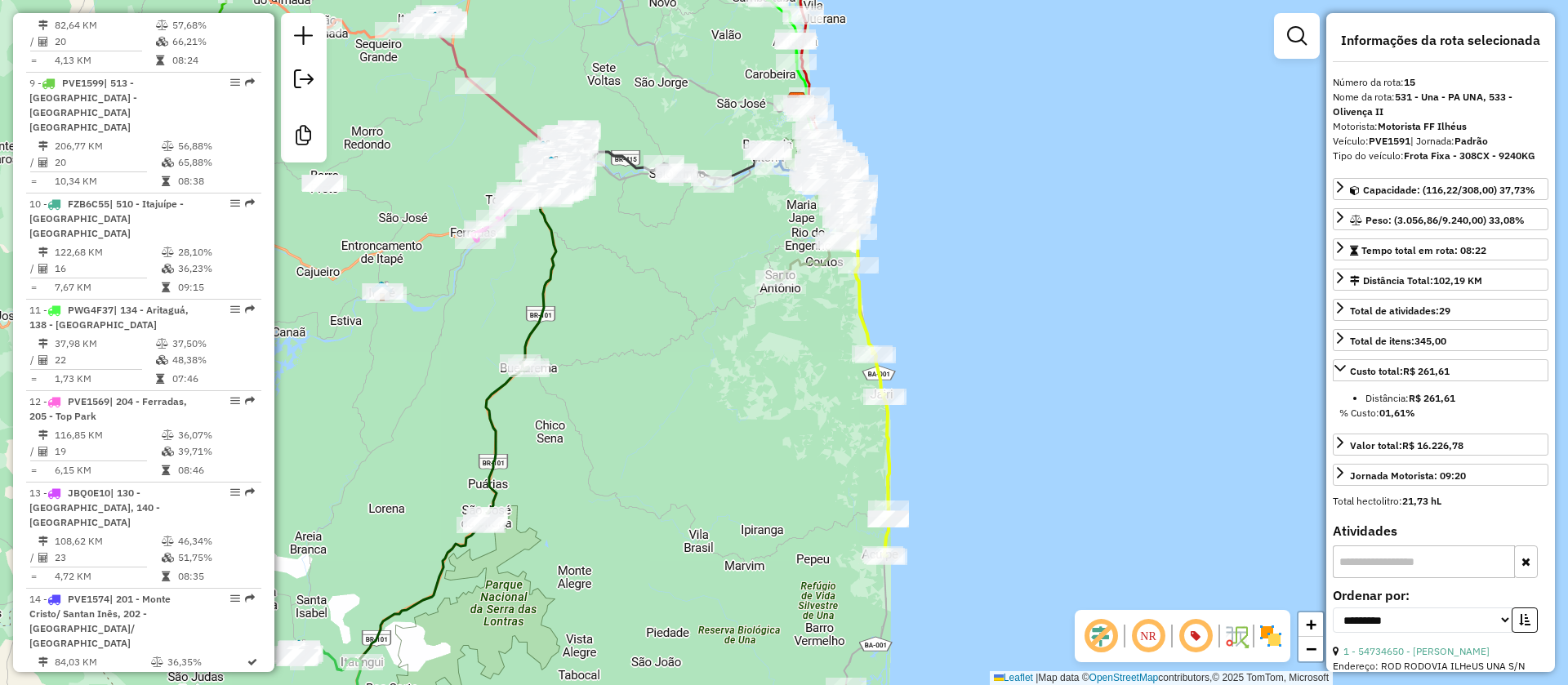
scroll to position [2010, 0]
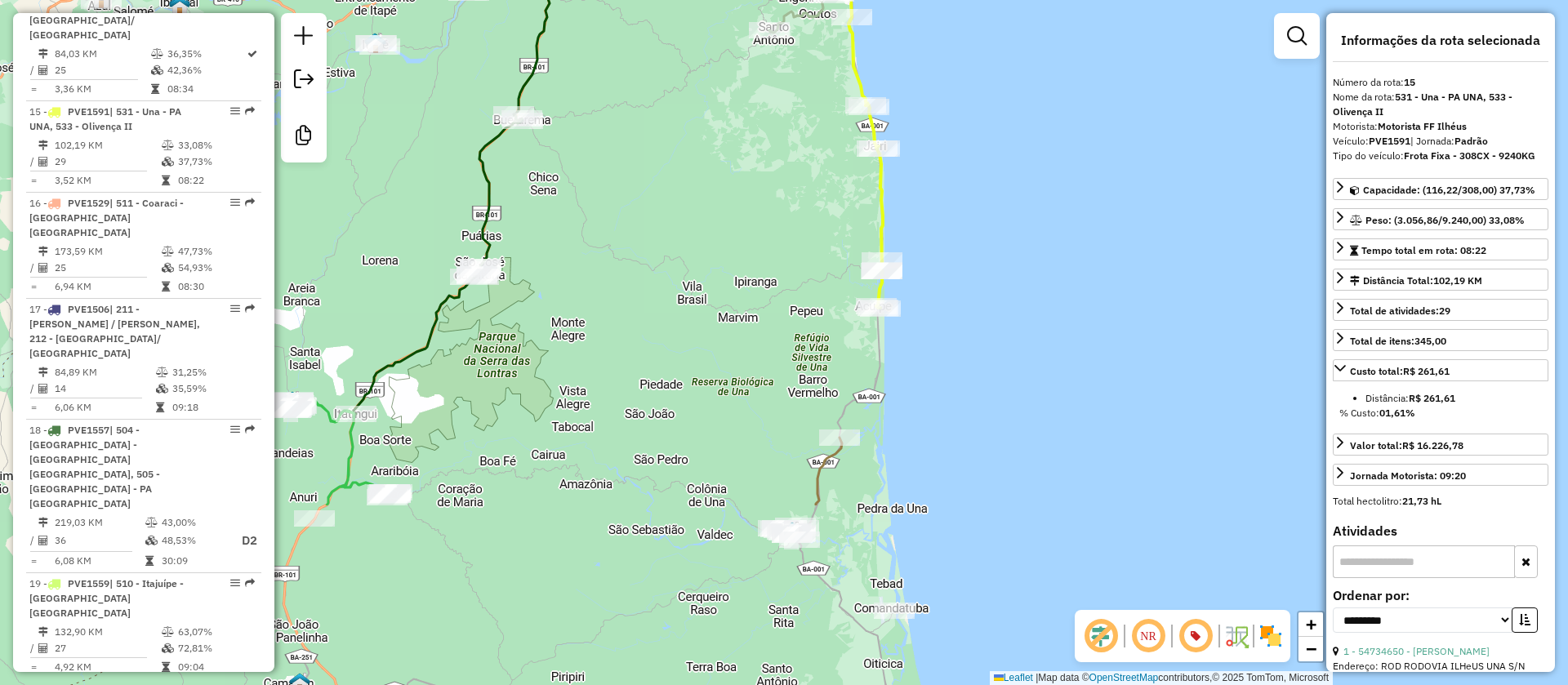
drag, startPoint x: 1003, startPoint y: 438, endPoint x: 996, endPoint y: 189, distance: 249.1
click at [996, 189] on div "Janela de atendimento Grade de atendimento Capacidade Transportadoras Veículos …" at bounding box center [784, 342] width 1568 height 685
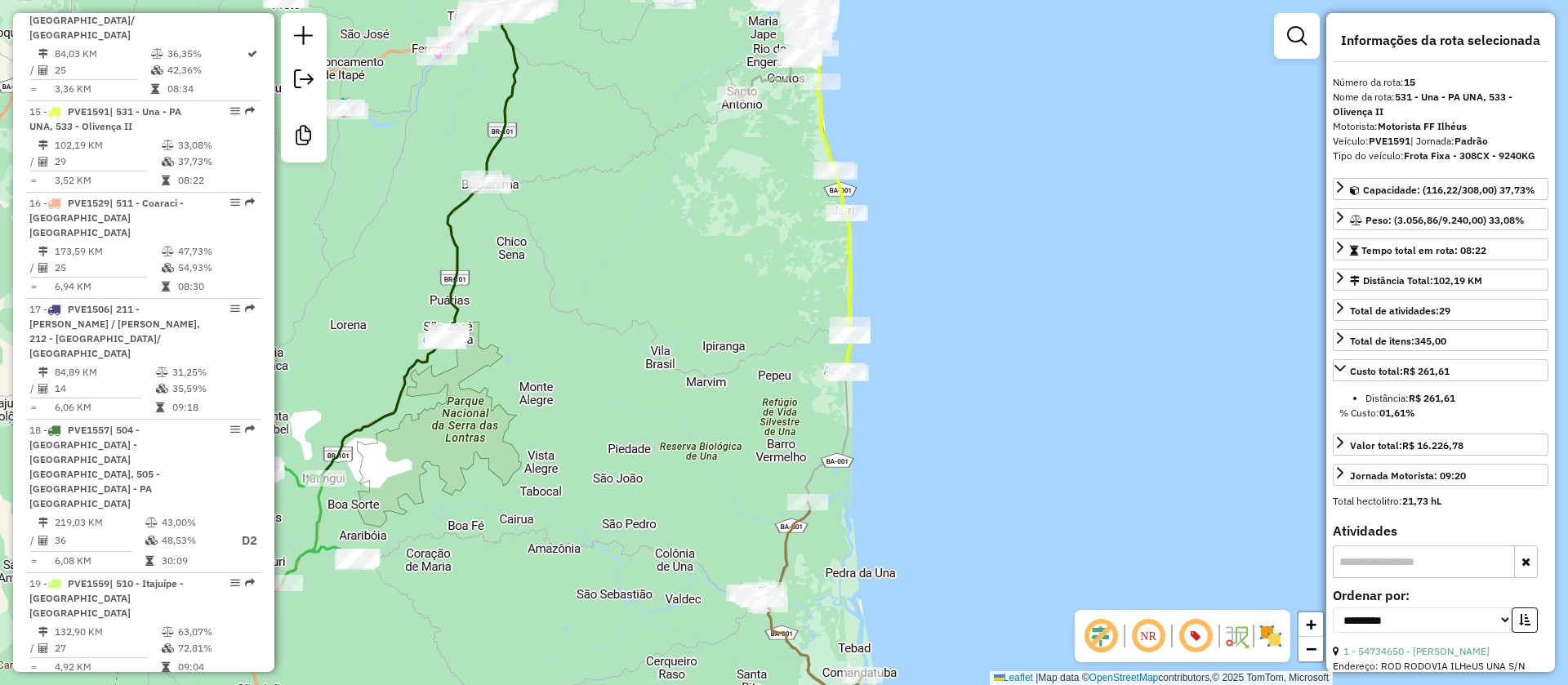
drag, startPoint x: 984, startPoint y: 202, endPoint x: 785, endPoint y: 258, distance: 206.7
click at [952, 262] on div "Janela de atendimento Grade de atendimento Capacidade Transportadoras Veículos …" at bounding box center [784, 342] width 1568 height 685
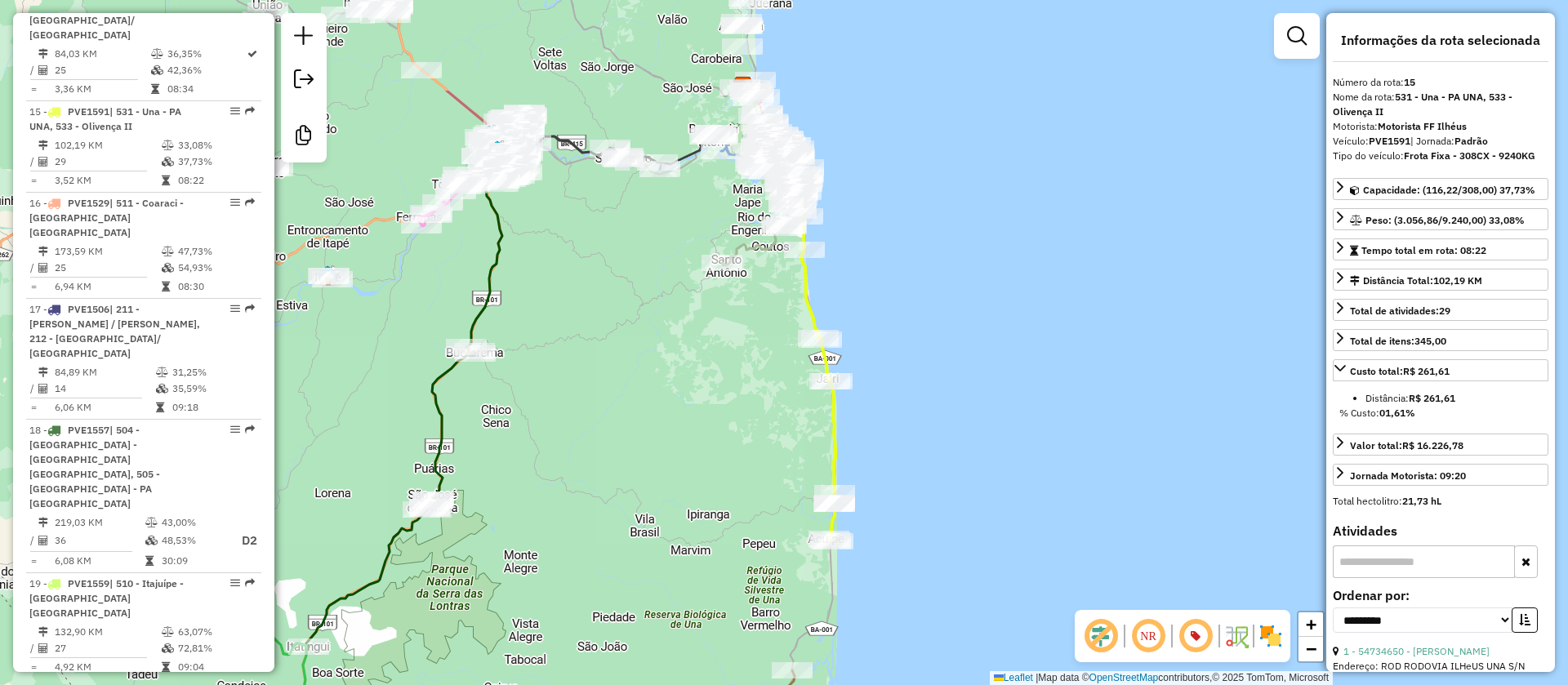
drag, startPoint x: 867, startPoint y: 173, endPoint x: 860, endPoint y: 252, distance: 79.3
click at [860, 252] on div "Janela de atendimento Grade de atendimento Capacidade Transportadoras Veículos …" at bounding box center [784, 342] width 1568 height 685
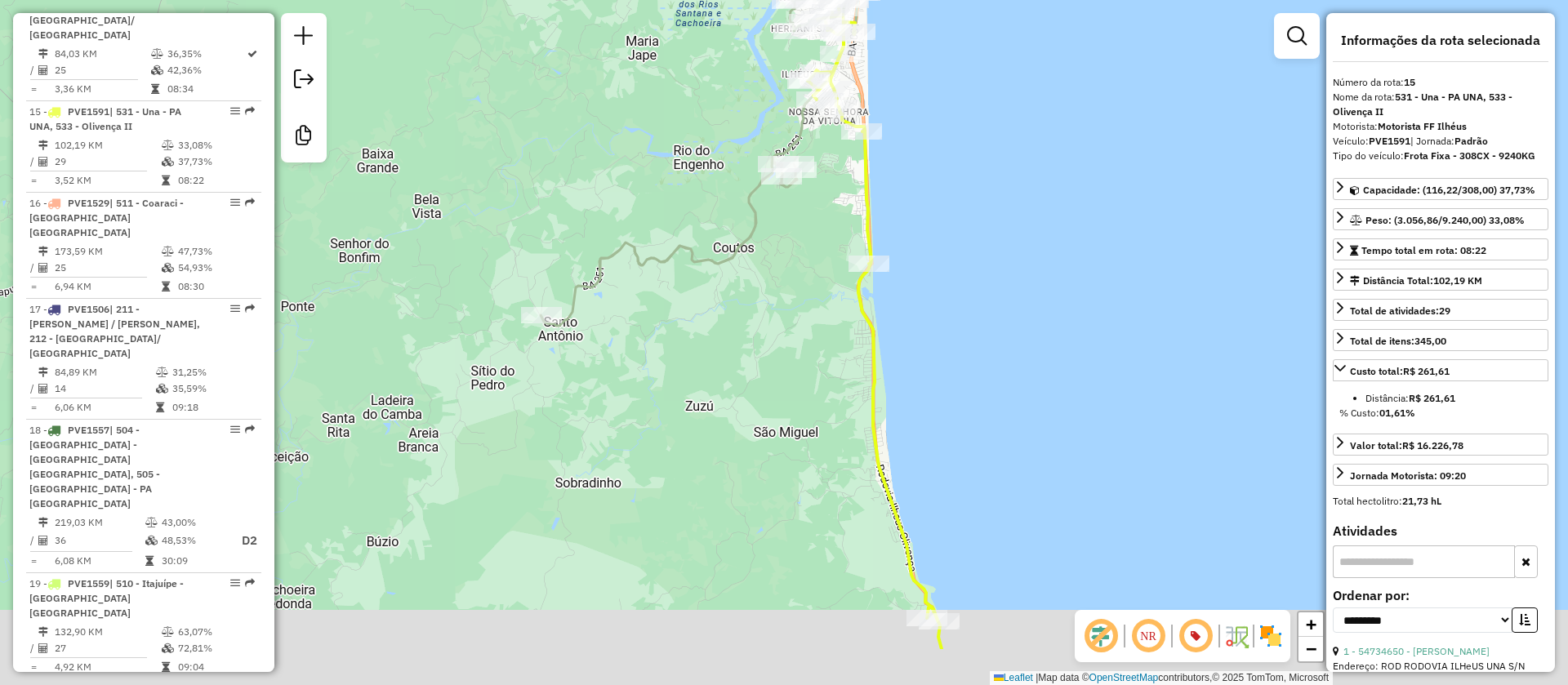
drag, startPoint x: 727, startPoint y: 368, endPoint x: 733, endPoint y: 289, distance: 79.2
click at [733, 289] on div "Janela de atendimento Grade de atendimento Capacidade Transportadoras Veículos …" at bounding box center [784, 342] width 1568 height 685
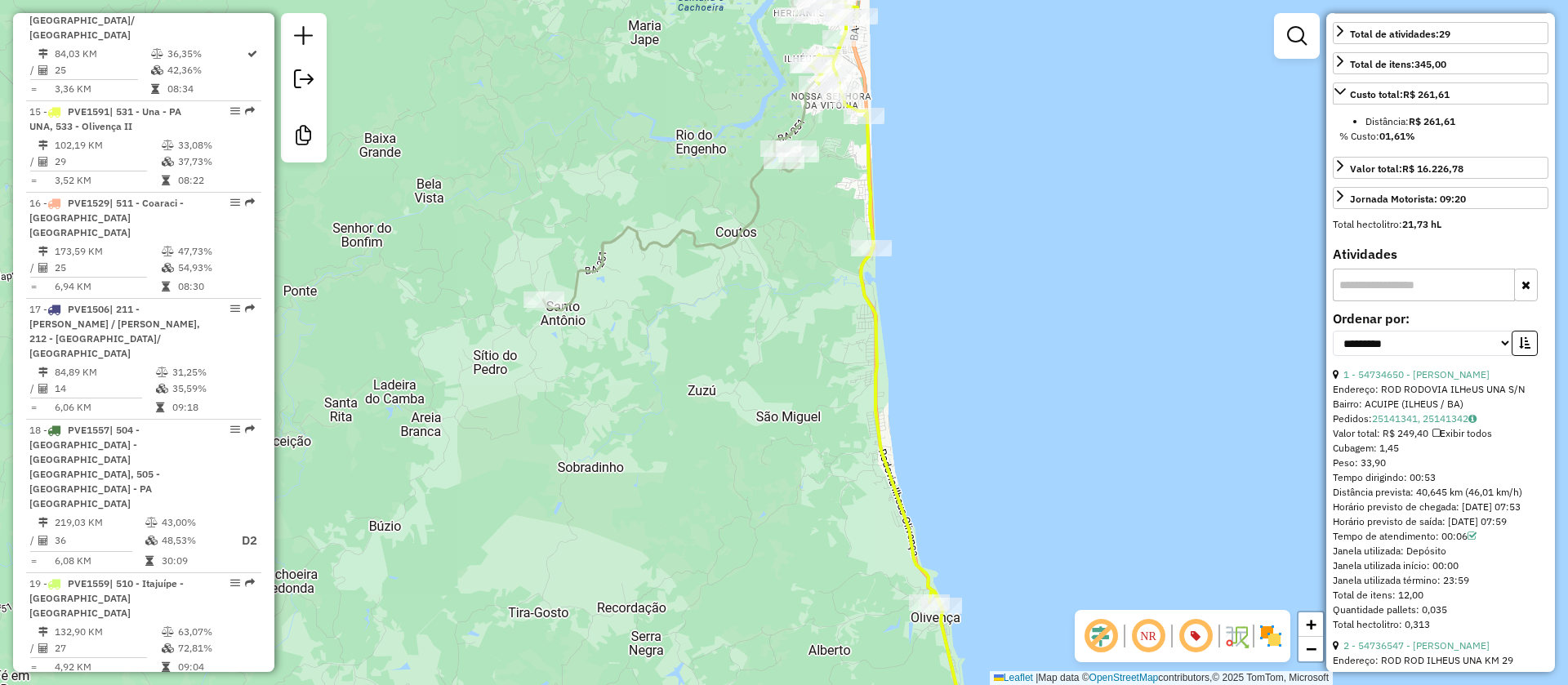
scroll to position [368, 0]
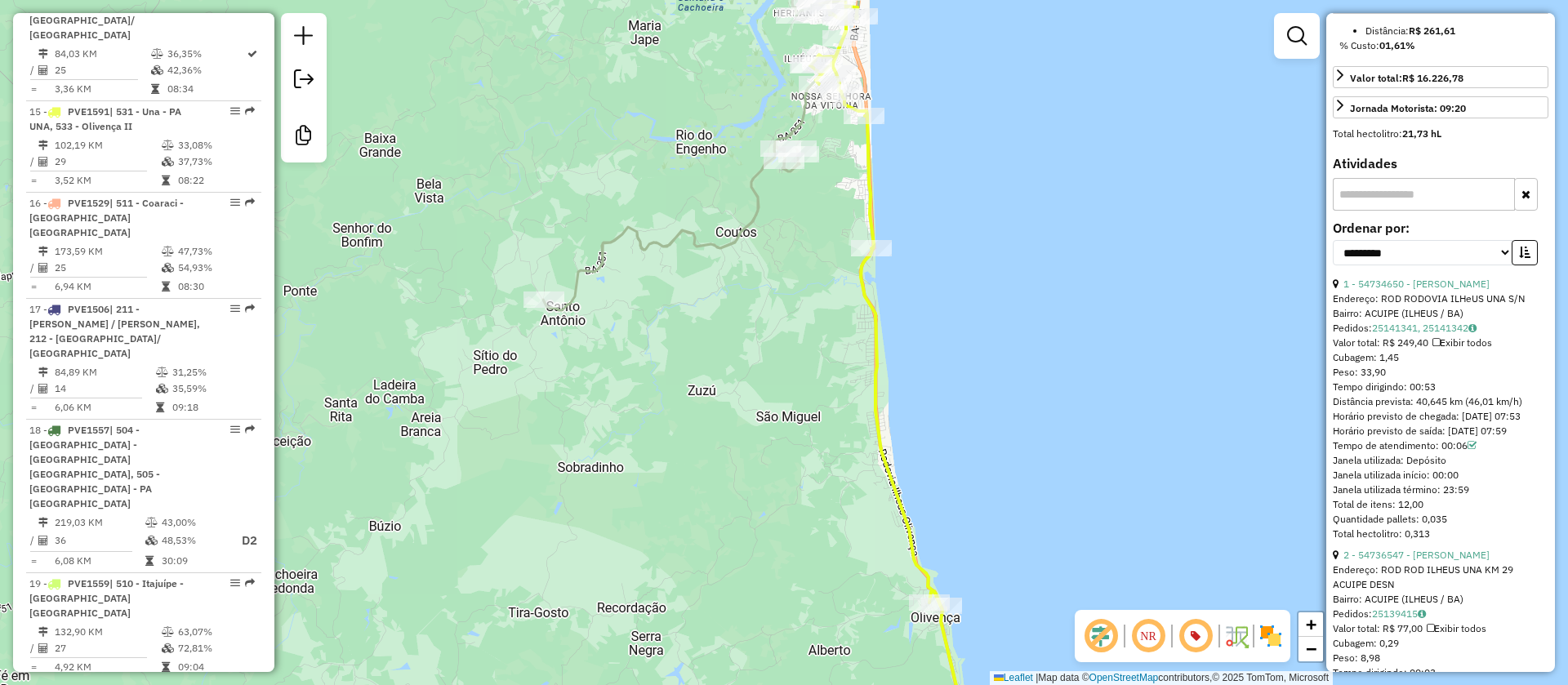
click at [799, 118] on icon at bounding box center [706, 120] width 326 height 379
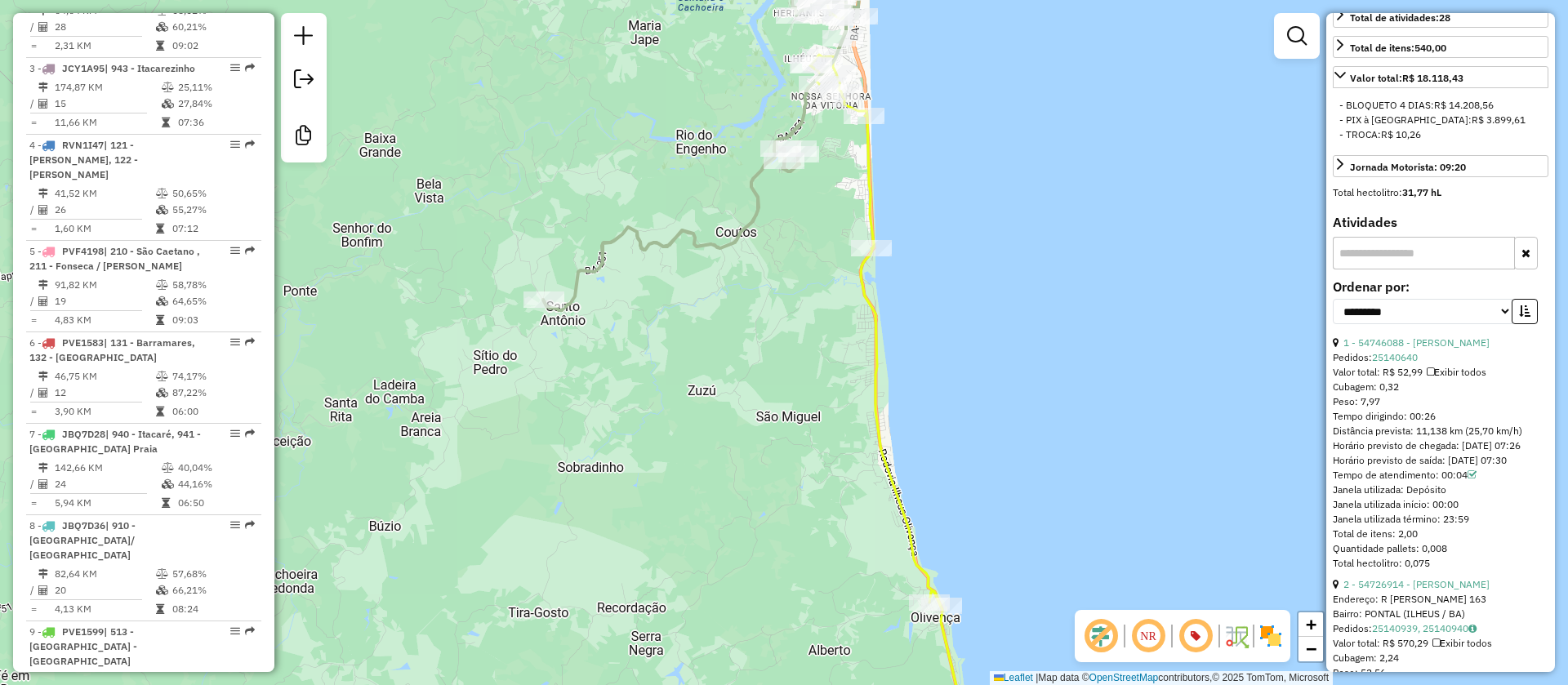
scroll to position [791, 0]
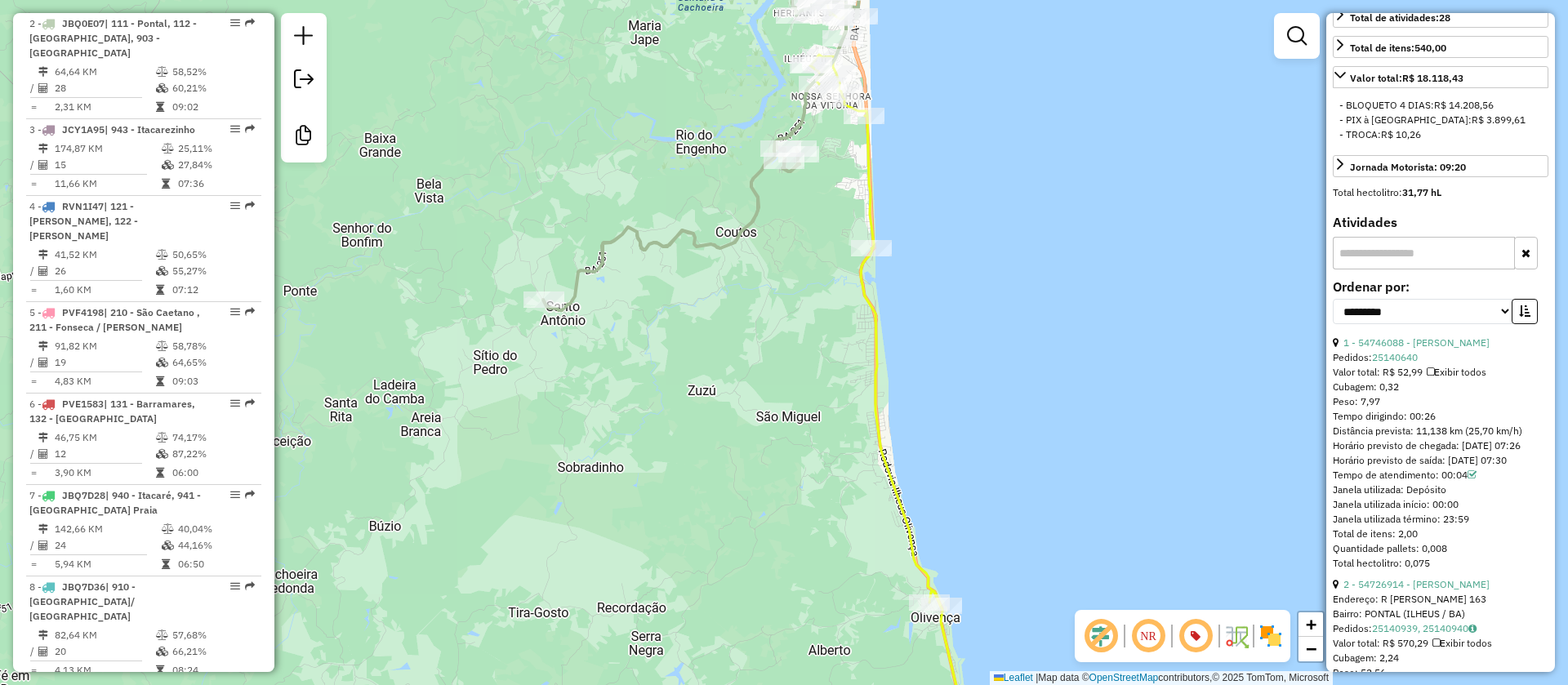
click at [805, 118] on icon at bounding box center [706, 120] width 326 height 379
click at [1410, 340] on link "1 - 54746088 - IAN RIBEIRO" at bounding box center [1417, 342] width 146 height 13
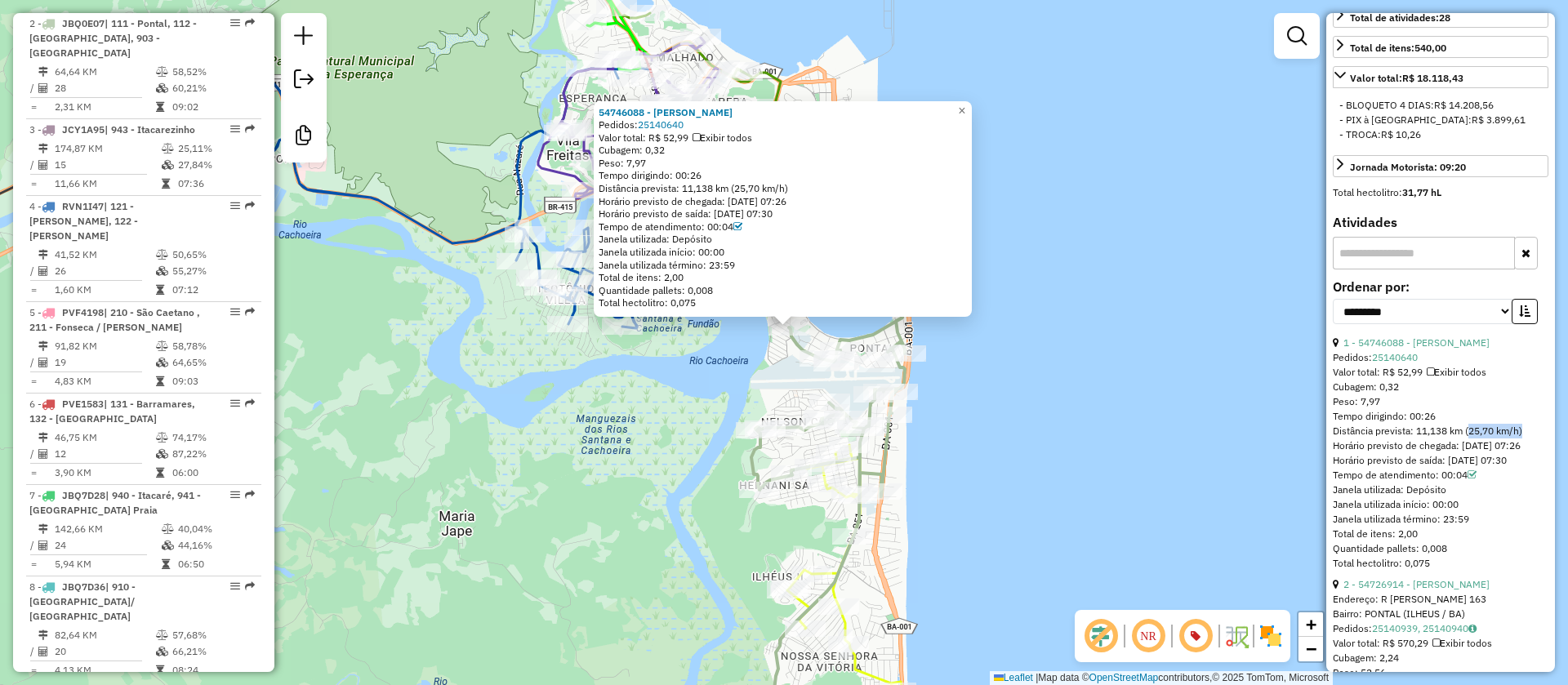
drag, startPoint x: 1466, startPoint y: 430, endPoint x: 1520, endPoint y: 433, distance: 54.1
click at [1520, 433] on div "Distância prevista: 11,138 km (25,70 km/h)" at bounding box center [1440, 431] width 215 height 14
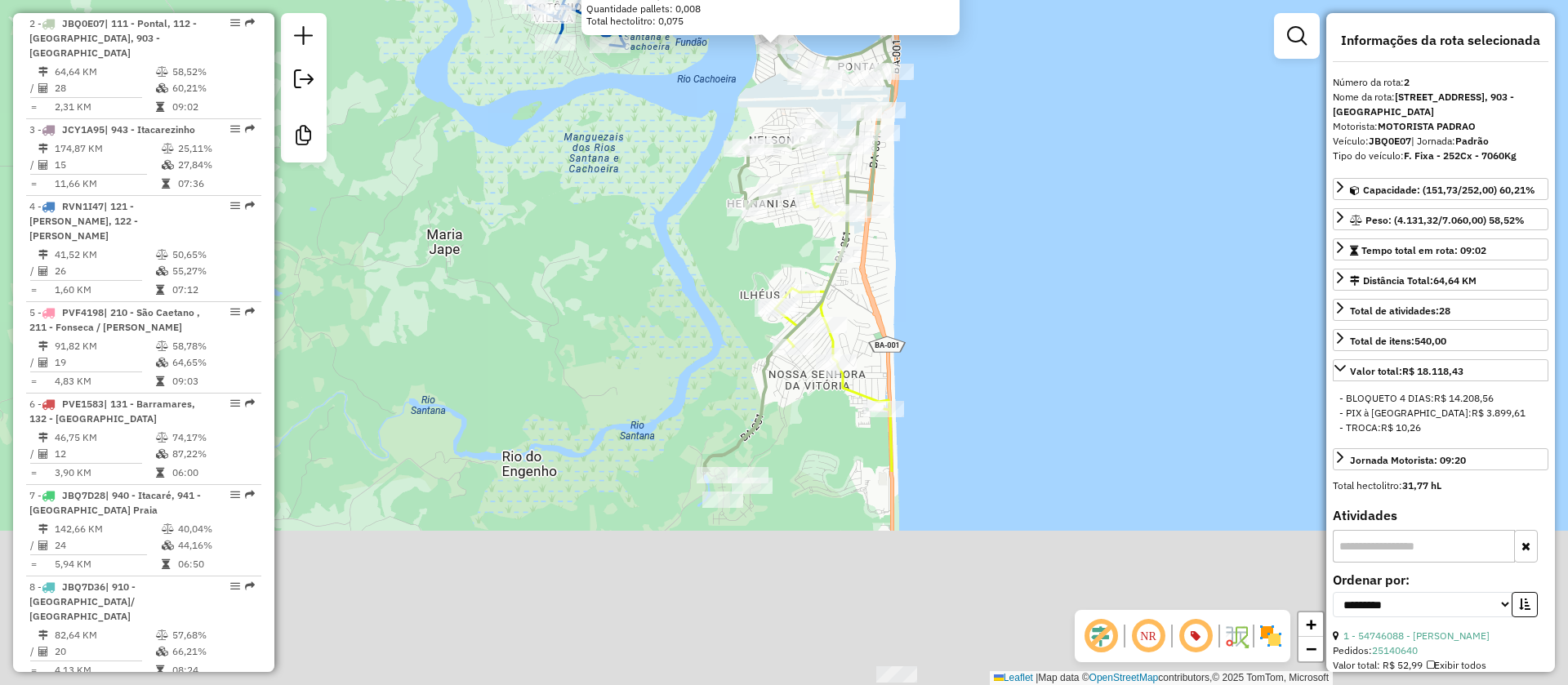
drag, startPoint x: 1067, startPoint y: 332, endPoint x: 1052, endPoint y: 135, distance: 197.6
click at [1052, 135] on div "54746088 - IAN RIBEIRO Pedidos: 25140640 Valor total: R$ 52,99 Exibir todos Cub…" at bounding box center [784, 342] width 1568 height 685
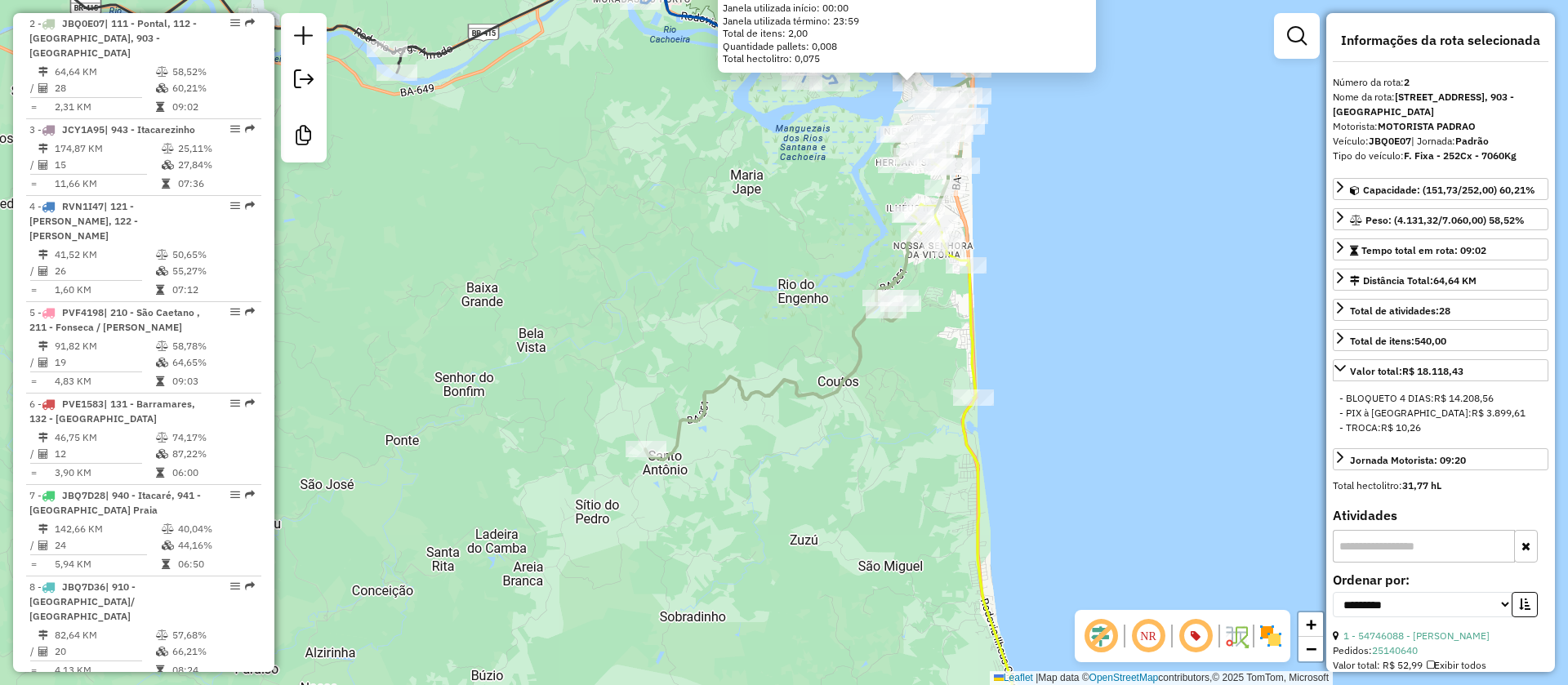
click at [900, 265] on icon at bounding box center [808, 265] width 326 height 390
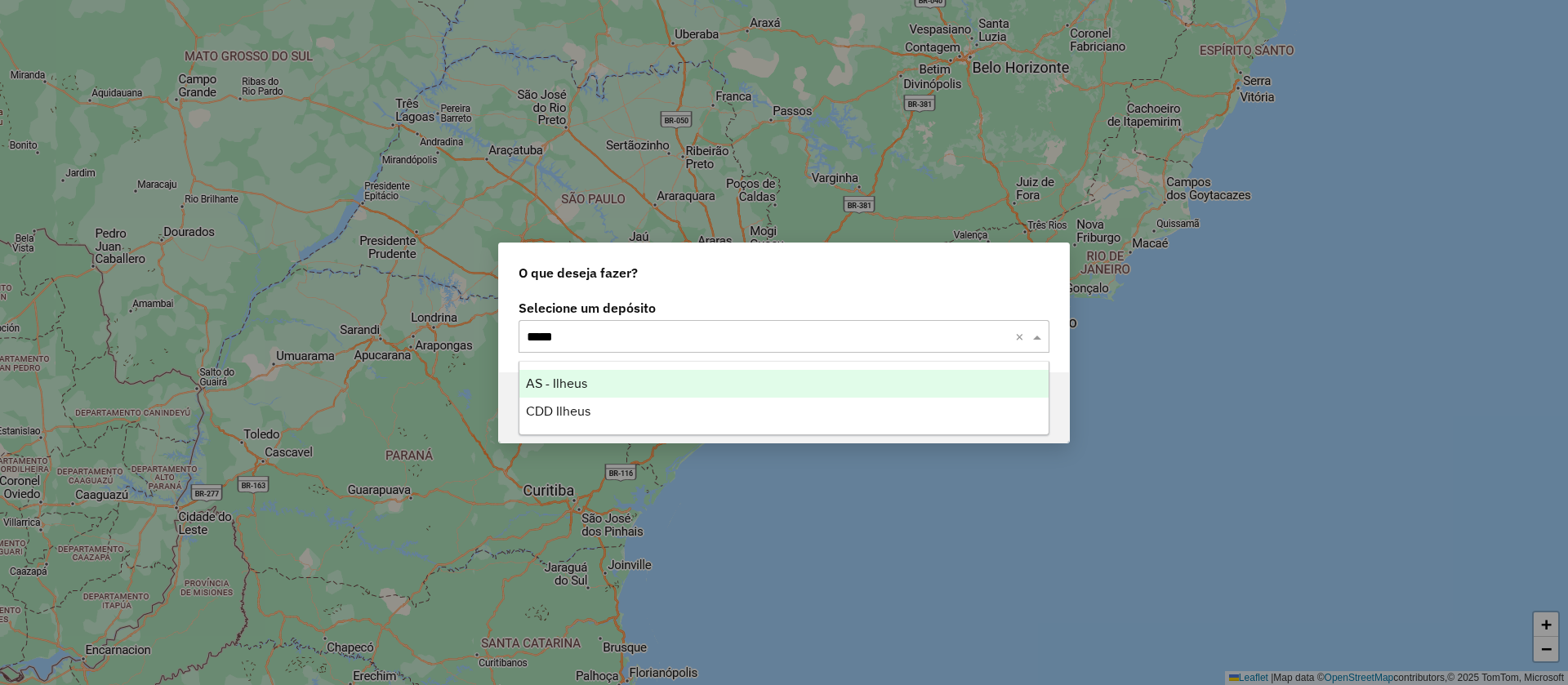
type input "******"
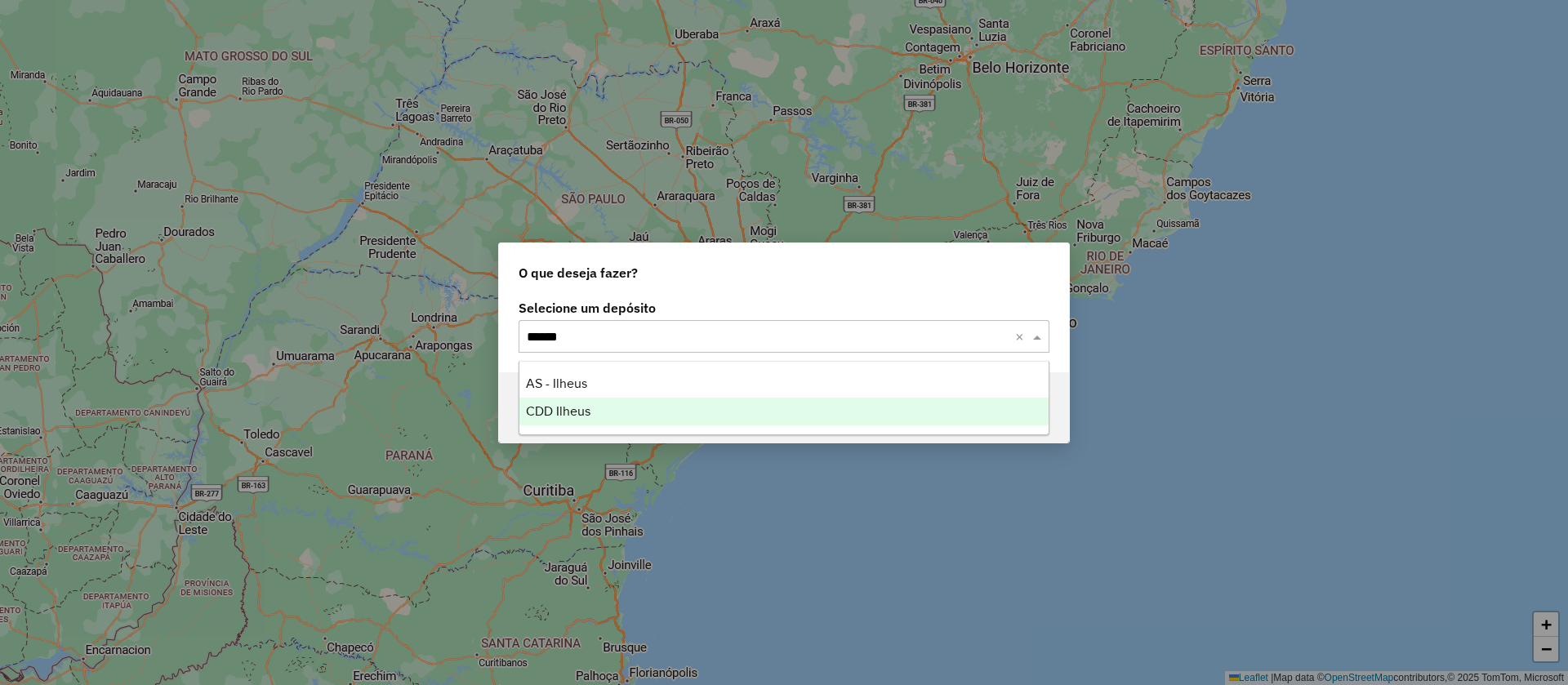
click at [562, 415] on span "CDD Ilheus" at bounding box center [558, 412] width 65 height 14
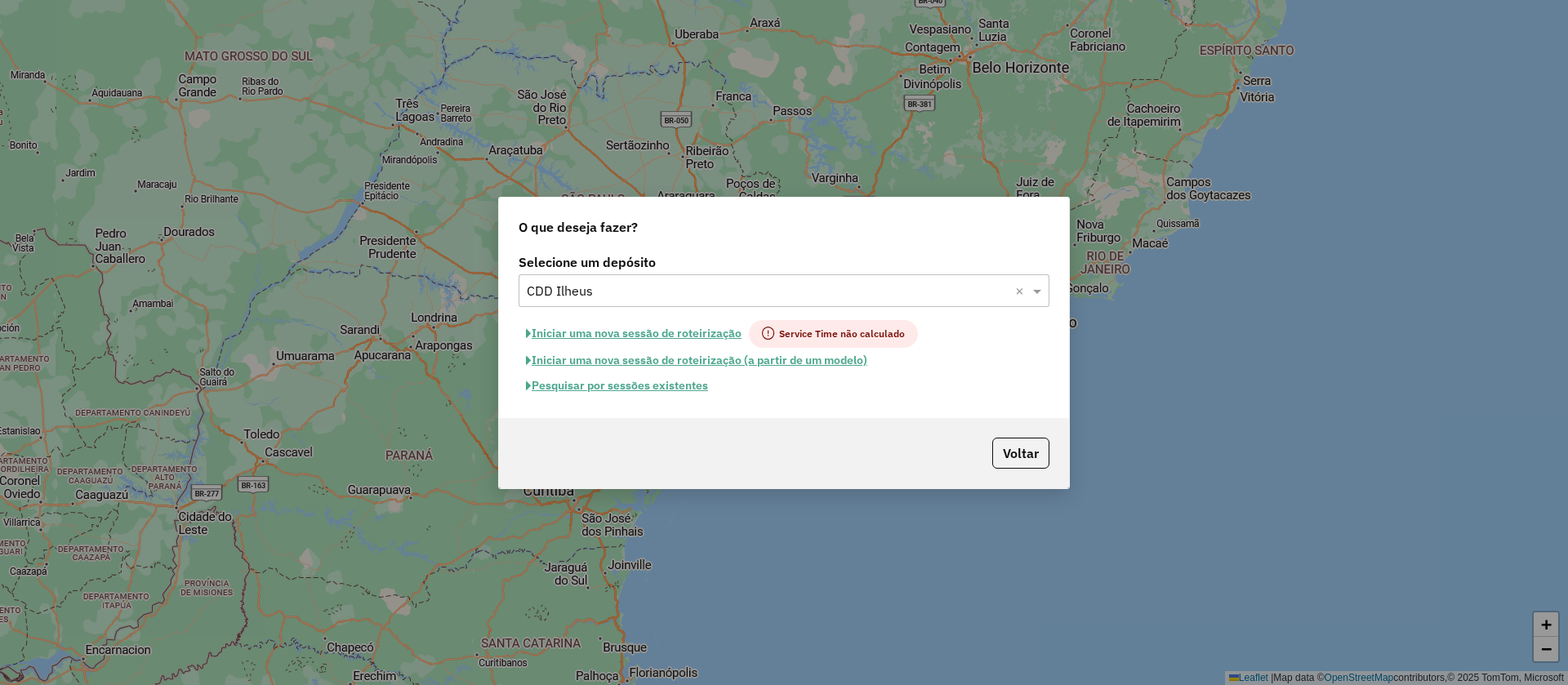
click at [676, 383] on button "Pesquisar por sessões existentes" at bounding box center [617, 386] width 197 height 25
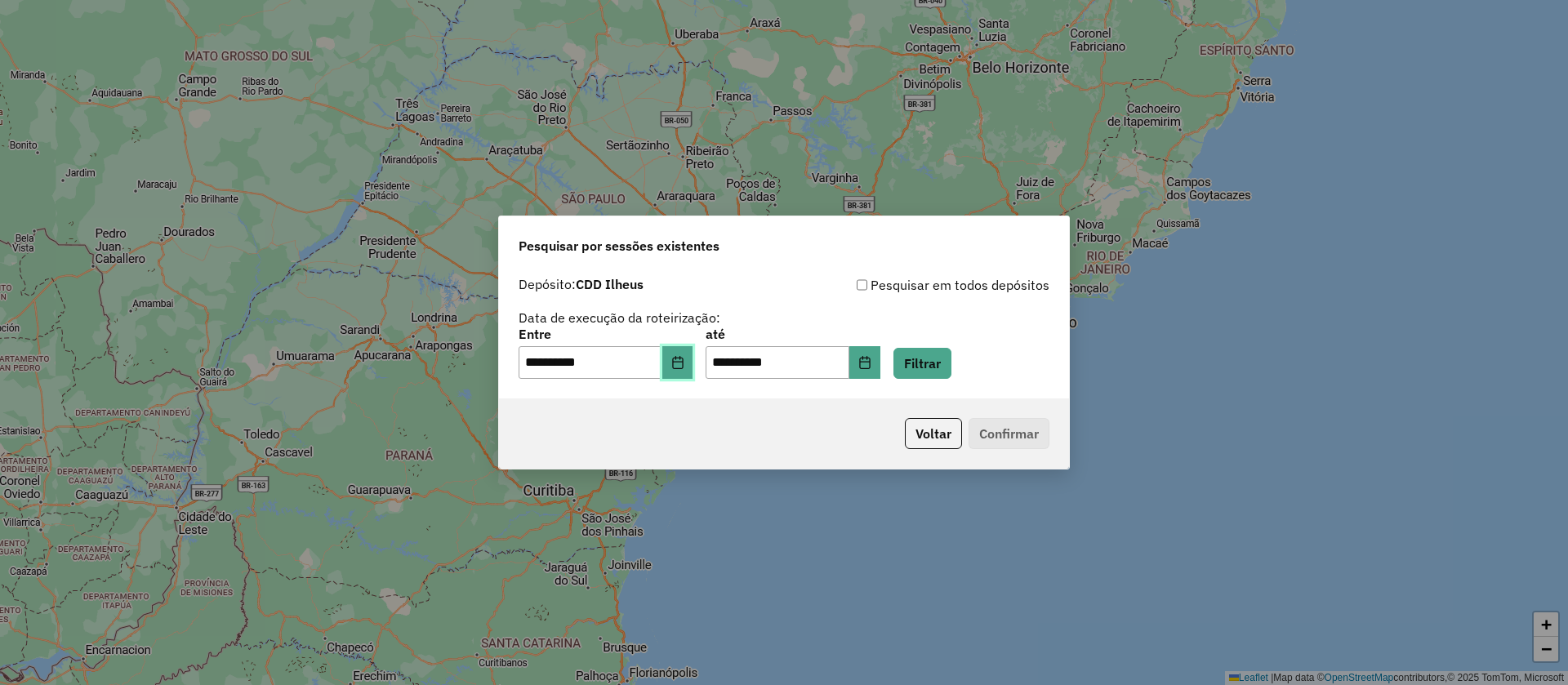
click at [683, 362] on icon "Choose Date" at bounding box center [678, 363] width 13 height 13
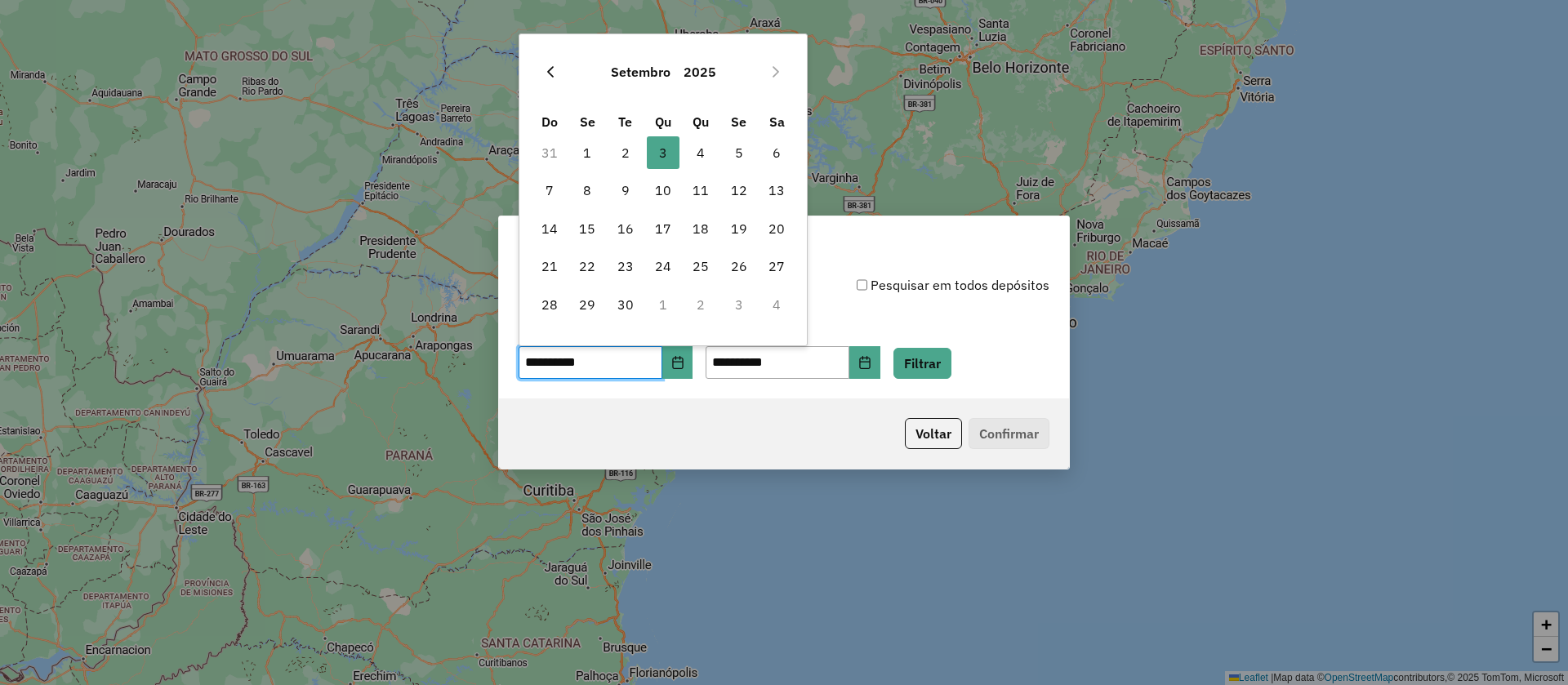
click at [554, 66] on icon "Previous Month" at bounding box center [551, 72] width 13 height 13
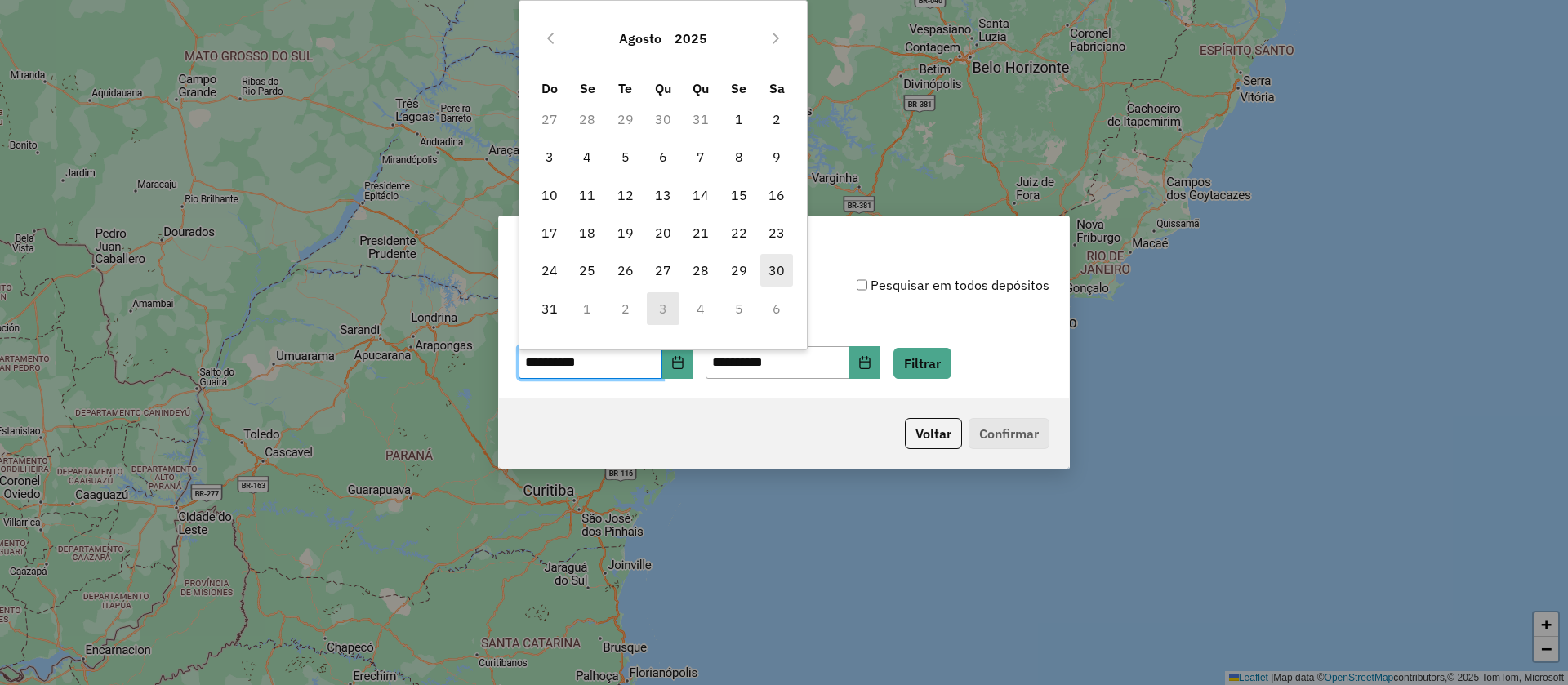
click at [777, 271] on span "30" at bounding box center [776, 270] width 33 height 33
type input "**********"
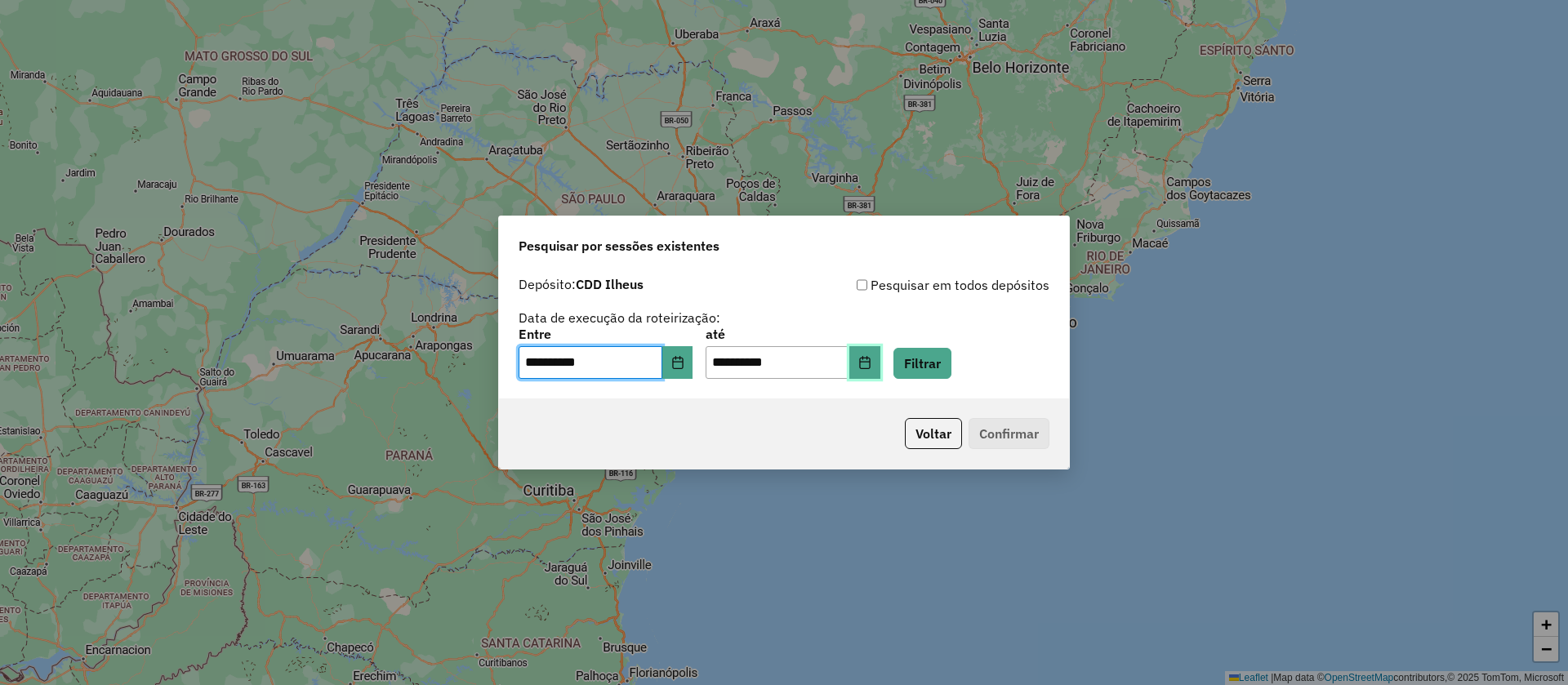
click at [870, 362] on icon "Choose Date" at bounding box center [864, 363] width 11 height 13
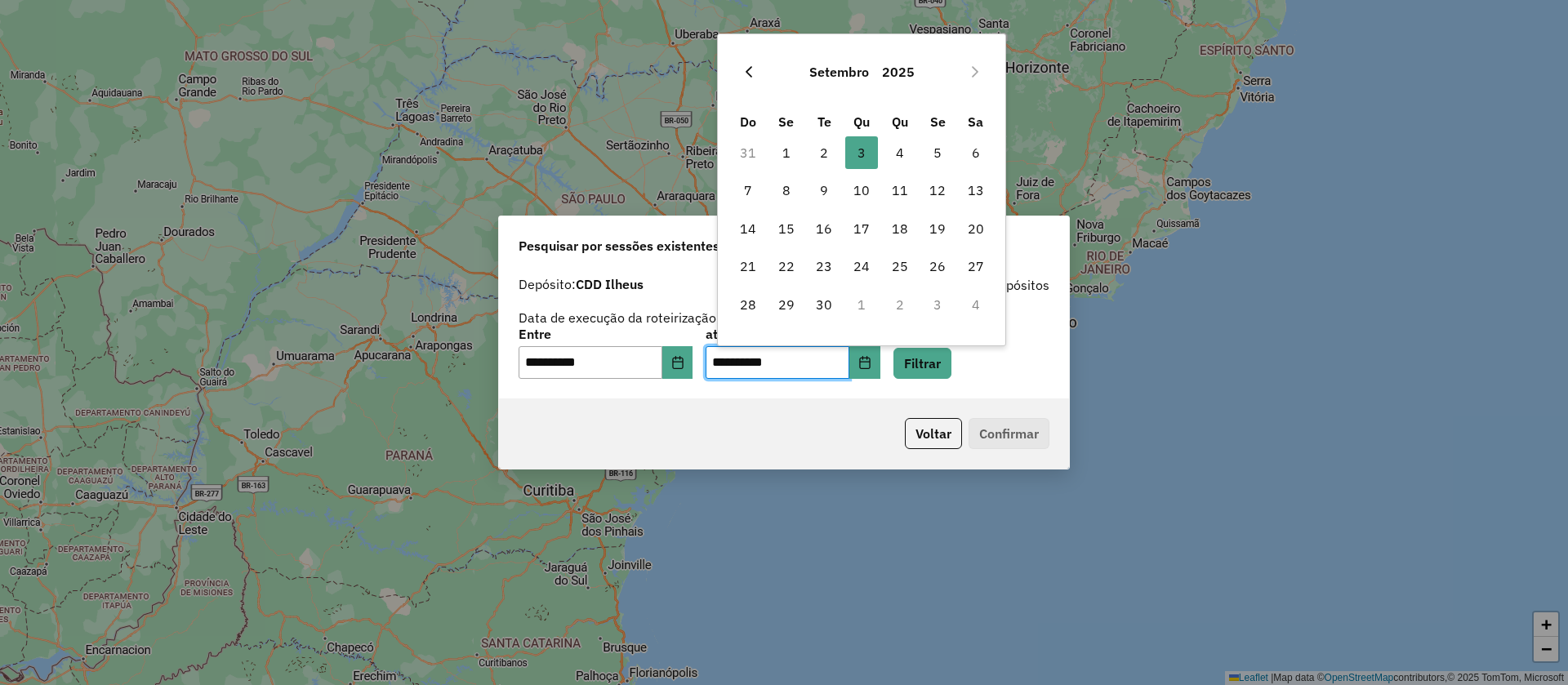
click at [747, 67] on icon "Previous Month" at bounding box center [749, 72] width 13 height 13
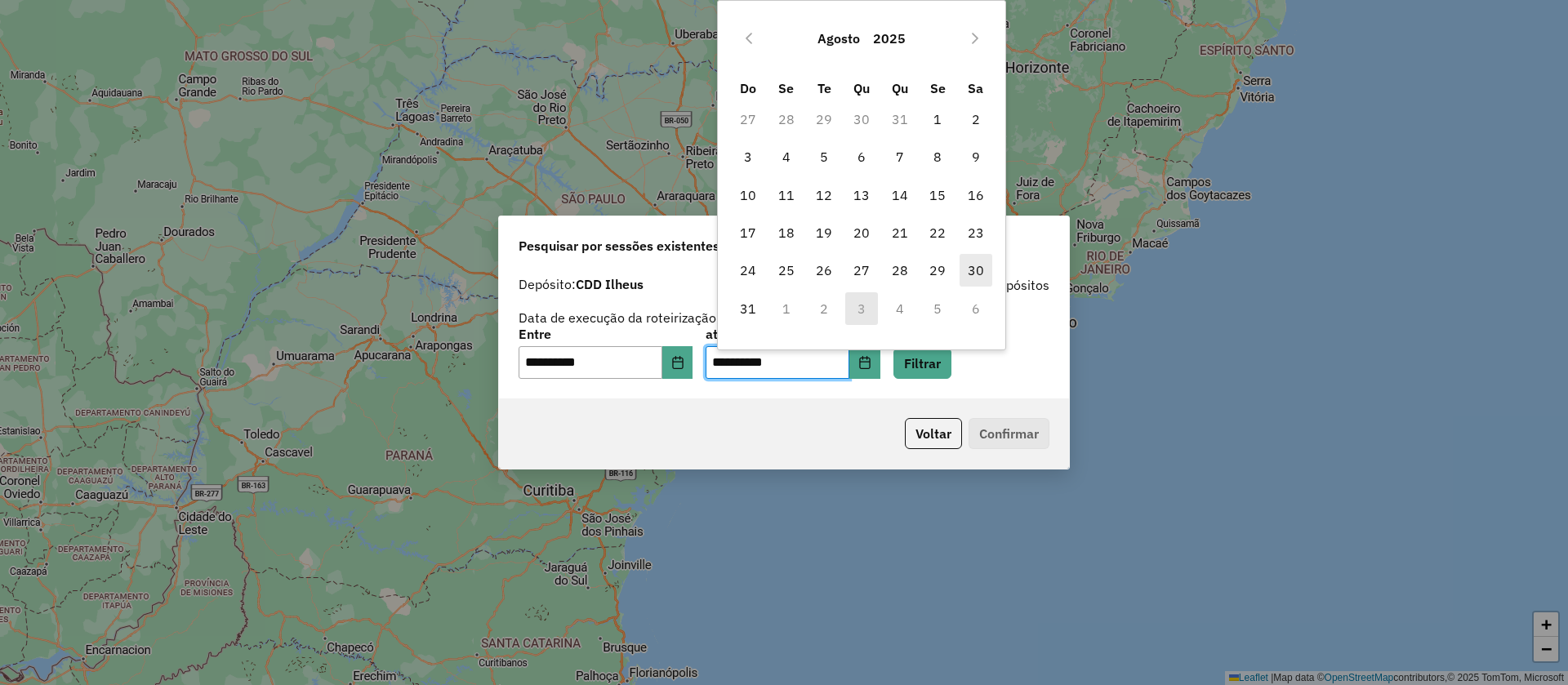
click at [975, 268] on span "30" at bounding box center [976, 270] width 33 height 33
type input "**********"
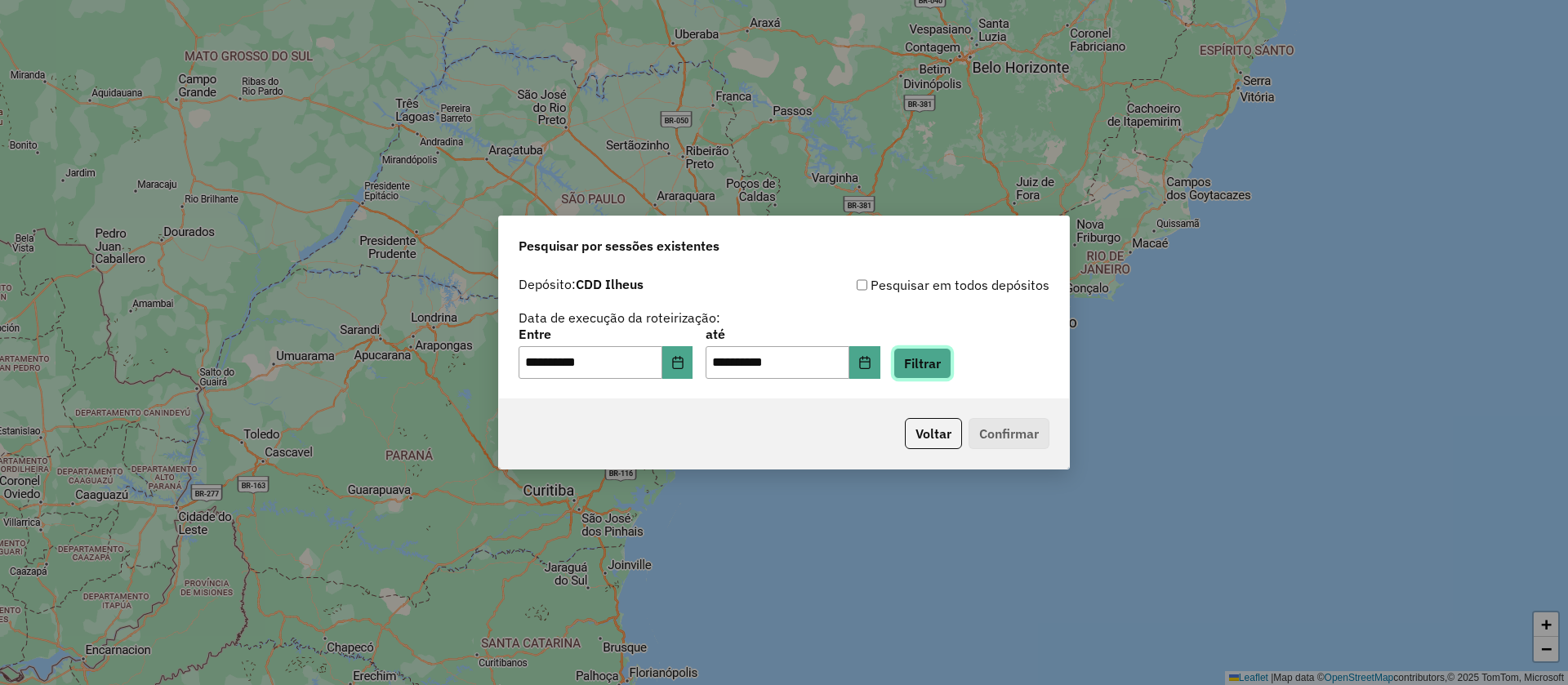
click at [945, 360] on button "Filtrar" at bounding box center [922, 364] width 58 height 31
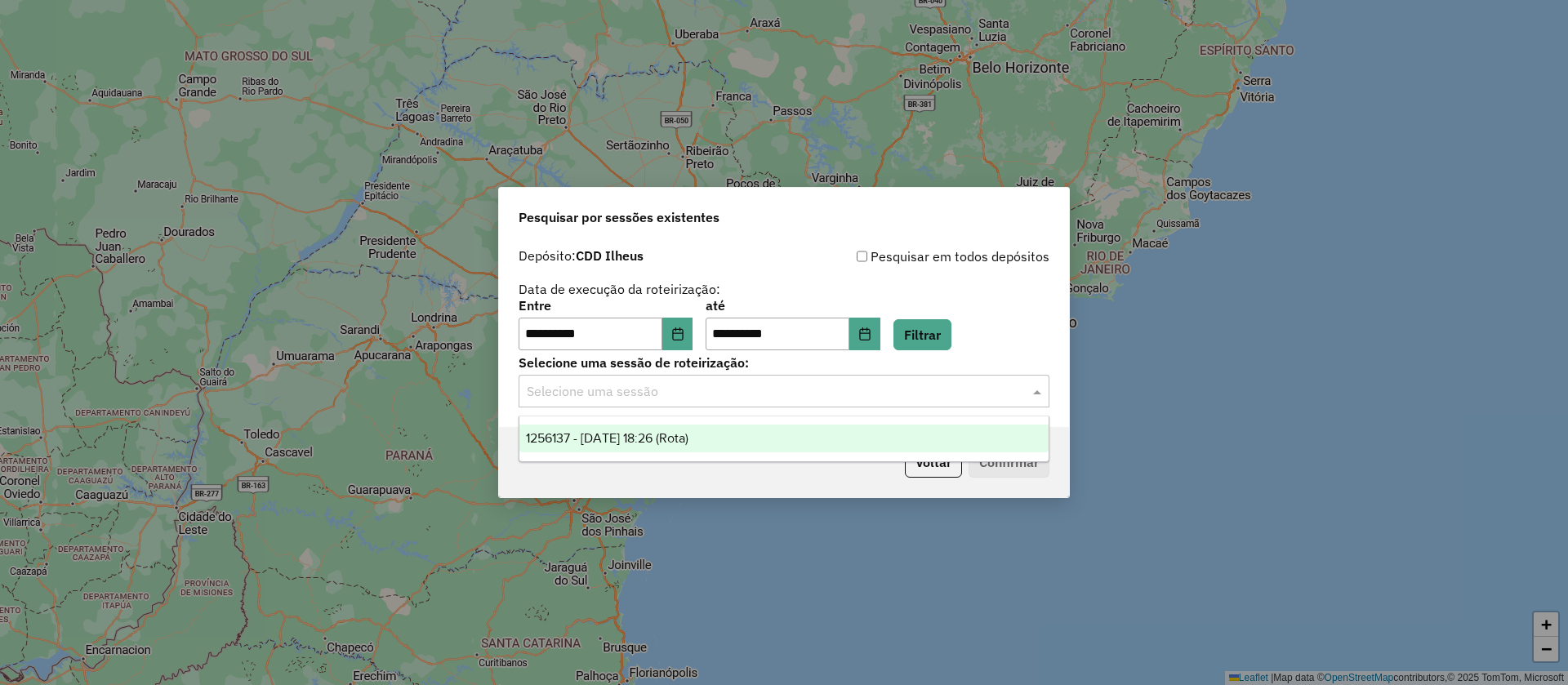
click at [688, 390] on input "text" at bounding box center [767, 391] width 482 height 19
click at [682, 437] on span "1256137 - 30/08/2025 18:26 (Rota)" at bounding box center [607, 438] width 162 height 14
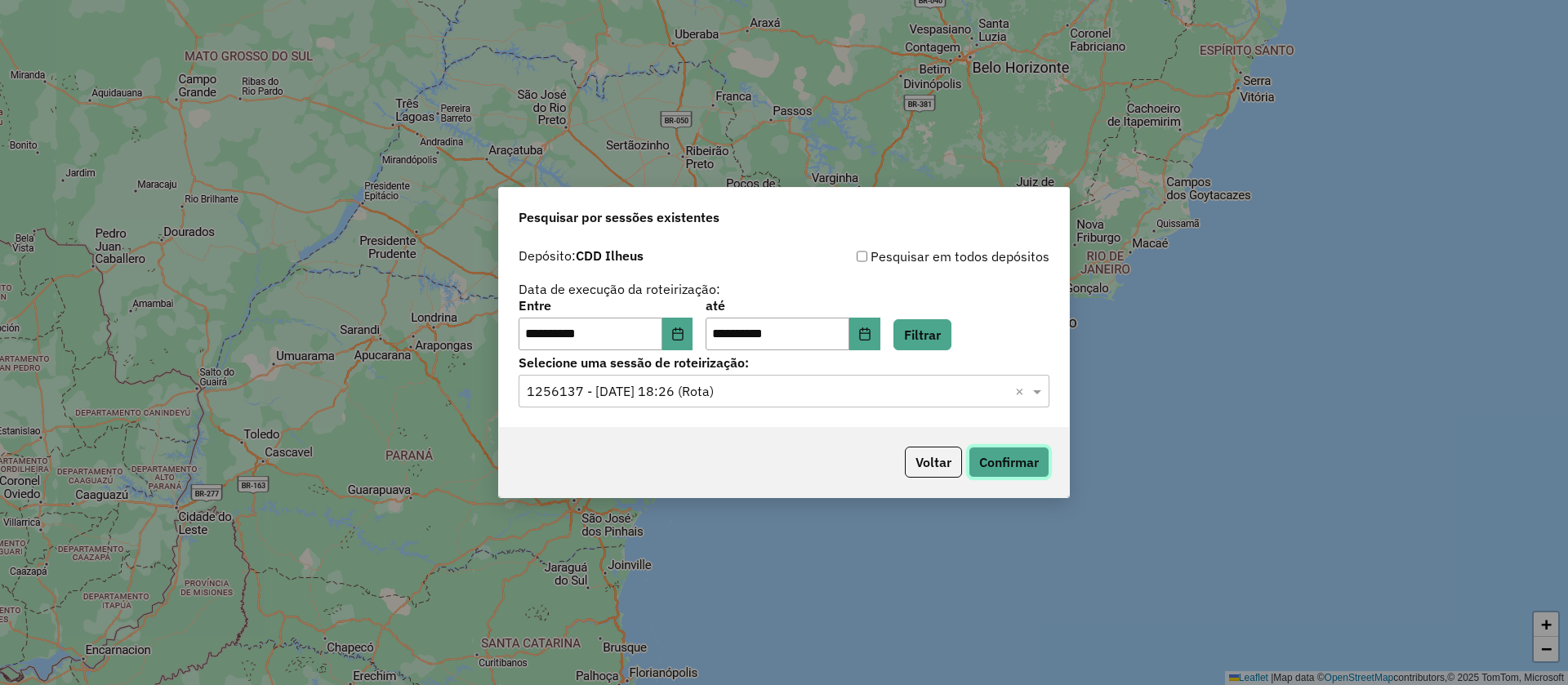
click at [1032, 463] on button "Confirmar" at bounding box center [1009, 462] width 81 height 31
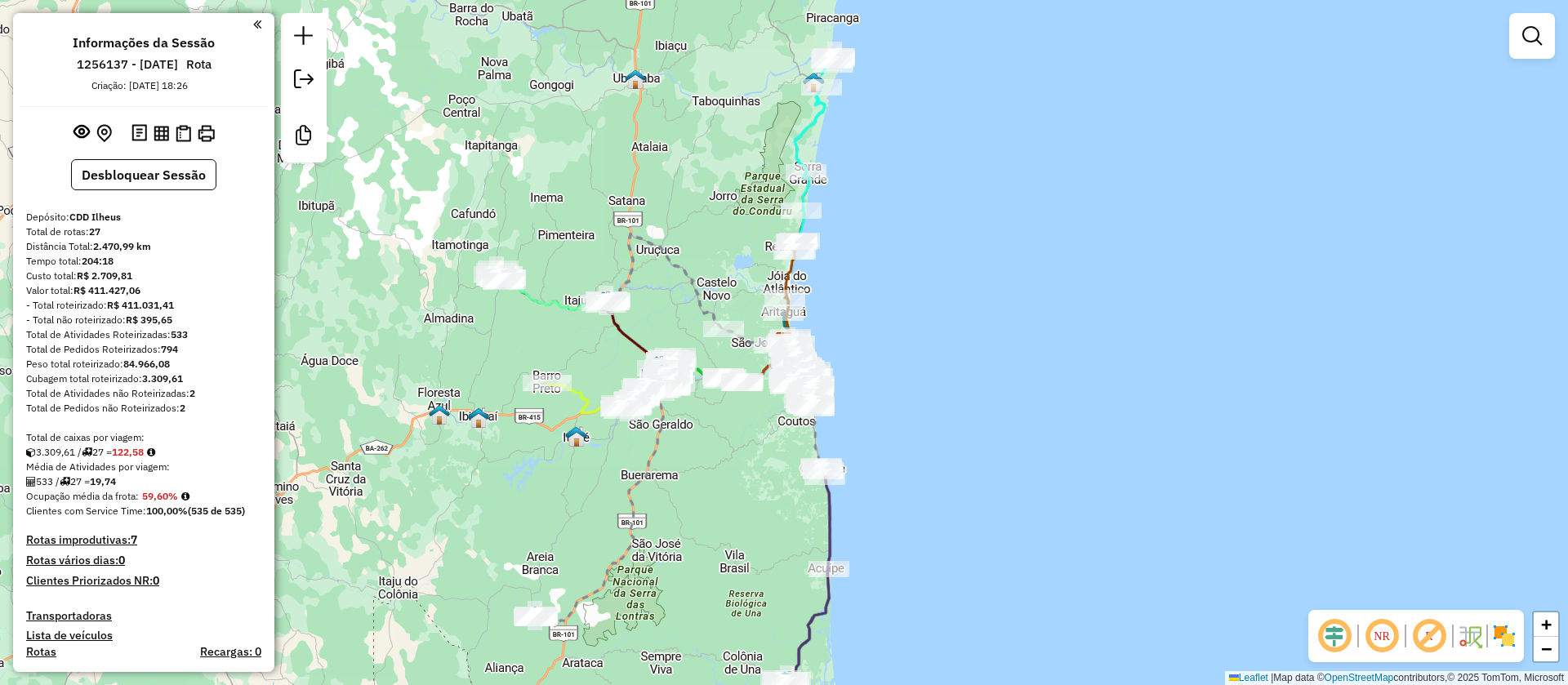
click at [1430, 635] on em at bounding box center [1429, 636] width 40 height 40
click at [1333, 633] on em at bounding box center [1334, 636] width 40 height 40
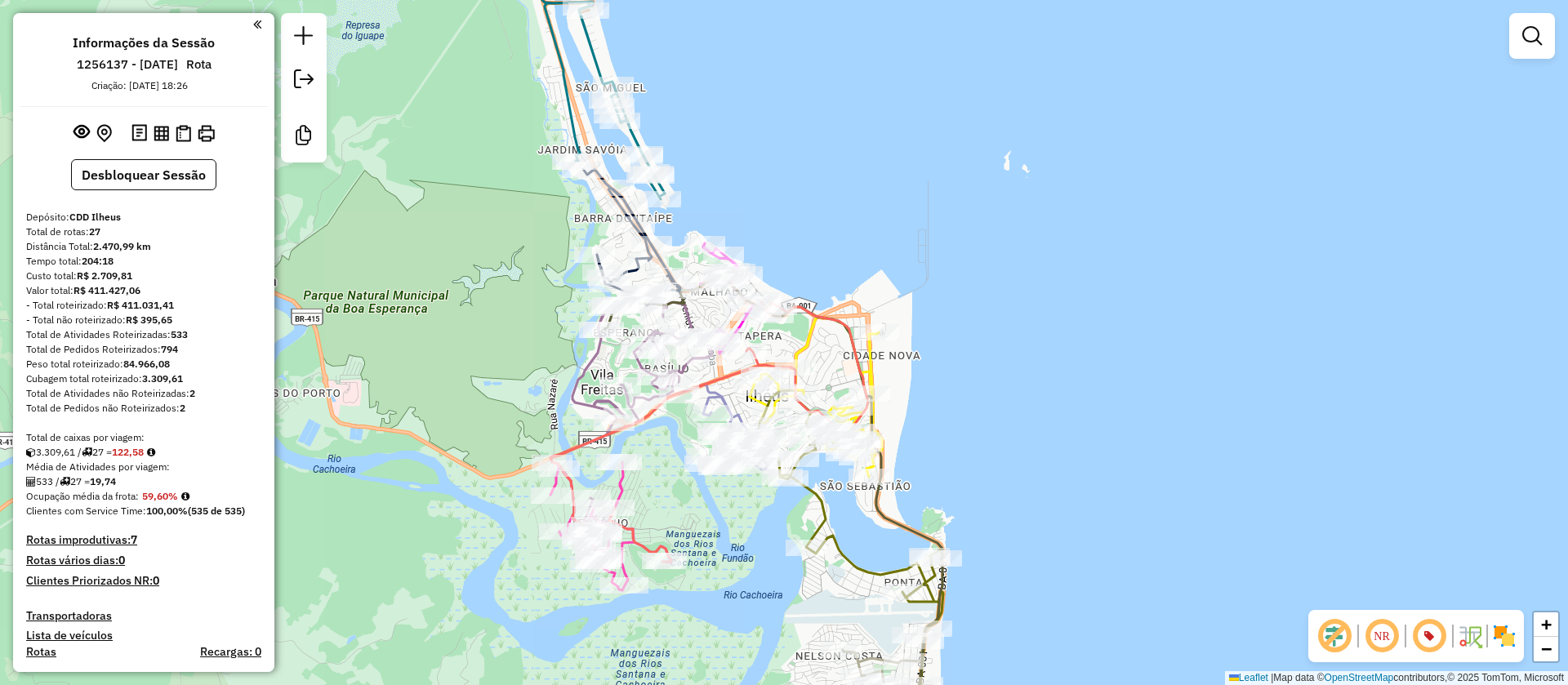
scroll to position [731, 0]
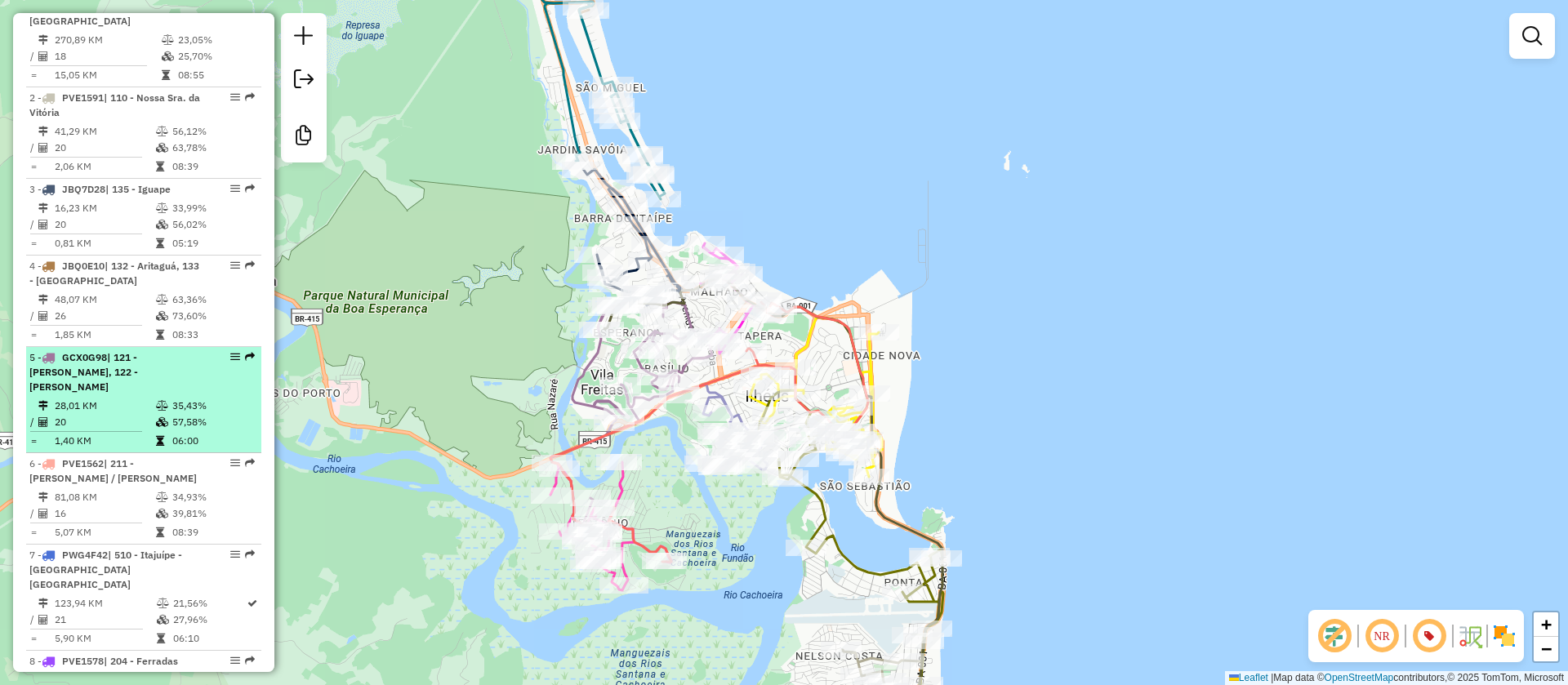
click at [123, 365] on li "5 - GCX0G98 | 121 - [PERSON_NAME], 122 - Basílio 28,01 KM 35,43% / 20 57,58% = …" at bounding box center [144, 401] width 236 height 106
select select "**********"
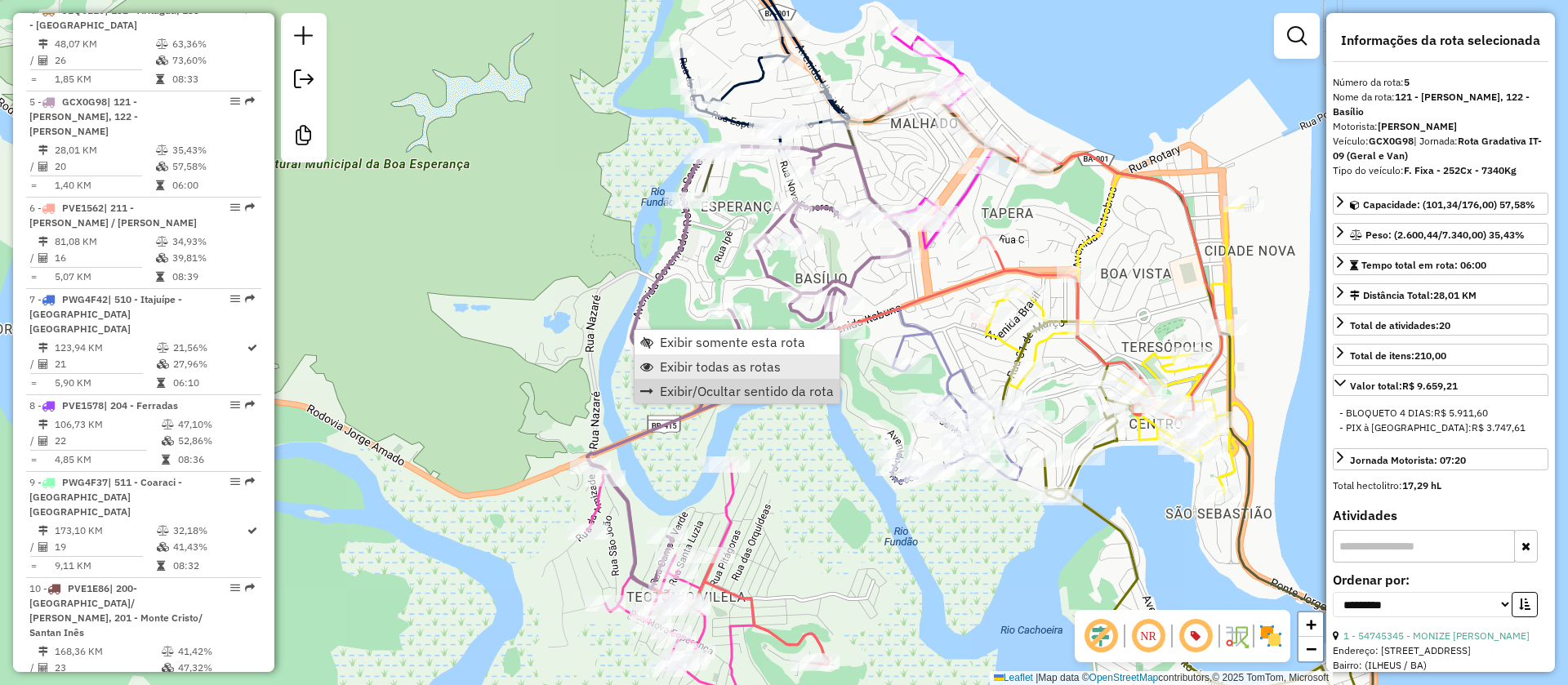
scroll to position [1050, 0]
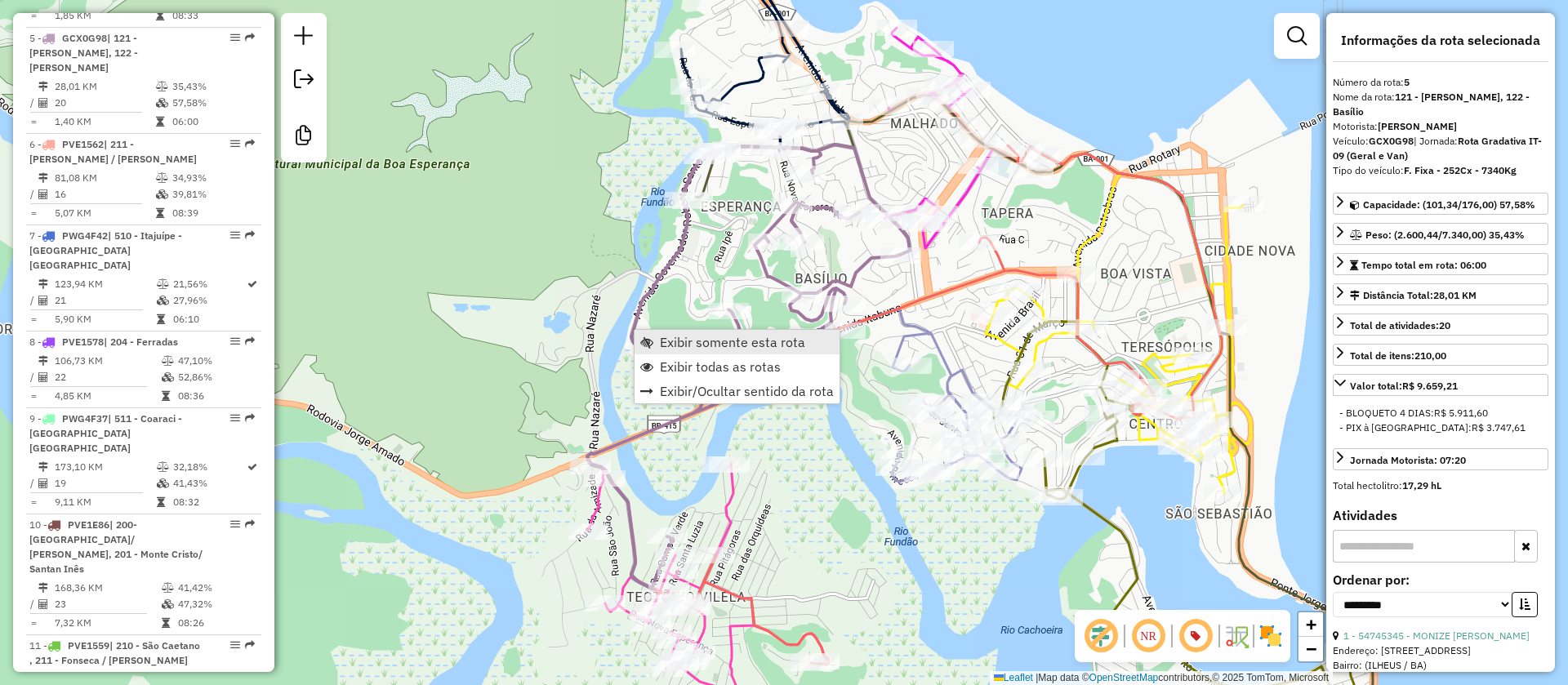
click at [744, 337] on span "Exibir somente esta rota" at bounding box center [732, 342] width 146 height 13
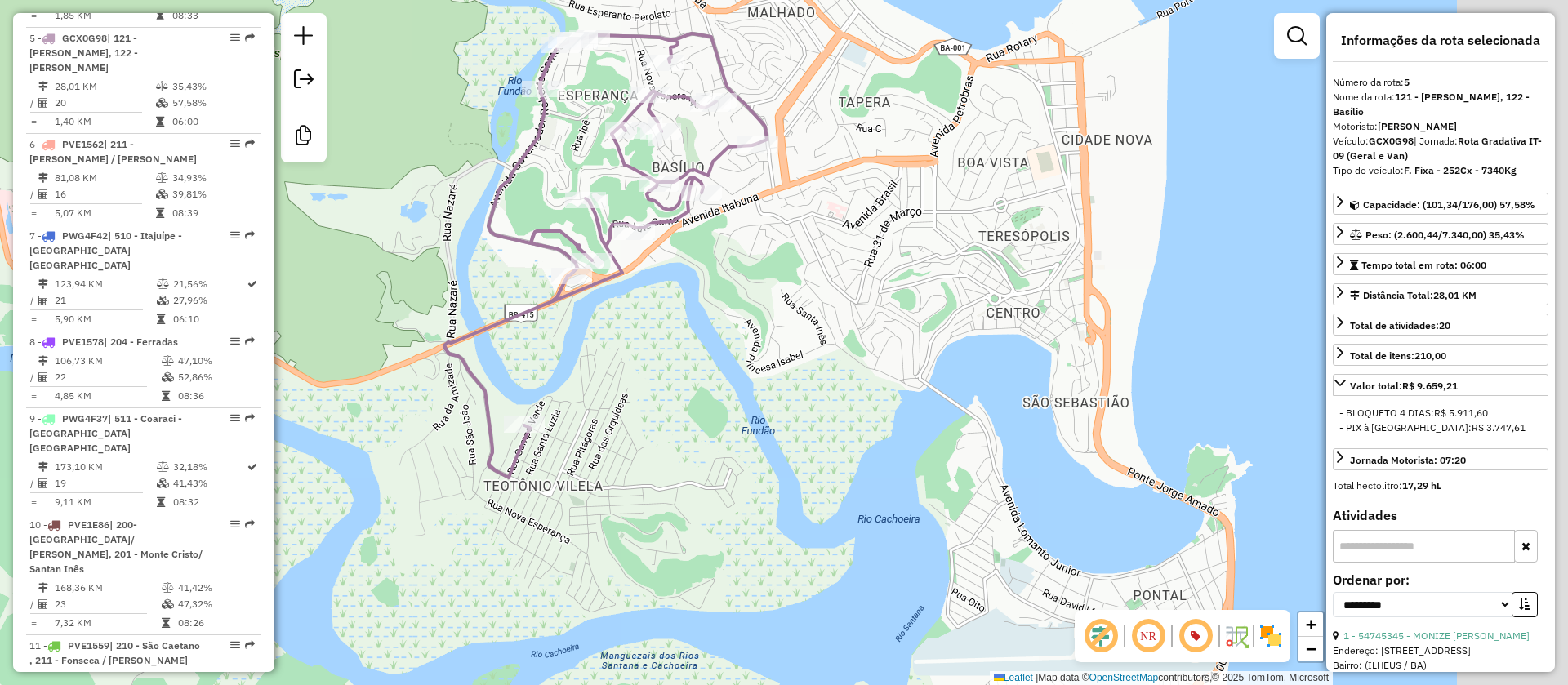
drag, startPoint x: 1129, startPoint y: 433, endPoint x: 993, endPoint y: 306, distance: 186.1
click at [993, 315] on div "Janela de atendimento Grade de atendimento Capacidade Transportadoras Veículos …" at bounding box center [784, 342] width 1568 height 685
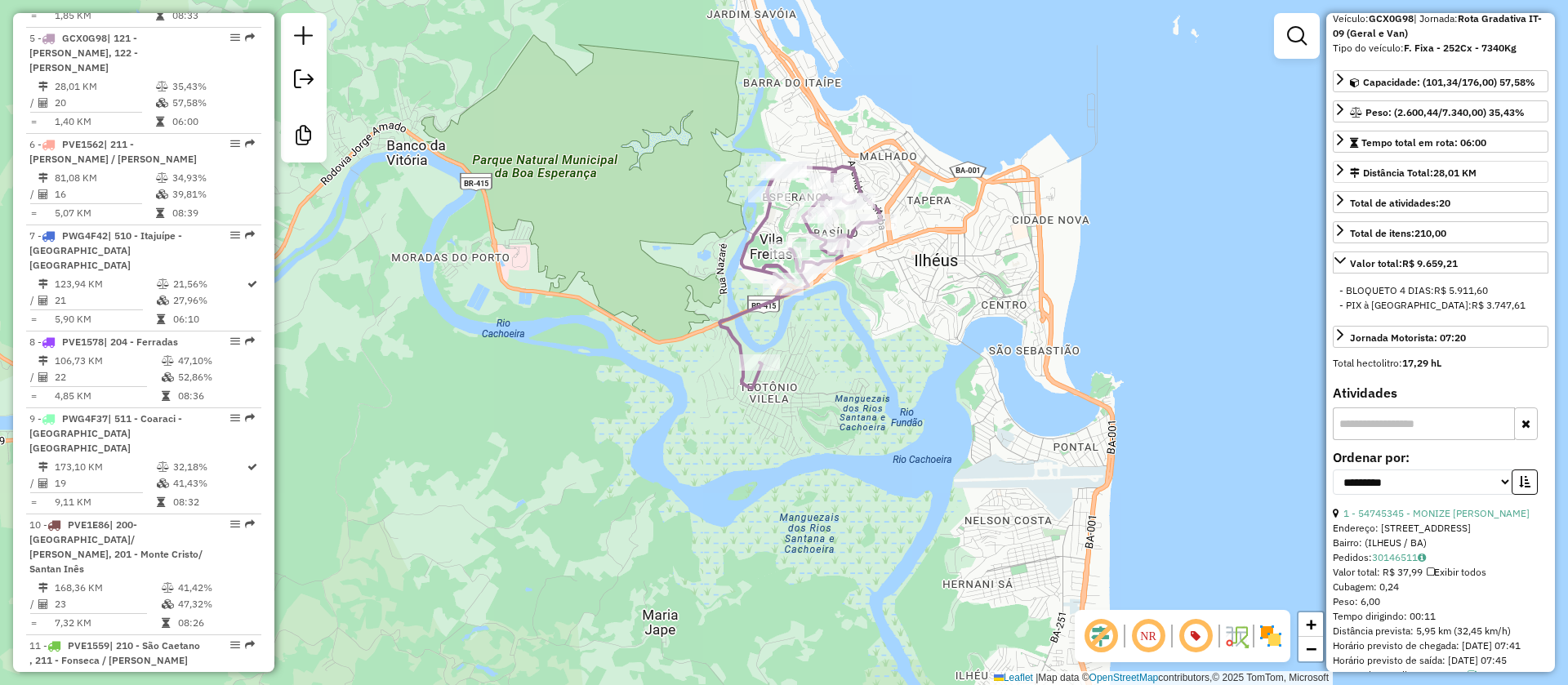
scroll to position [0, 0]
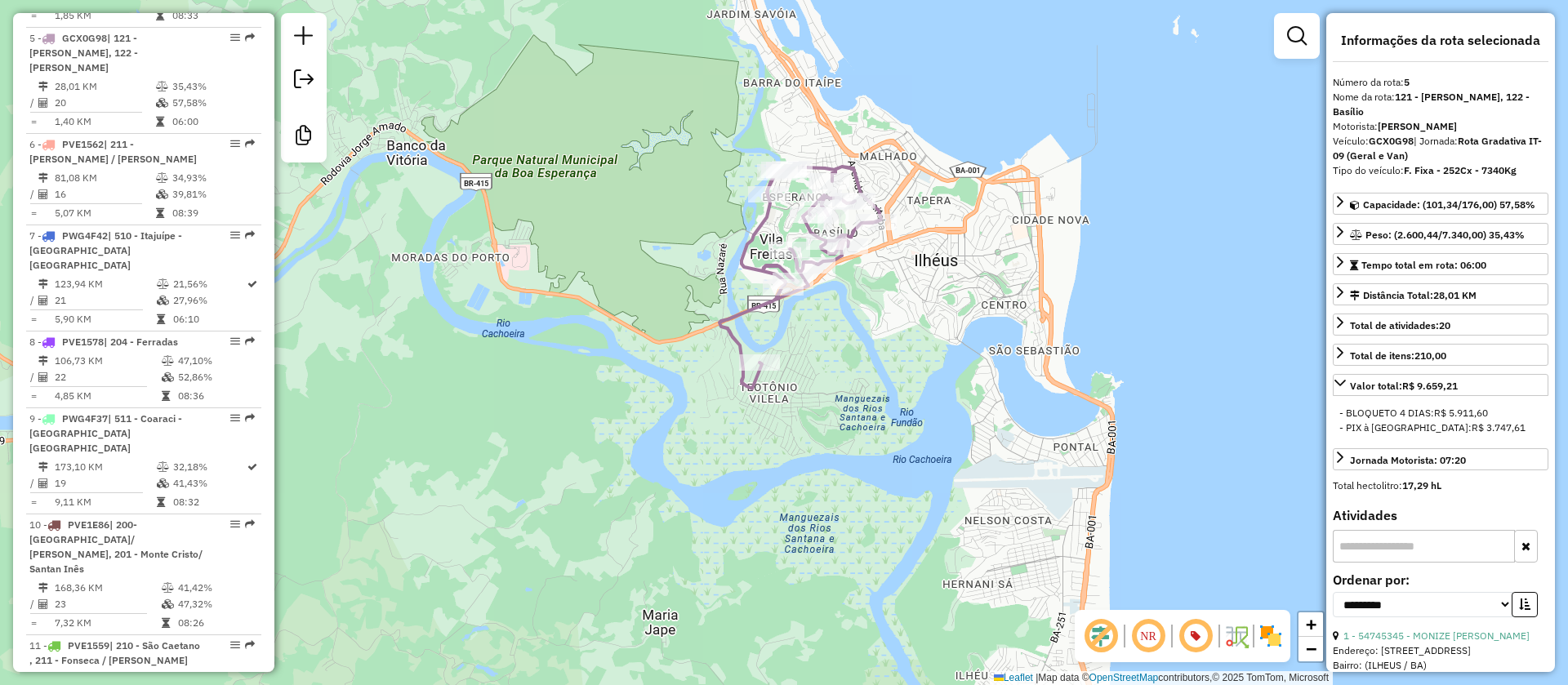
click at [742, 263] on icon at bounding box center [800, 278] width 162 height 222
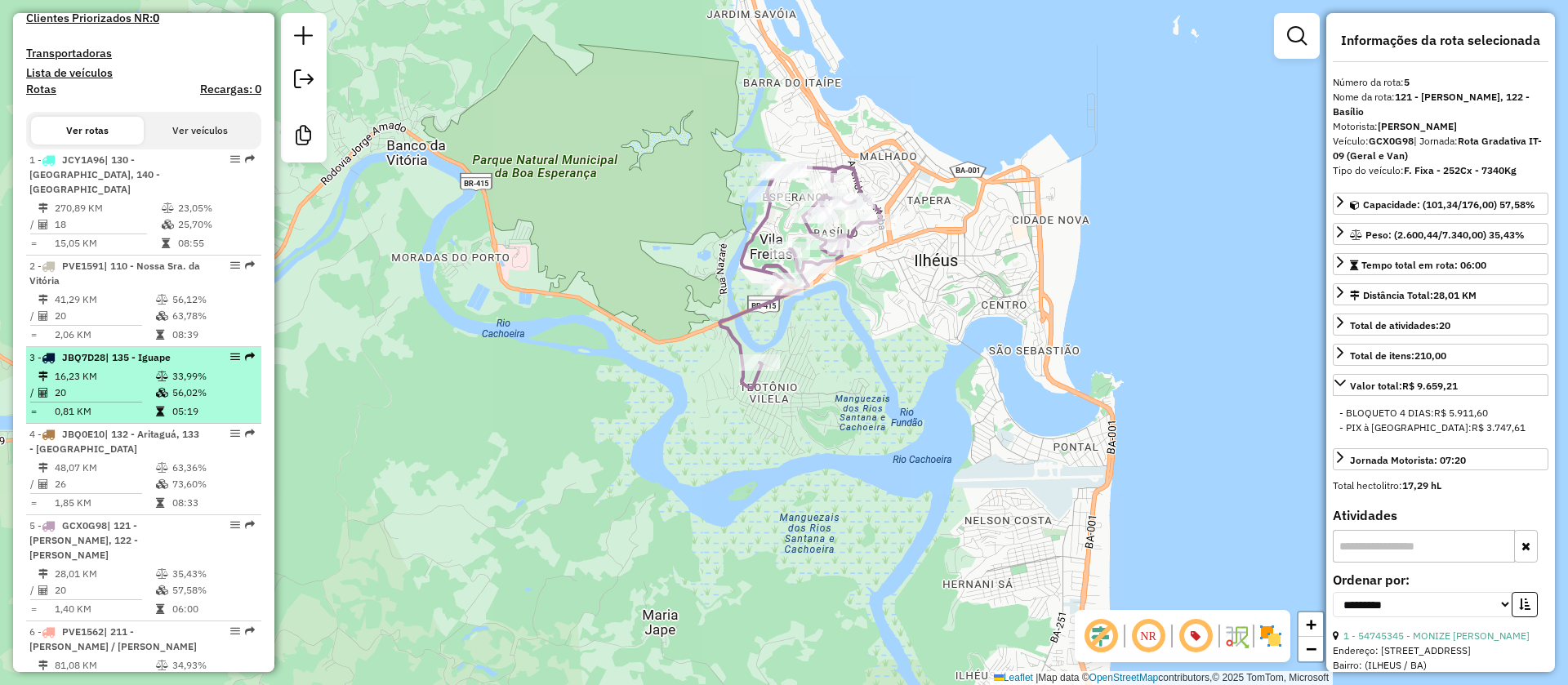
click at [114, 369] on td "16,23 KM" at bounding box center [104, 376] width 101 height 16
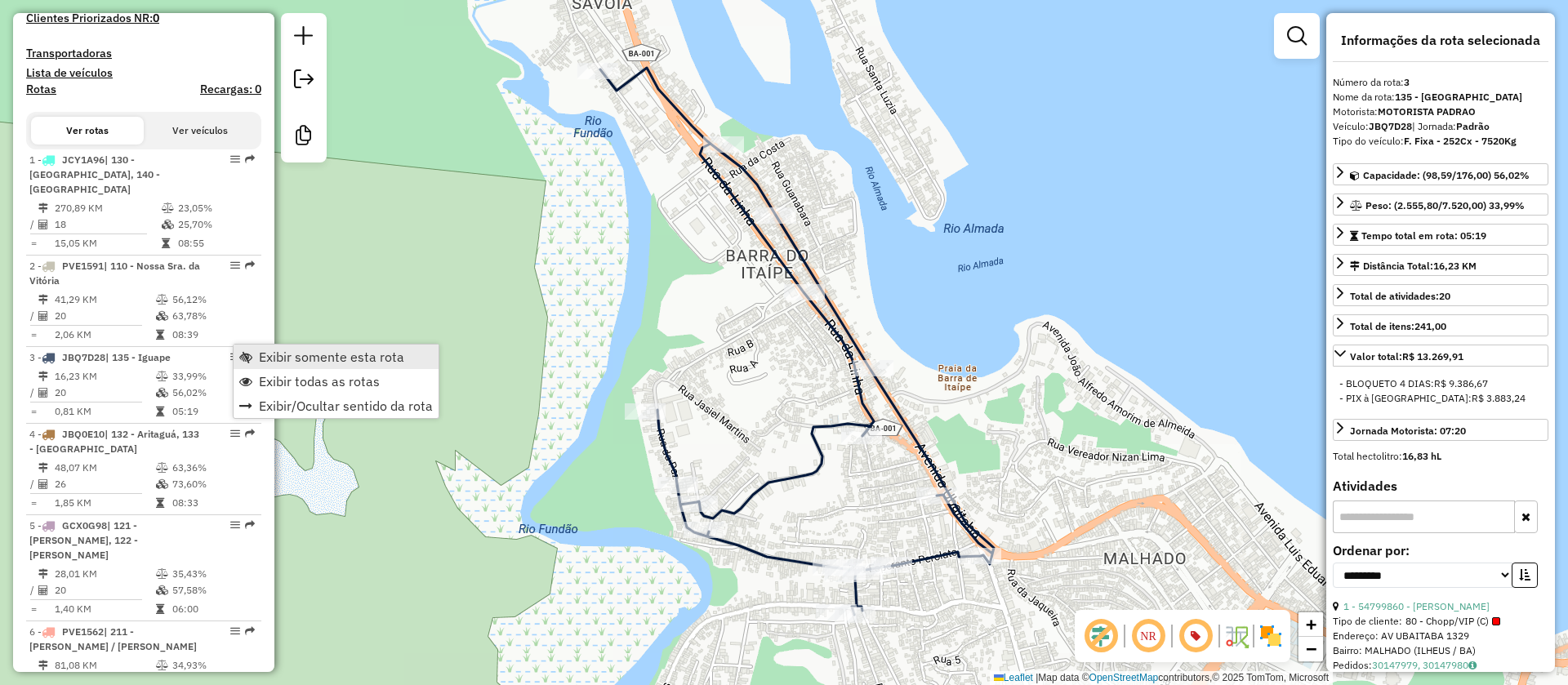
click at [341, 355] on span "Exibir somente esta rota" at bounding box center [331, 357] width 146 height 13
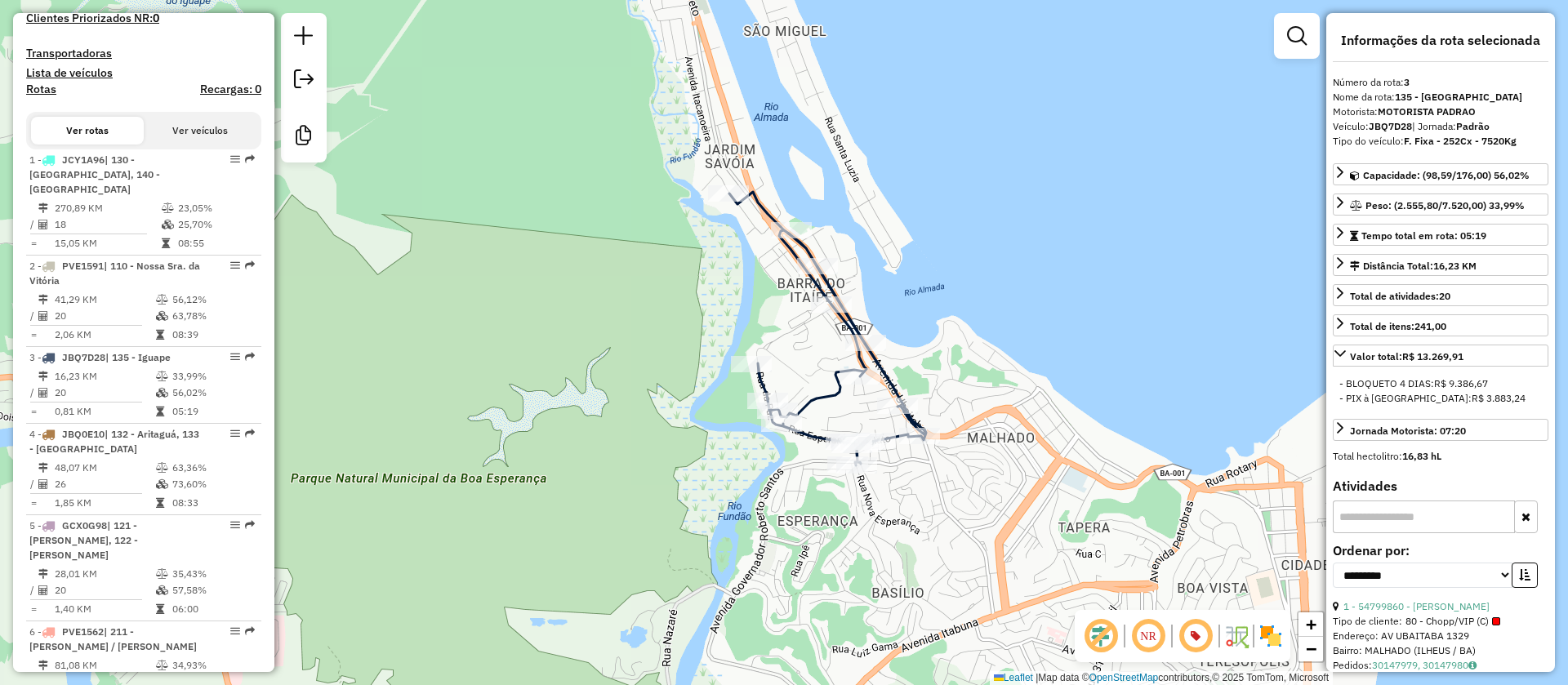
click at [814, 399] on icon at bounding box center [828, 328] width 197 height 273
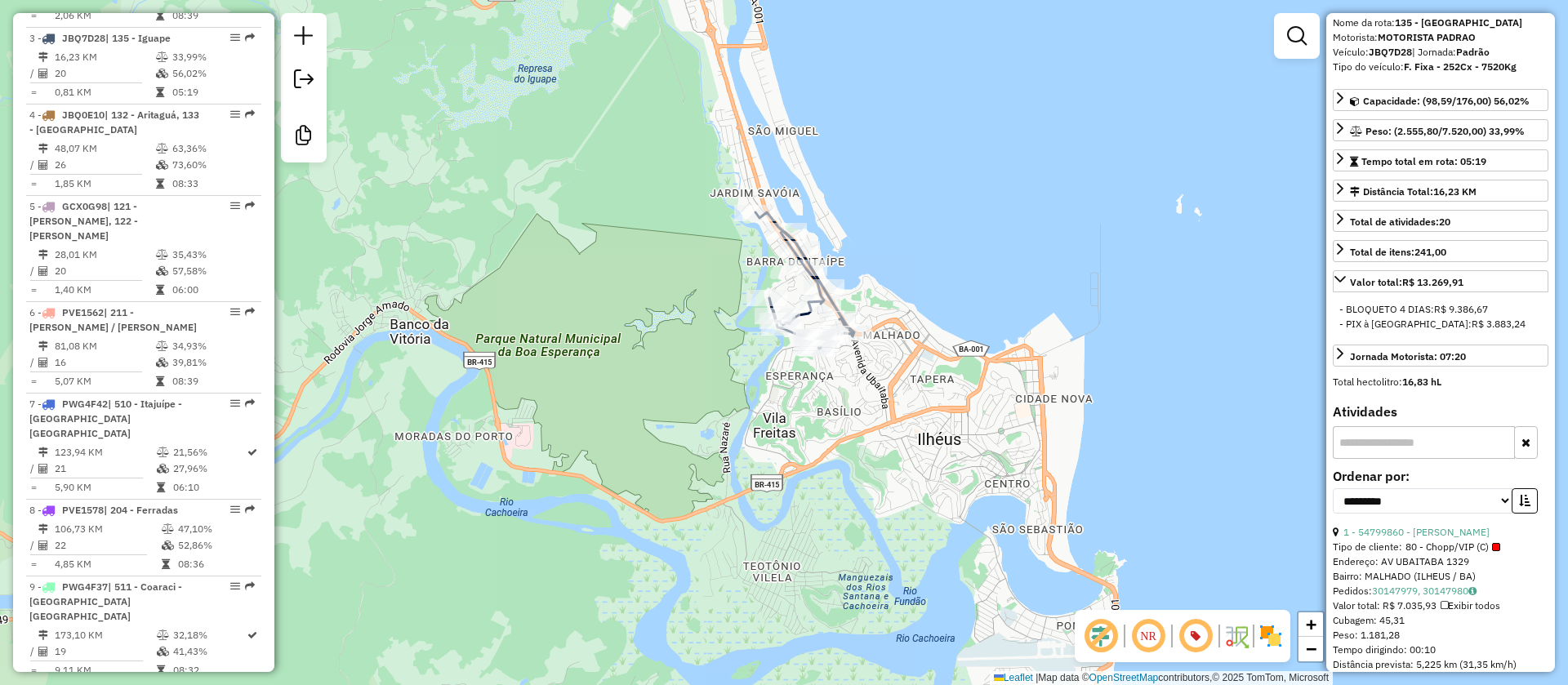
scroll to position [123, 0]
